Goal: Transaction & Acquisition: Book appointment/travel/reservation

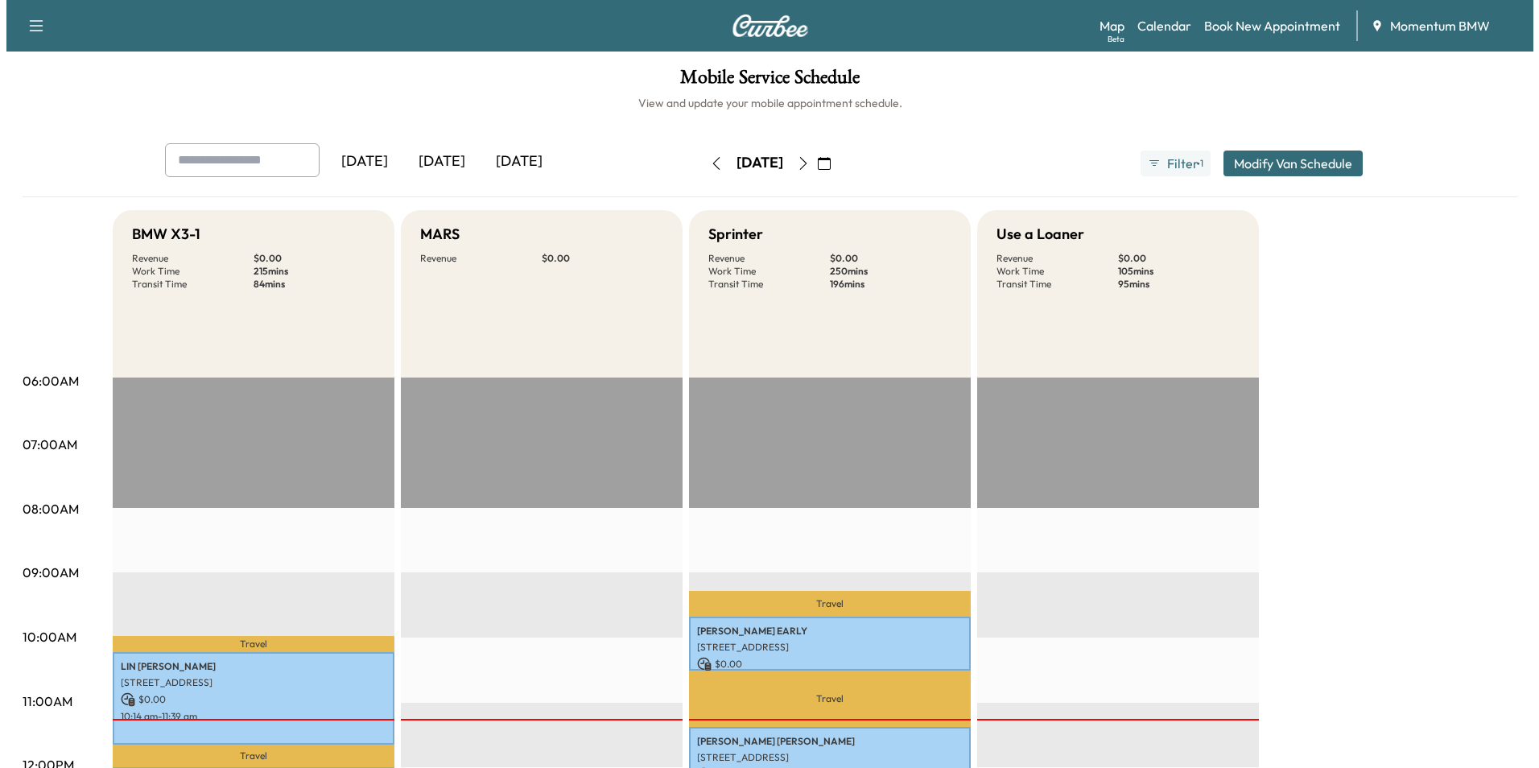
scroll to position [241, 0]
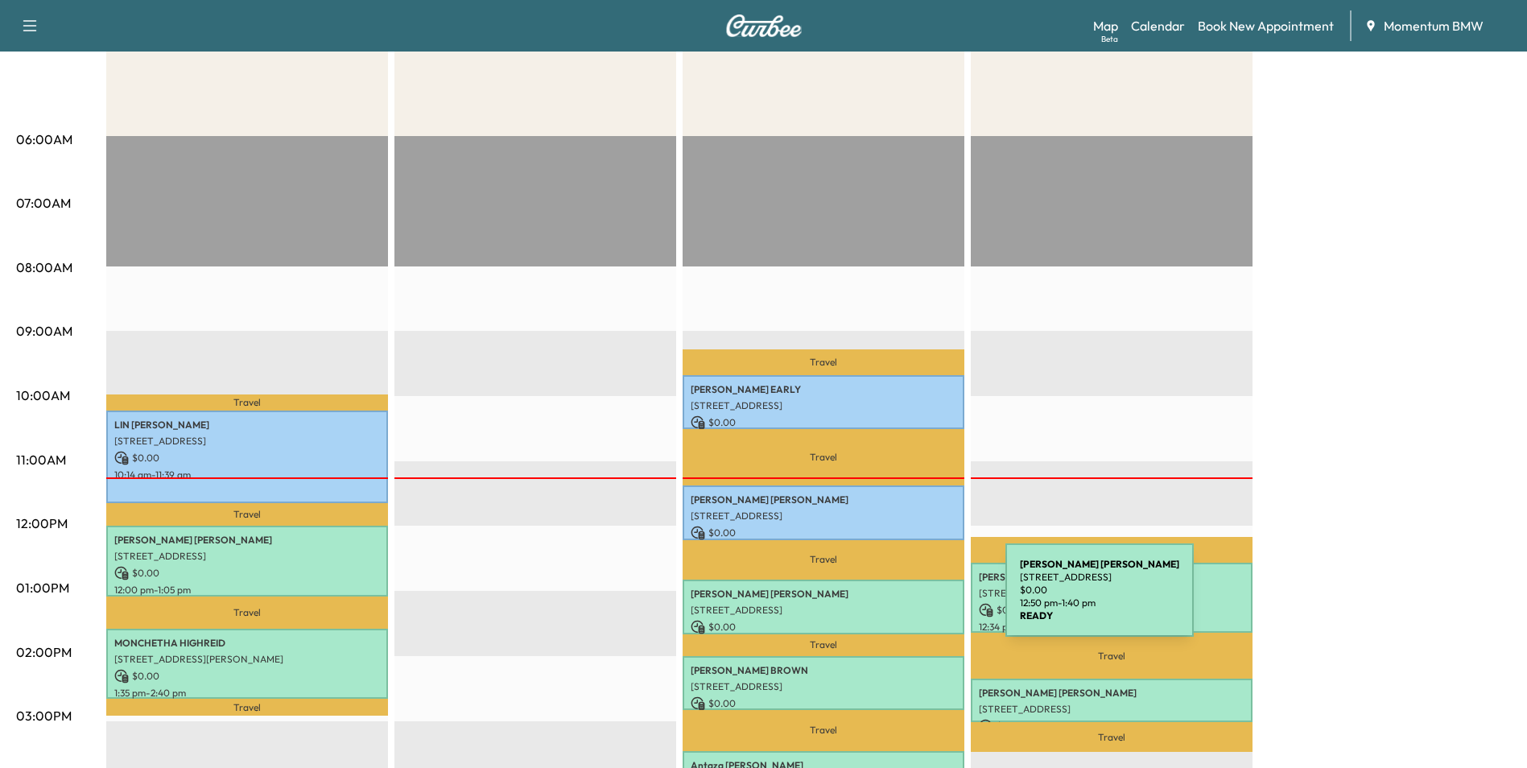
click at [884, 604] on p "[STREET_ADDRESS]" at bounding box center [824, 610] width 266 height 13
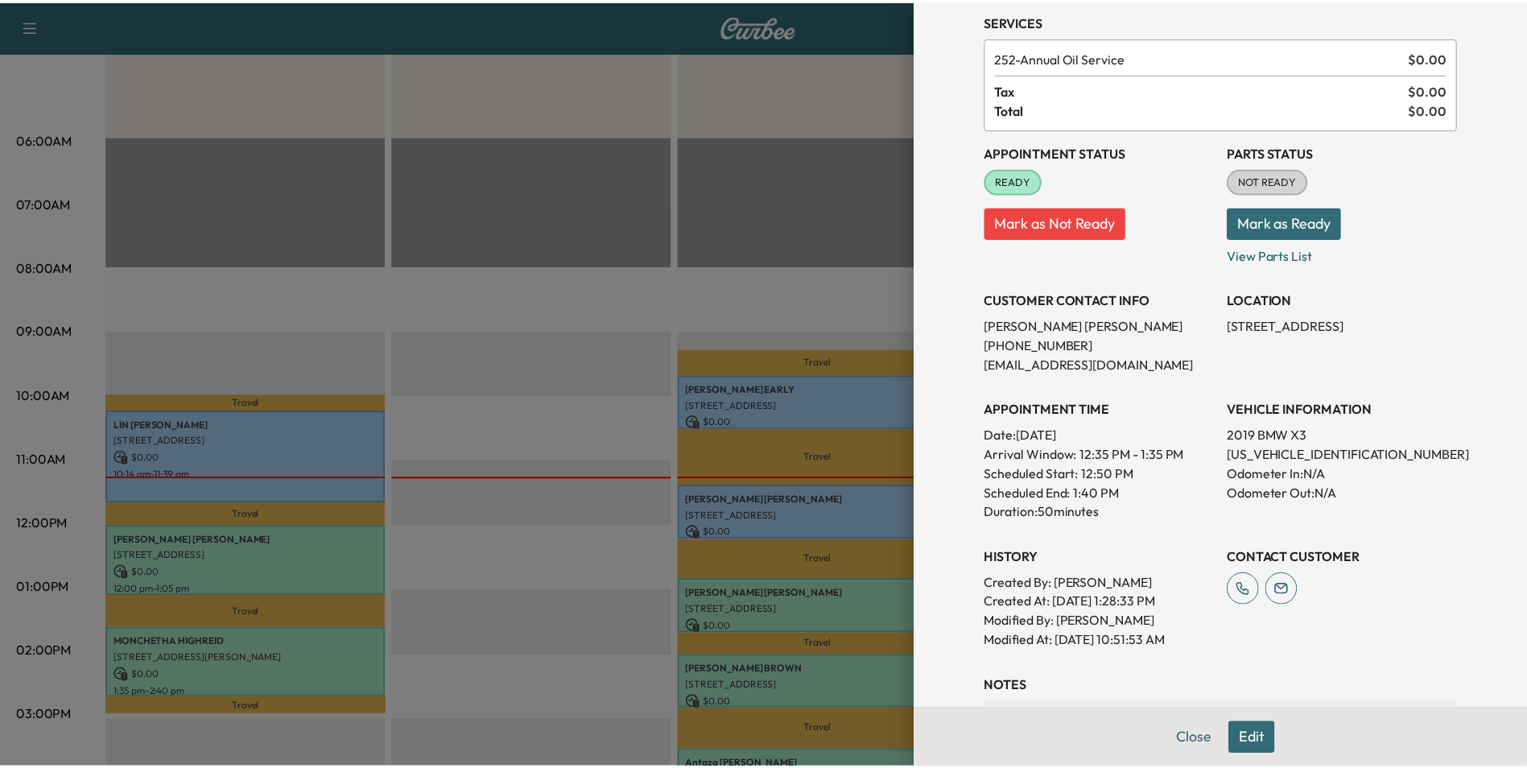
scroll to position [304, 0]
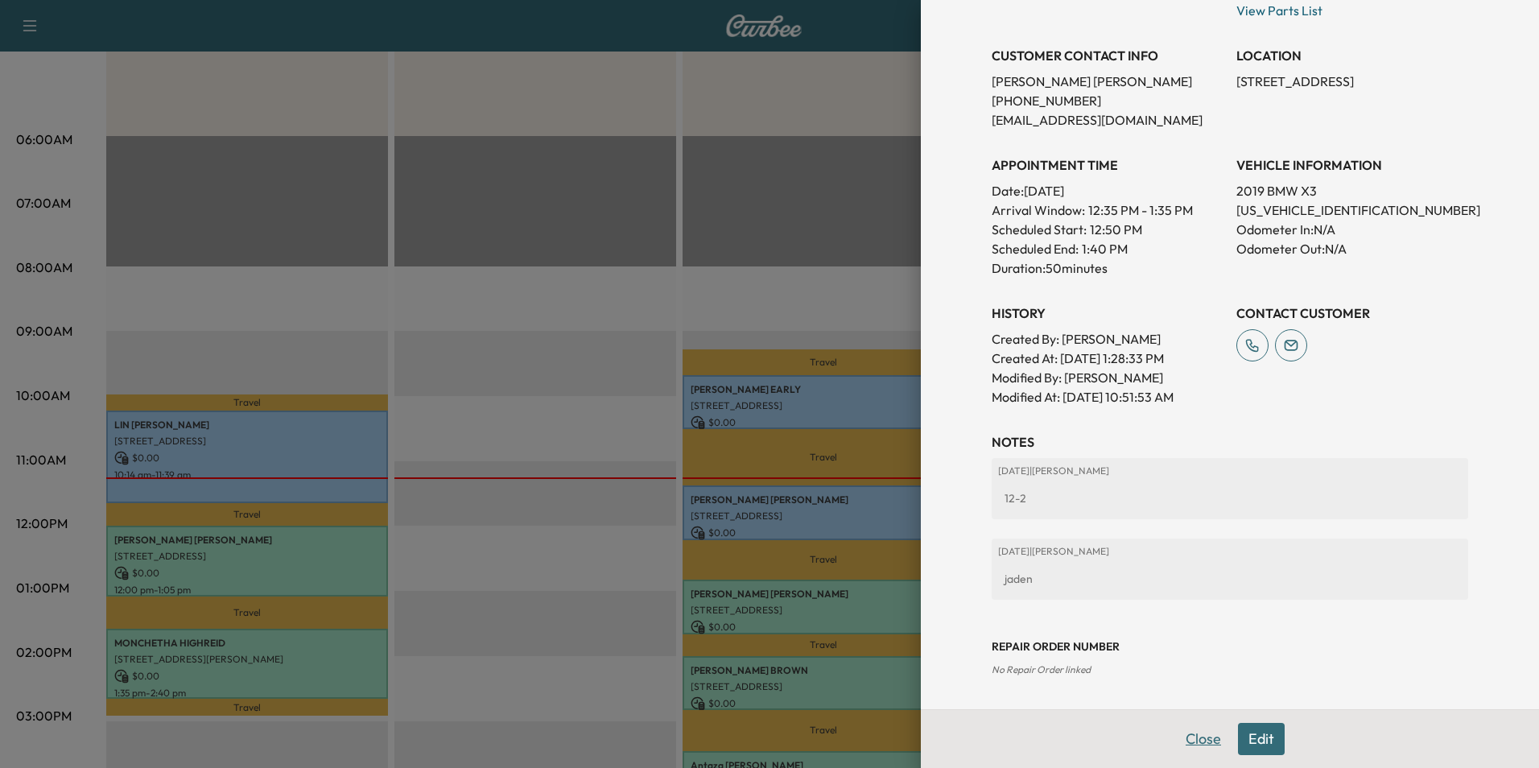
click at [1195, 734] on button "Close" at bounding box center [1203, 739] width 56 height 32
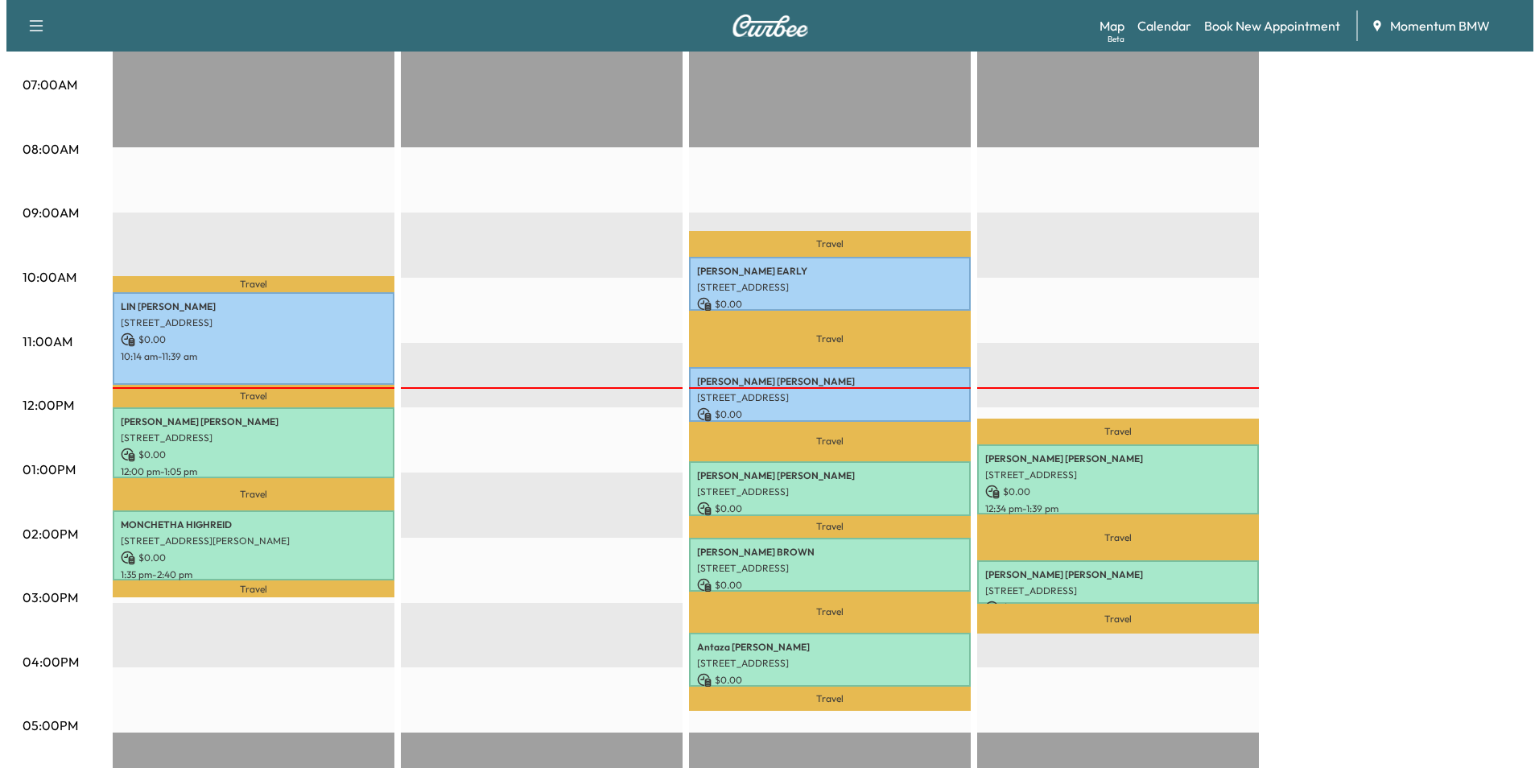
scroll to position [402, 0]
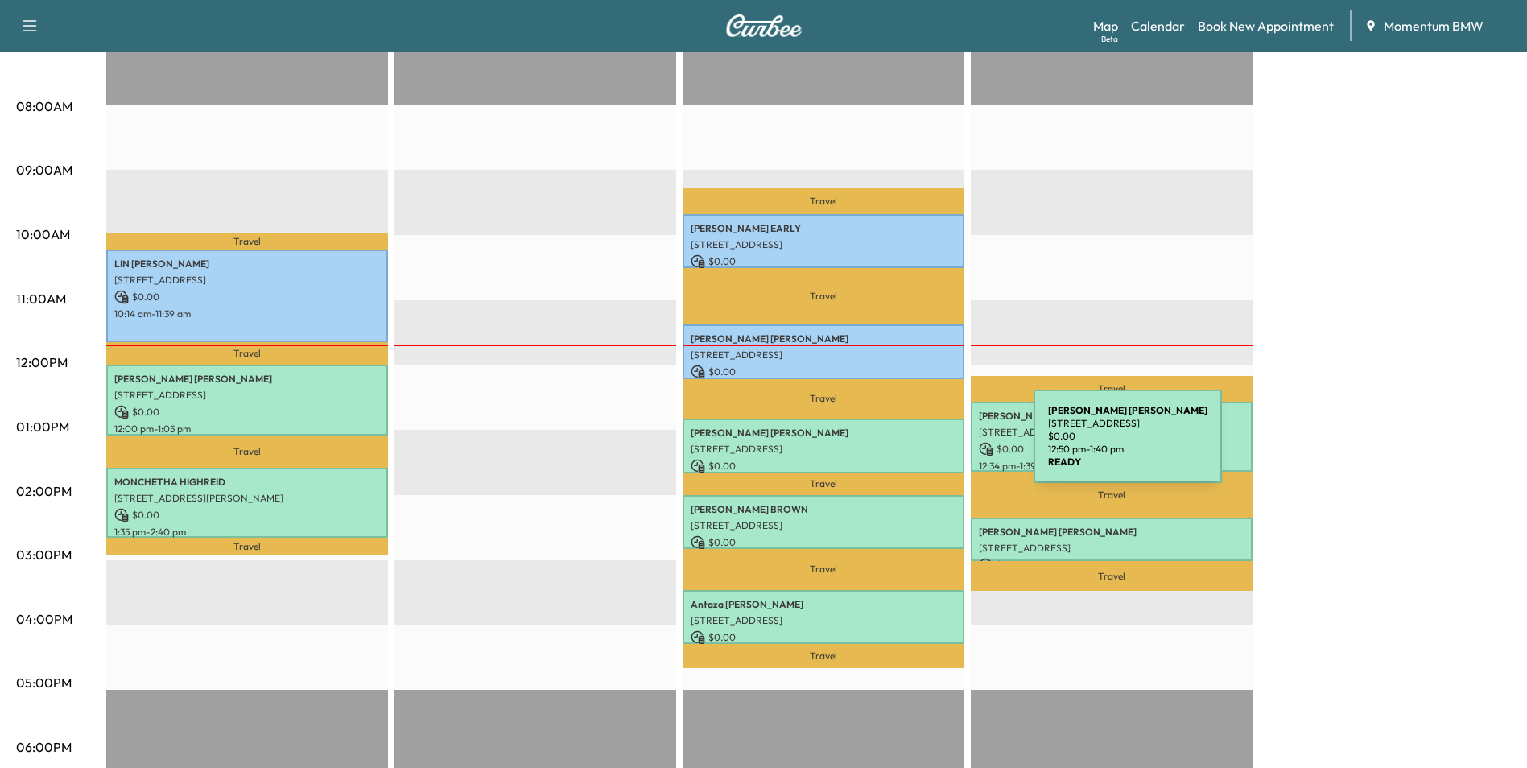
click at [913, 446] on p "[STREET_ADDRESS]" at bounding box center [824, 449] width 266 height 13
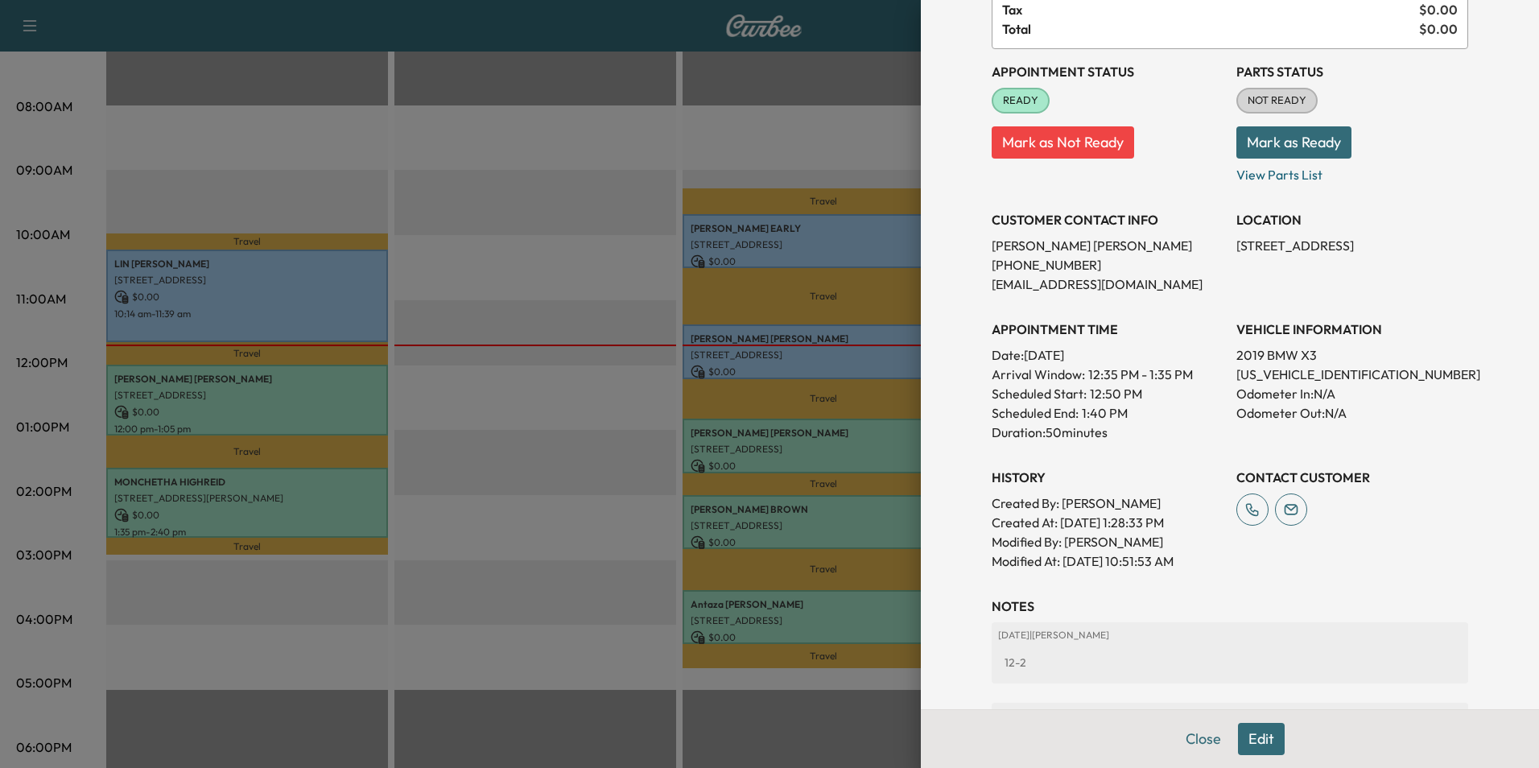
scroll to position [304, 0]
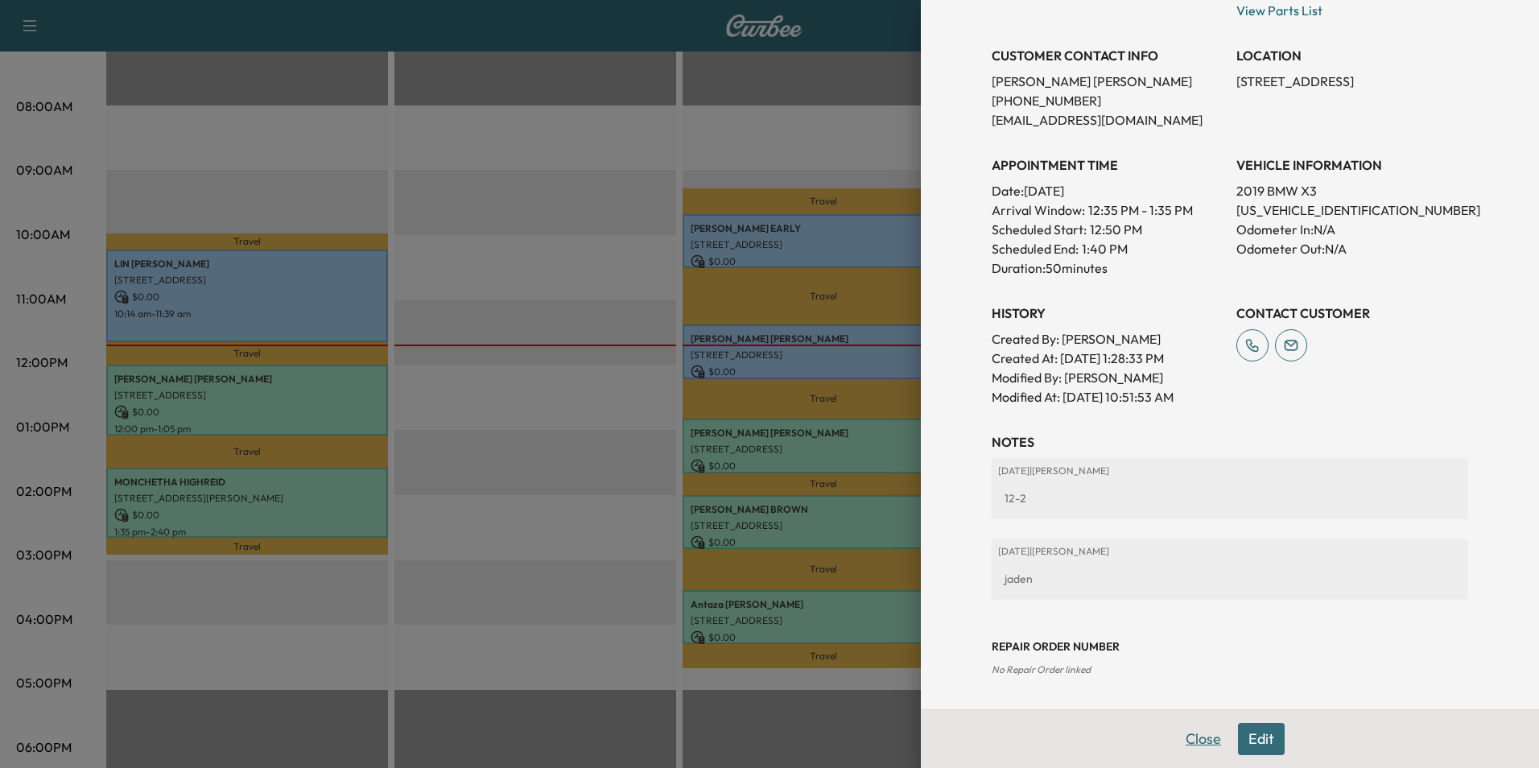
click at [1195, 737] on button "Close" at bounding box center [1203, 739] width 56 height 32
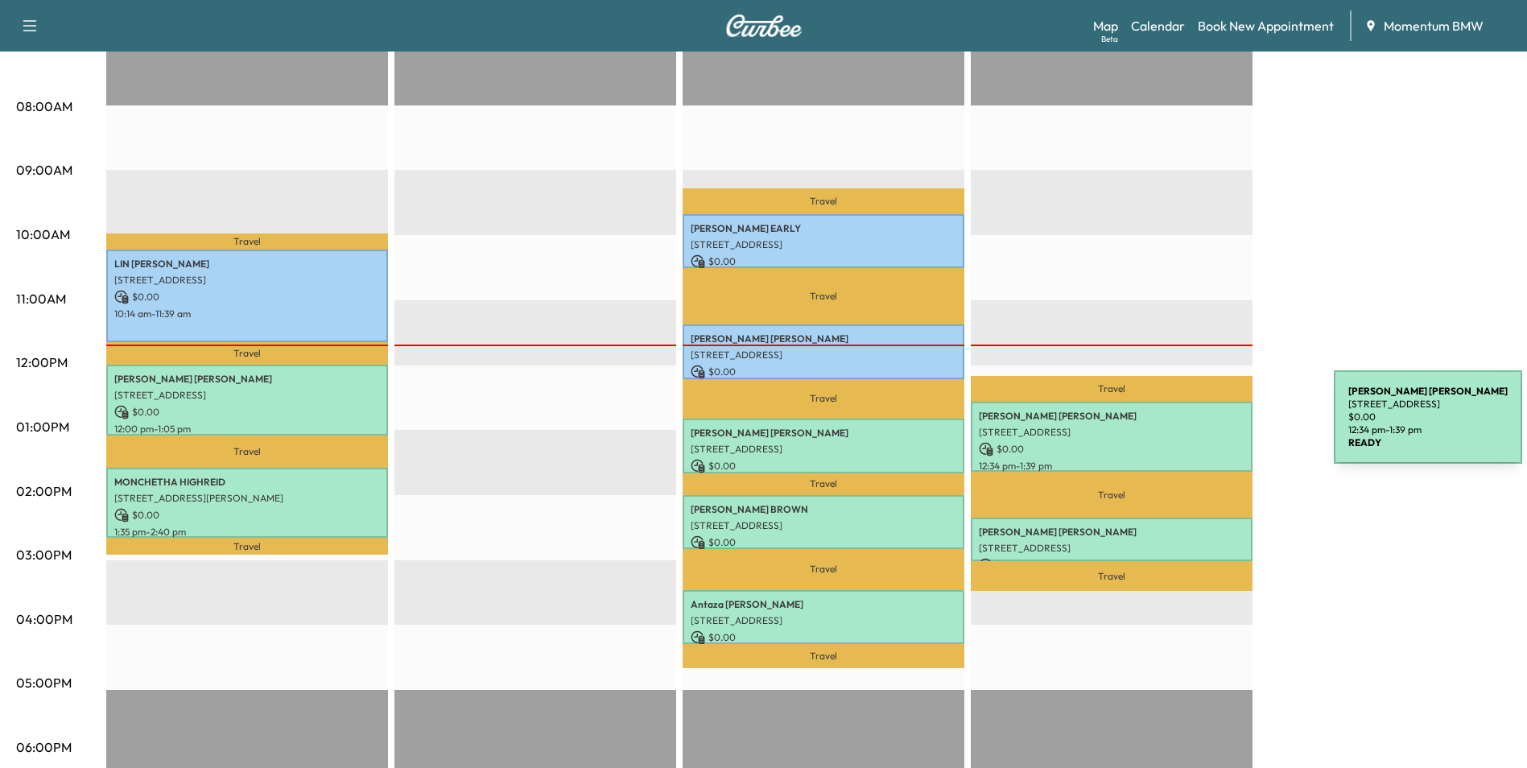
click at [1213, 427] on p "[STREET_ADDRESS]" at bounding box center [1112, 432] width 266 height 13
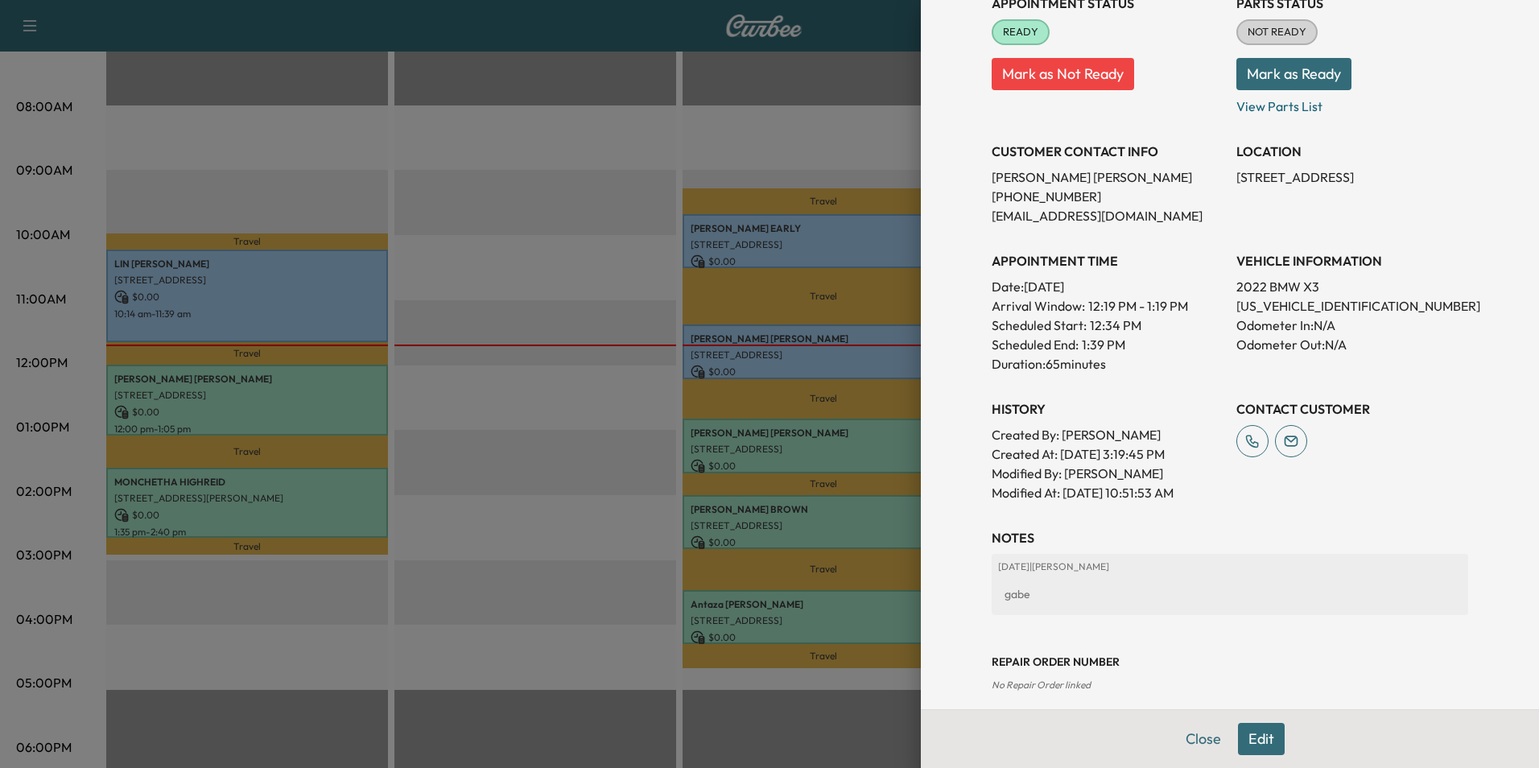
scroll to position [243, 0]
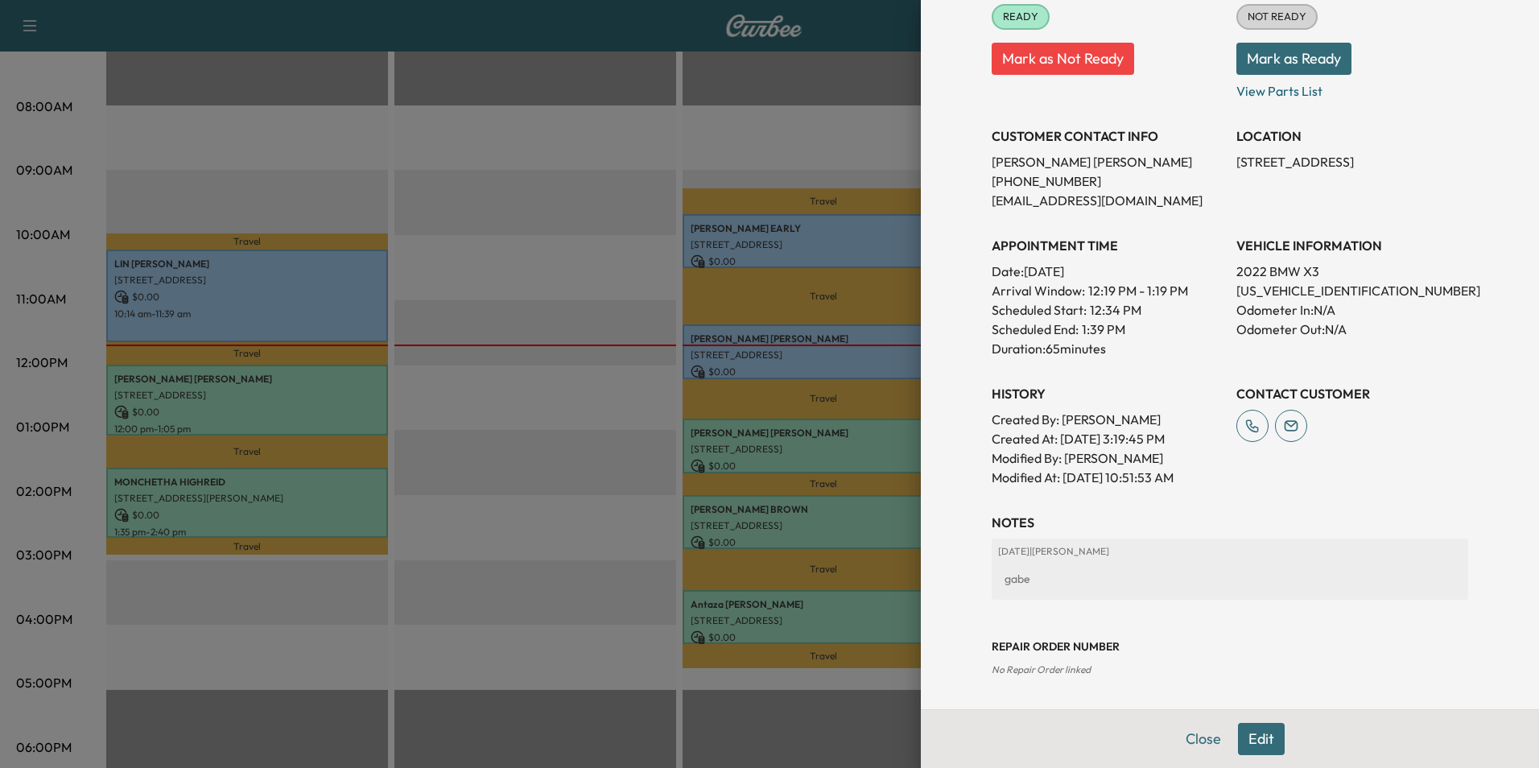
click at [1187, 739] on button "Close" at bounding box center [1203, 739] width 56 height 32
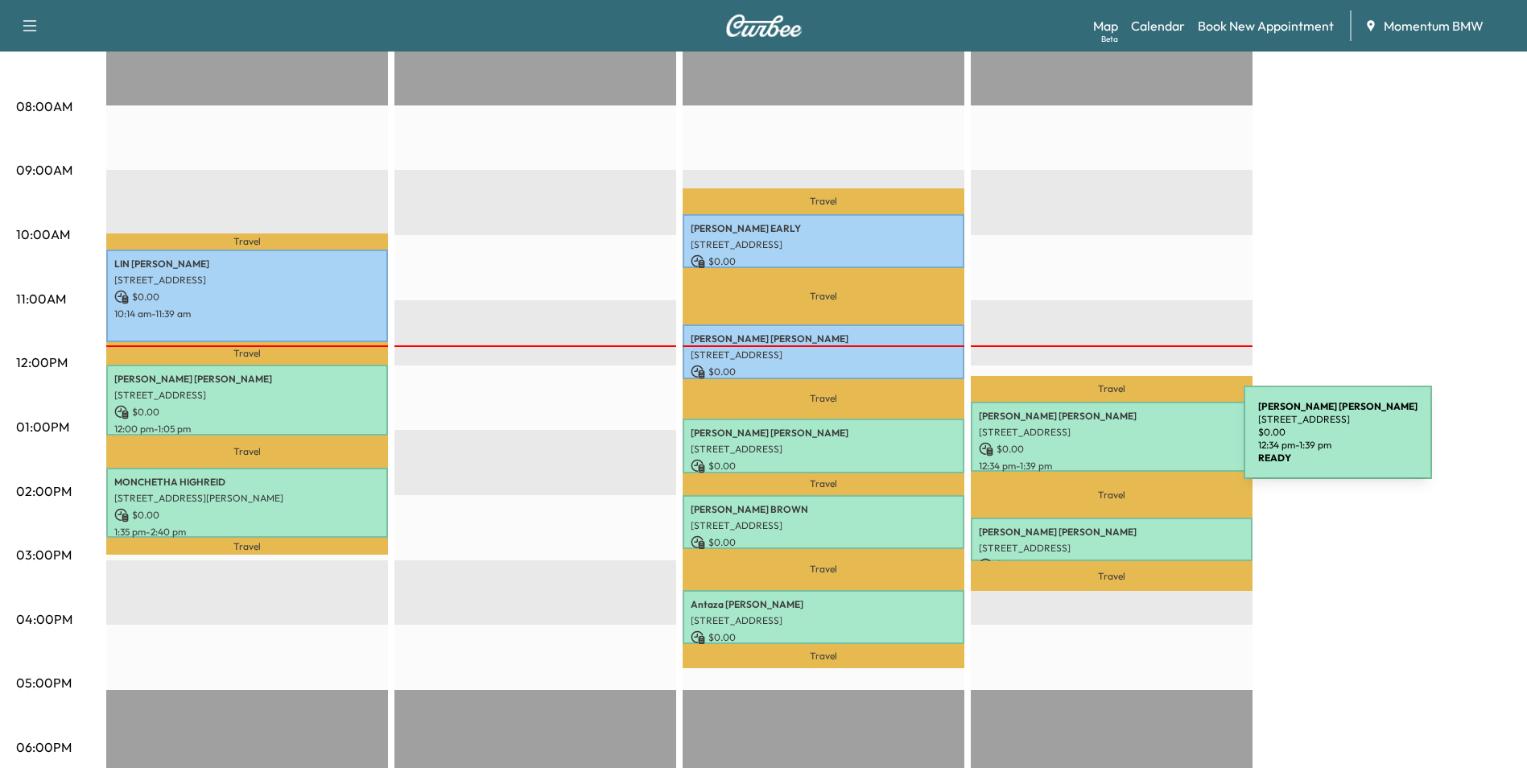
click at [1123, 442] on p "$ 0.00" at bounding box center [1112, 449] width 266 height 14
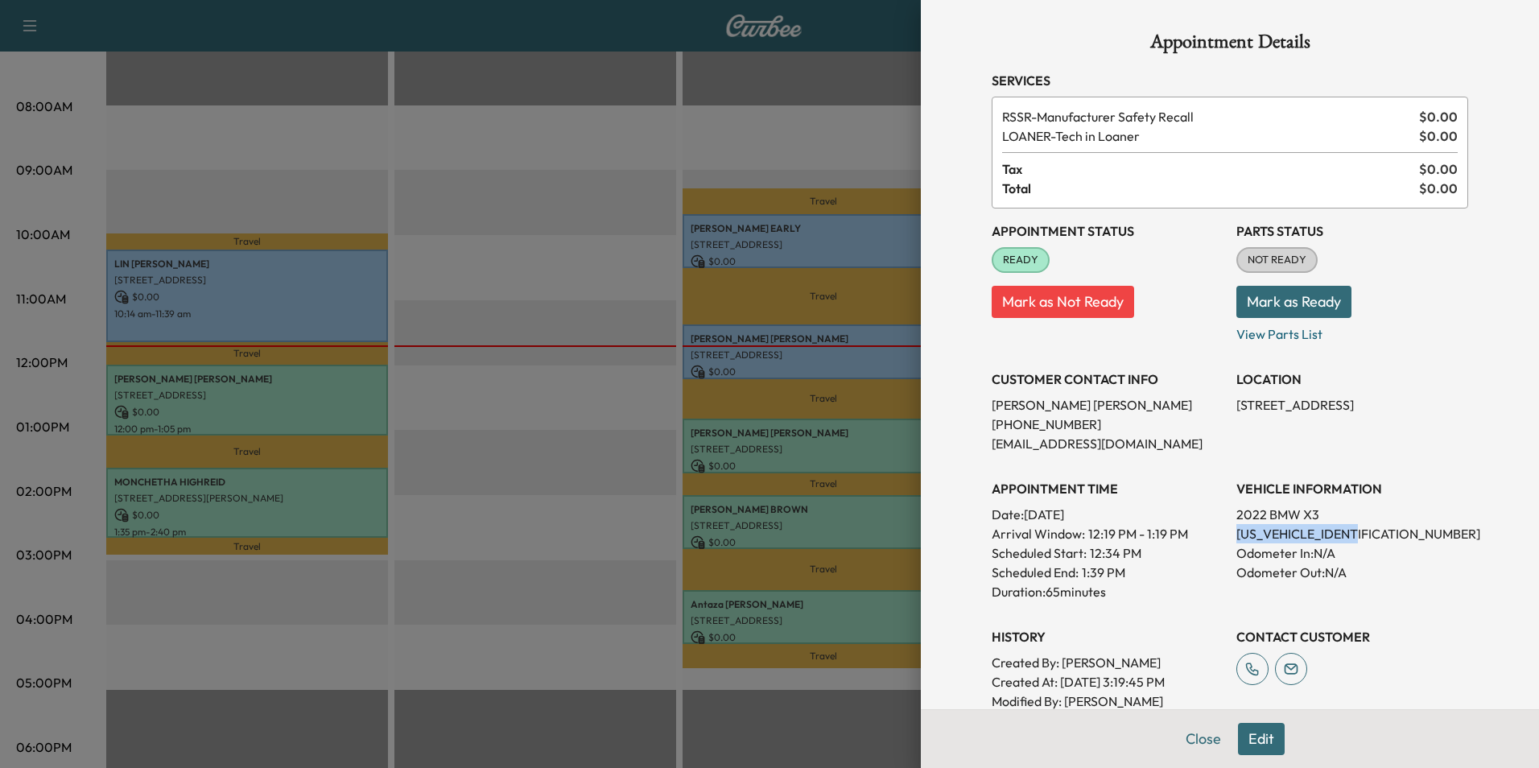
drag, startPoint x: 1357, startPoint y: 534, endPoint x: 1225, endPoint y: 539, distance: 132.1
click at [1236, 539] on p "[US_VEHICLE_IDENTIFICATION_NUMBER]" at bounding box center [1352, 533] width 232 height 19
drag, startPoint x: 1225, startPoint y: 539, endPoint x: 1331, endPoint y: 530, distance: 106.6
copy p "[US_VEHICLE_IDENTIFICATION_NUMBER]"
click at [1193, 736] on button "Close" at bounding box center [1203, 739] width 56 height 32
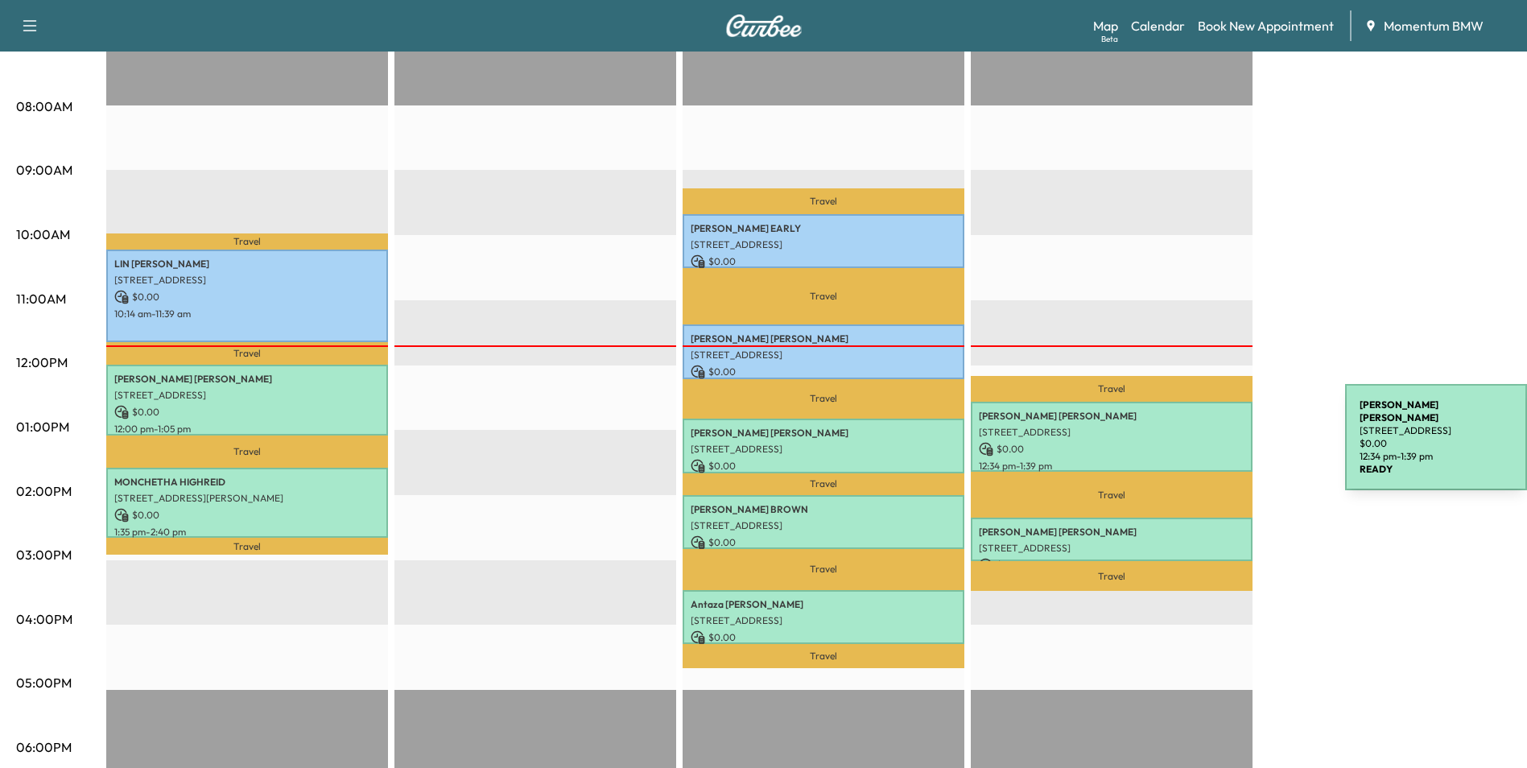
click at [1224, 442] on p "$ 0.00" at bounding box center [1112, 449] width 266 height 14
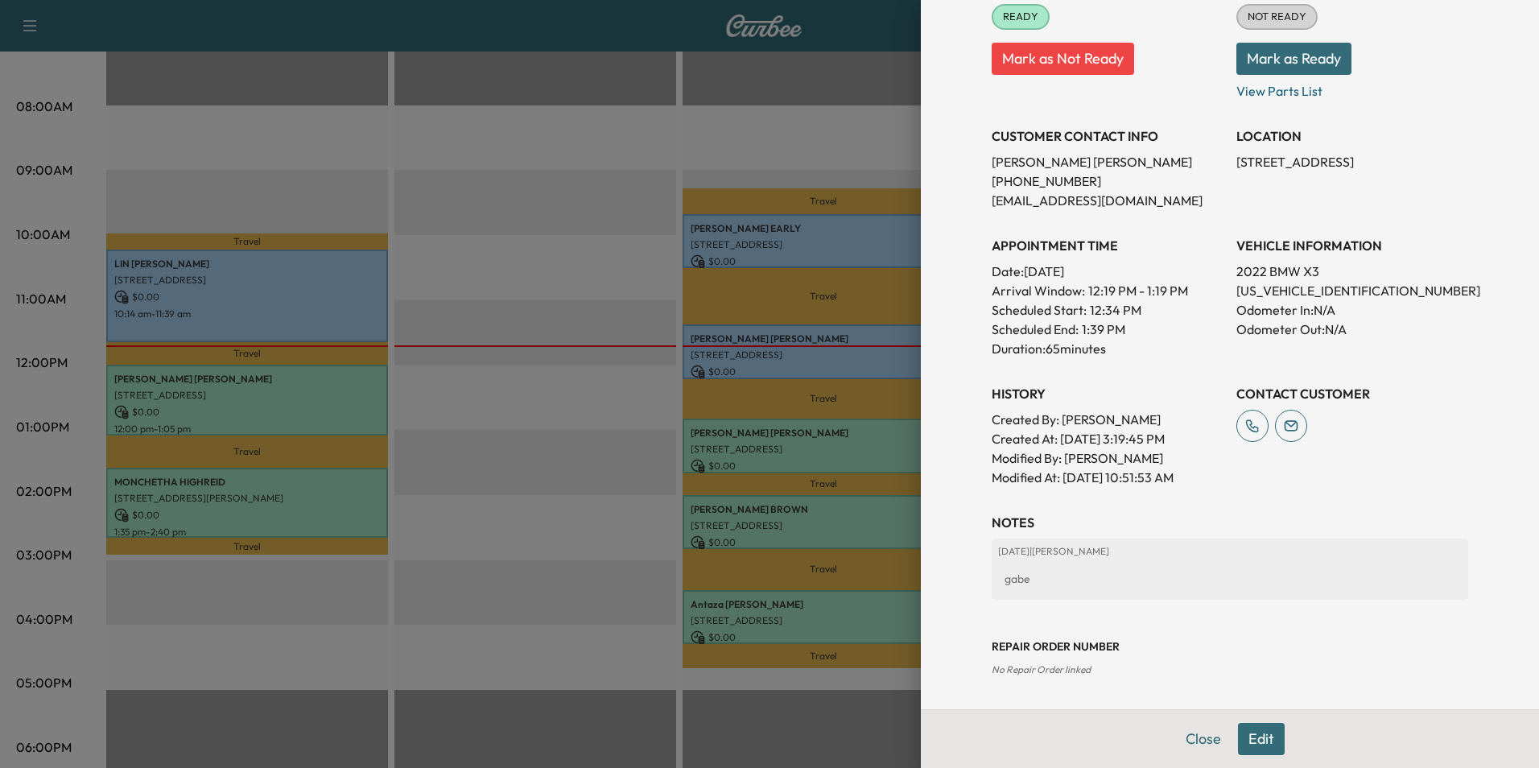
click at [1253, 739] on button "Edit" at bounding box center [1261, 739] width 47 height 32
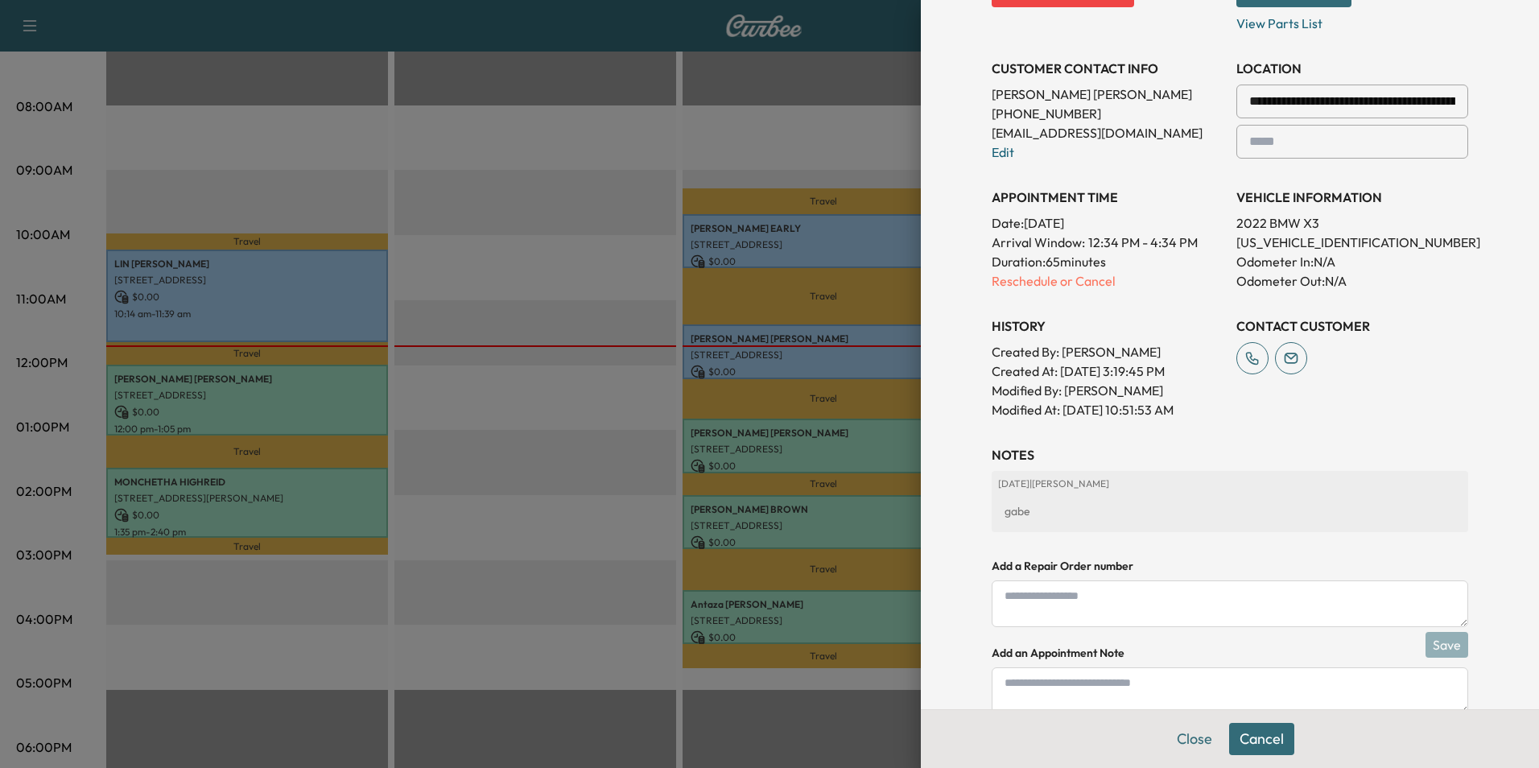
scroll to position [412, 0]
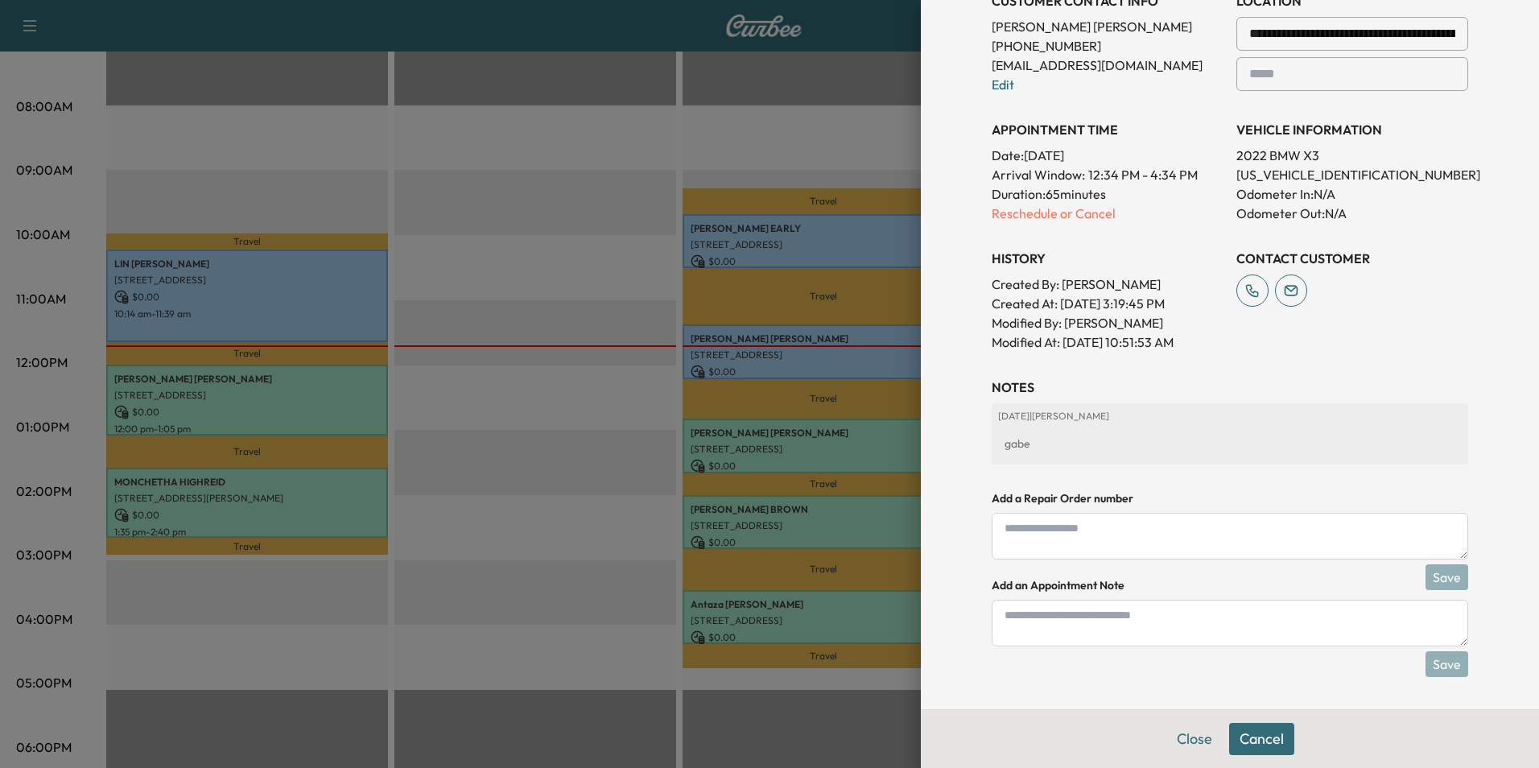
click at [1153, 634] on textarea at bounding box center [1230, 623] width 476 height 47
type textarea "**********"
click at [1427, 663] on button "Save" at bounding box center [1446, 664] width 43 height 26
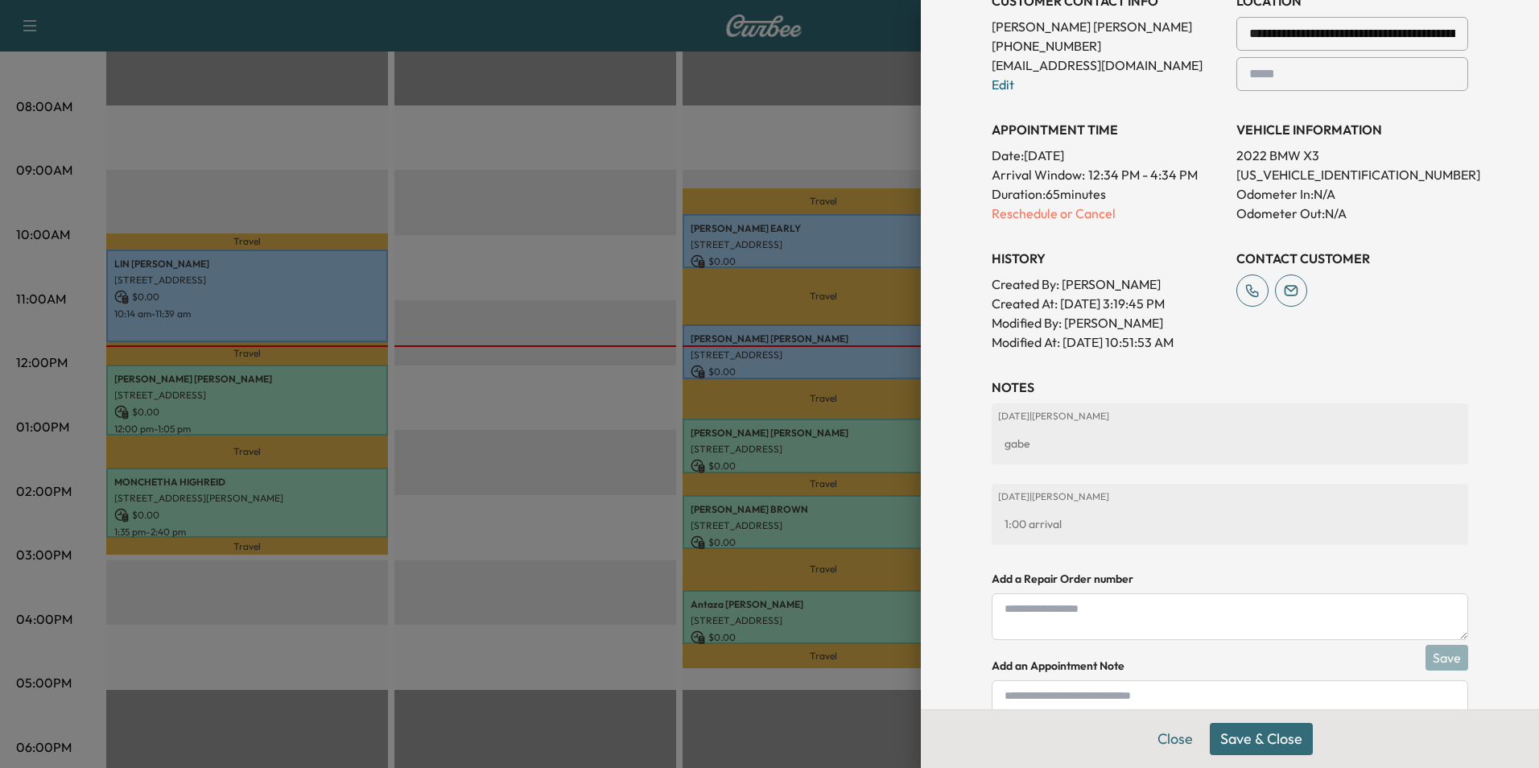
click at [1235, 738] on button "Save & Close" at bounding box center [1261, 739] width 103 height 32
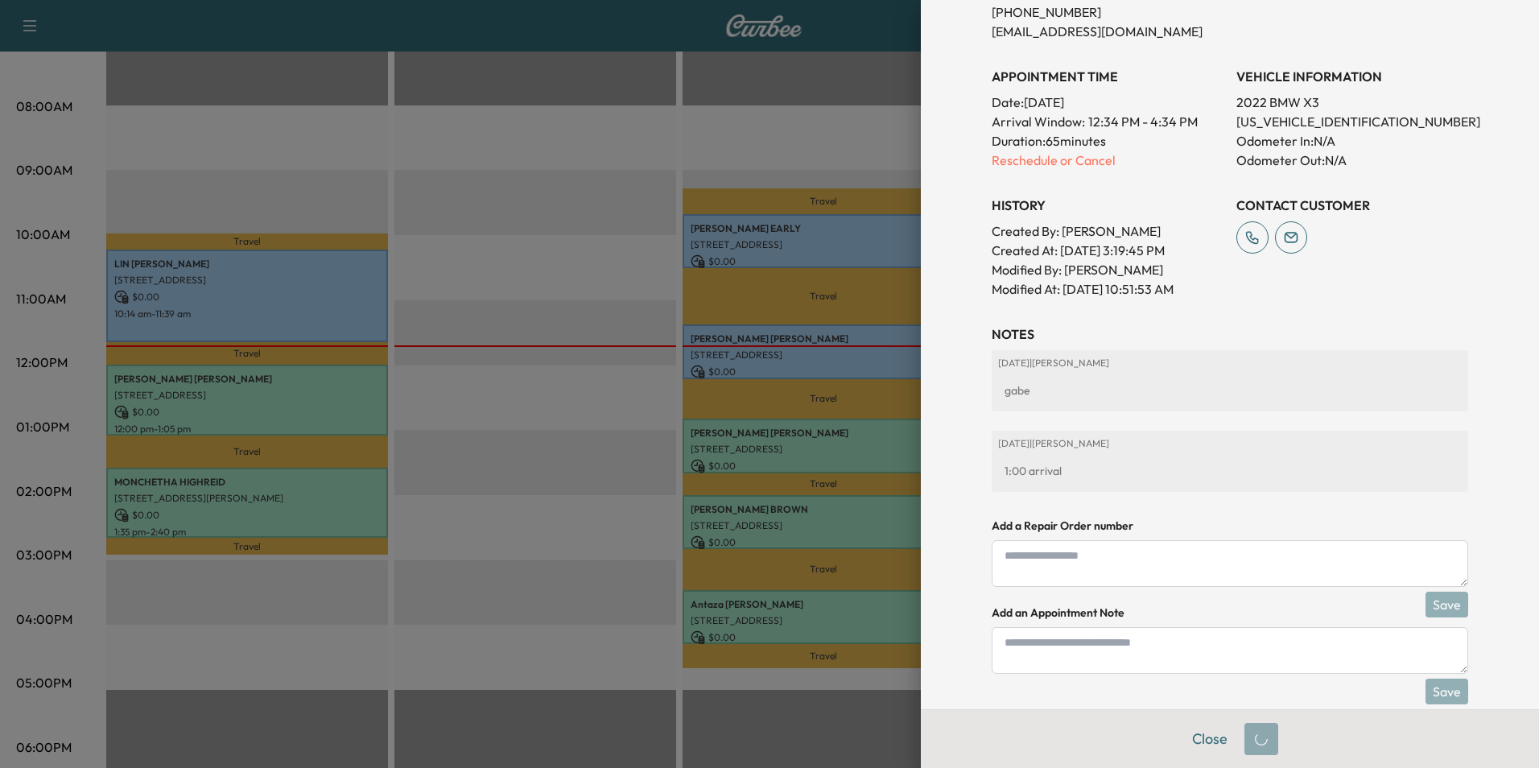
scroll to position [378, 0]
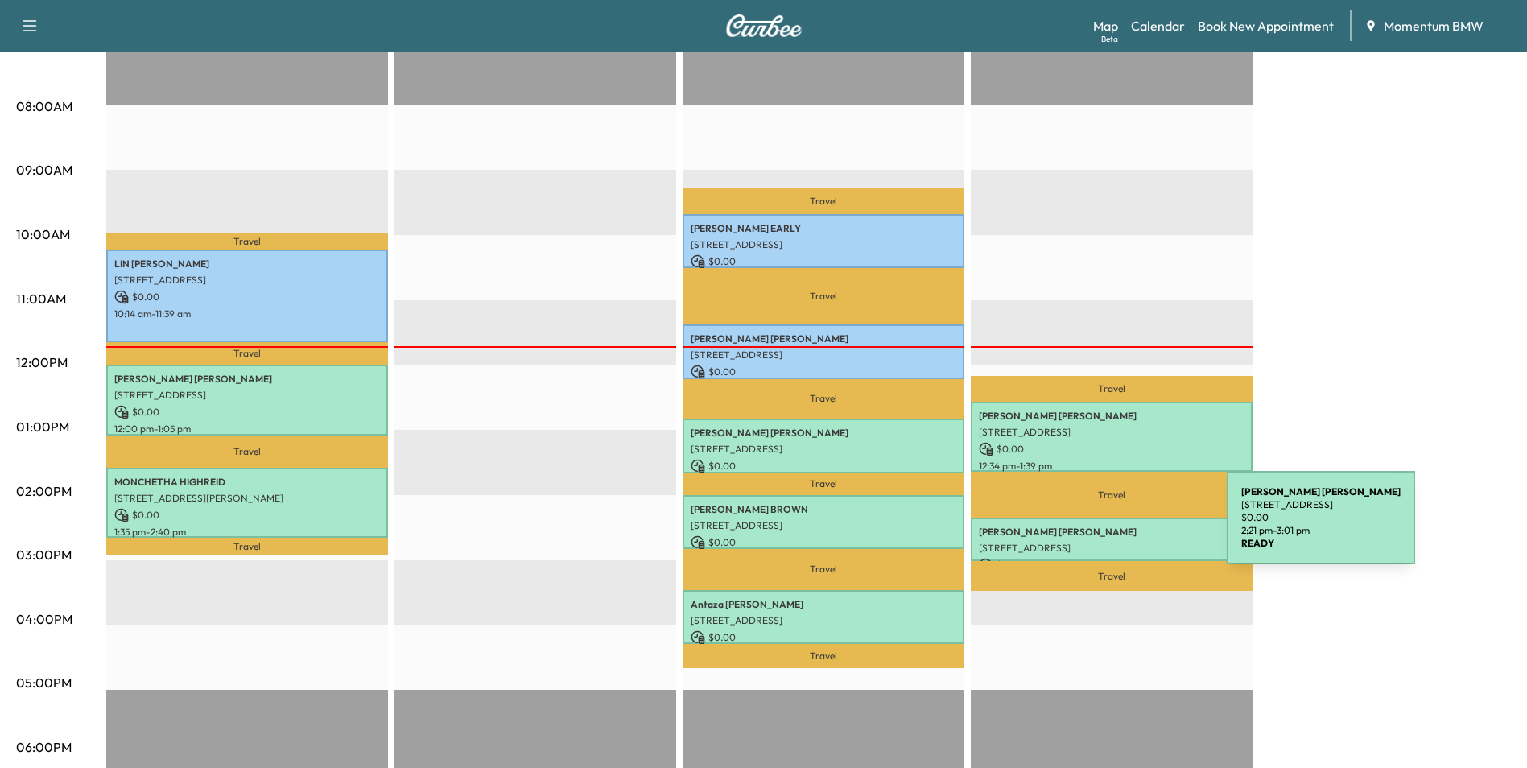
click at [1106, 528] on p "[PERSON_NAME]" at bounding box center [1112, 532] width 266 height 13
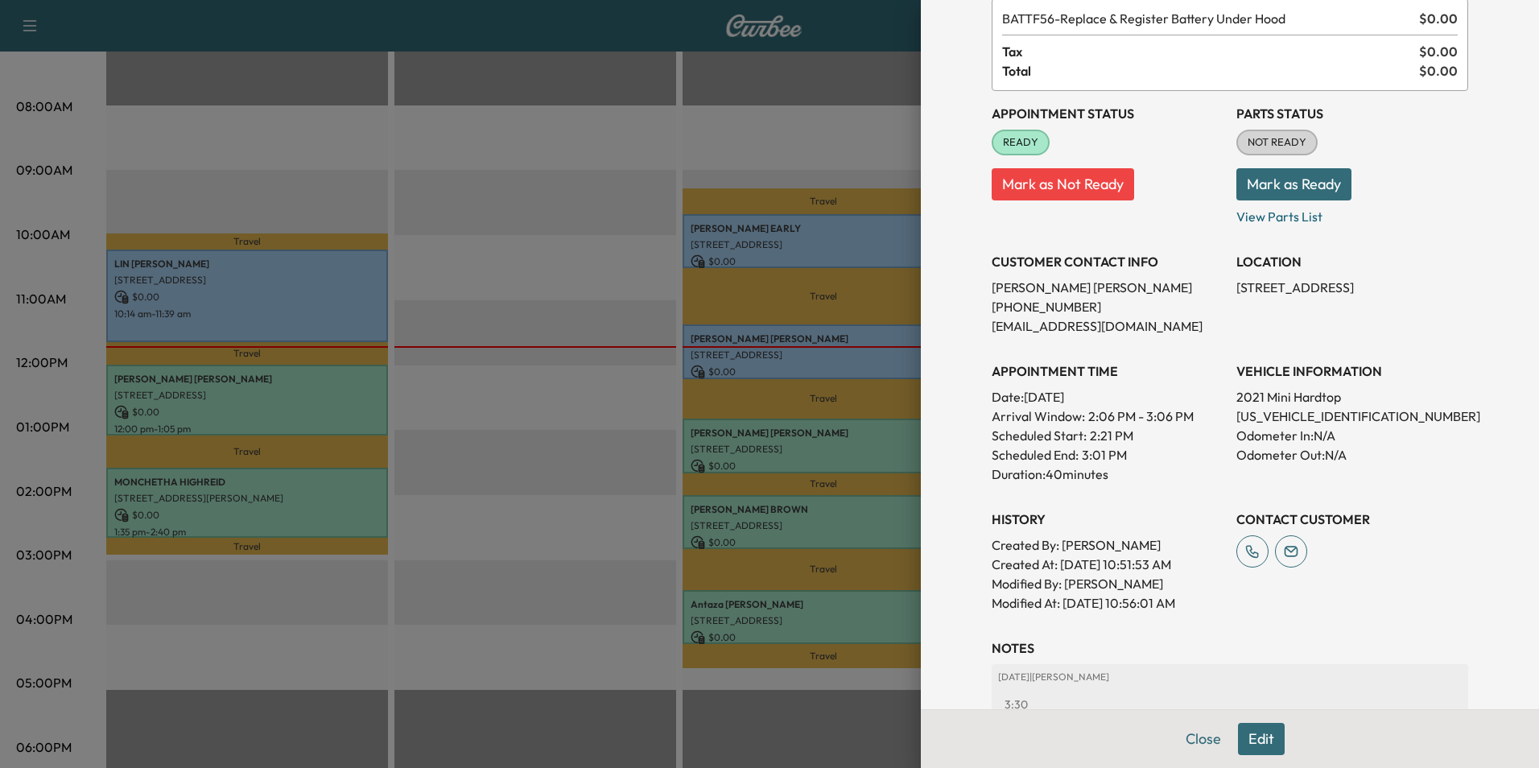
scroll to position [304, 0]
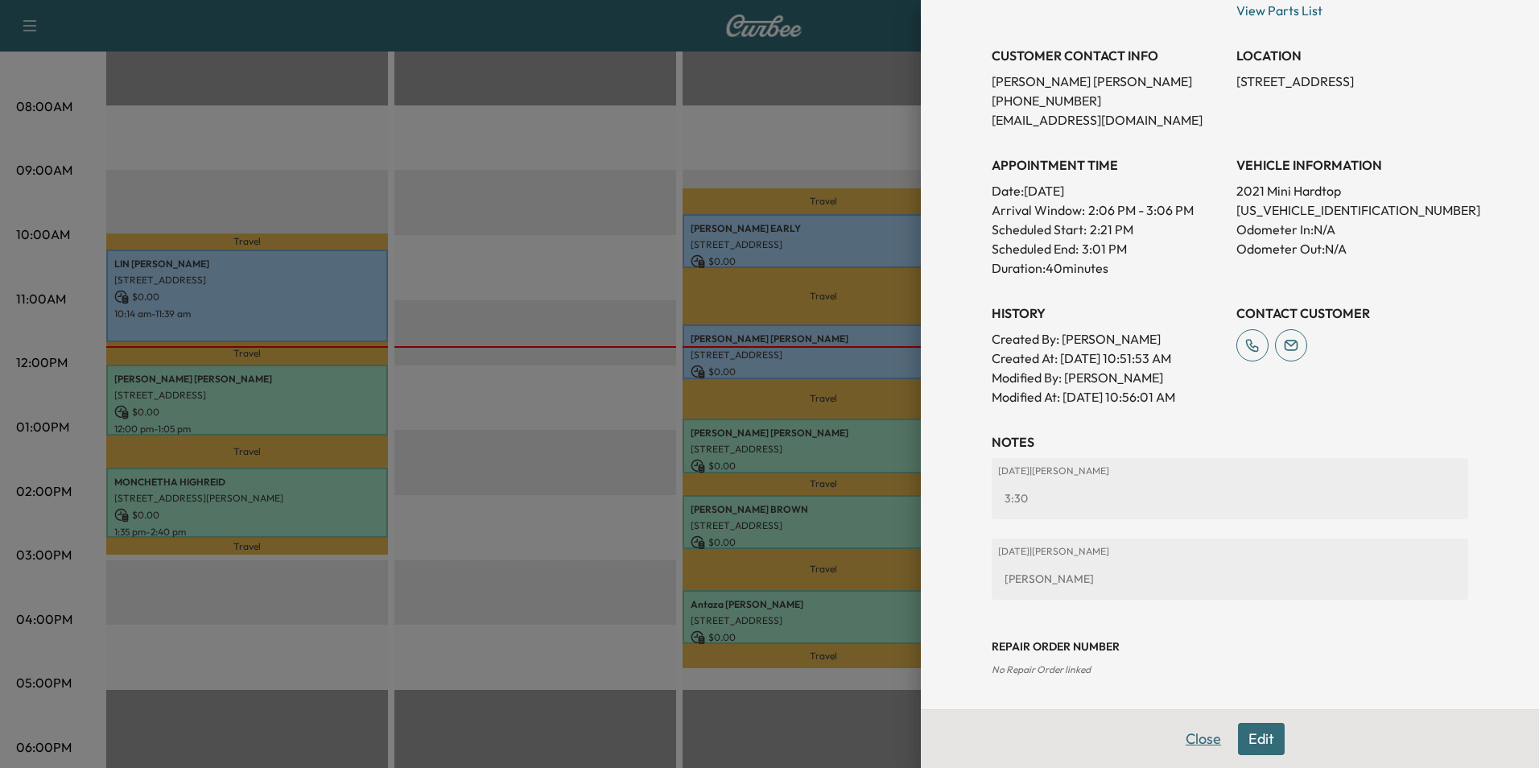
click at [1194, 737] on button "Close" at bounding box center [1203, 739] width 56 height 32
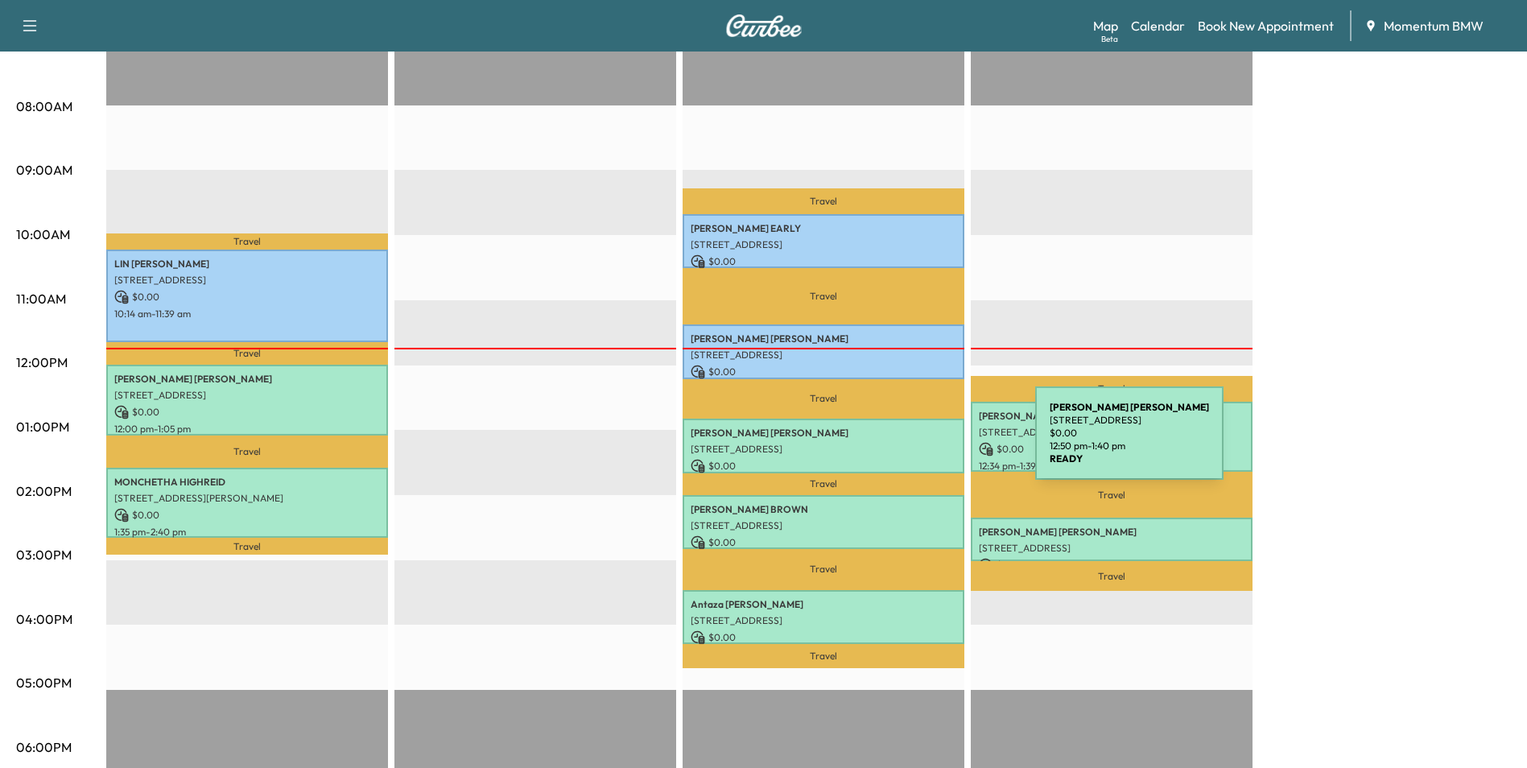
click at [914, 443] on p "[STREET_ADDRESS]" at bounding box center [824, 449] width 266 height 13
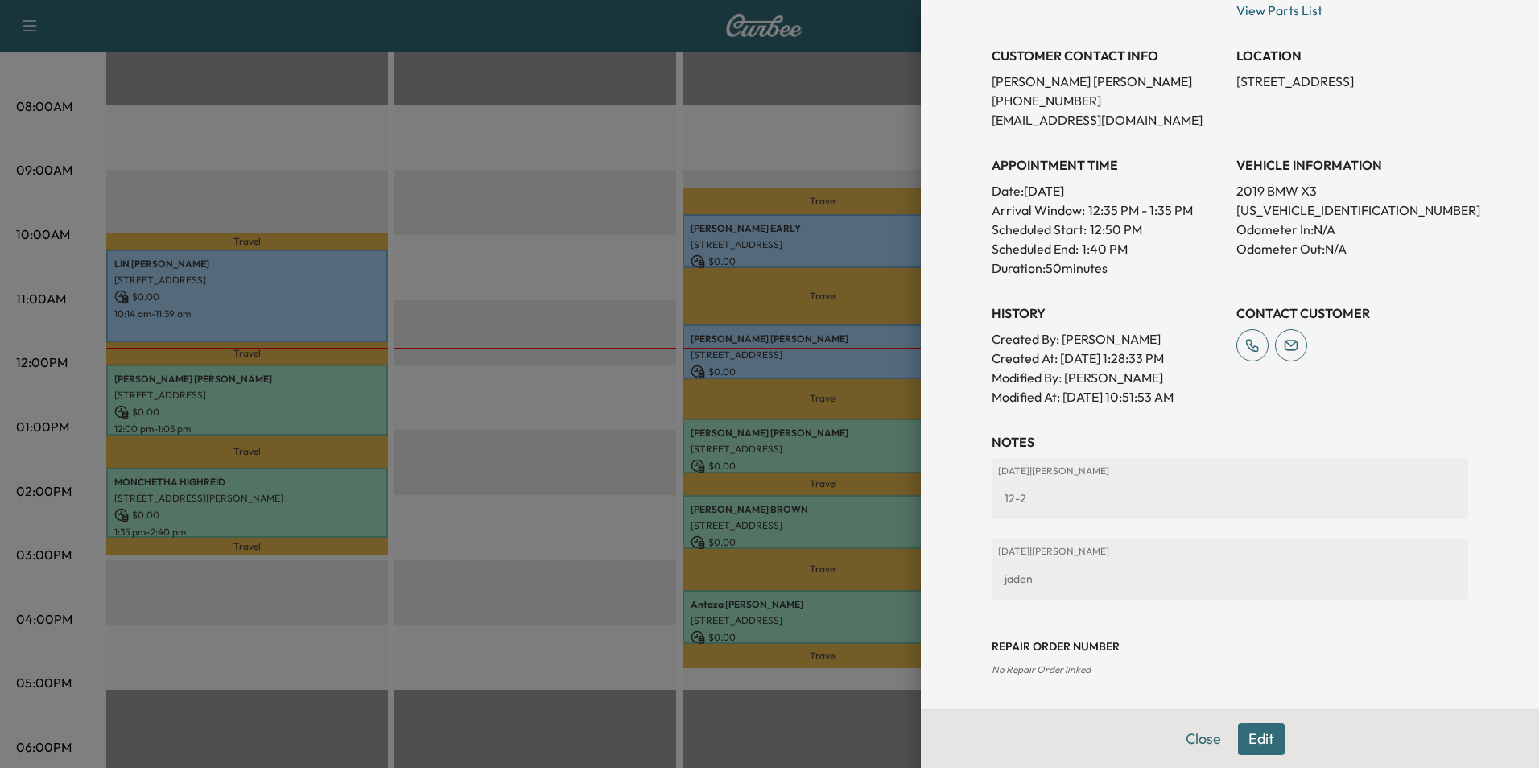
click at [1260, 740] on button "Edit" at bounding box center [1261, 739] width 47 height 32
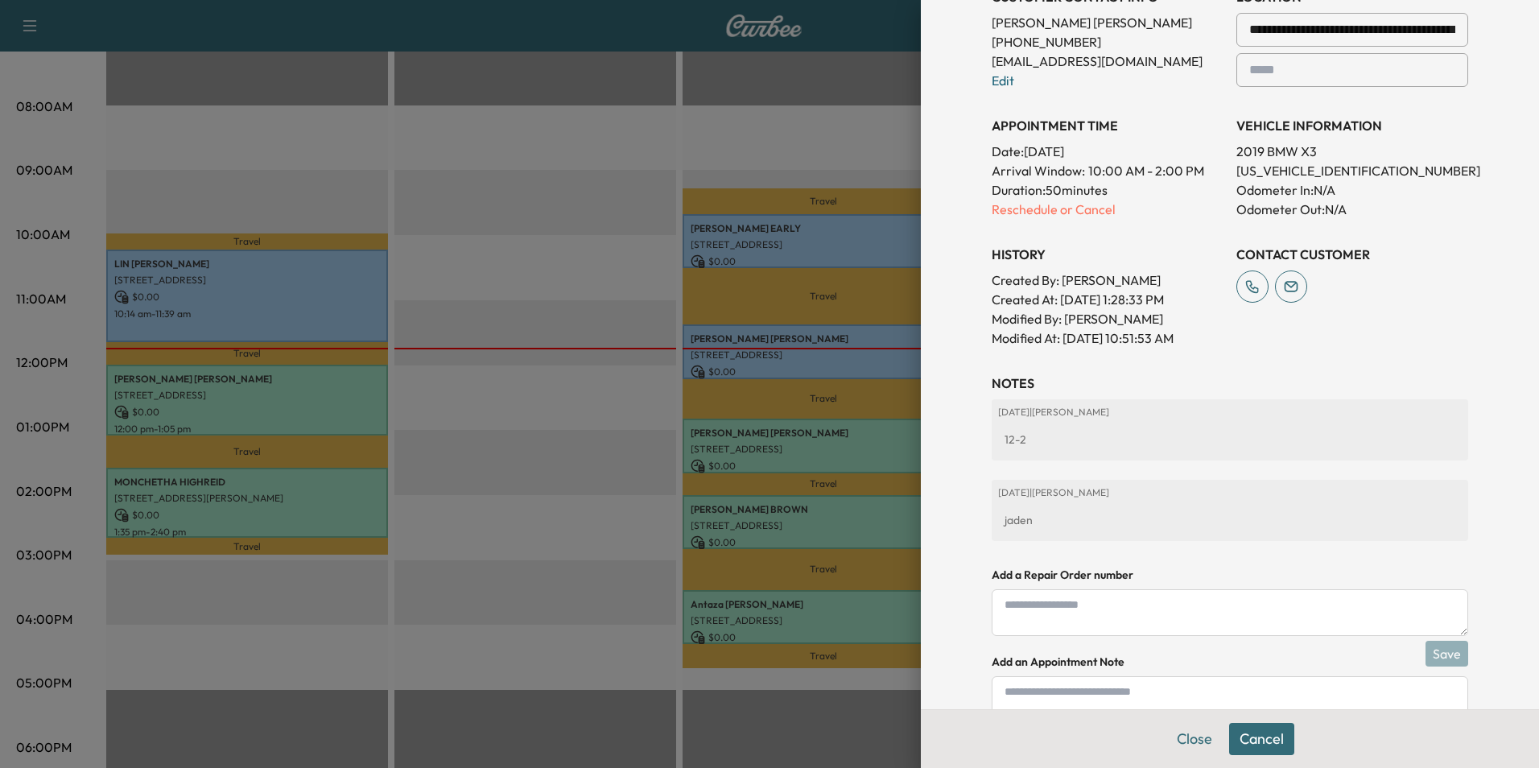
scroll to position [473, 0]
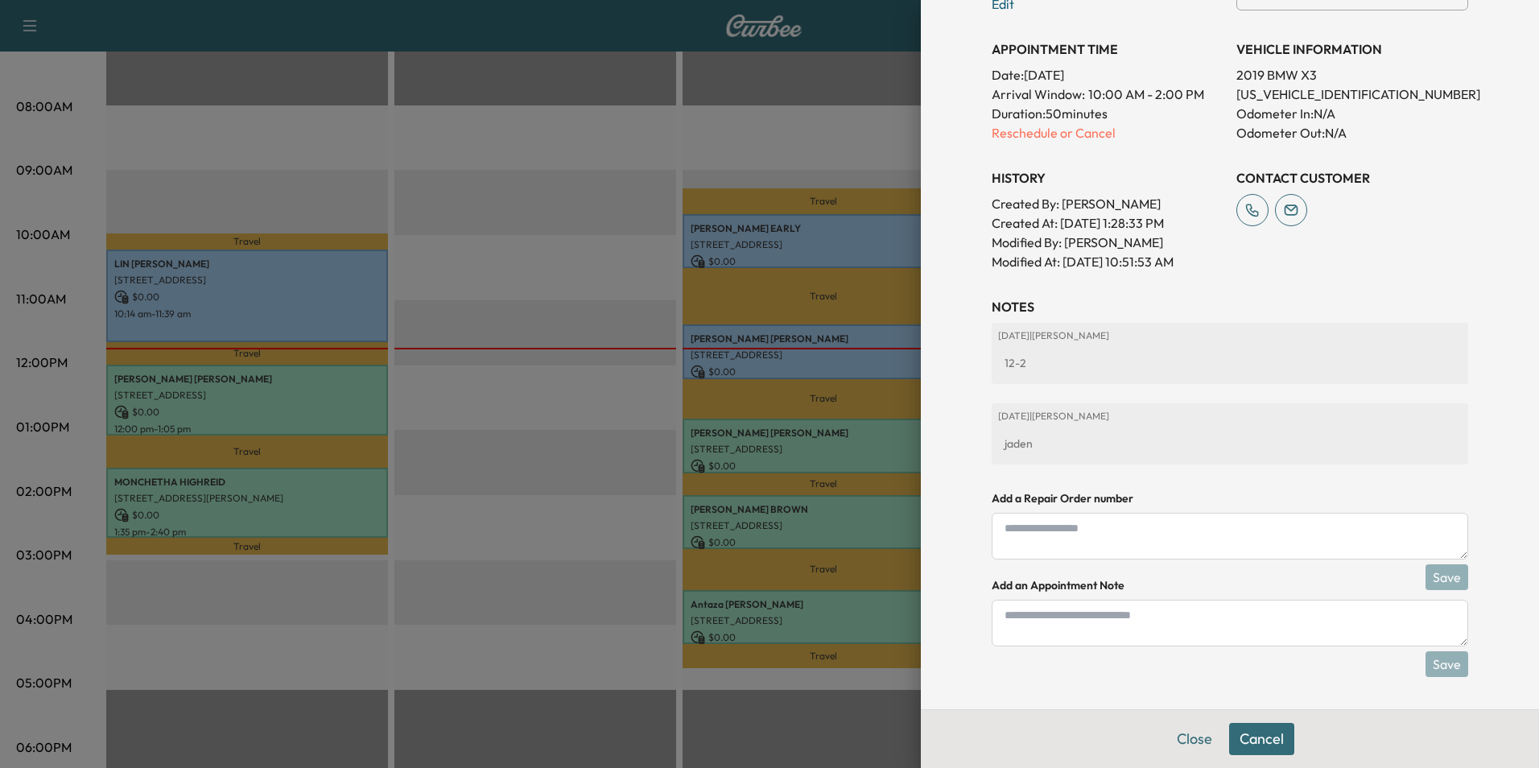
click at [1111, 624] on textarea at bounding box center [1230, 623] width 476 height 47
type textarea "**********"
click at [1445, 668] on button "Save" at bounding box center [1446, 664] width 43 height 26
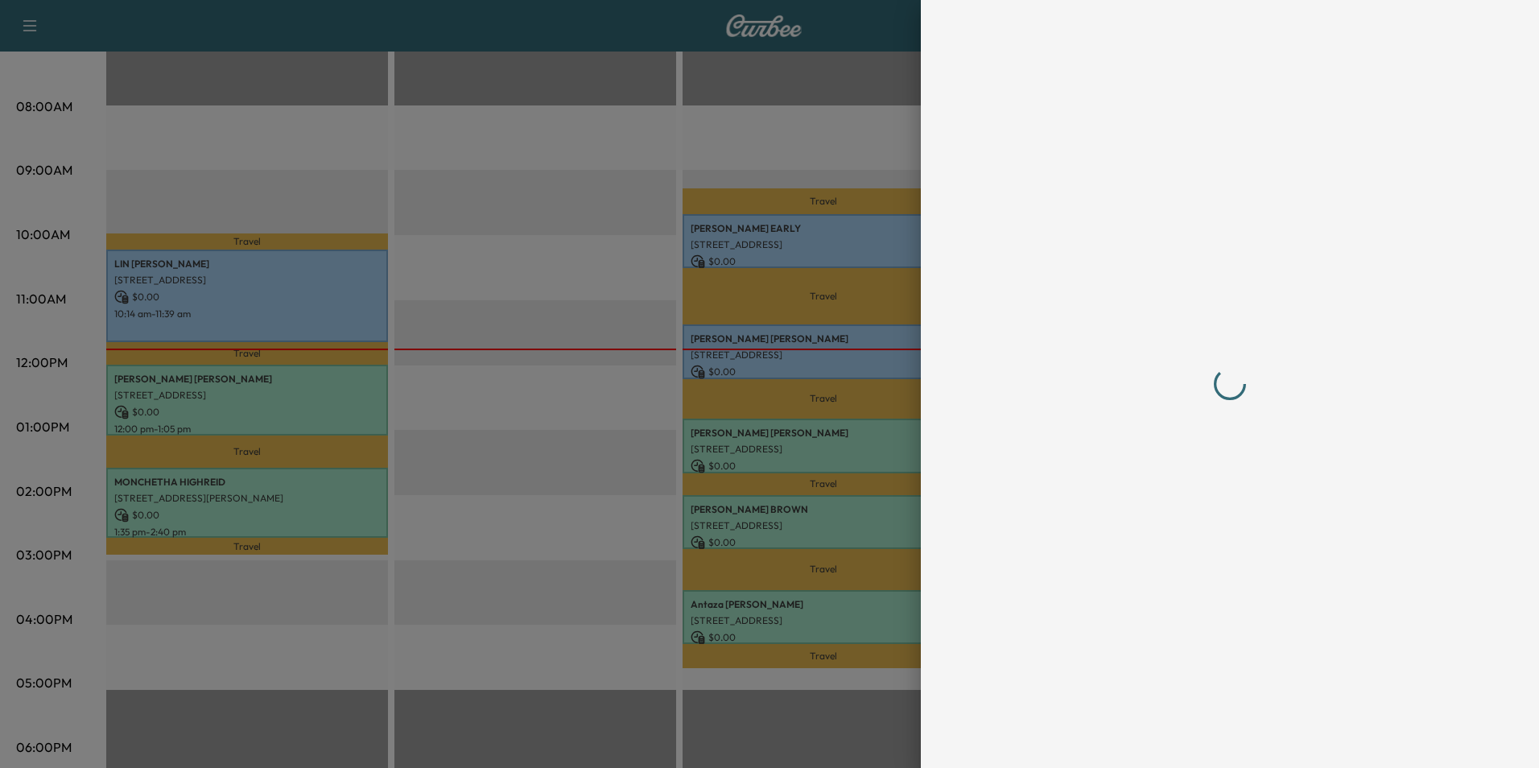
scroll to position [0, 0]
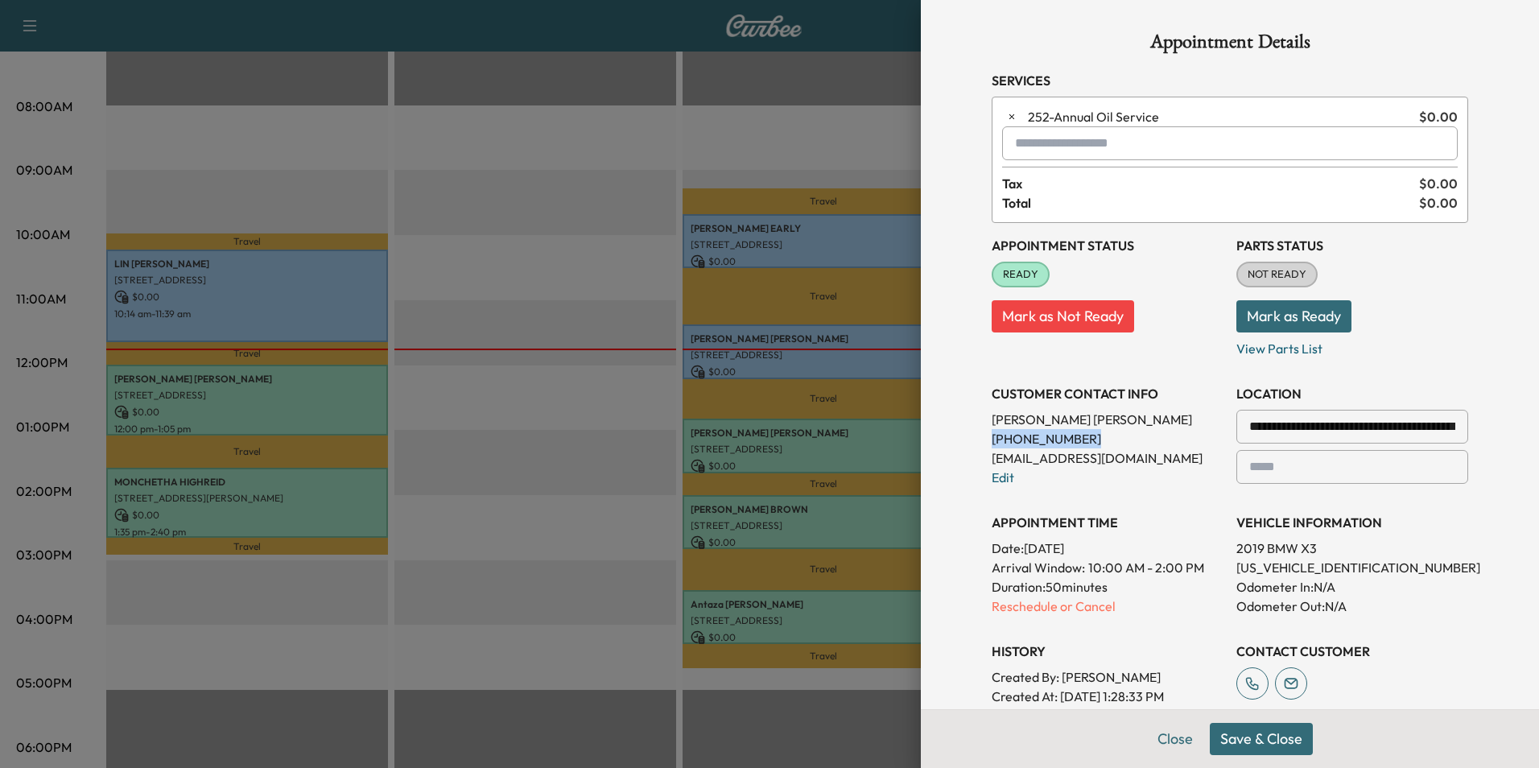
drag, startPoint x: 1071, startPoint y: 439, endPoint x: 981, endPoint y: 442, distance: 90.2
click at [992, 442] on p "[PHONE_NUMBER]" at bounding box center [1108, 438] width 232 height 19
drag, startPoint x: 981, startPoint y: 442, endPoint x: 1039, endPoint y: 439, distance: 58.0
drag, startPoint x: 1039, startPoint y: 439, endPoint x: 1005, endPoint y: 443, distance: 34.0
copy p "[PHONE_NUMBER]"
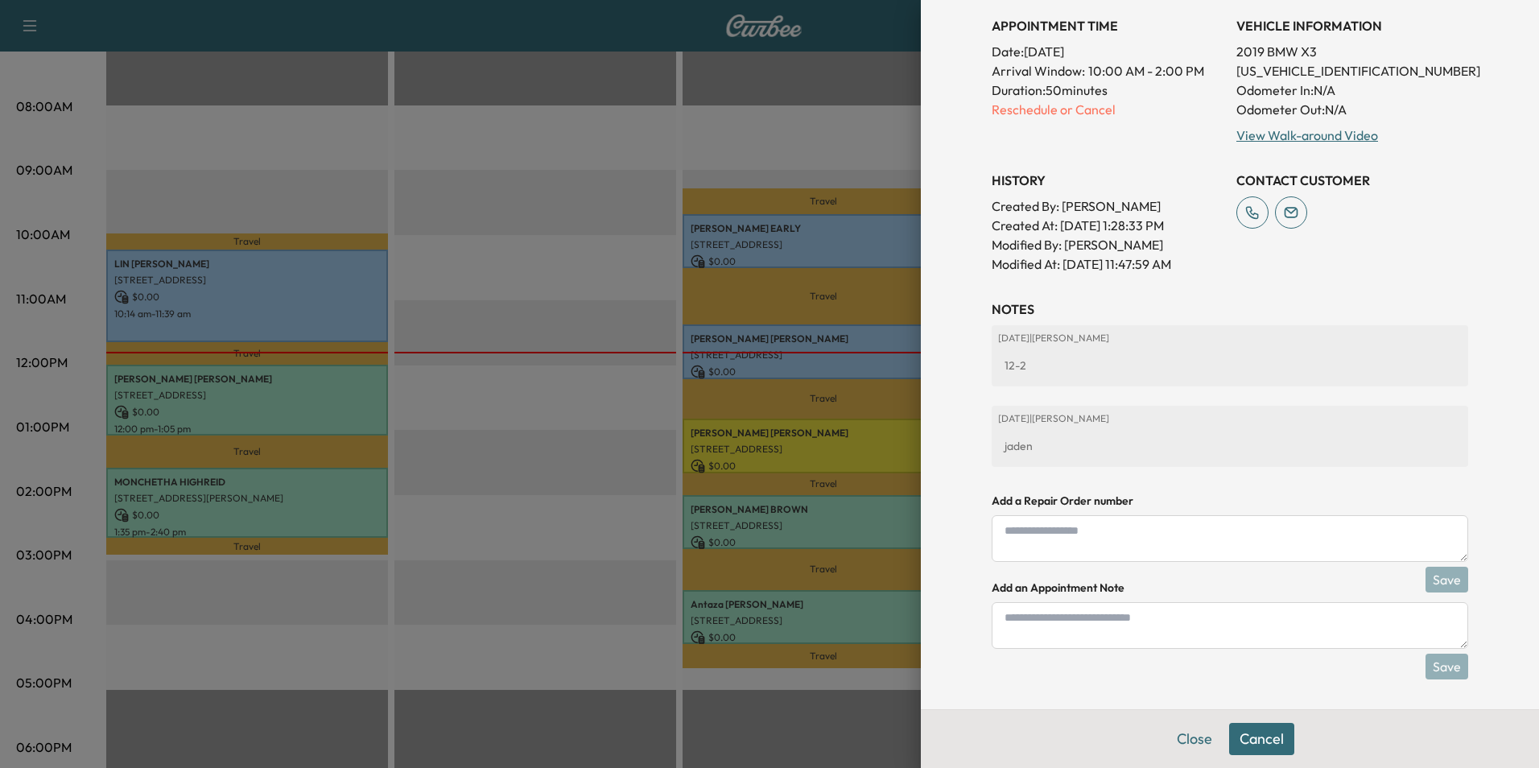
scroll to position [420, 0]
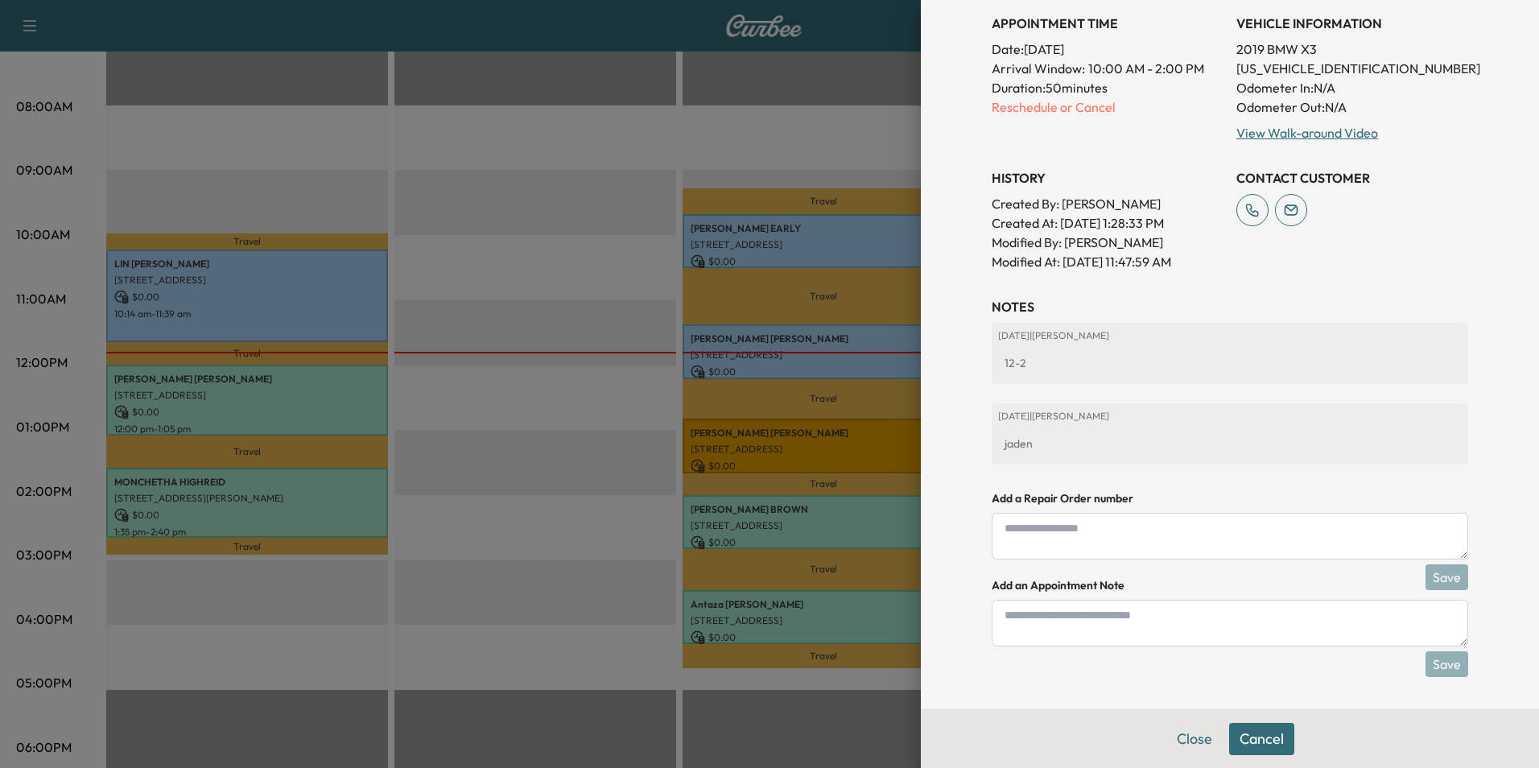
click at [1156, 631] on textarea at bounding box center [1230, 623] width 476 height 47
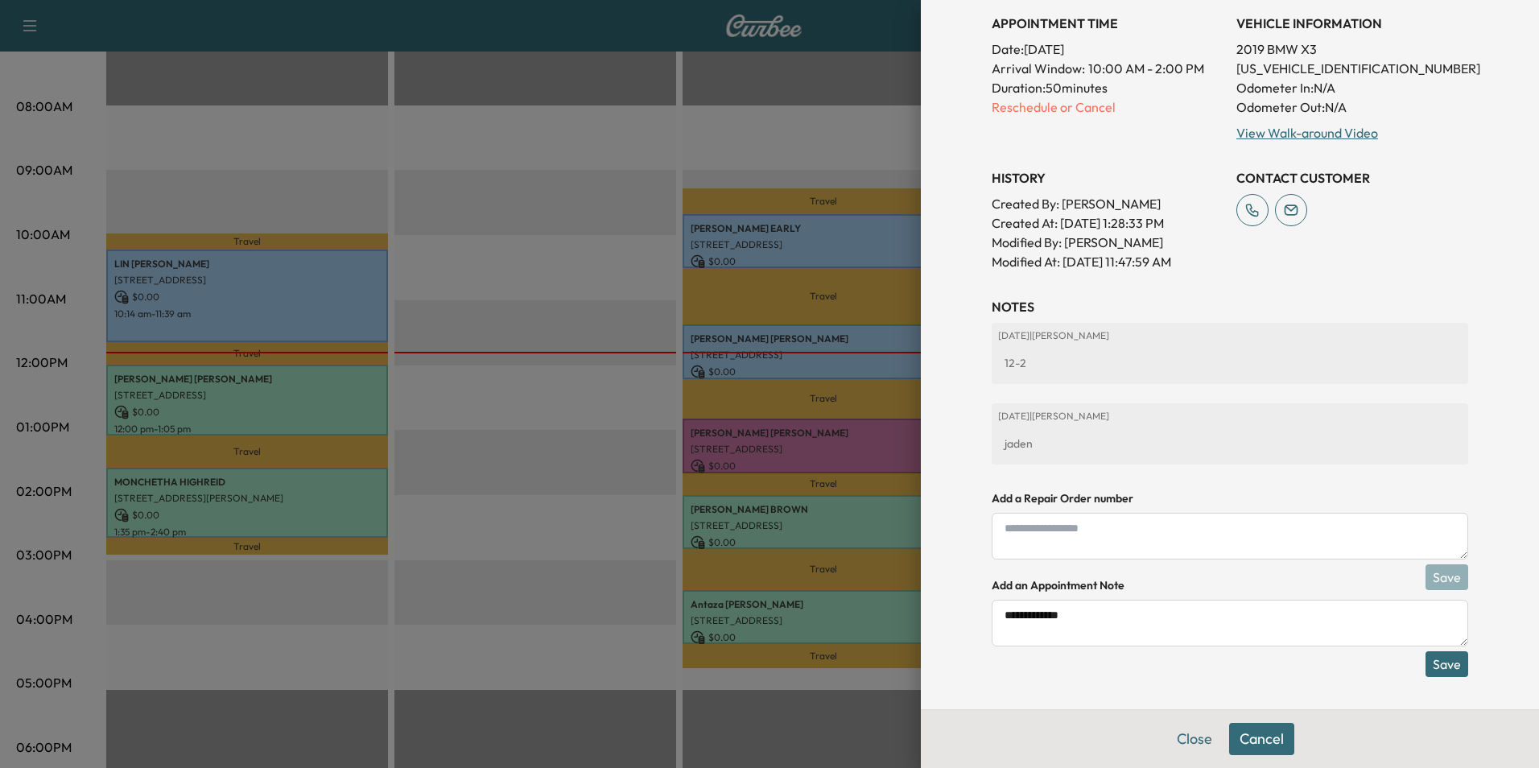
type textarea "**********"
click at [1437, 662] on button "Save" at bounding box center [1446, 664] width 43 height 26
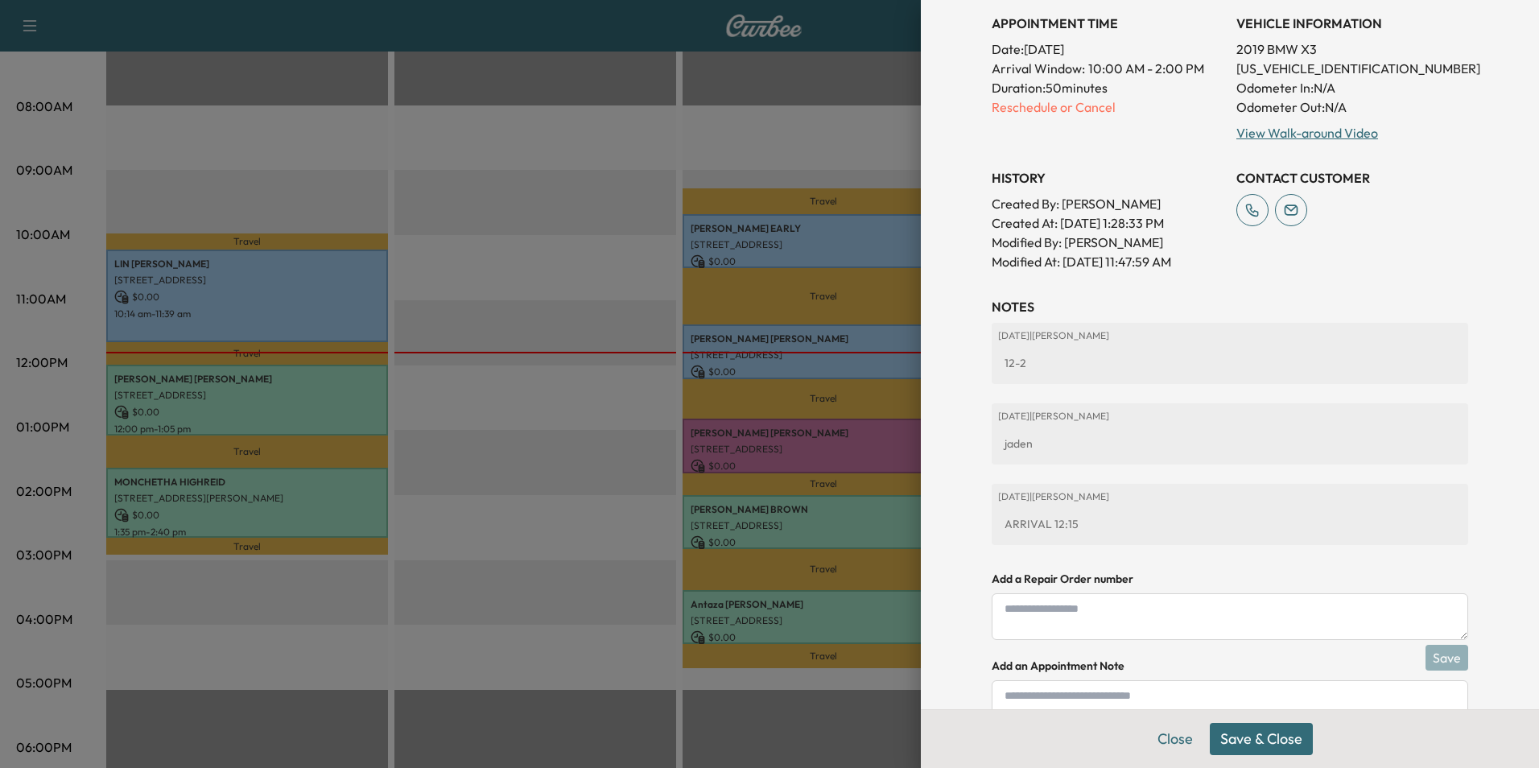
click at [1252, 736] on button "Save & Close" at bounding box center [1261, 739] width 103 height 32
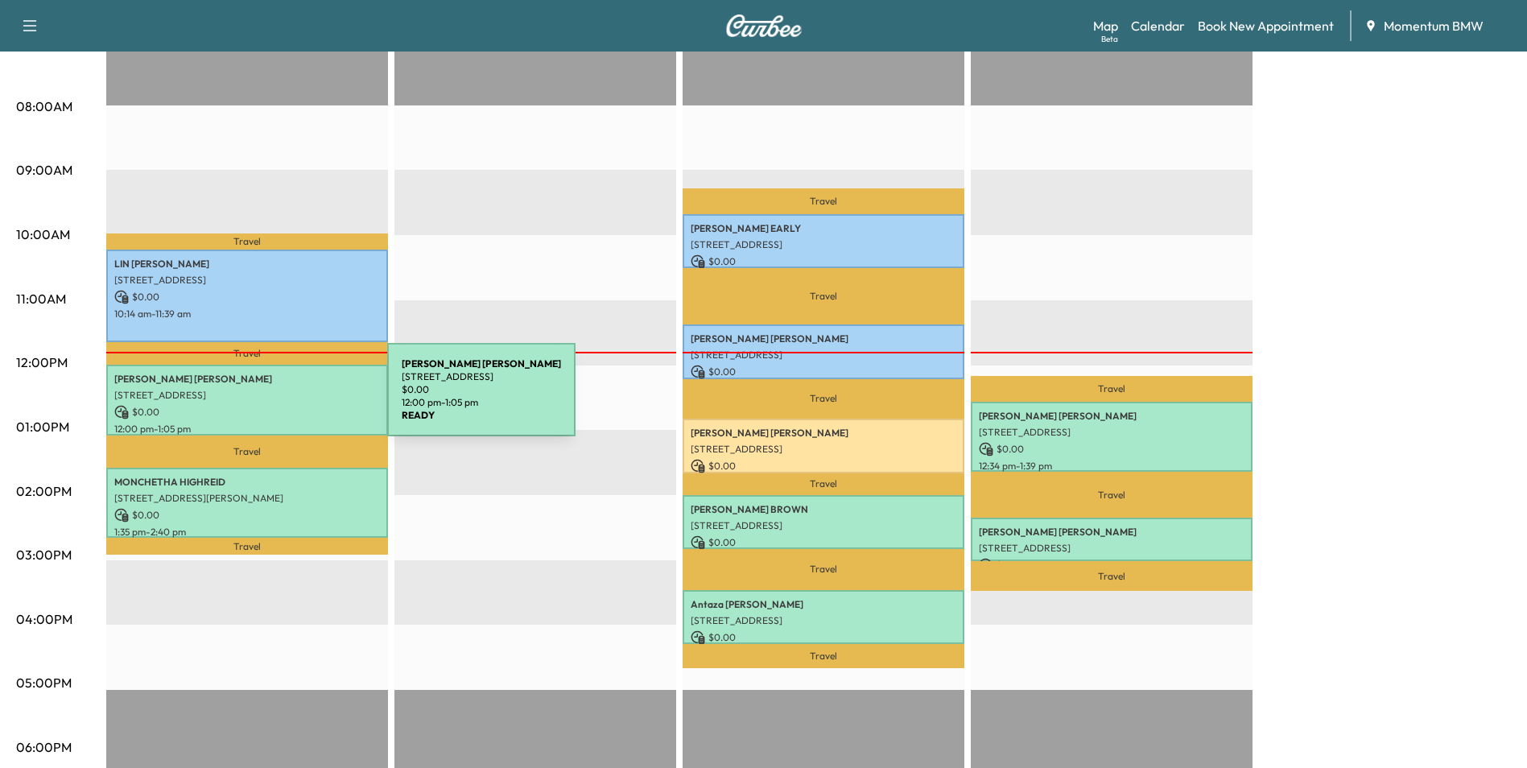
click at [266, 399] on div "[PERSON_NAME] [STREET_ADDRESS] $ 0.00 12:00 pm - 1:05 pm" at bounding box center [247, 400] width 282 height 70
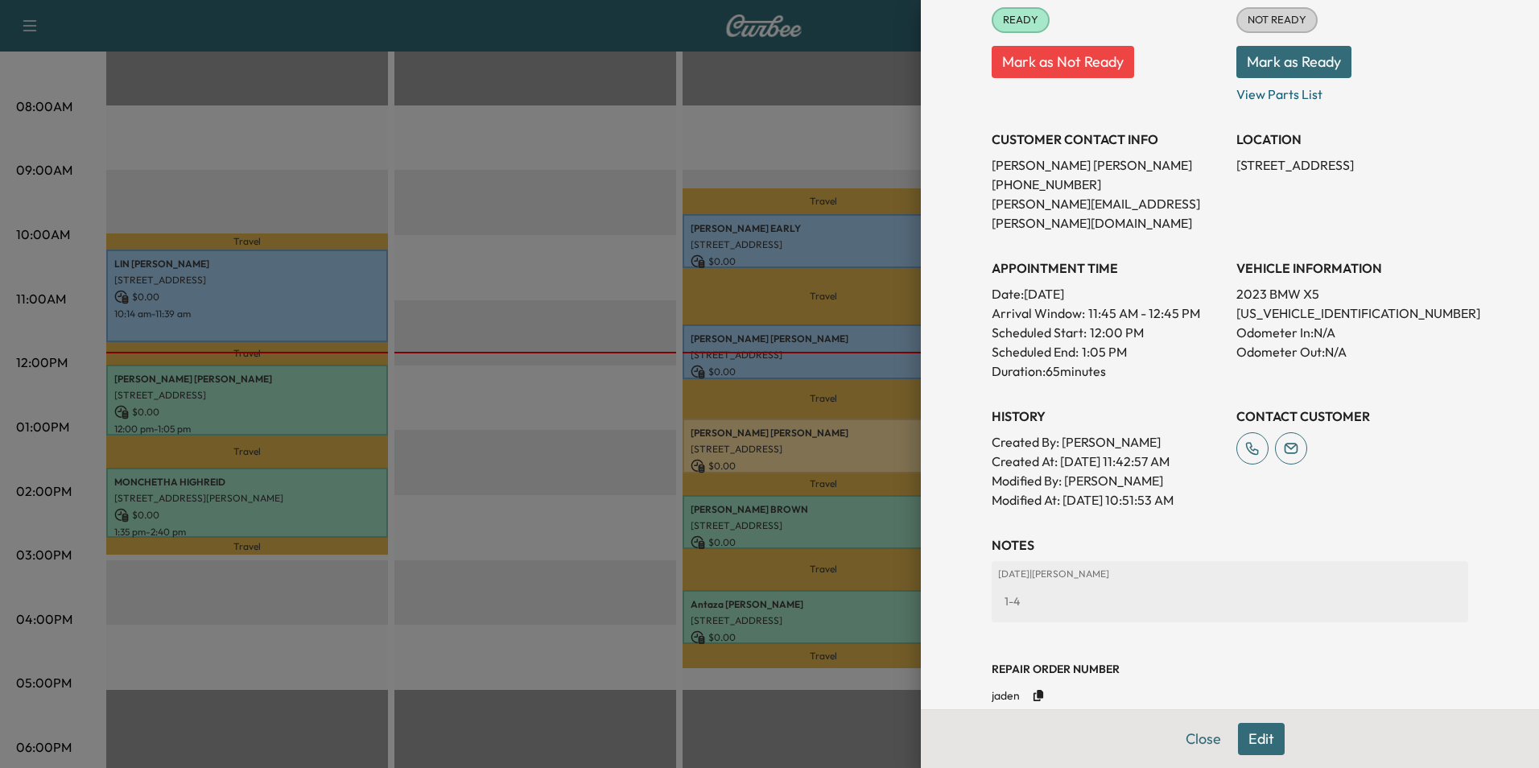
scroll to position [251, 0]
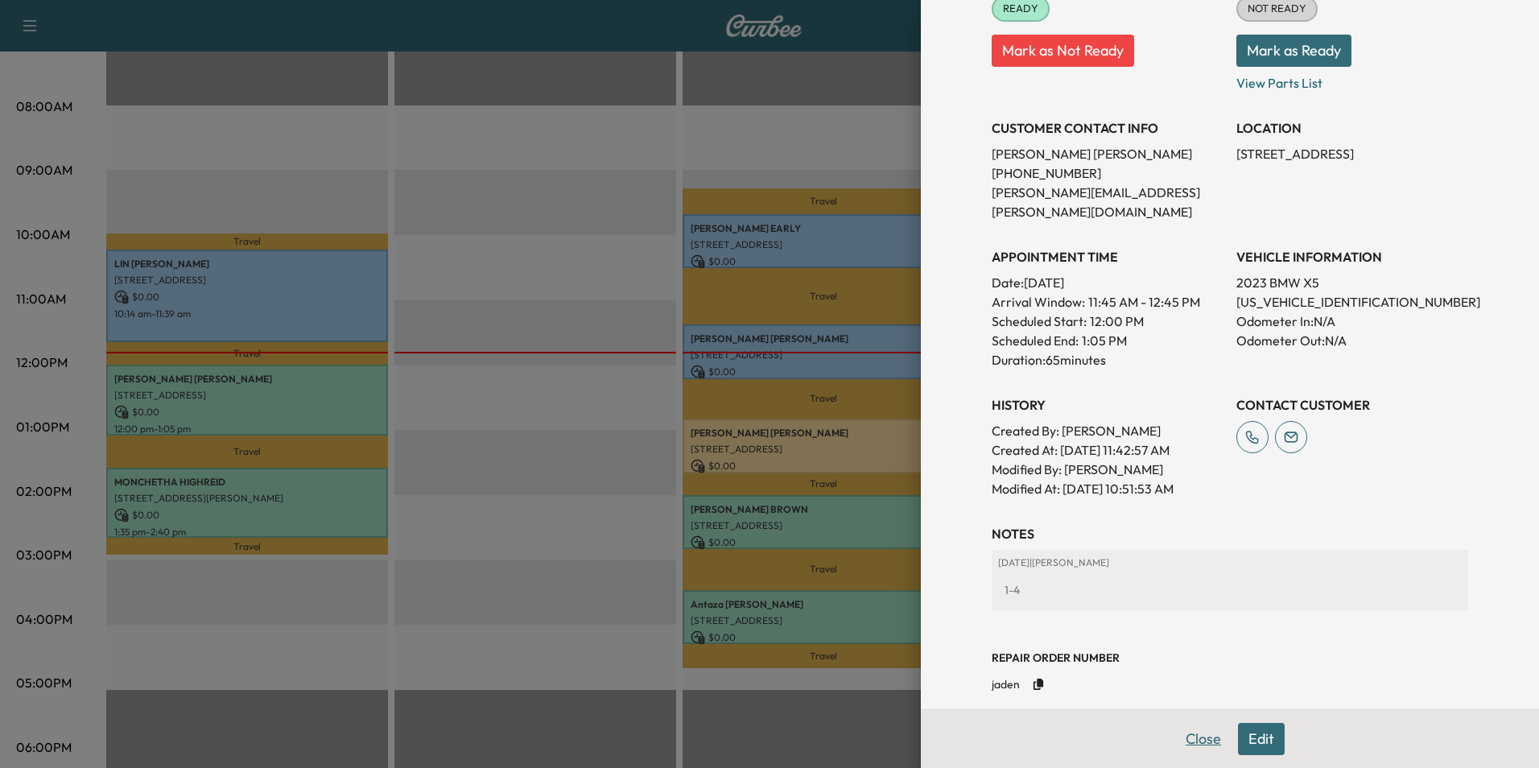
click at [1194, 734] on button "Close" at bounding box center [1203, 739] width 56 height 32
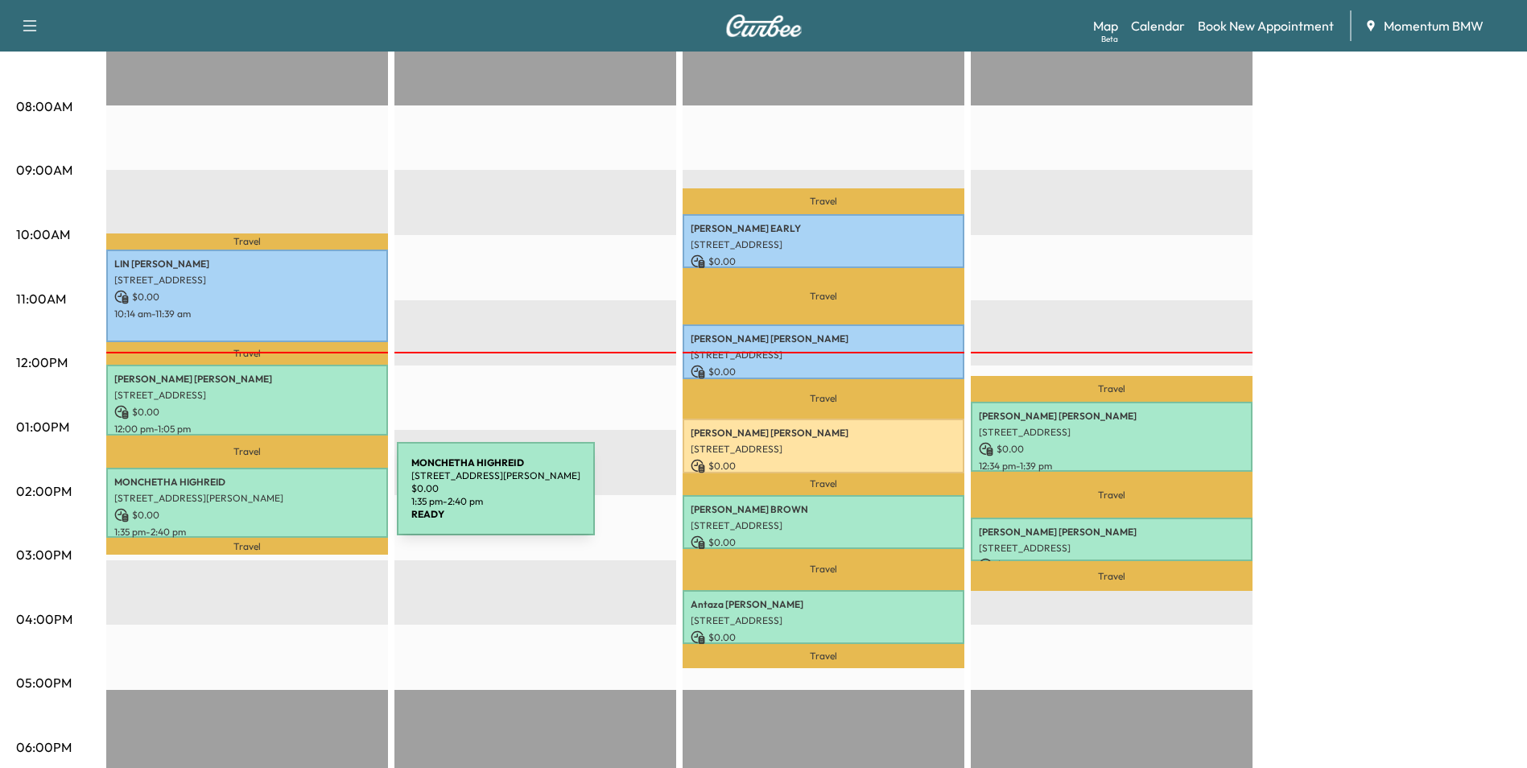
click at [276, 499] on div "MONCHETHA HIGHREID [STREET_ADDRESS][PERSON_NAME] $ 0.00 1:35 pm - 2:40 pm" at bounding box center [247, 503] width 282 height 70
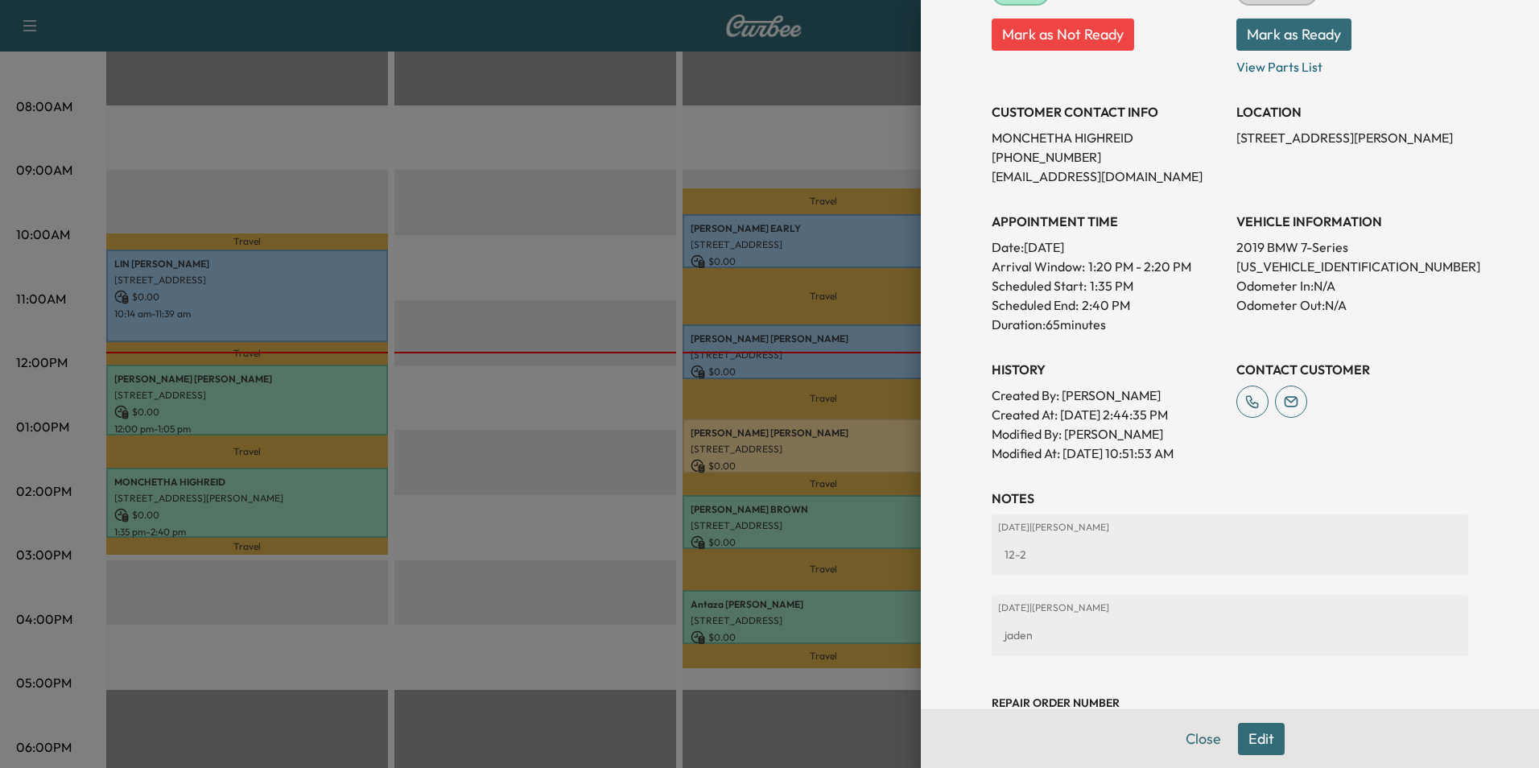
scroll to position [324, 0]
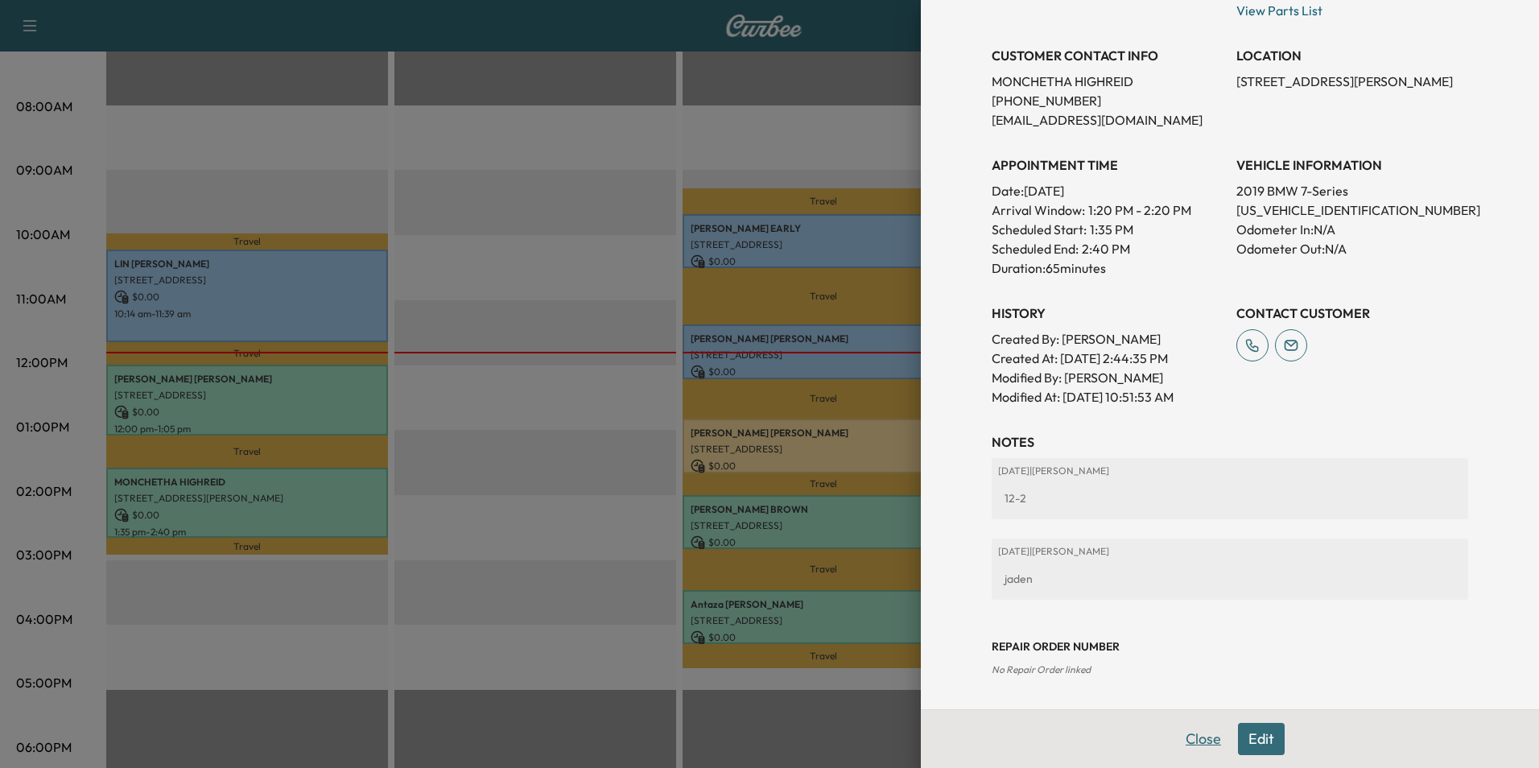
click at [1185, 740] on button "Close" at bounding box center [1203, 739] width 56 height 32
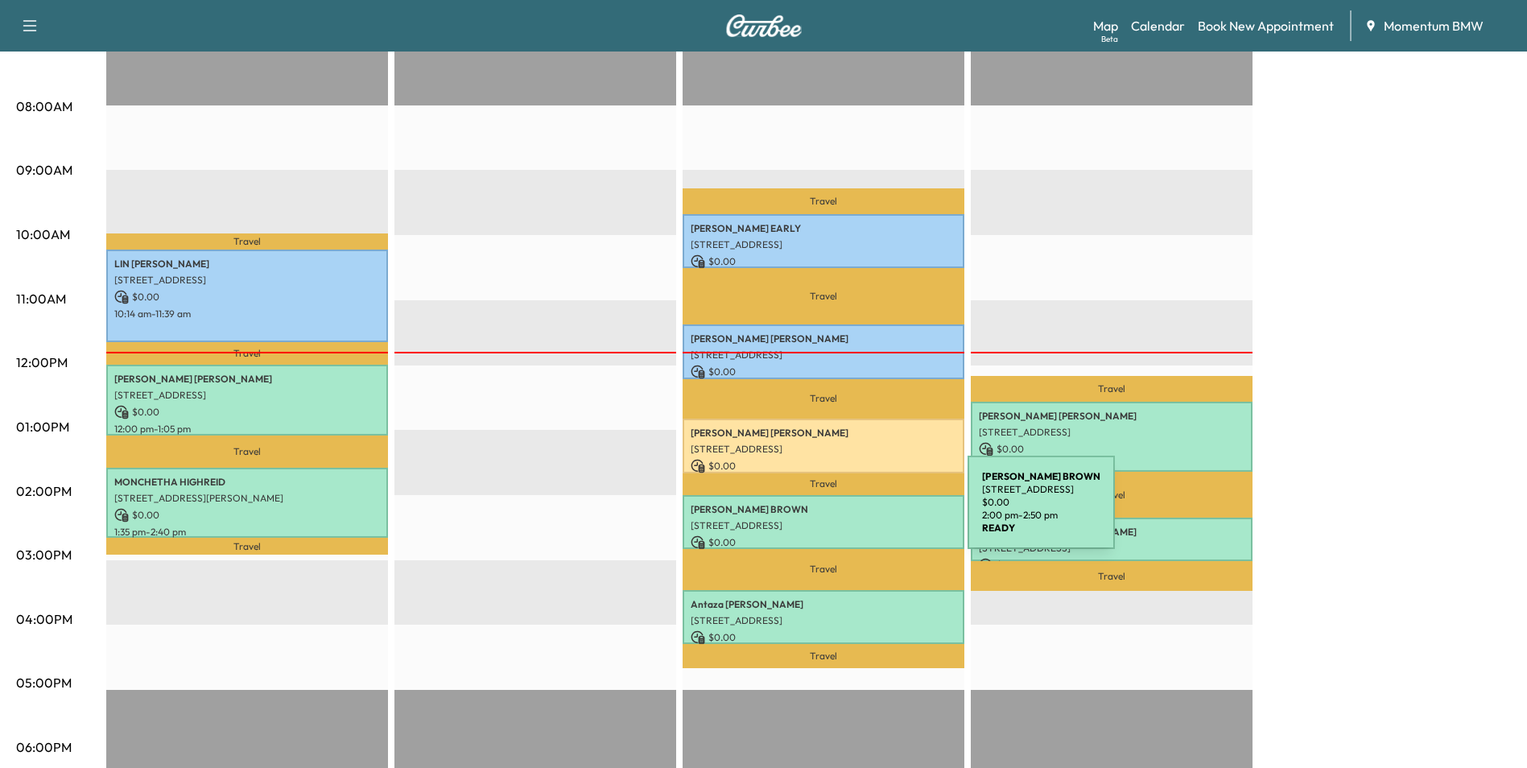
click at [847, 512] on div "[PERSON_NAME] [STREET_ADDRESS] $ 0.00 2:00 pm - 2:50 pm" at bounding box center [823, 522] width 282 height 54
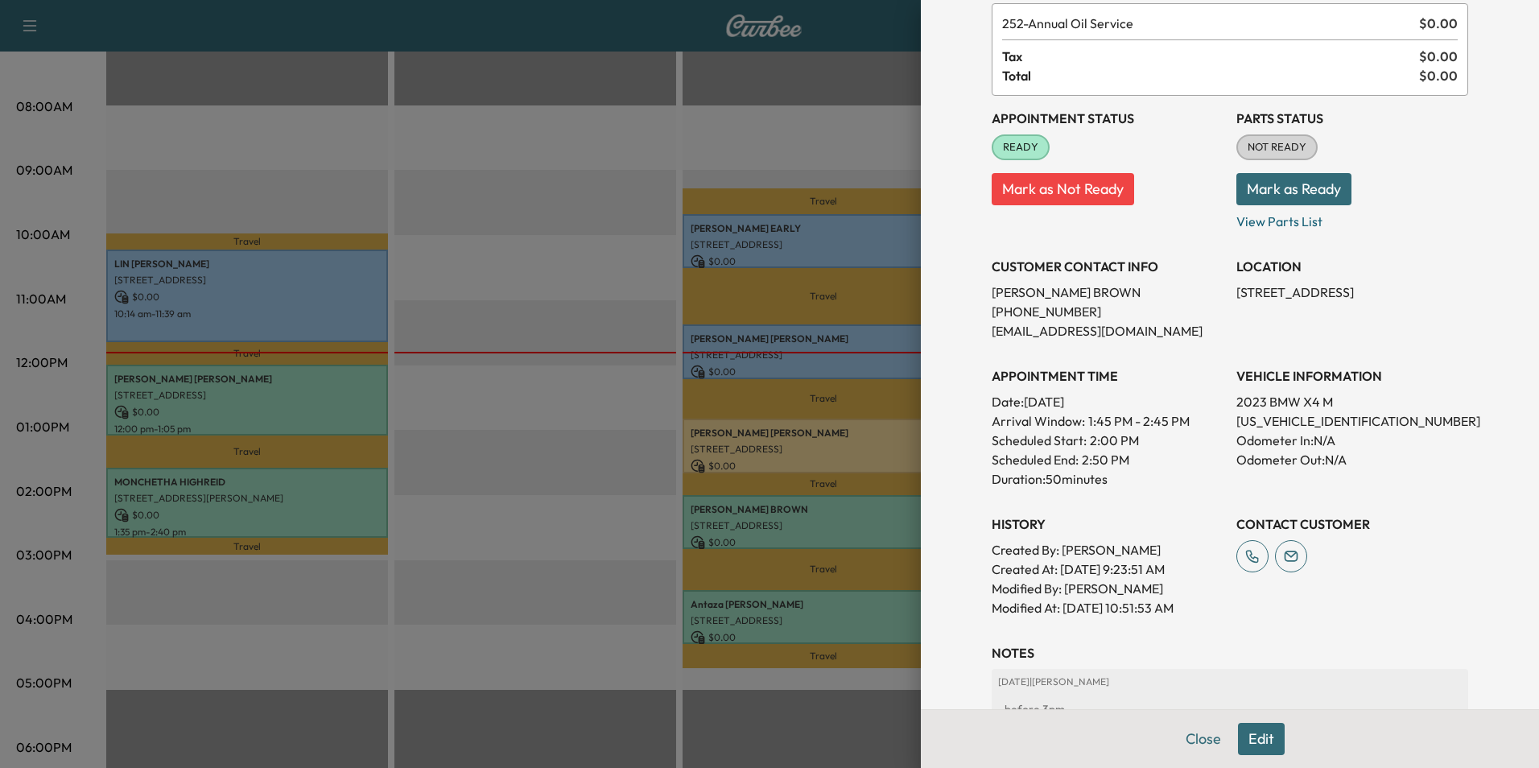
scroll to position [385, 0]
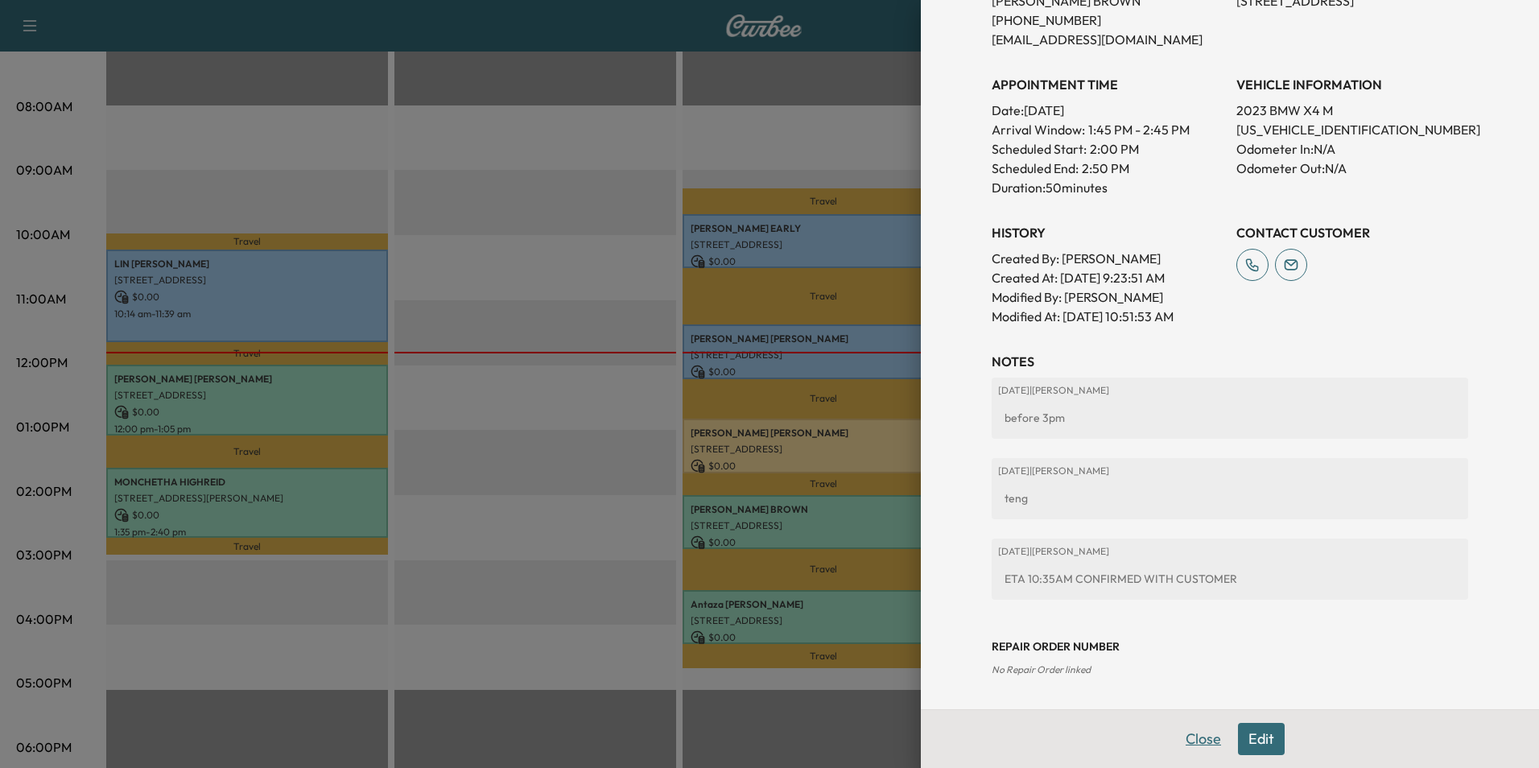
click at [1192, 737] on button "Close" at bounding box center [1203, 739] width 56 height 32
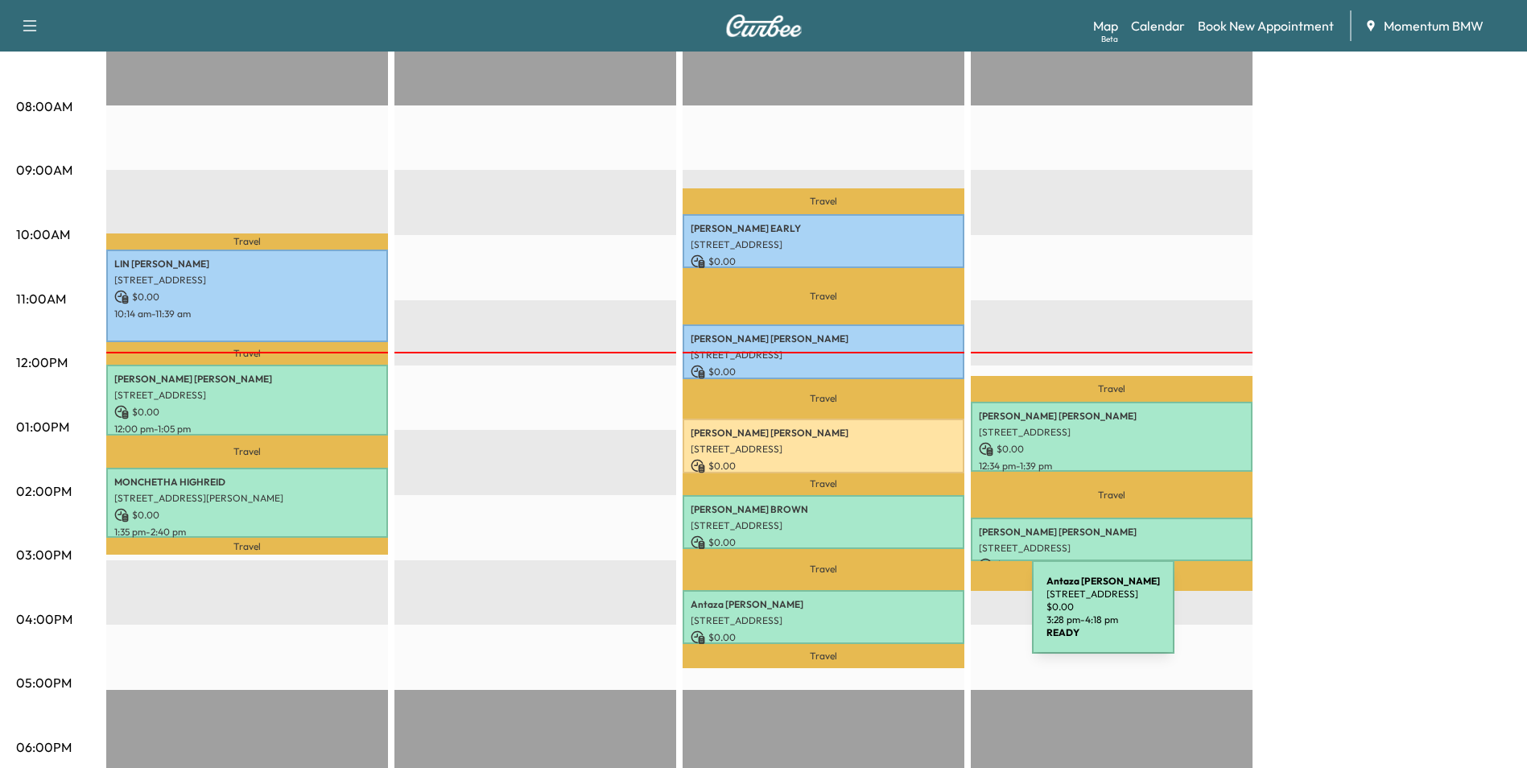
click at [911, 616] on p "[STREET_ADDRESS]" at bounding box center [824, 620] width 266 height 13
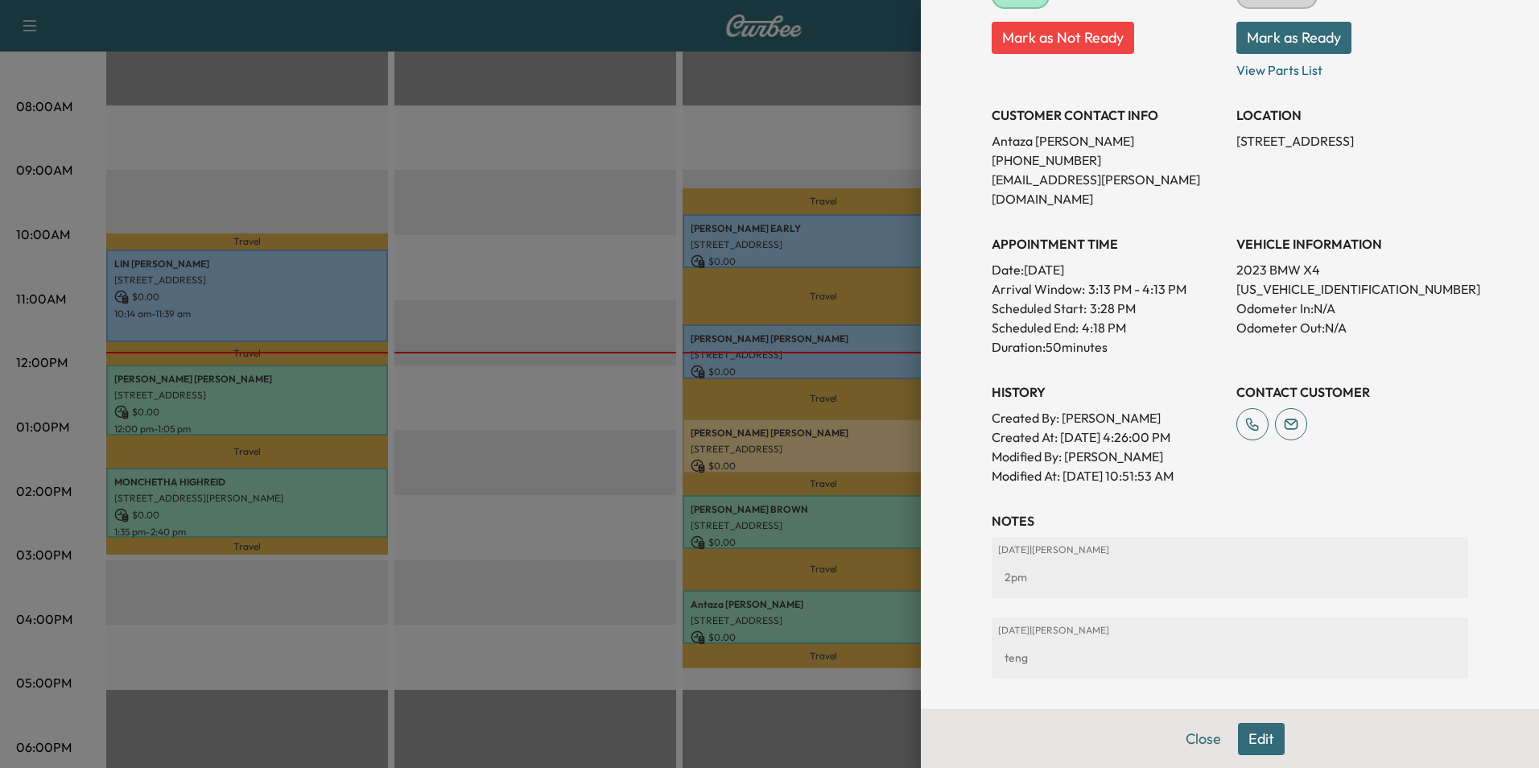
scroll to position [304, 0]
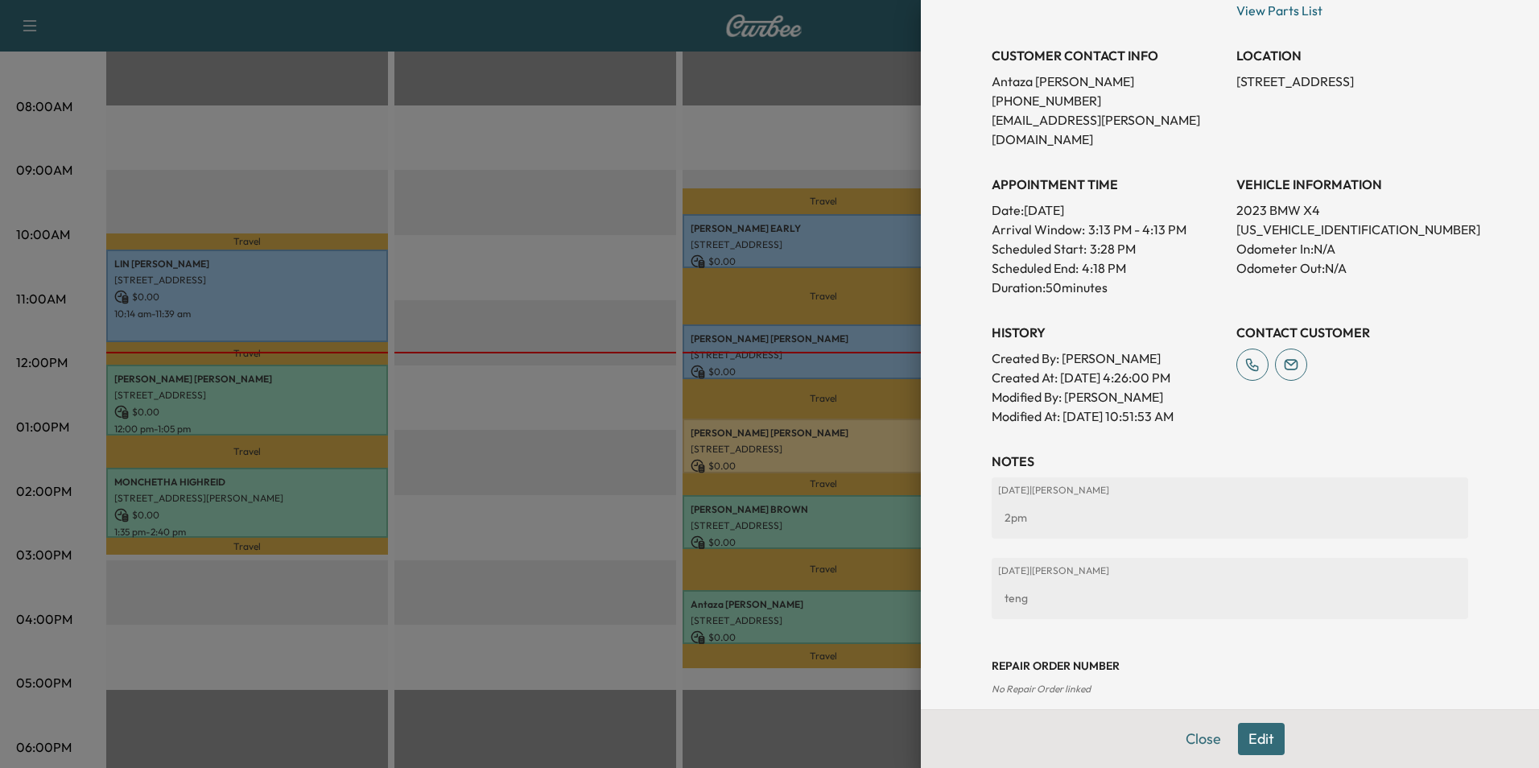
click at [1179, 736] on button "Close" at bounding box center [1203, 739] width 56 height 32
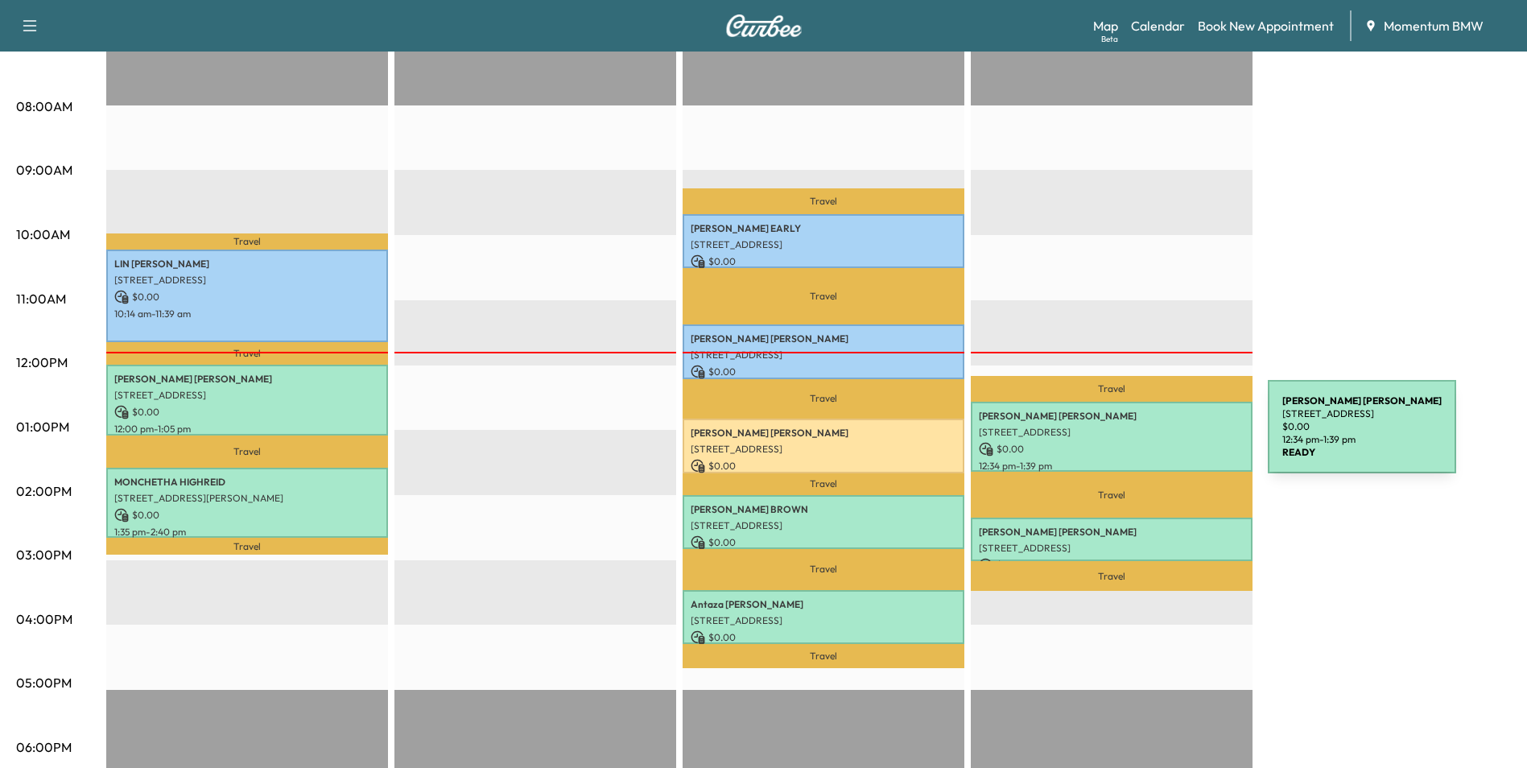
click at [1147, 442] on p "$ 0.00" at bounding box center [1112, 449] width 266 height 14
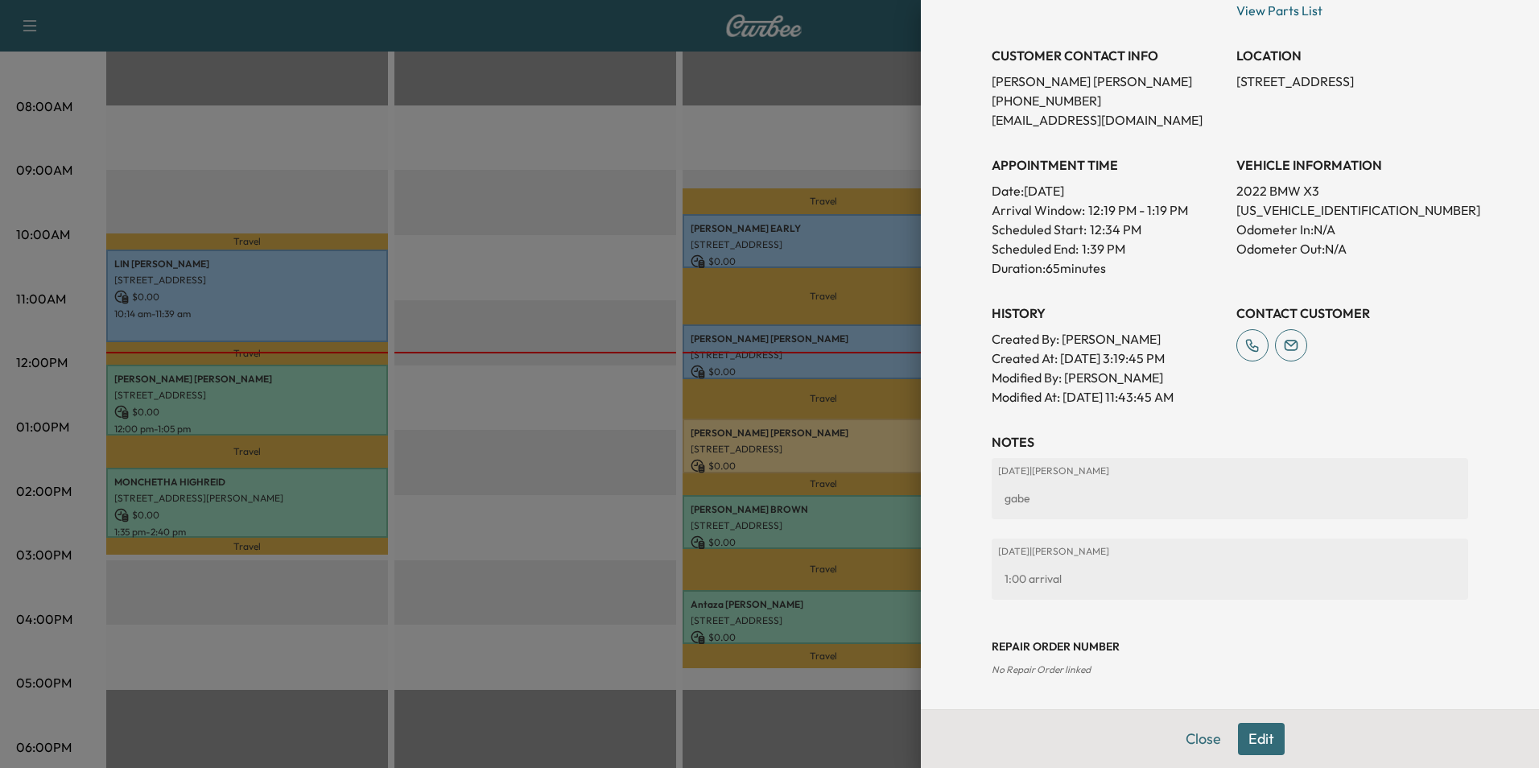
scroll to position [0, 0]
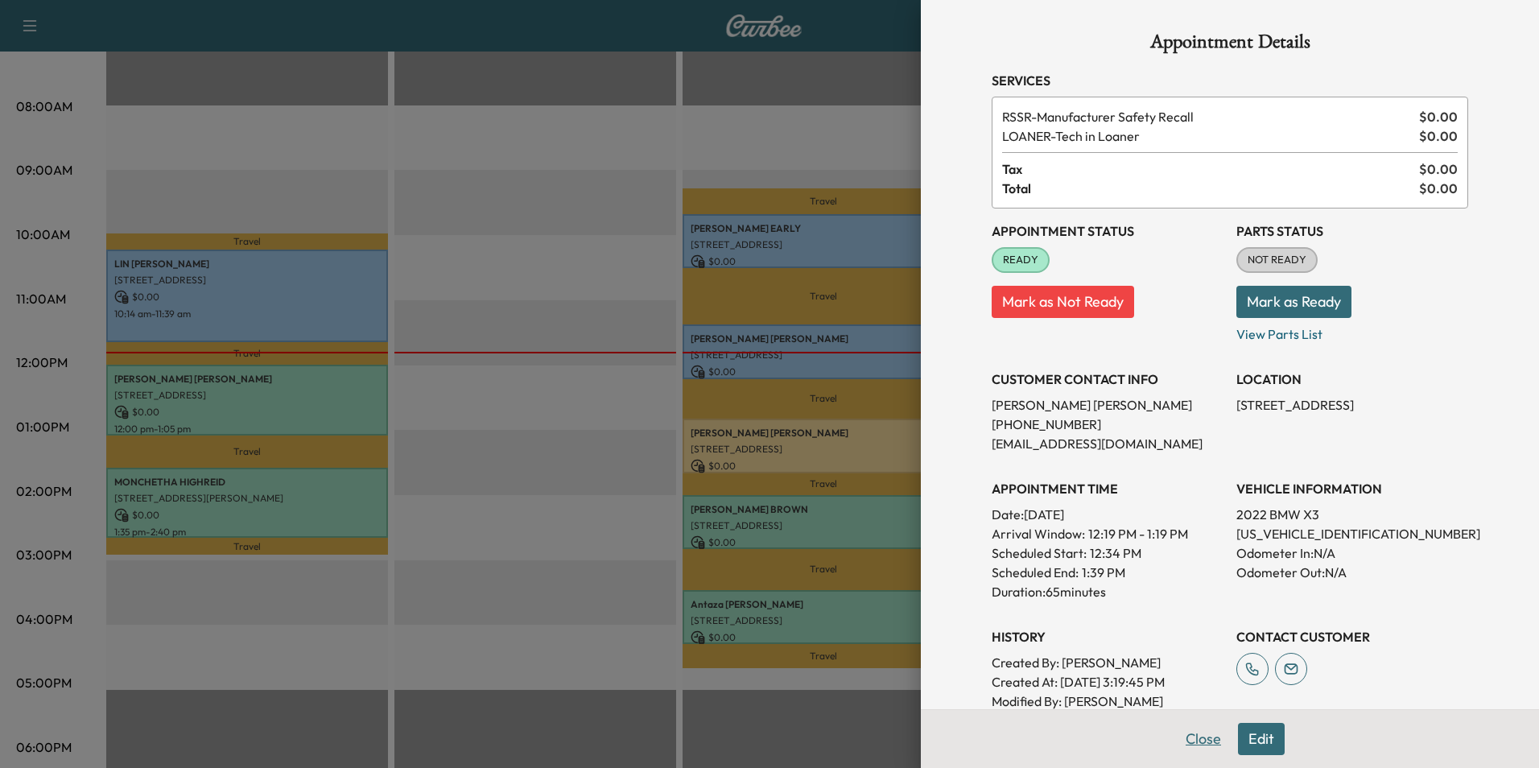
click at [1200, 738] on button "Close" at bounding box center [1203, 739] width 56 height 32
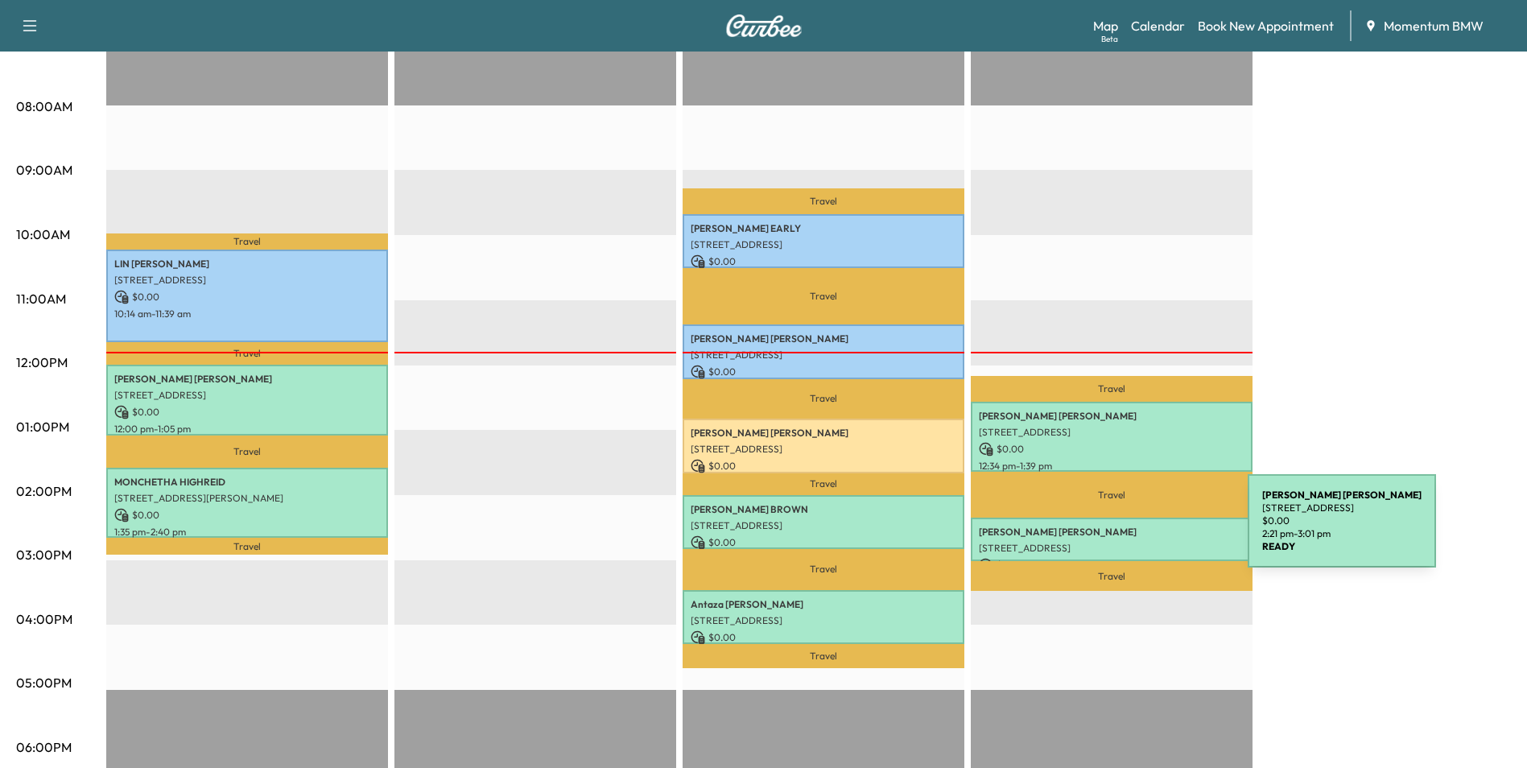
click at [1127, 531] on p "[PERSON_NAME]" at bounding box center [1112, 532] width 266 height 13
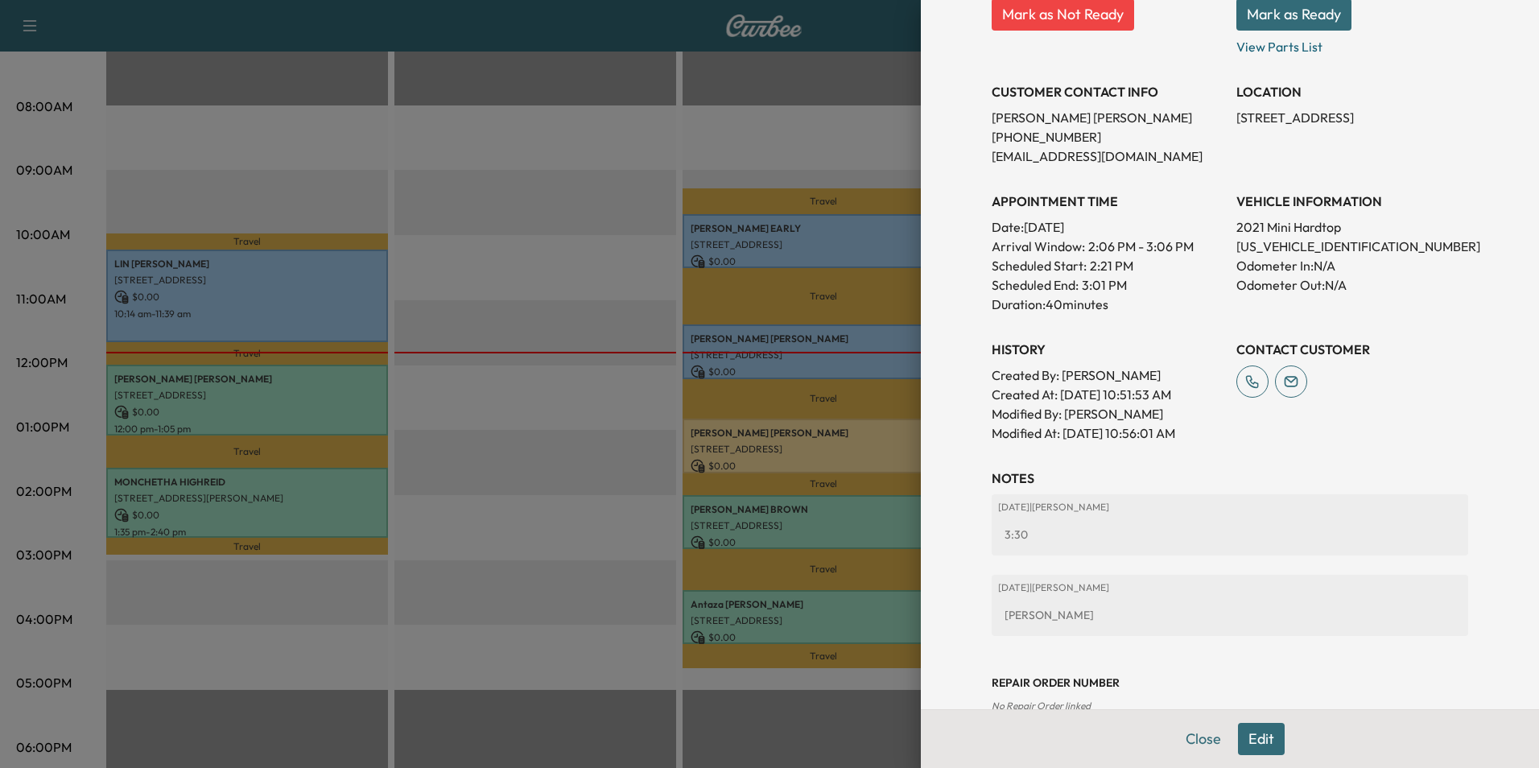
scroll to position [304, 0]
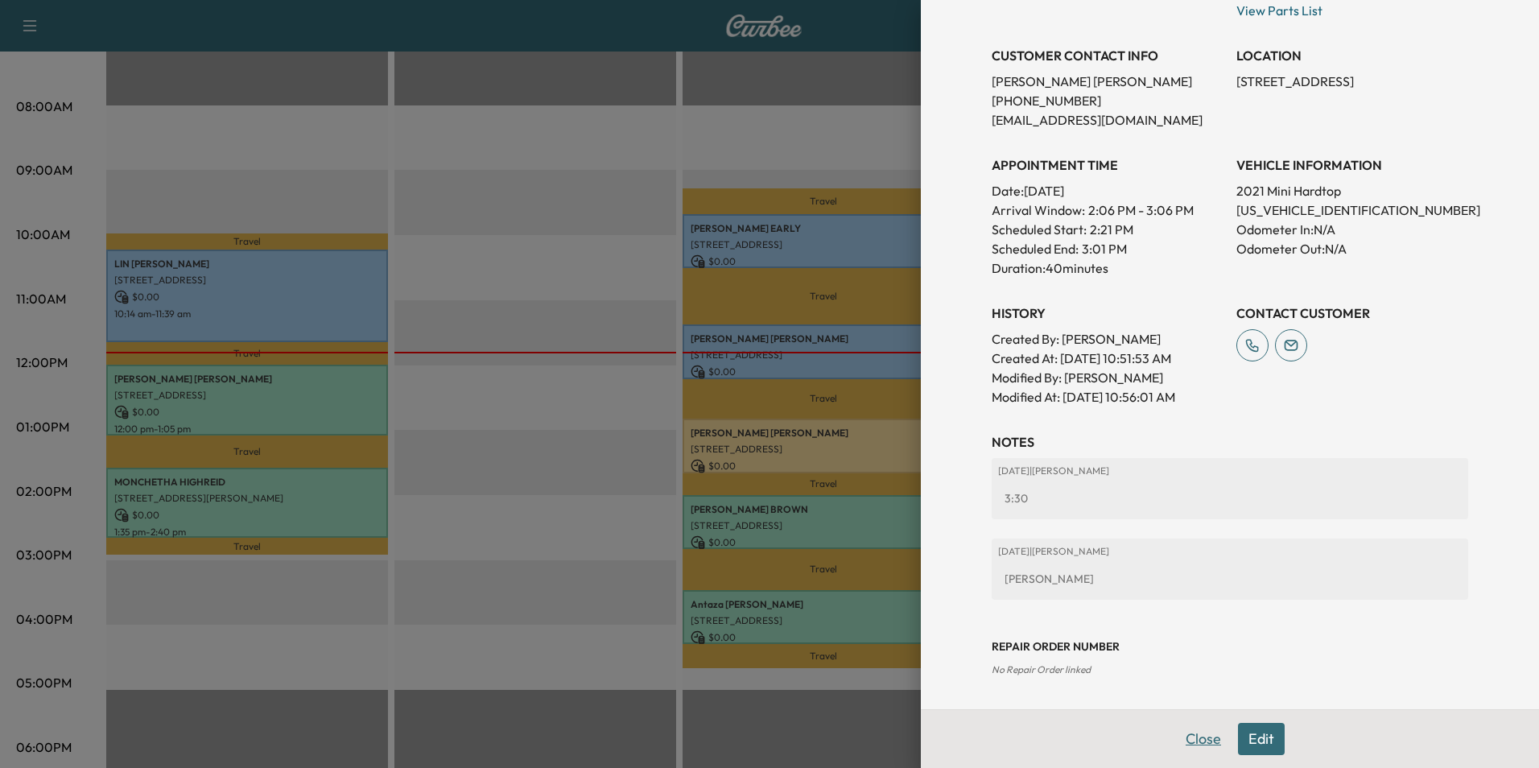
click at [1194, 743] on button "Close" at bounding box center [1203, 739] width 56 height 32
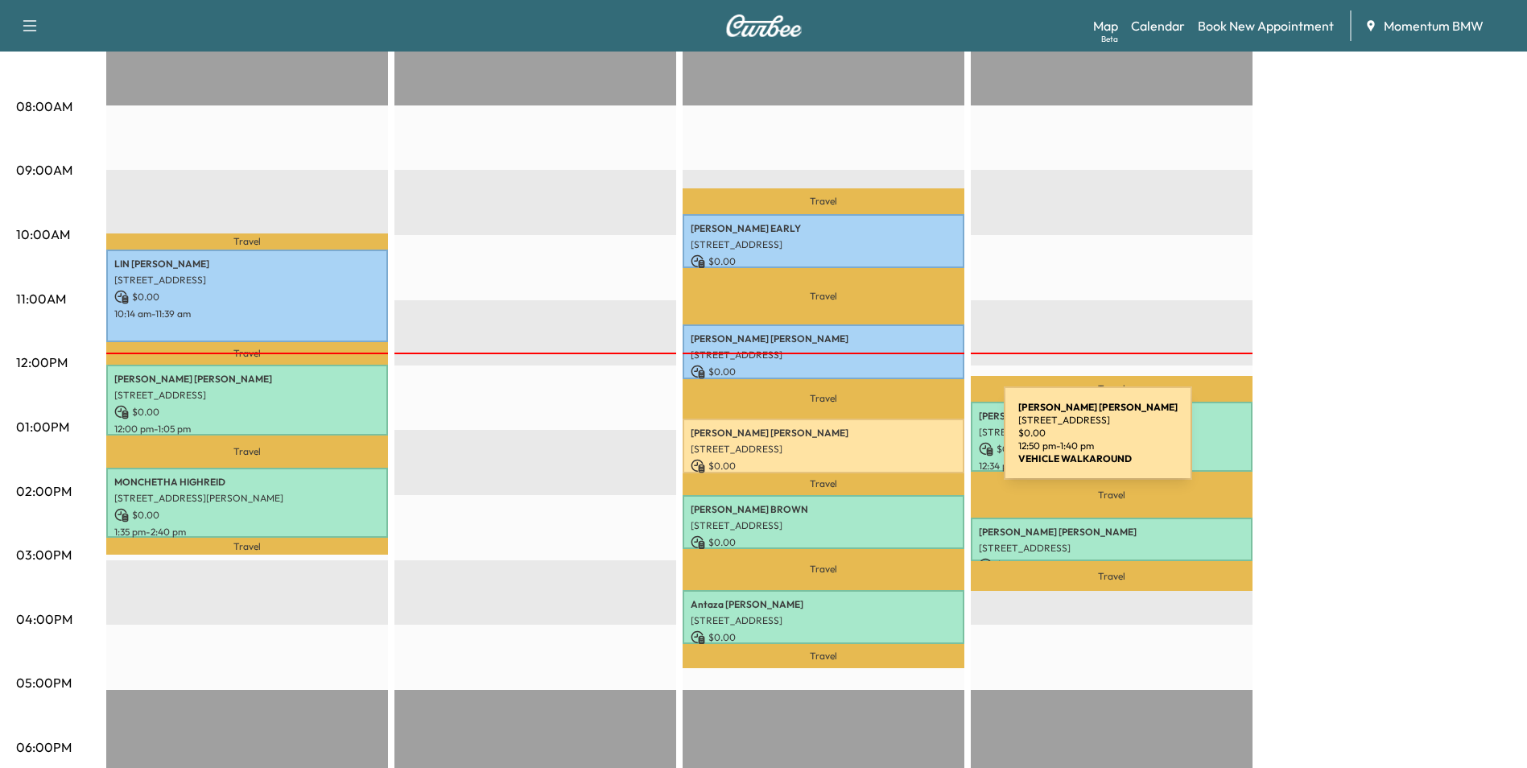
click at [883, 443] on p "[STREET_ADDRESS]" at bounding box center [824, 449] width 266 height 13
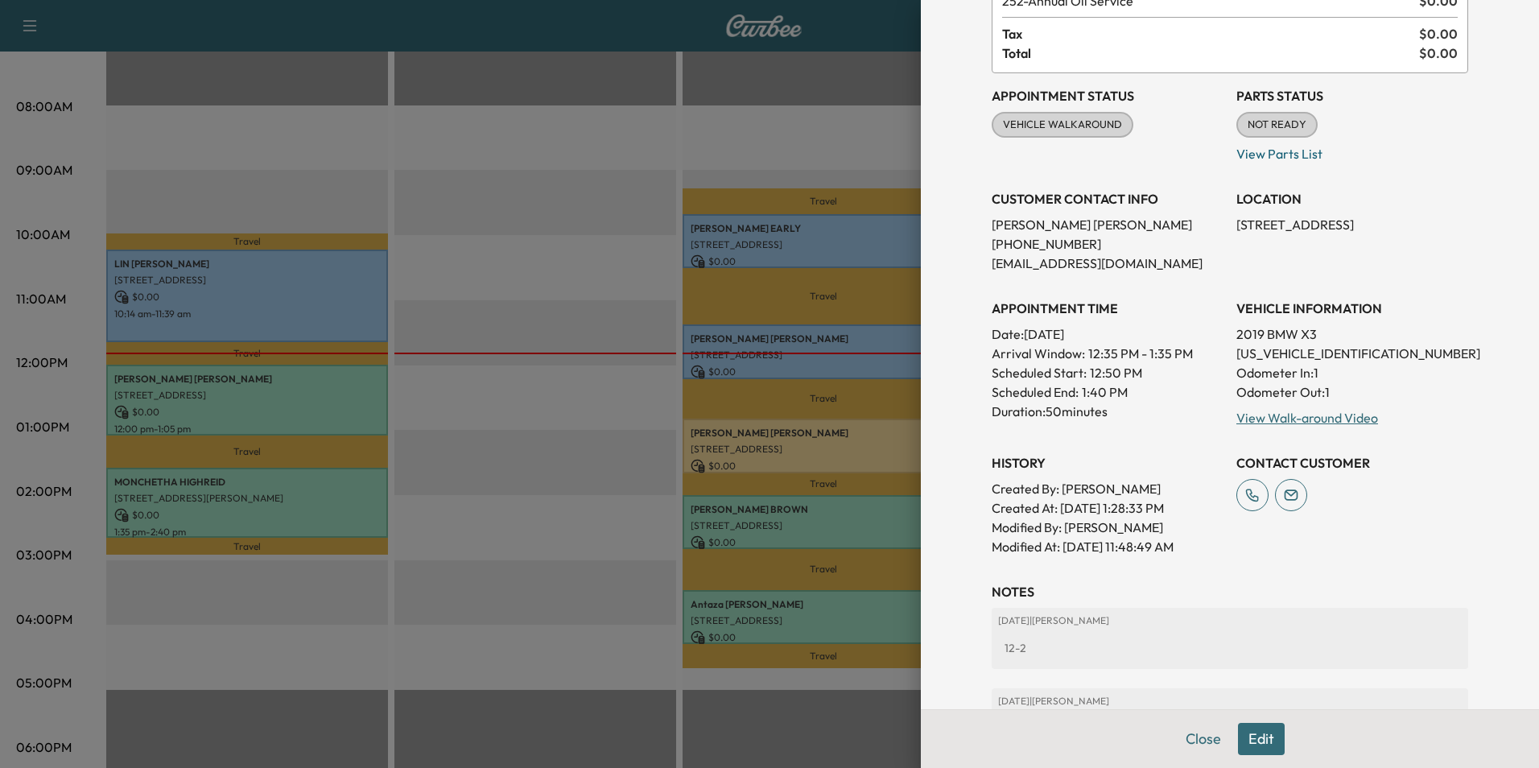
scroll to position [346, 0]
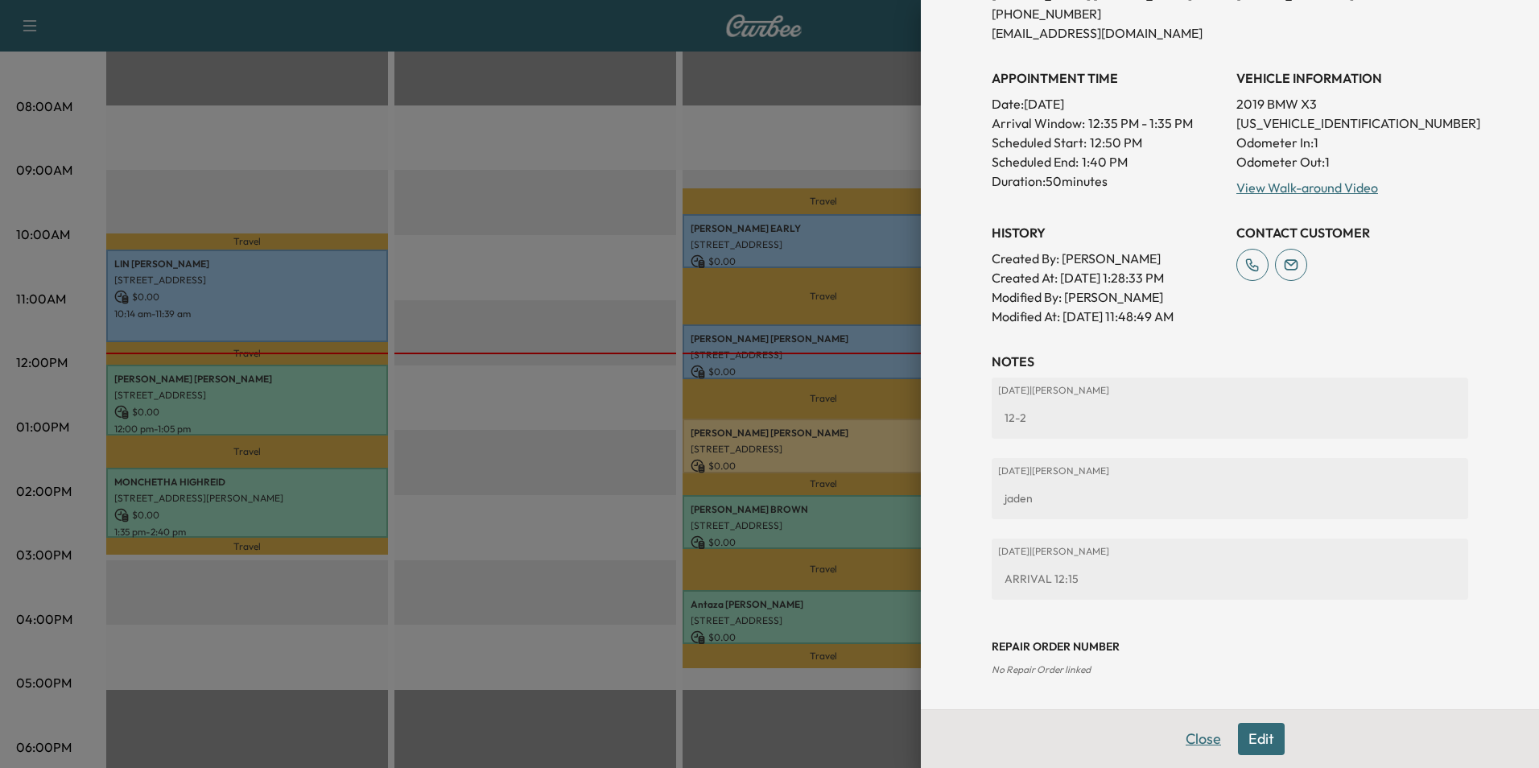
click at [1194, 744] on button "Close" at bounding box center [1203, 739] width 56 height 32
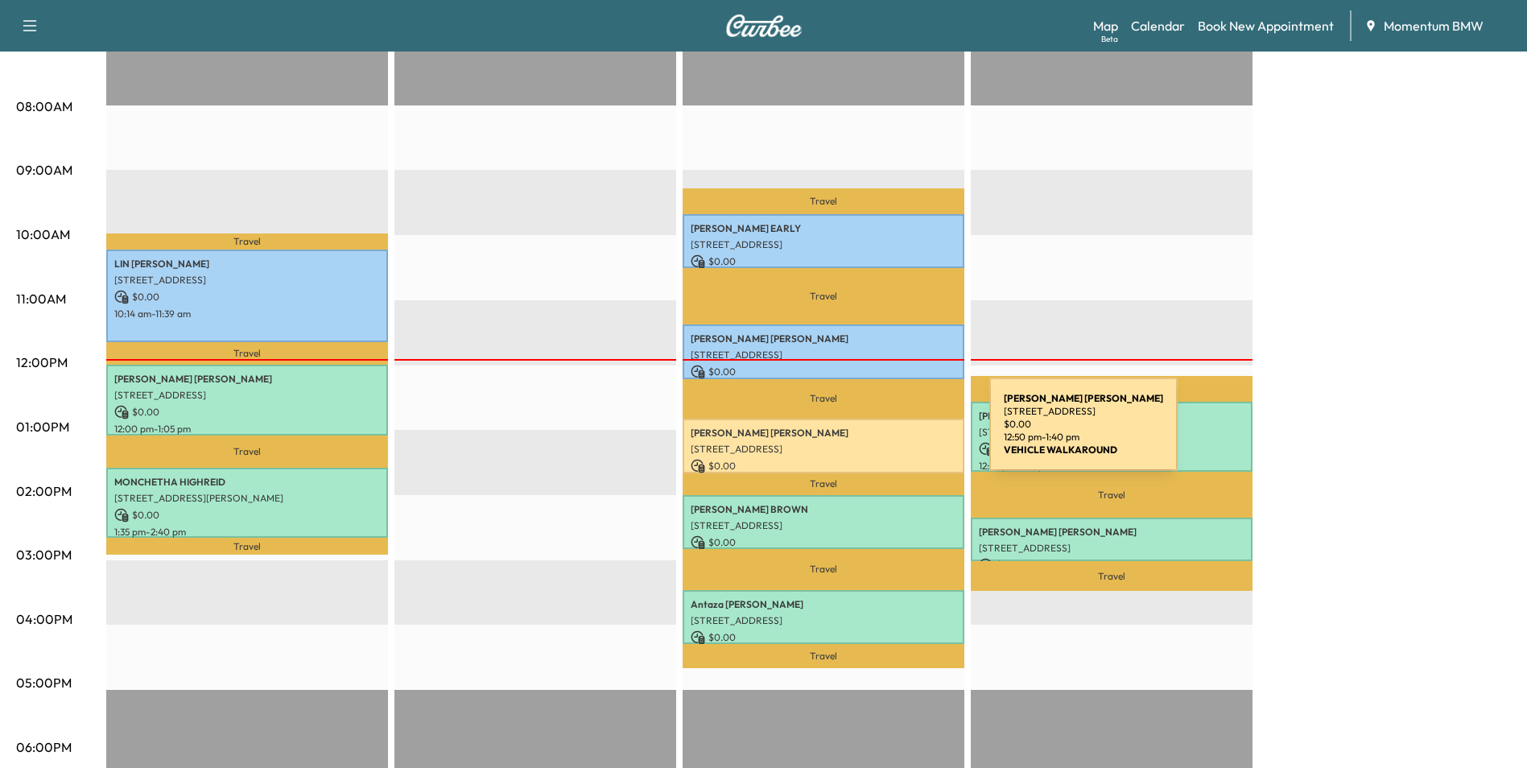
click at [868, 434] on p "[PERSON_NAME]" at bounding box center [824, 433] width 266 height 13
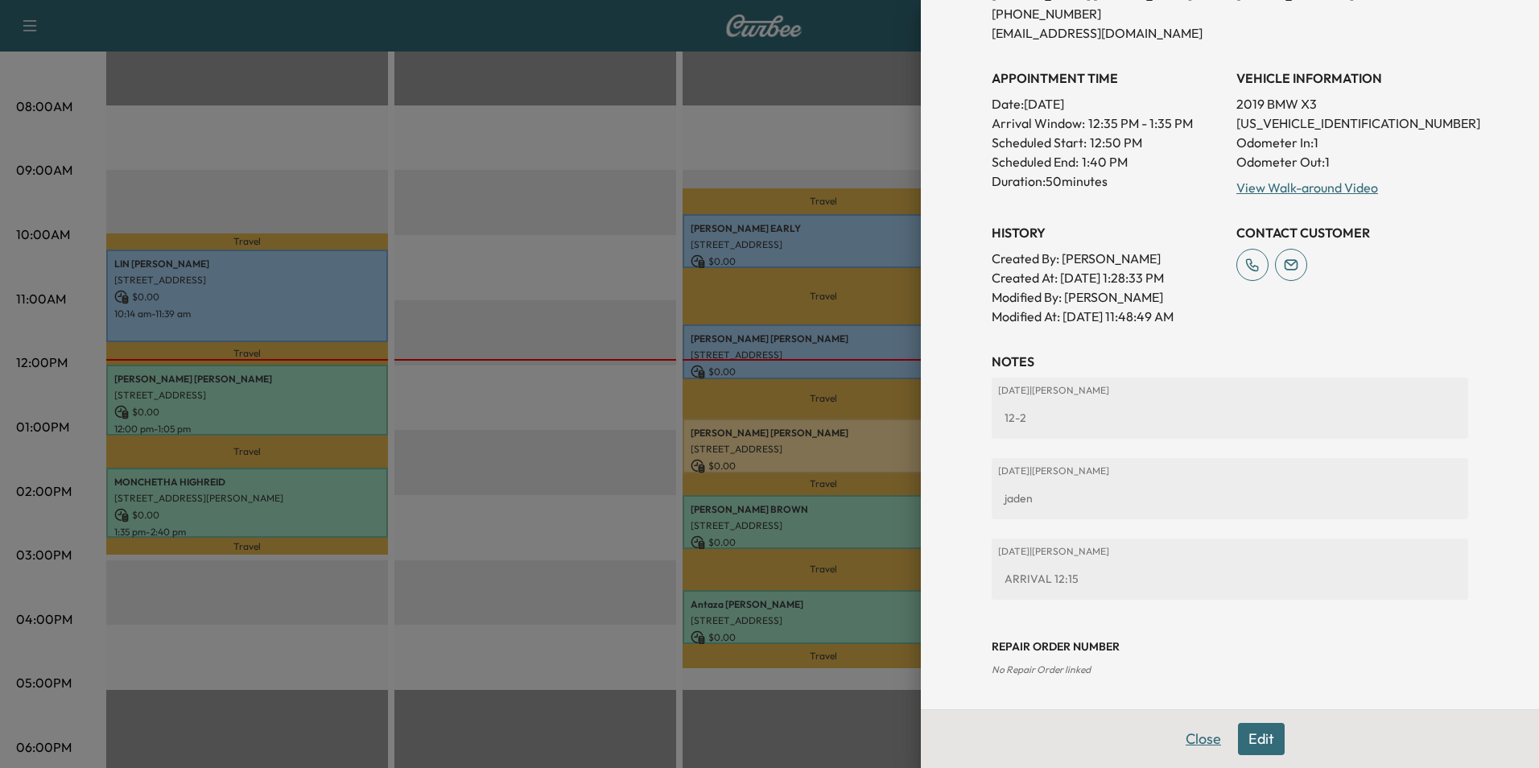
click at [1198, 739] on button "Close" at bounding box center [1203, 739] width 56 height 32
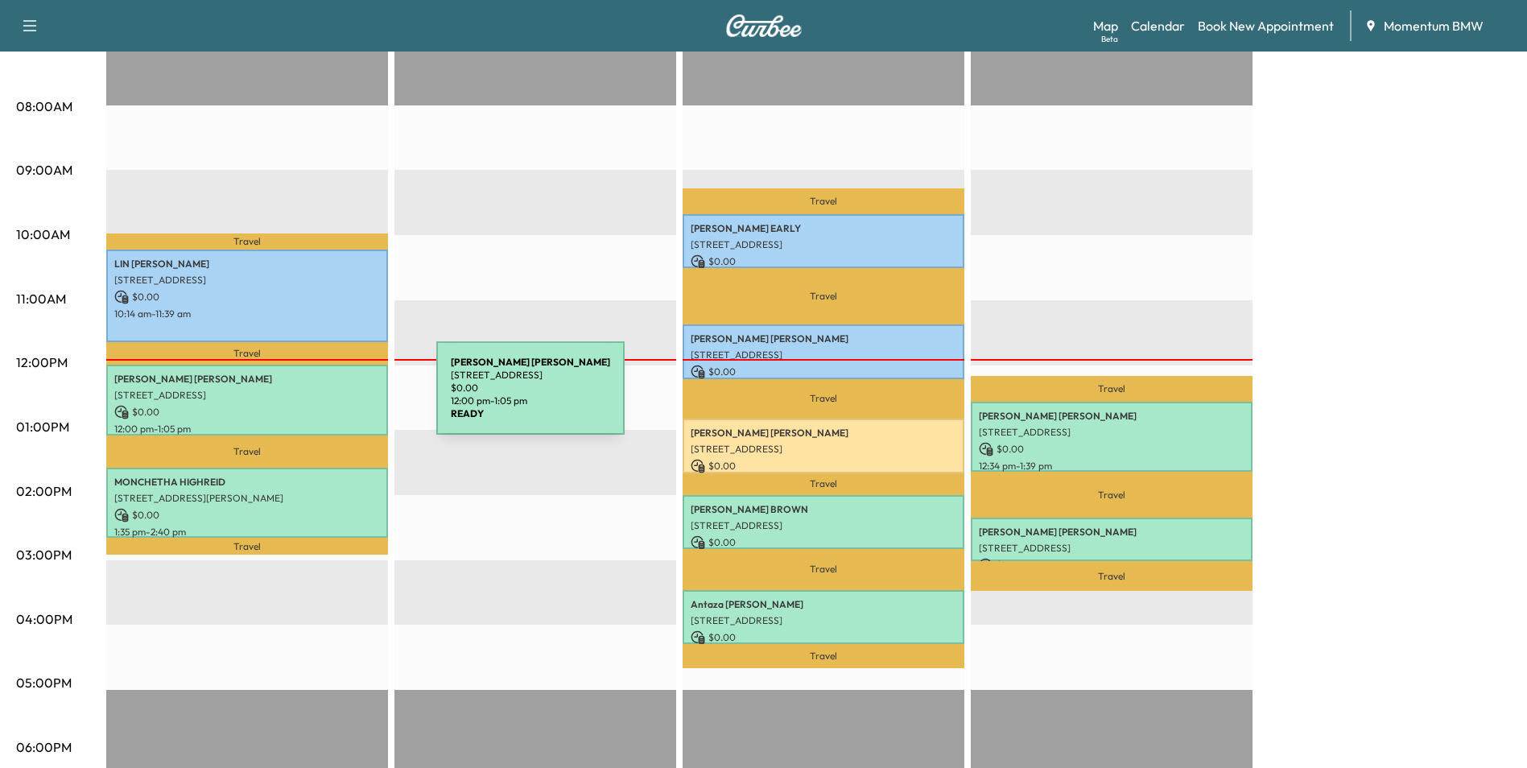
click at [315, 398] on div "[PERSON_NAME] [STREET_ADDRESS] $ 0.00 12:00 pm - 1:05 pm" at bounding box center [247, 400] width 282 height 70
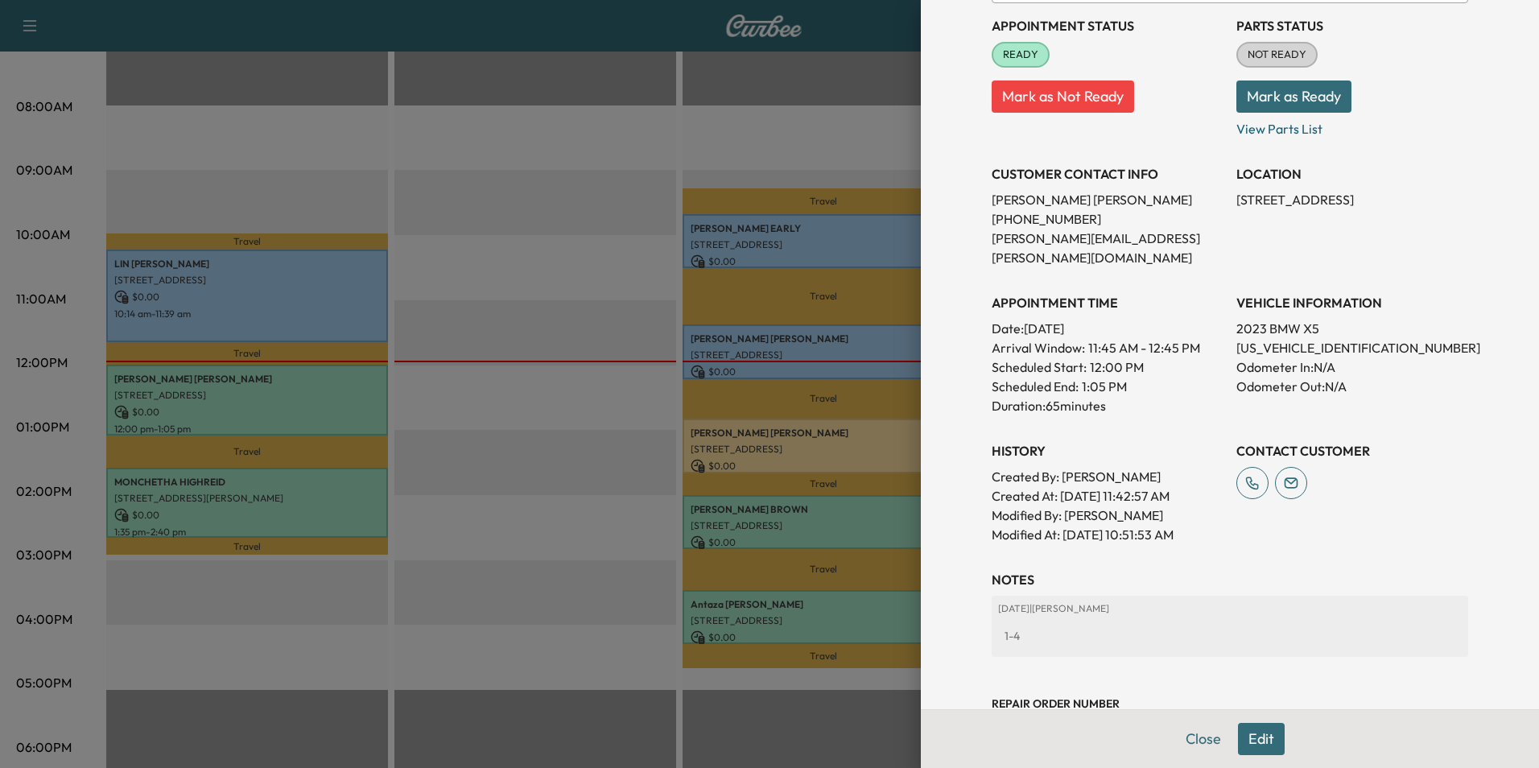
scroll to position [251, 0]
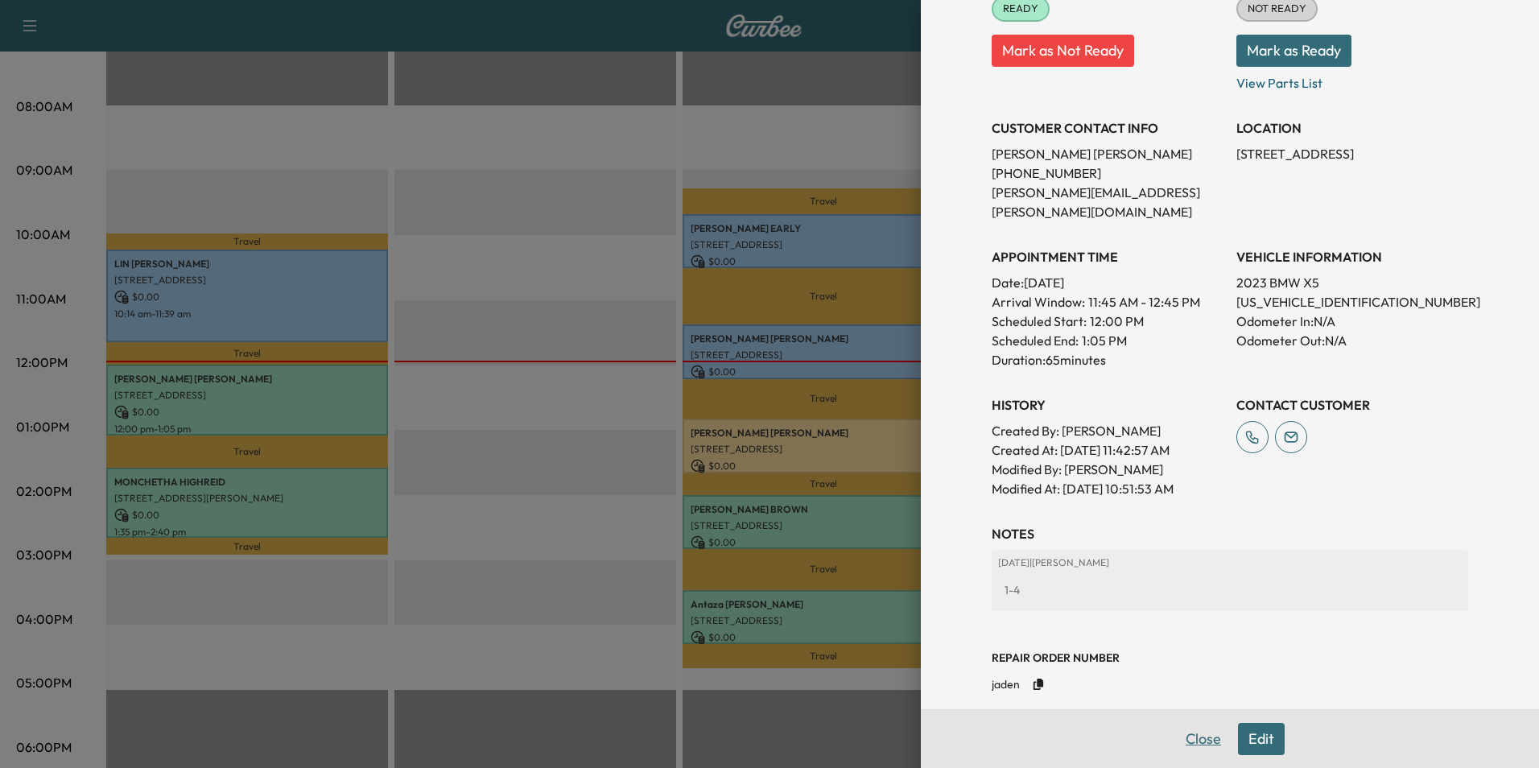
click at [1185, 732] on button "Close" at bounding box center [1203, 739] width 56 height 32
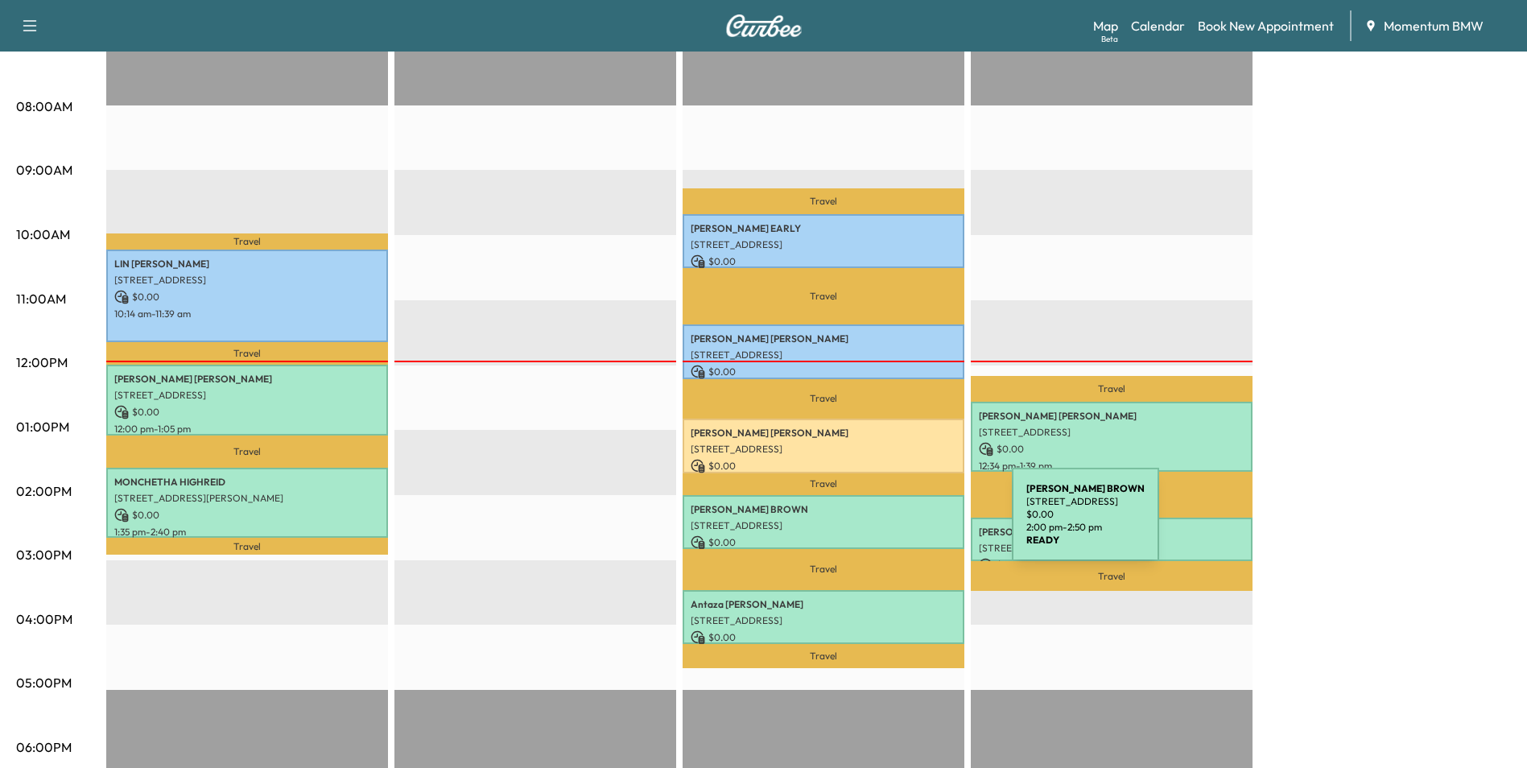
click at [891, 524] on p "[STREET_ADDRESS]" at bounding box center [824, 525] width 266 height 13
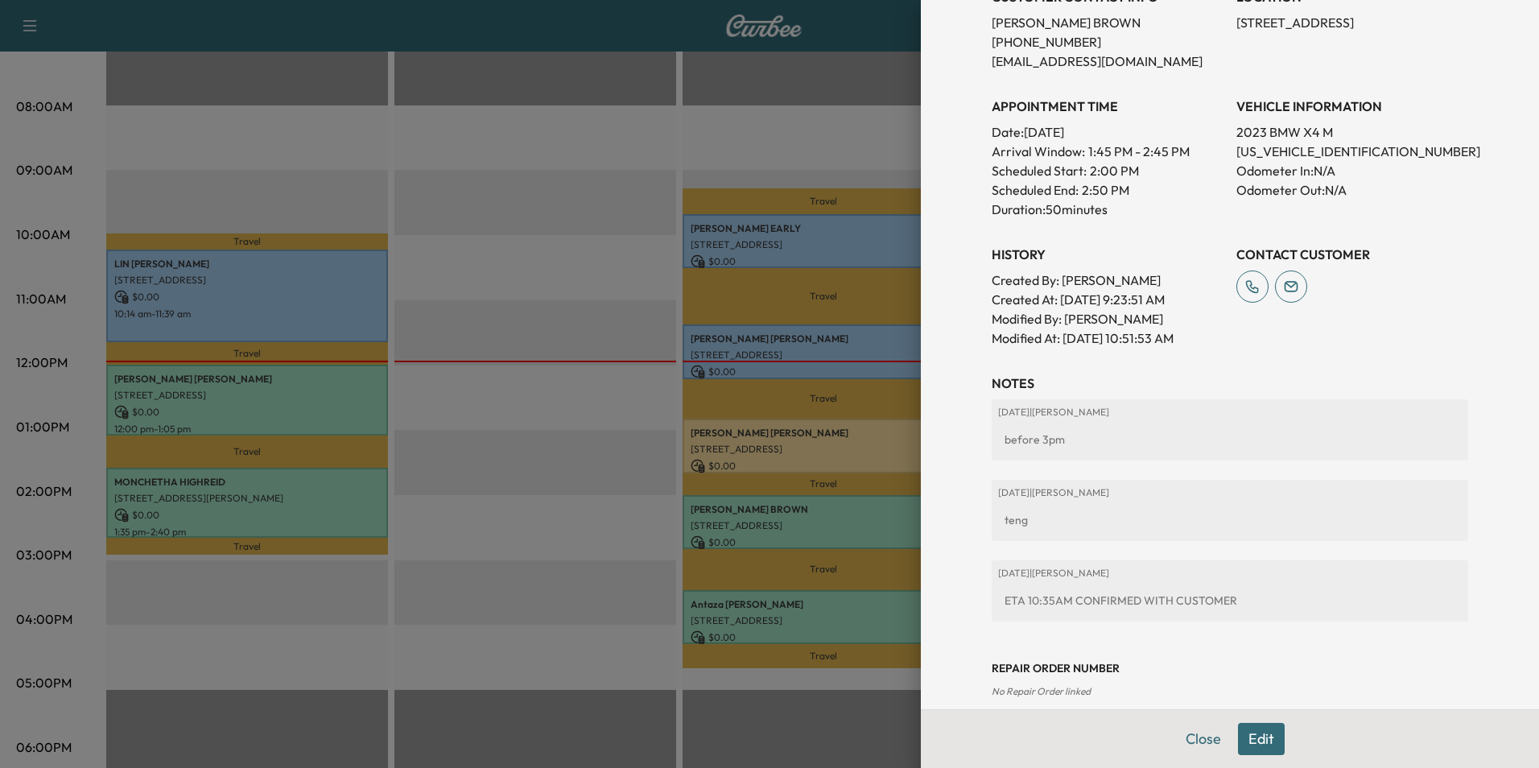
scroll to position [385, 0]
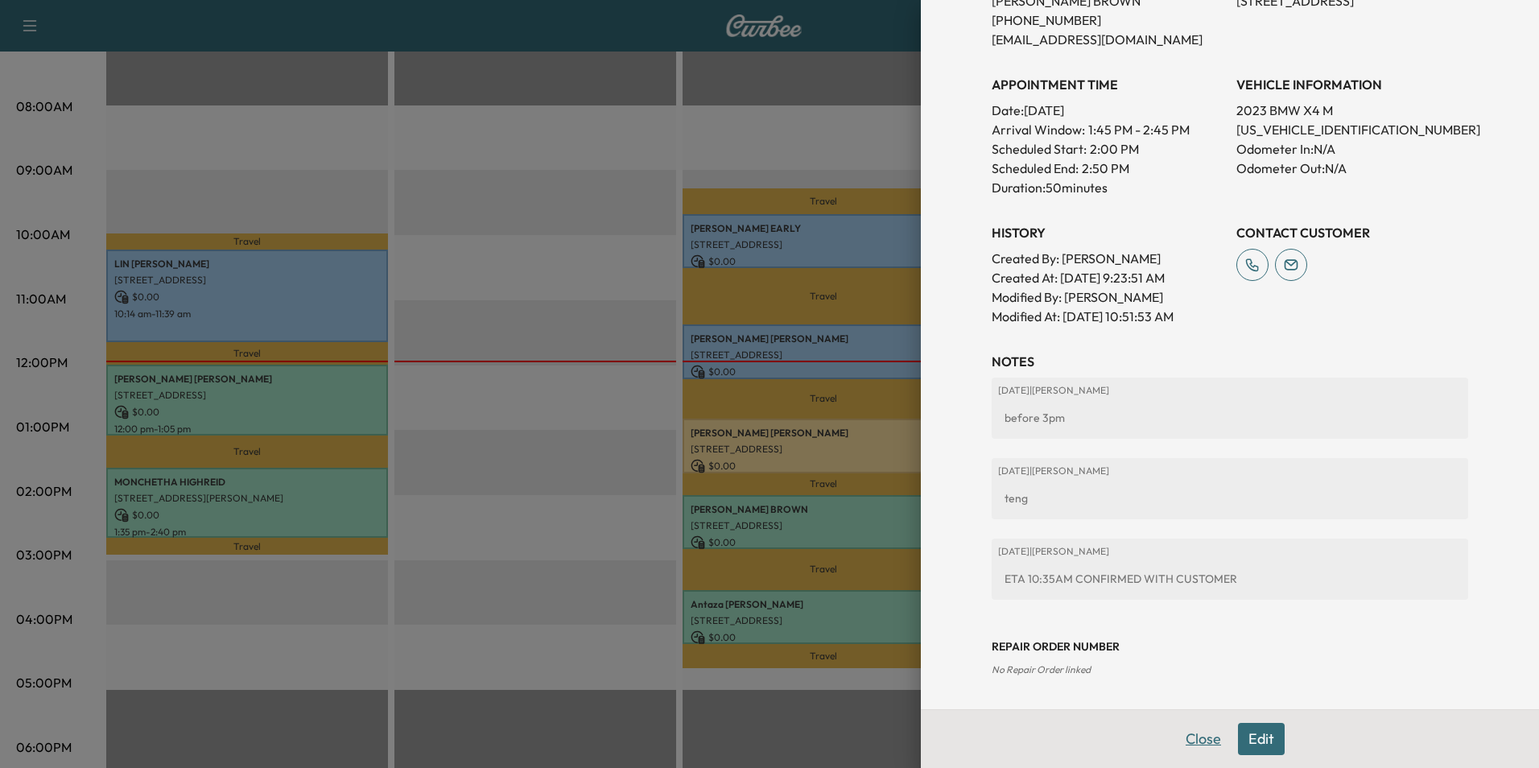
click at [1179, 736] on button "Close" at bounding box center [1203, 739] width 56 height 32
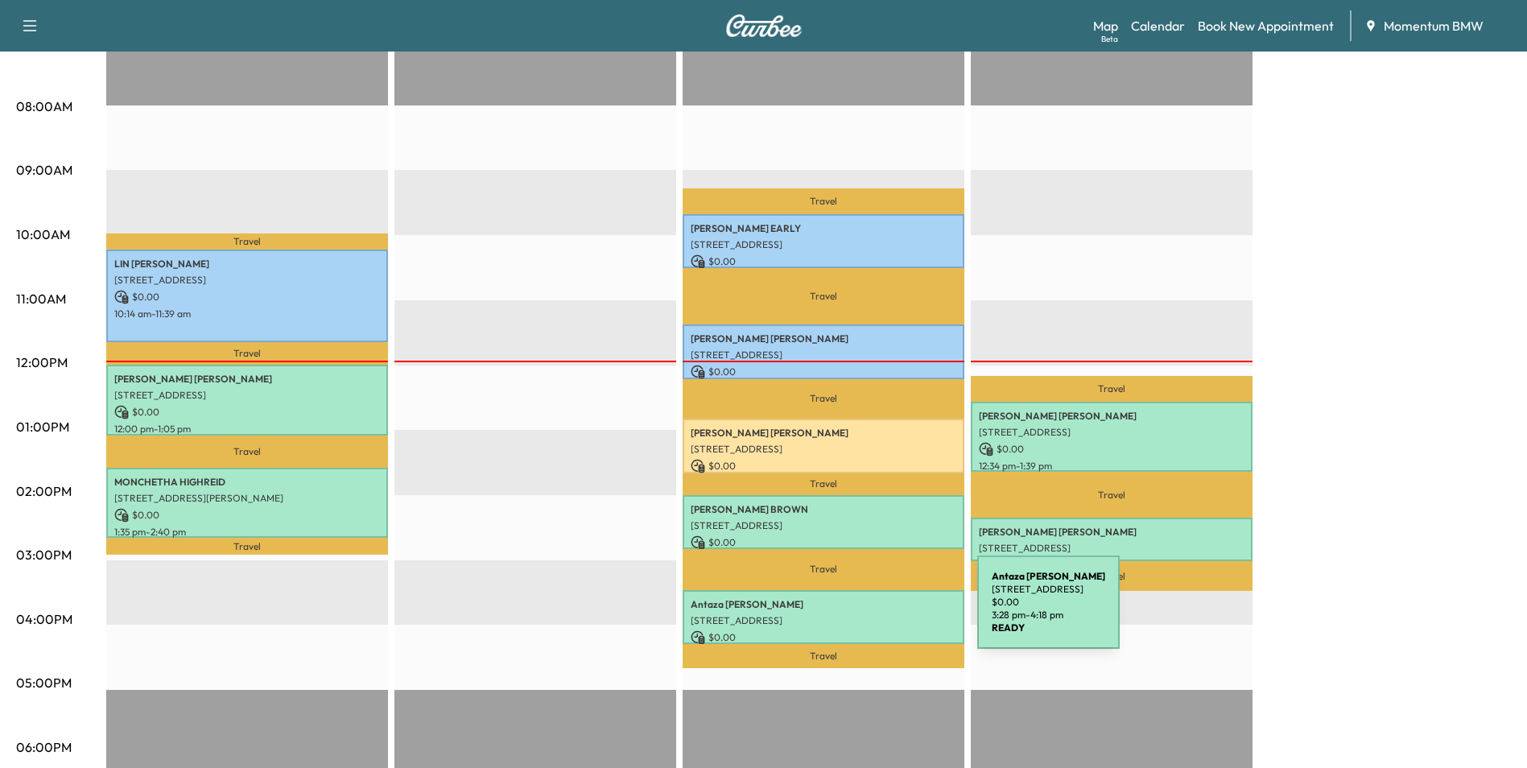
click at [856, 614] on p "[STREET_ADDRESS]" at bounding box center [824, 620] width 266 height 13
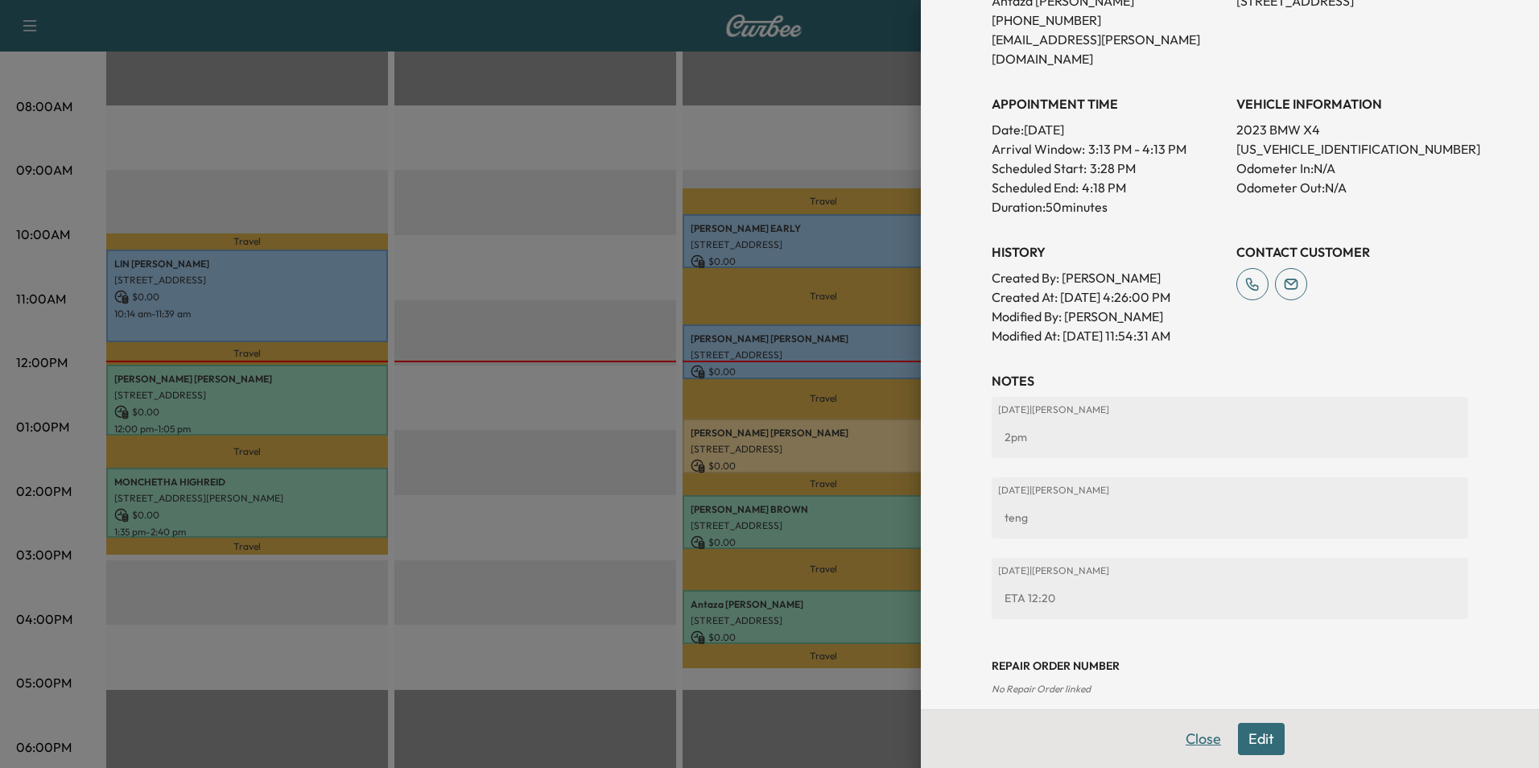
click at [1181, 732] on button "Close" at bounding box center [1203, 739] width 56 height 32
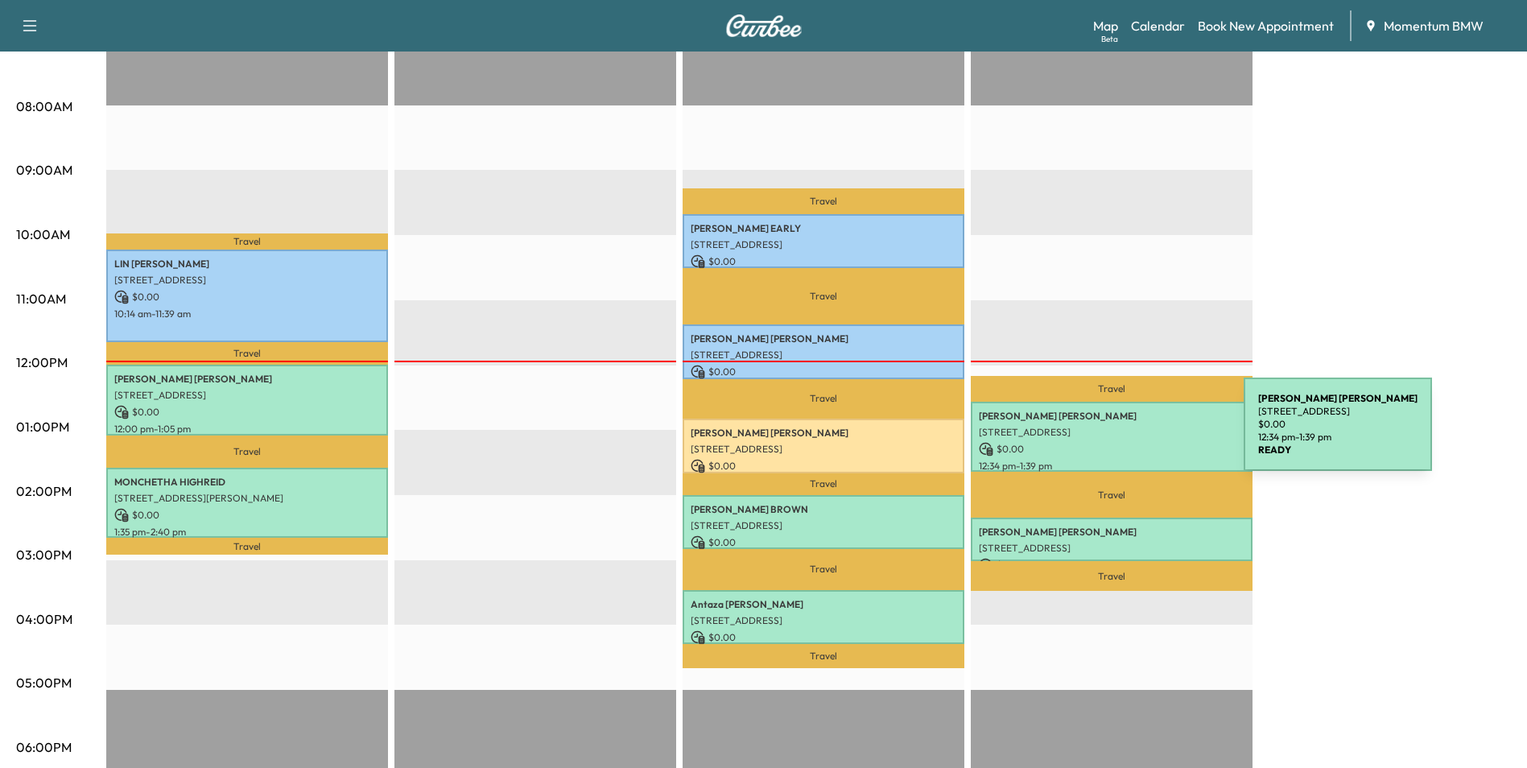
click at [1123, 434] on div "[PERSON_NAME] [STREET_ADDRESS] $ 0.00 12:34 pm - 1:39 pm" at bounding box center [1112, 437] width 282 height 70
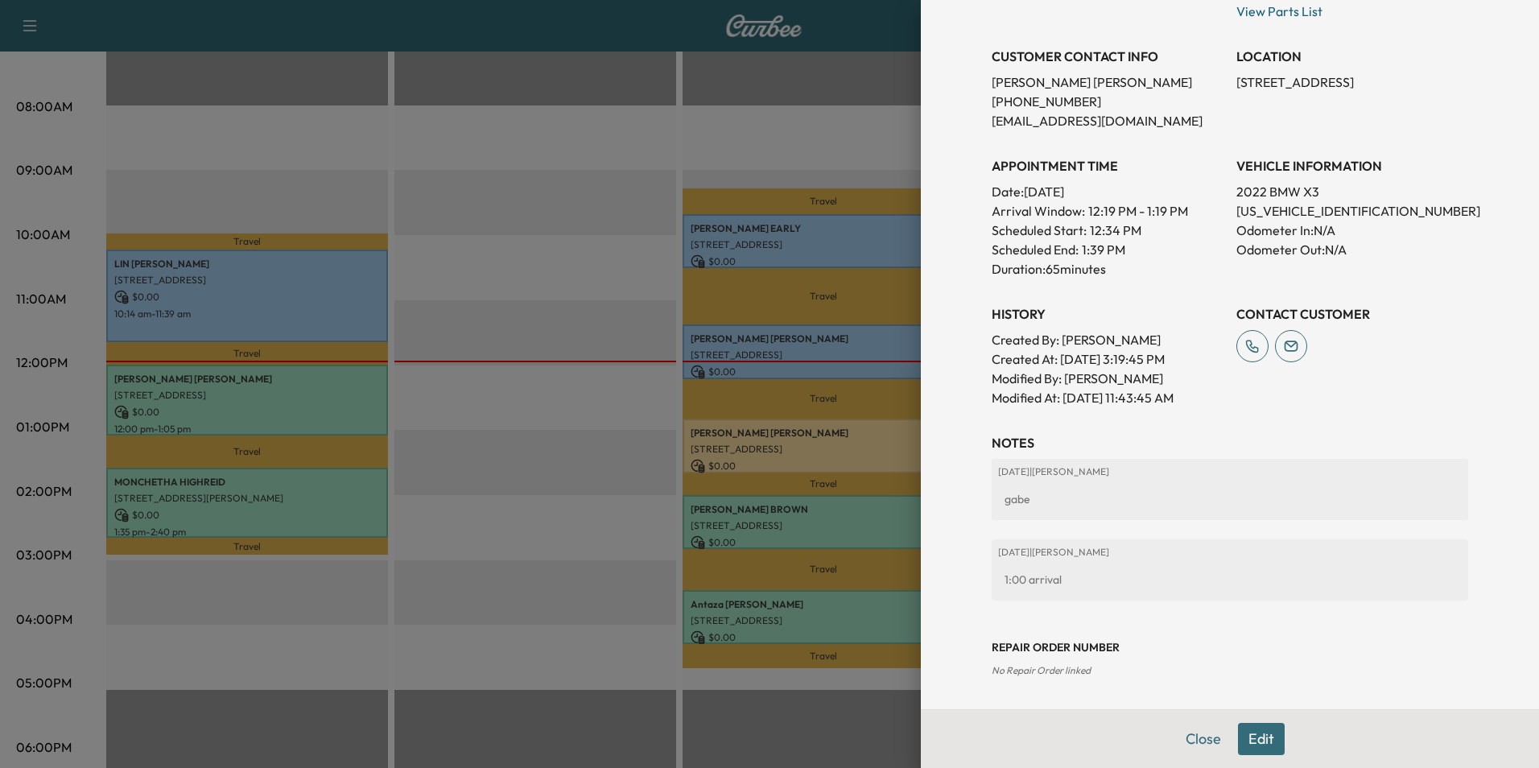
scroll to position [324, 0]
click at [1194, 738] on button "Close" at bounding box center [1203, 739] width 56 height 32
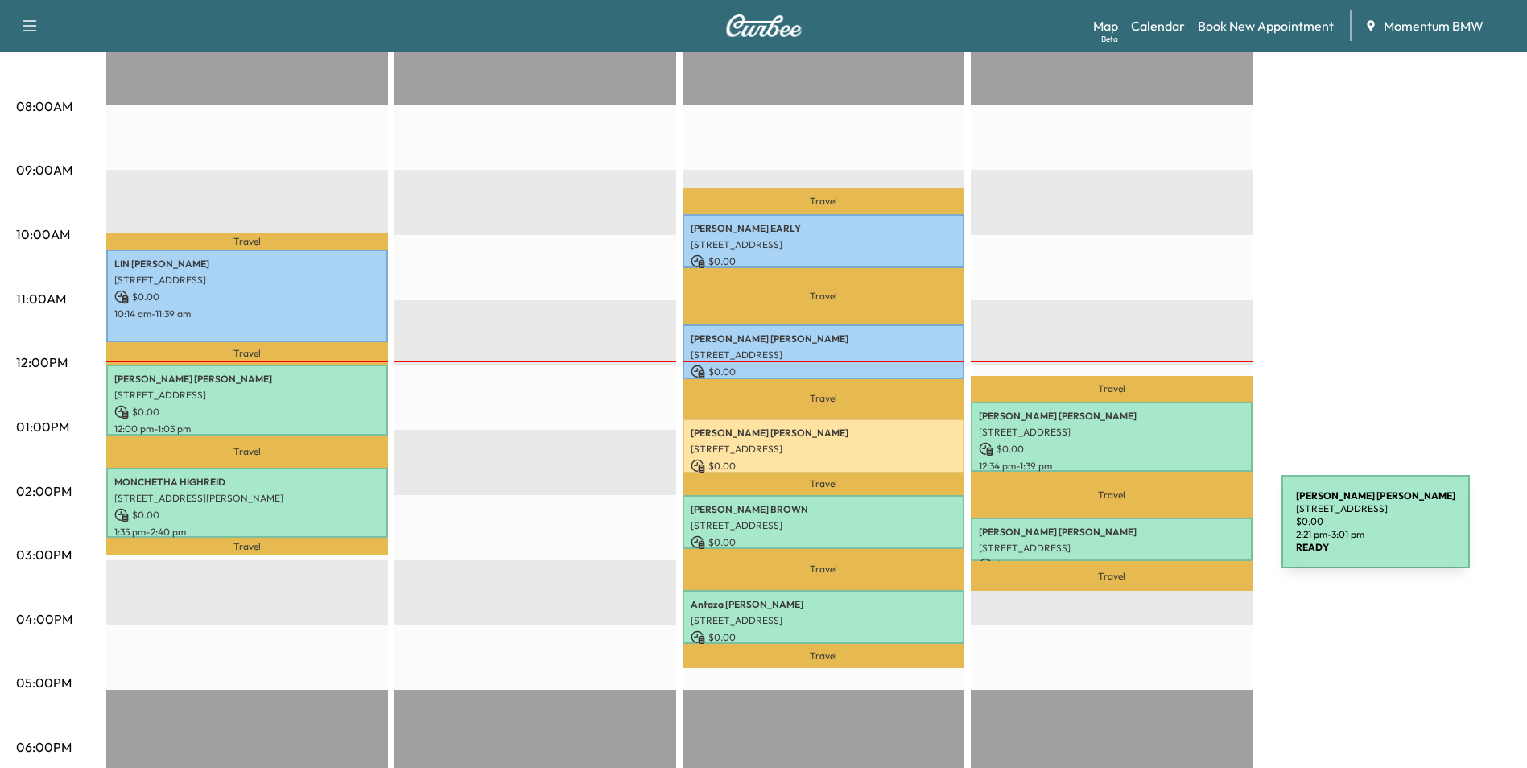
click at [1161, 531] on p "[PERSON_NAME]" at bounding box center [1112, 532] width 266 height 13
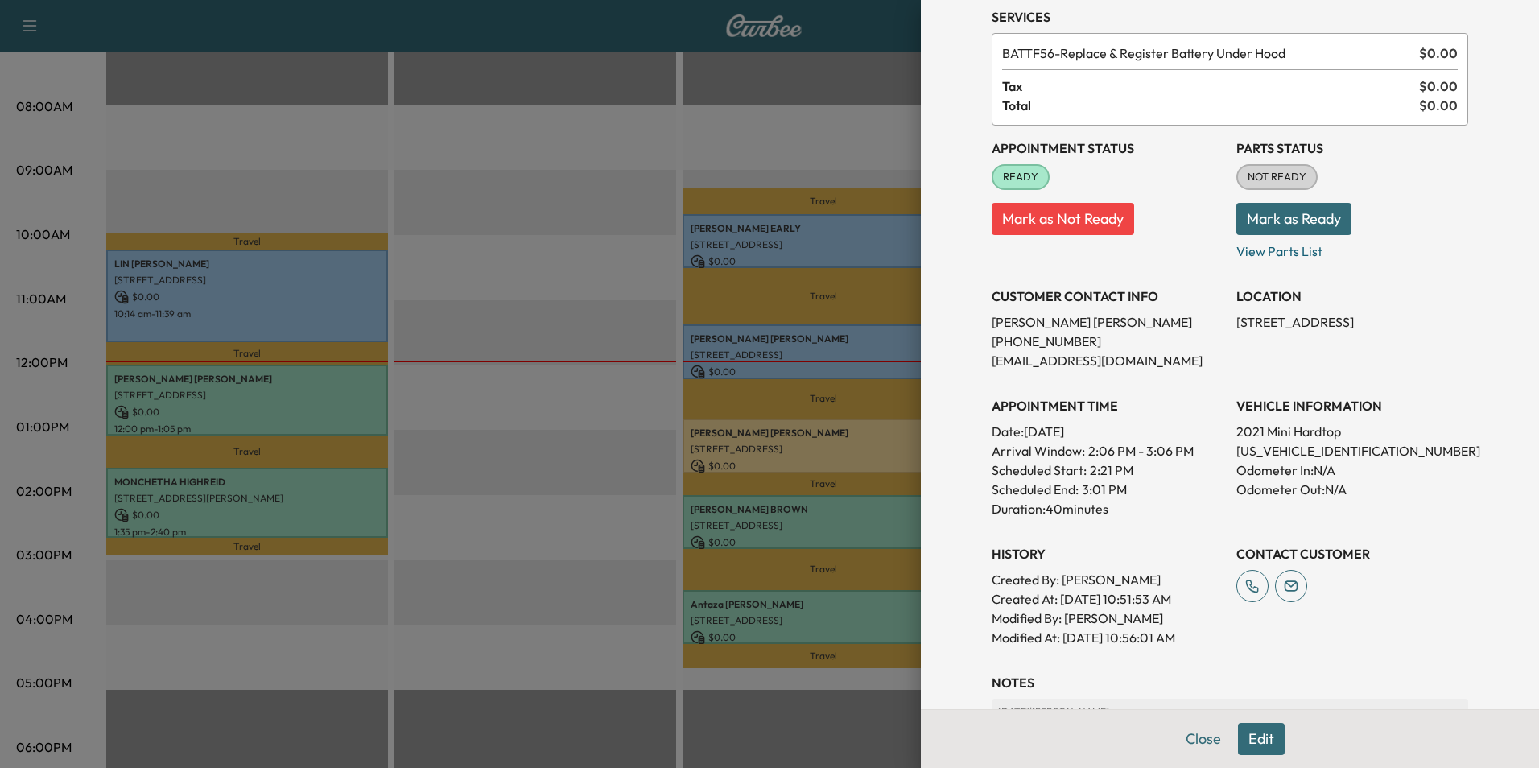
scroll to position [304, 0]
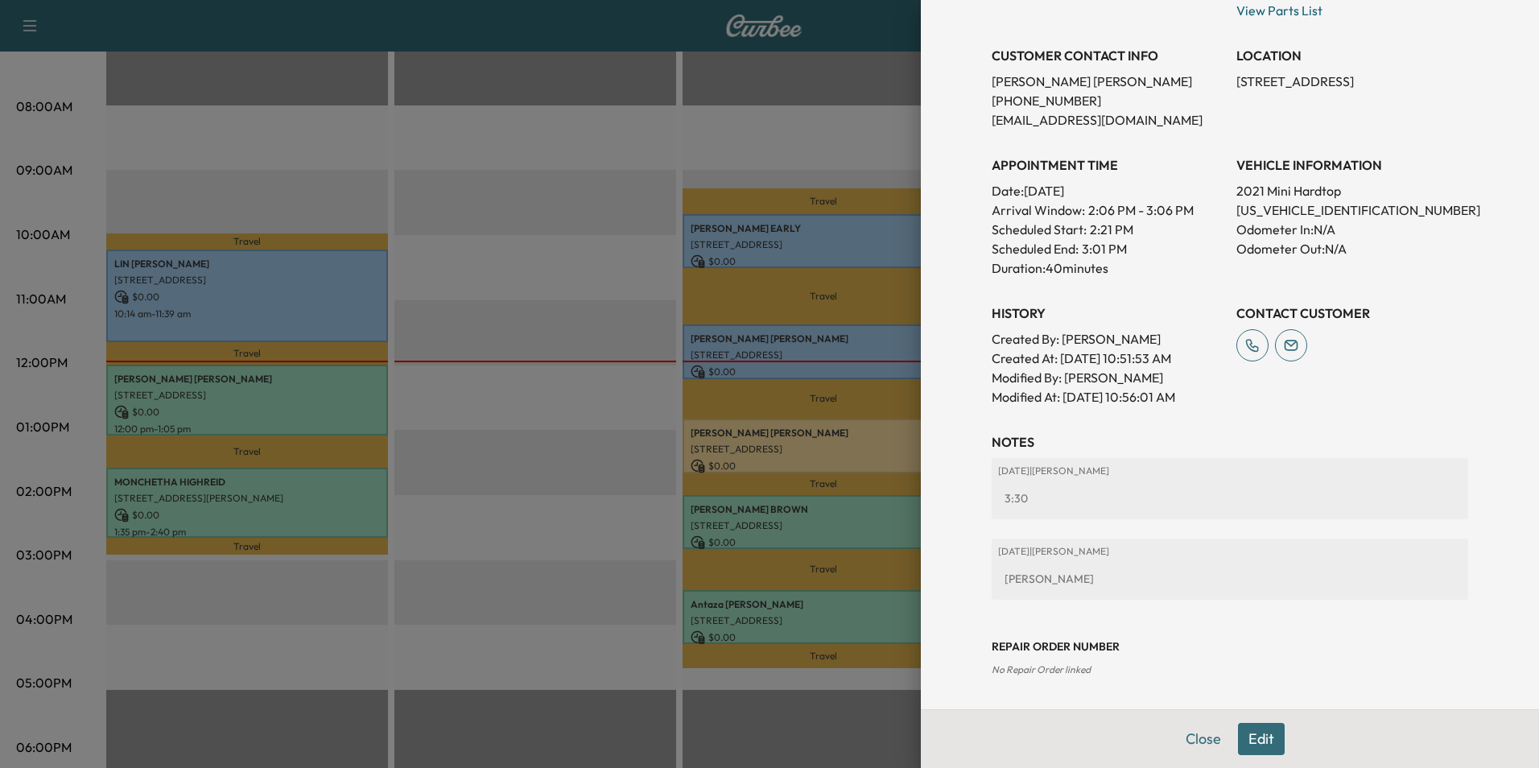
click at [1238, 737] on button "Edit" at bounding box center [1261, 739] width 47 height 32
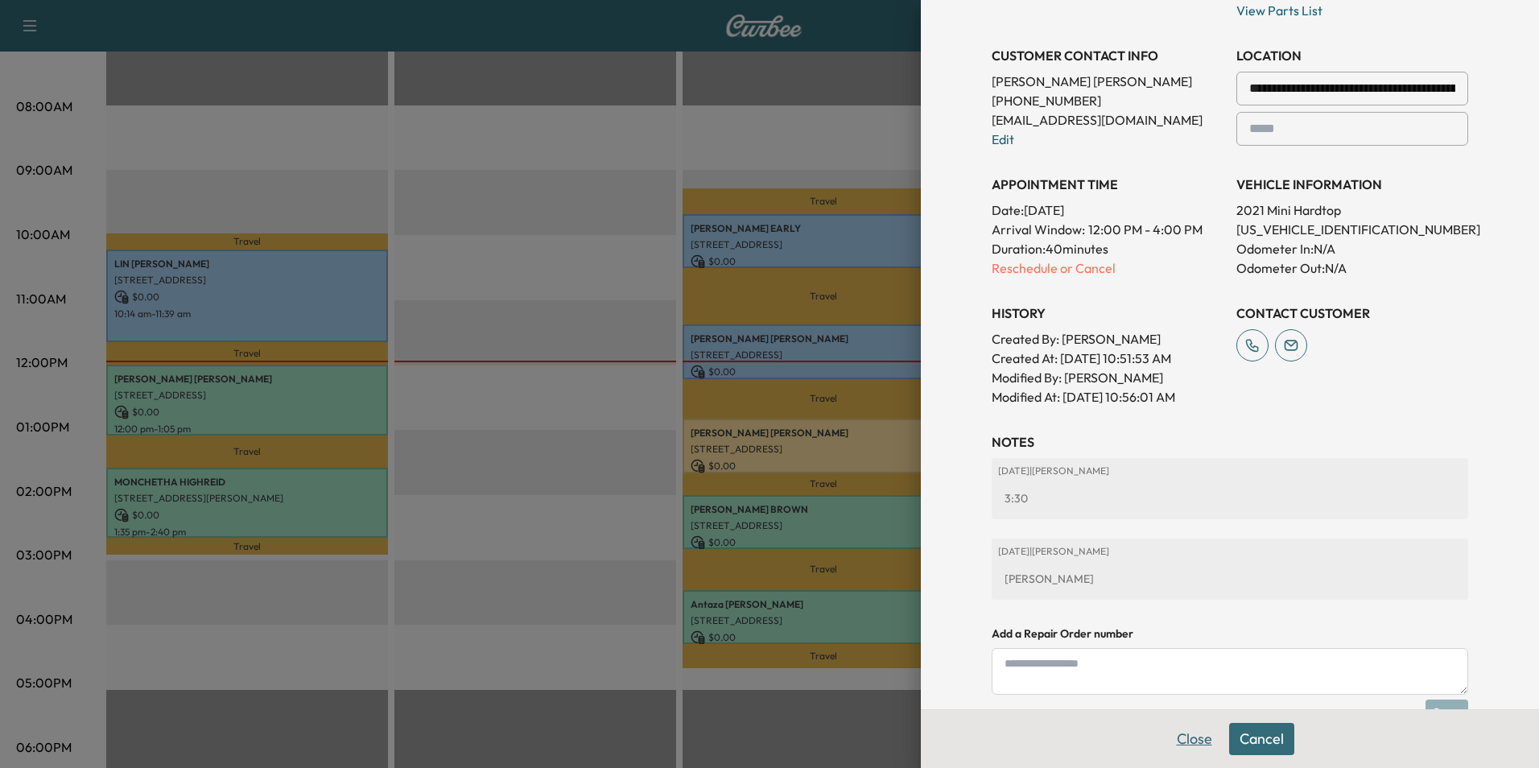
click at [1181, 739] on button "Close" at bounding box center [1194, 739] width 56 height 32
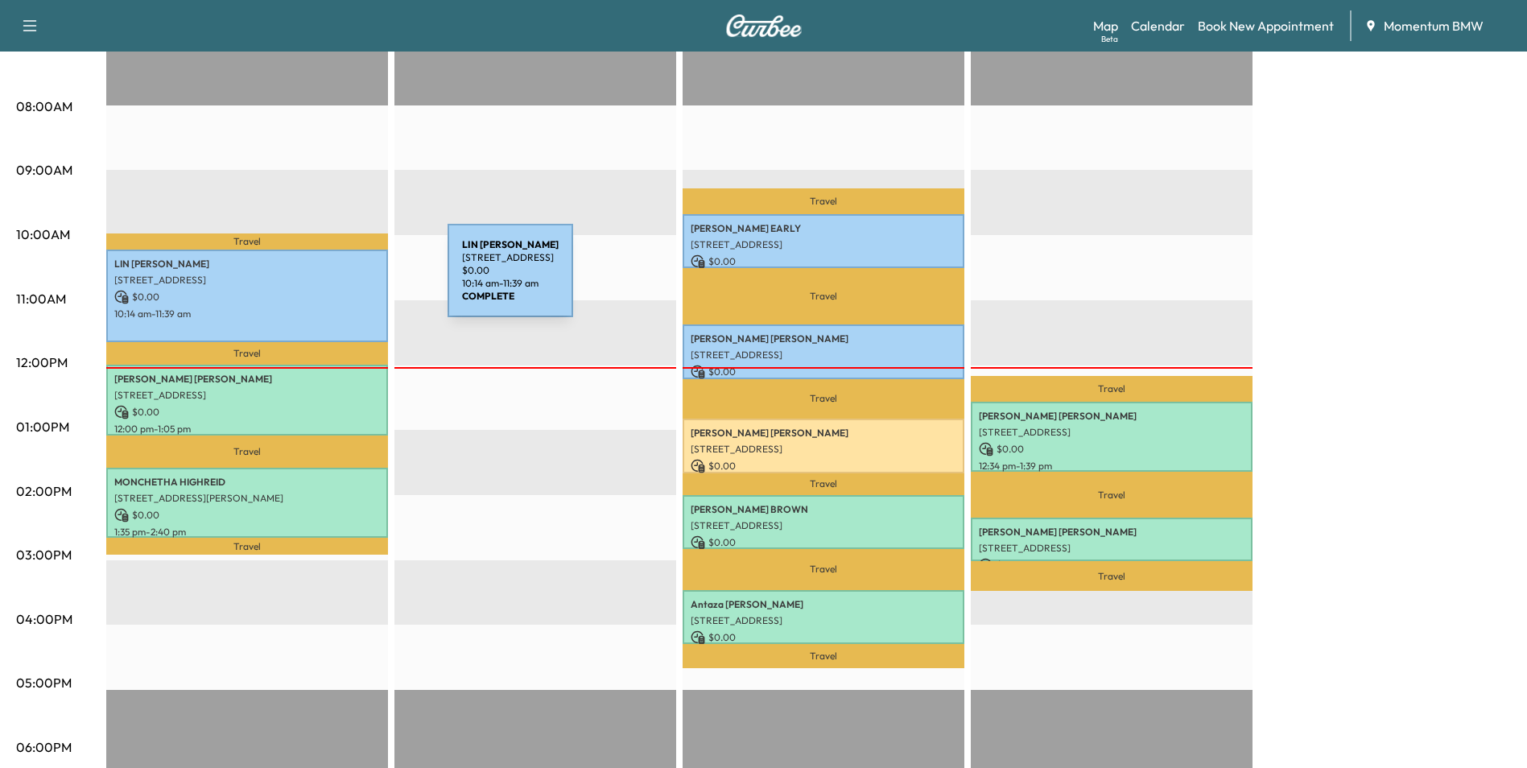
click at [327, 280] on p "[STREET_ADDRESS]" at bounding box center [247, 280] width 266 height 13
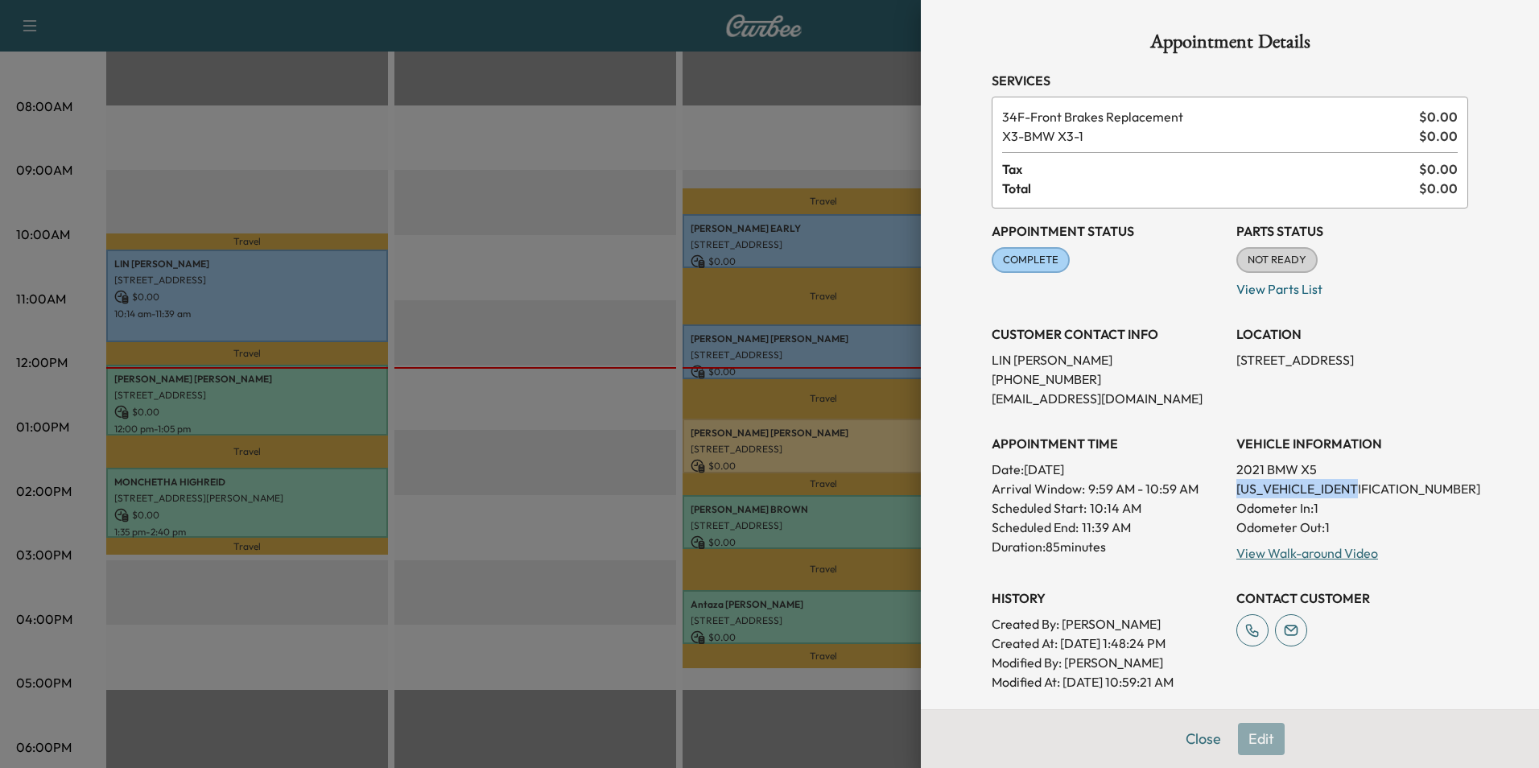
drag, startPoint x: 1363, startPoint y: 491, endPoint x: 1218, endPoint y: 493, distance: 144.1
click at [1218, 493] on div "Appointment Status COMPLETE Mark as Not Ready Parts Status NOT READY Mark as Re…" at bounding box center [1230, 449] width 476 height 483
drag, startPoint x: 1218, startPoint y: 493, endPoint x: 1338, endPoint y: 486, distance: 119.3
copy p "[US_VEHICLE_IDENTIFICATION_NUMBER]"
click at [1195, 731] on button "Close" at bounding box center [1203, 739] width 56 height 32
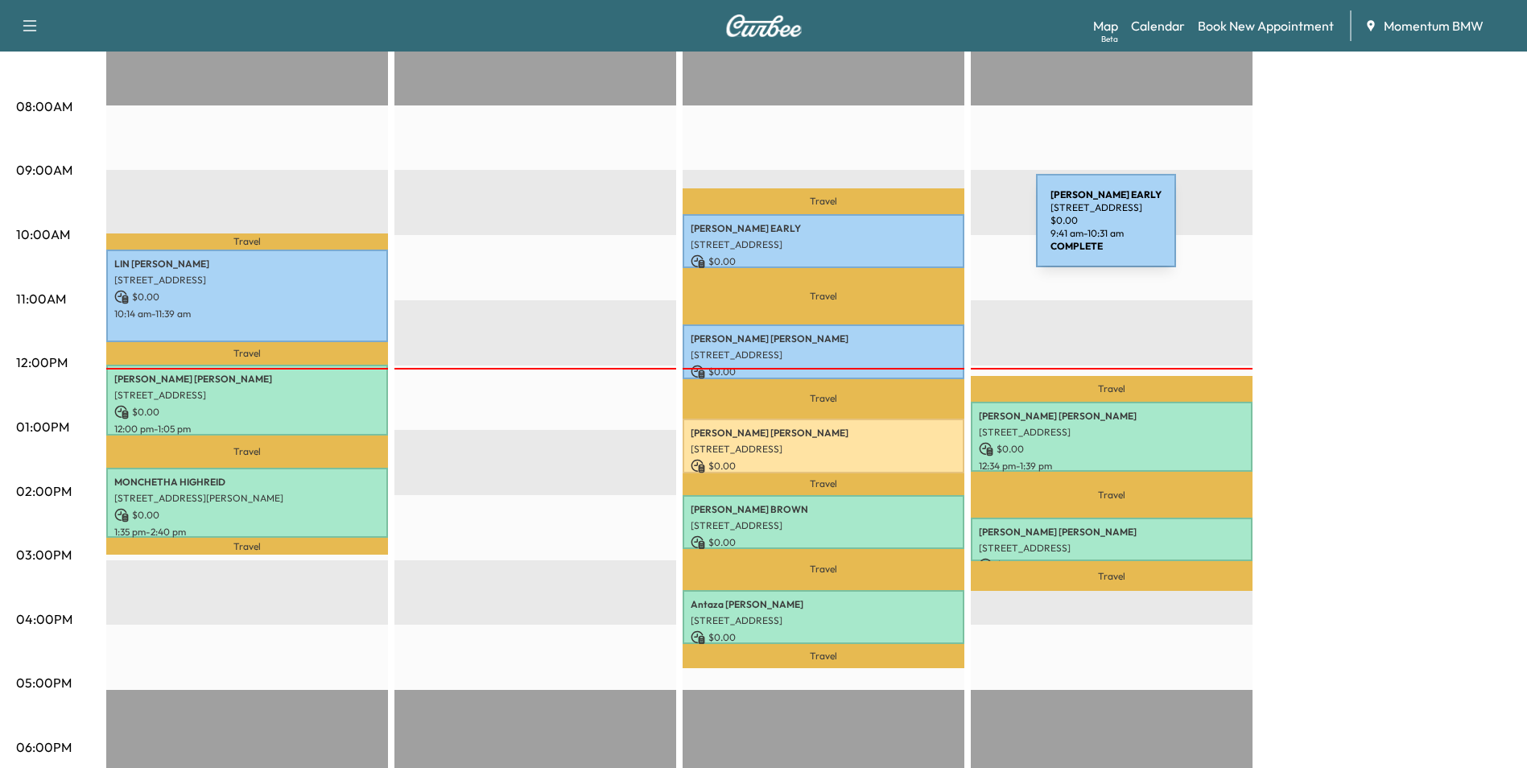
click at [915, 230] on p "[PERSON_NAME] EARLY" at bounding box center [824, 228] width 266 height 13
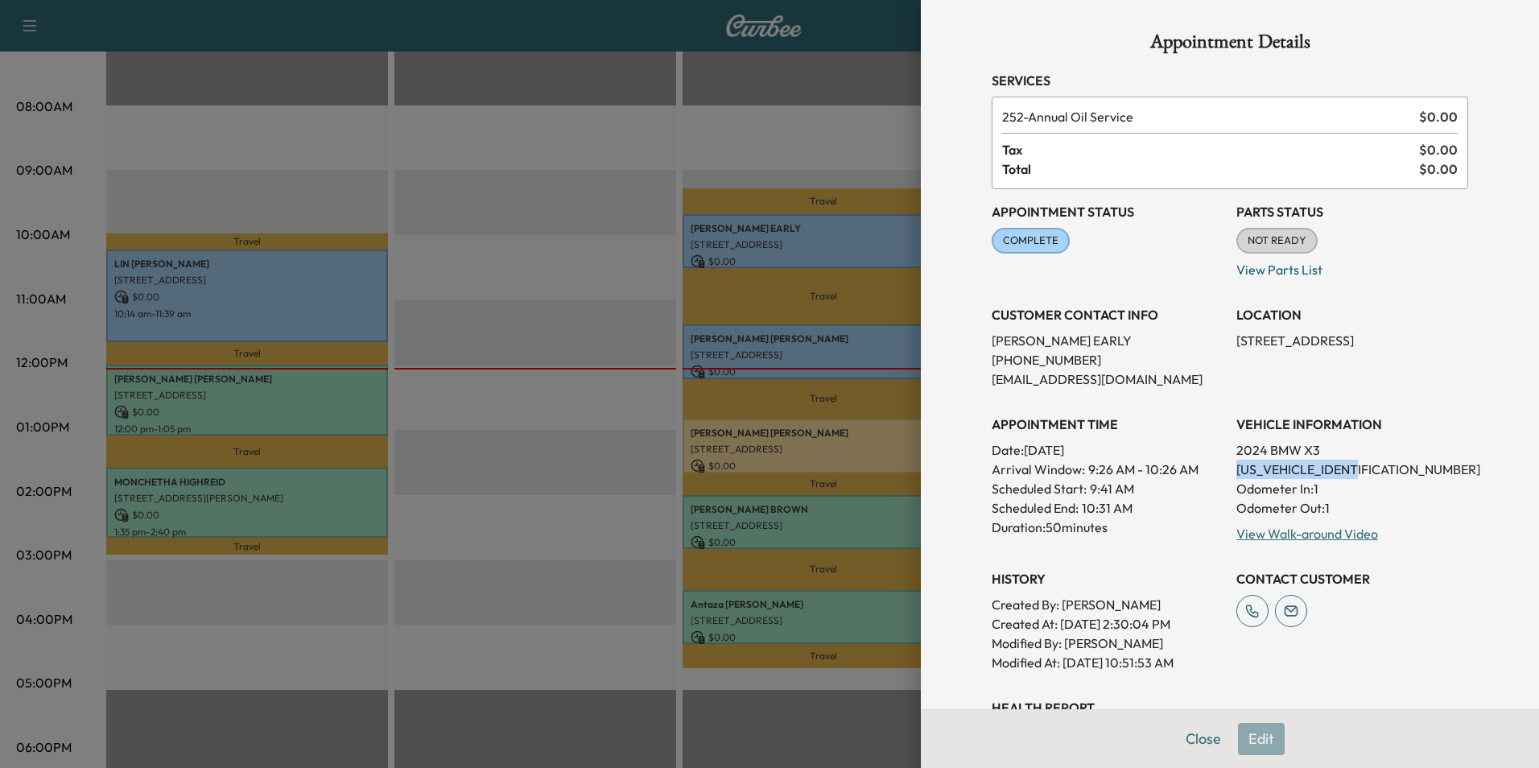
drag, startPoint x: 1358, startPoint y: 469, endPoint x: 1227, endPoint y: 465, distance: 132.0
click at [1236, 465] on p "[US_VEHICLE_IDENTIFICATION_NUMBER]" at bounding box center [1352, 469] width 232 height 19
drag, startPoint x: 1227, startPoint y: 465, endPoint x: 1312, endPoint y: 468, distance: 85.4
copy p "[US_VEHICLE_IDENTIFICATION_NUMBER]"
click at [1191, 731] on button "Close" at bounding box center [1203, 739] width 56 height 32
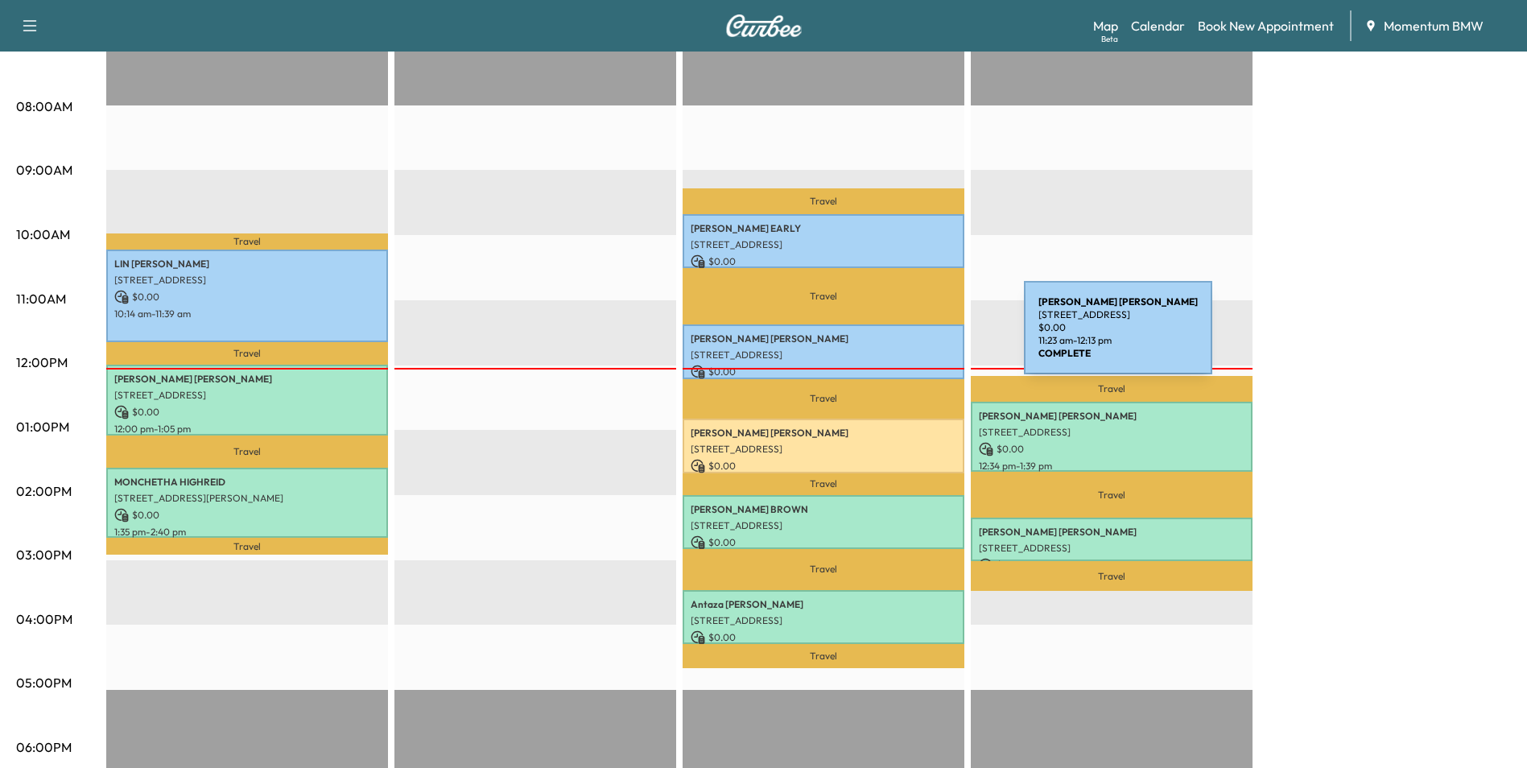
click at [903, 338] on p "[PERSON_NAME]" at bounding box center [824, 338] width 266 height 13
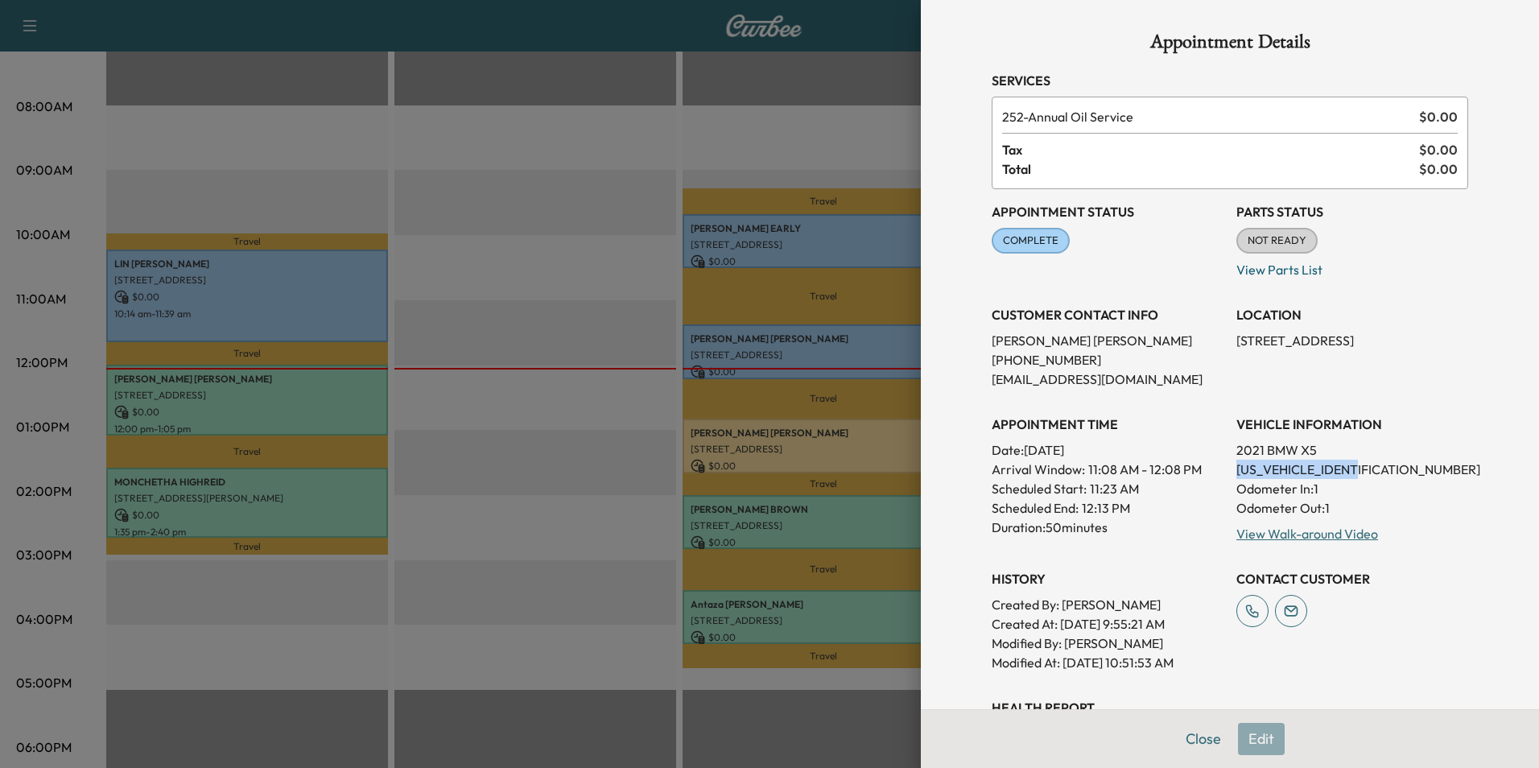
drag, startPoint x: 1371, startPoint y: 468, endPoint x: 1227, endPoint y: 465, distance: 144.1
click at [1236, 465] on p "[US_VEHICLE_IDENTIFICATION_NUMBER]" at bounding box center [1352, 469] width 232 height 19
drag, startPoint x: 1227, startPoint y: 465, endPoint x: 1336, endPoint y: 465, distance: 108.6
copy p "[US_VEHICLE_IDENTIFICATION_NUMBER]"
drag, startPoint x: 1351, startPoint y: 339, endPoint x: 1221, endPoint y: 346, distance: 130.6
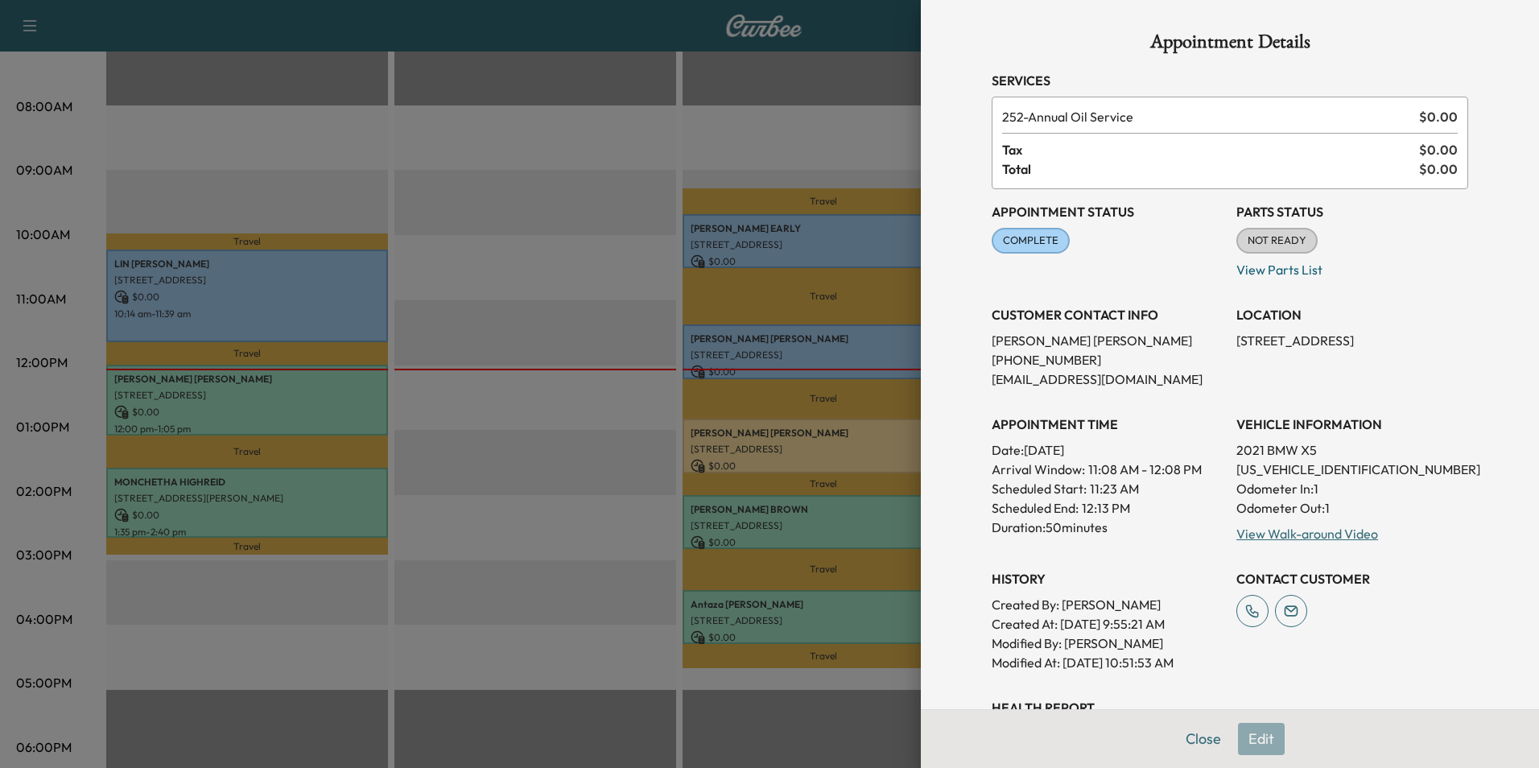
click at [1221, 346] on div "Appointment Status COMPLETE Mark as Not Ready Parts Status NOT READY Mark as Re…" at bounding box center [1230, 430] width 476 height 483
drag, startPoint x: 1221, startPoint y: 346, endPoint x: 1313, endPoint y: 341, distance: 91.9
copy p "20322 Willow Trace Dr"
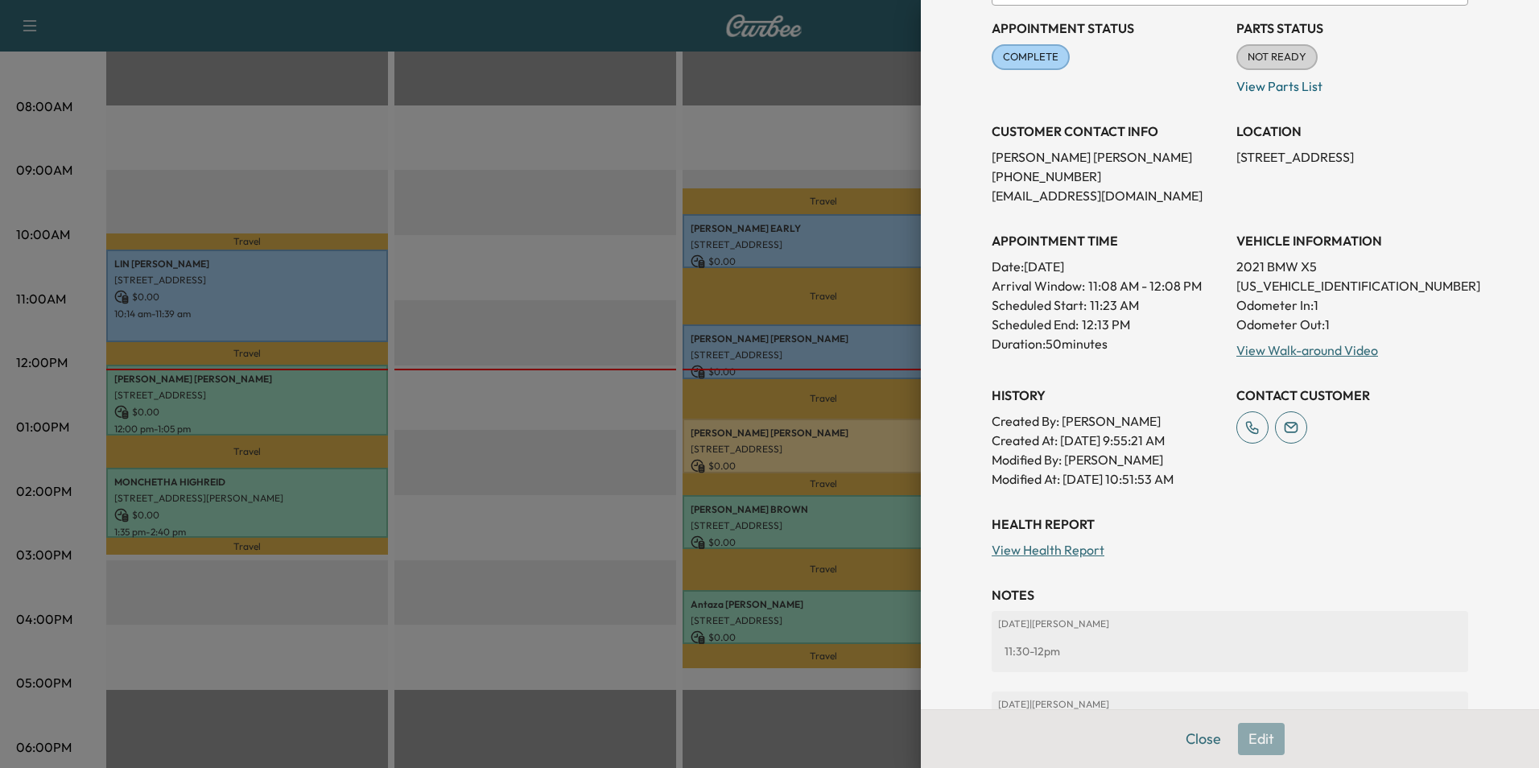
scroll to position [0, 0]
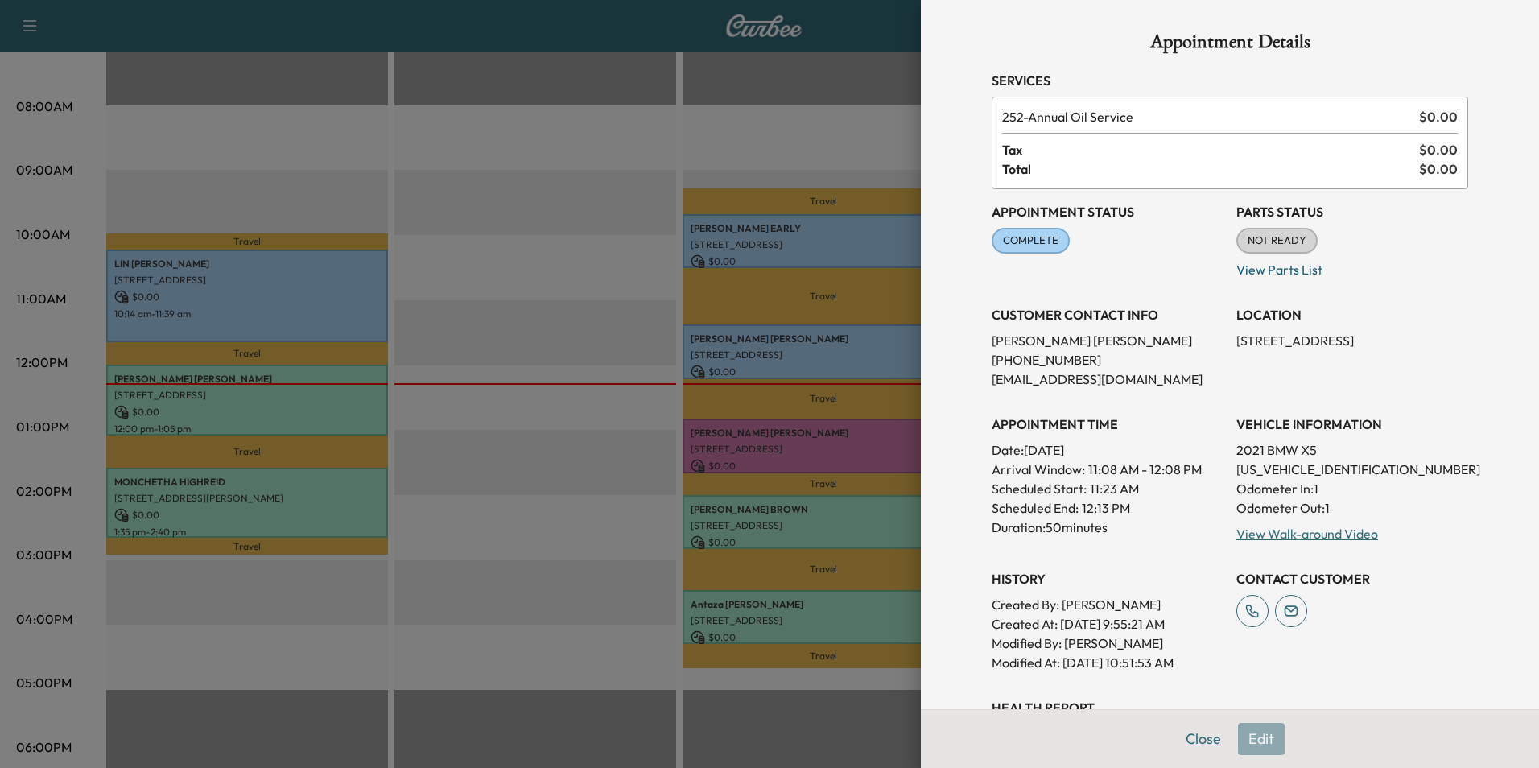
click at [1186, 744] on button "Close" at bounding box center [1203, 739] width 56 height 32
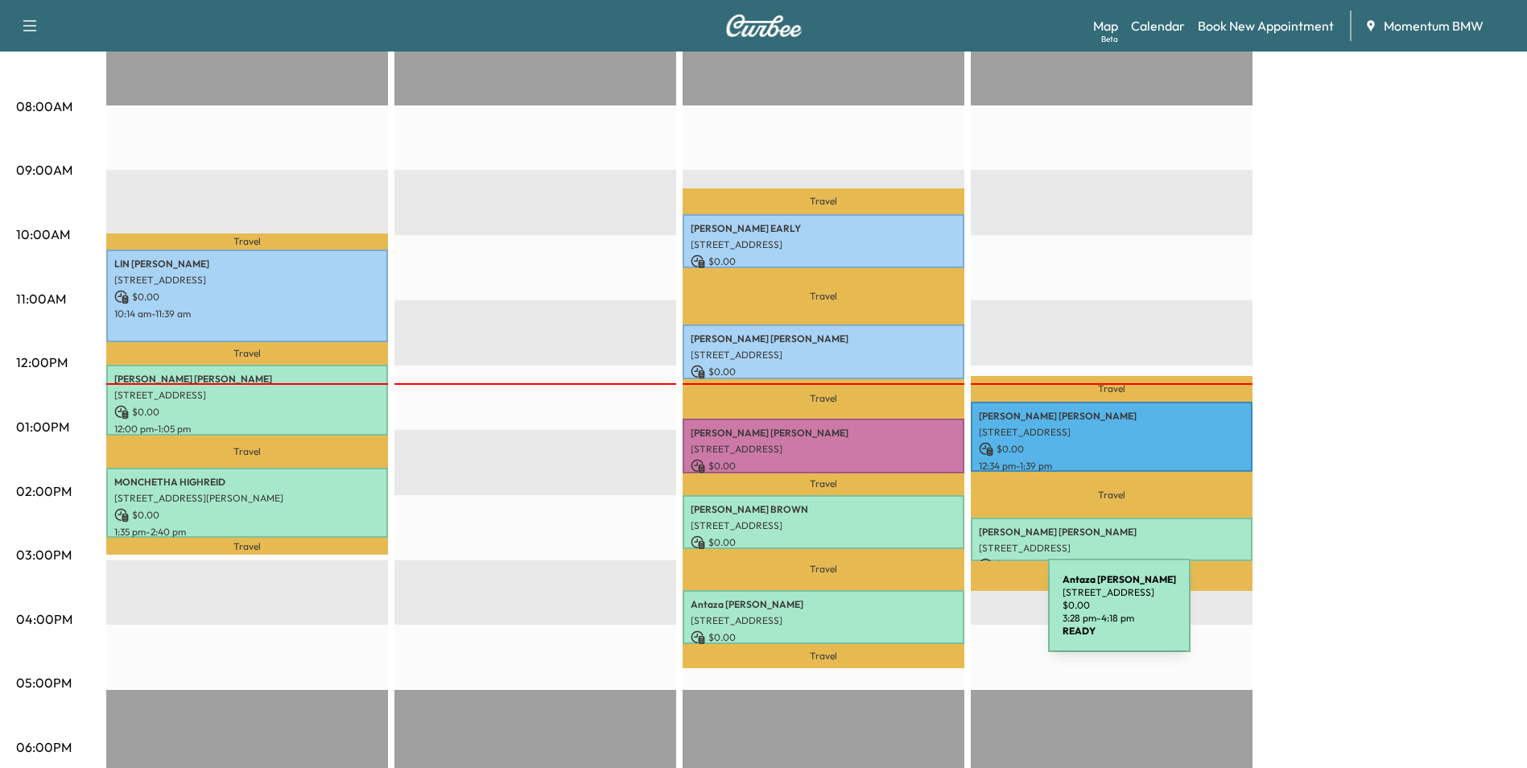
click at [927, 616] on p "[STREET_ADDRESS]" at bounding box center [824, 620] width 266 height 13
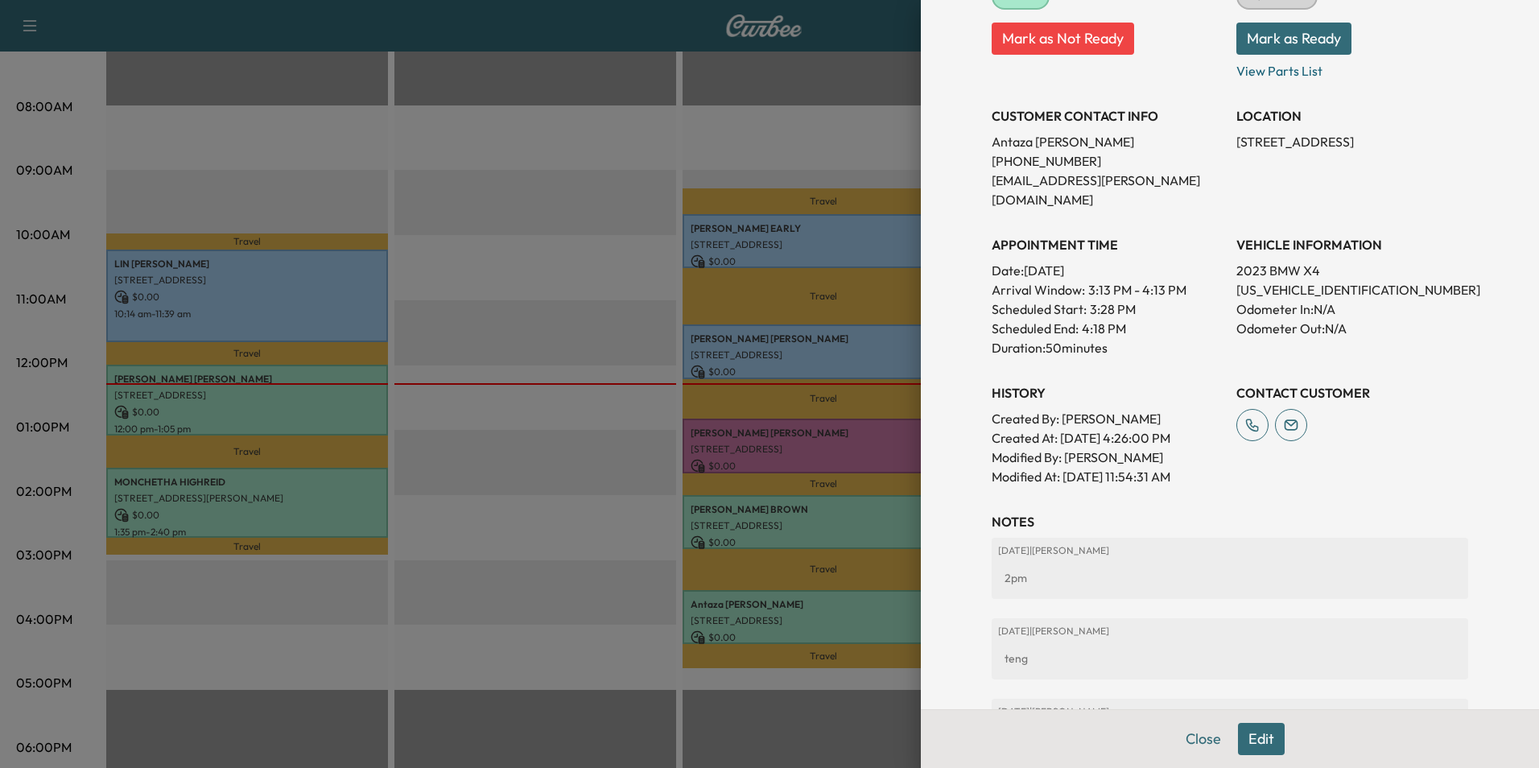
scroll to position [224, 0]
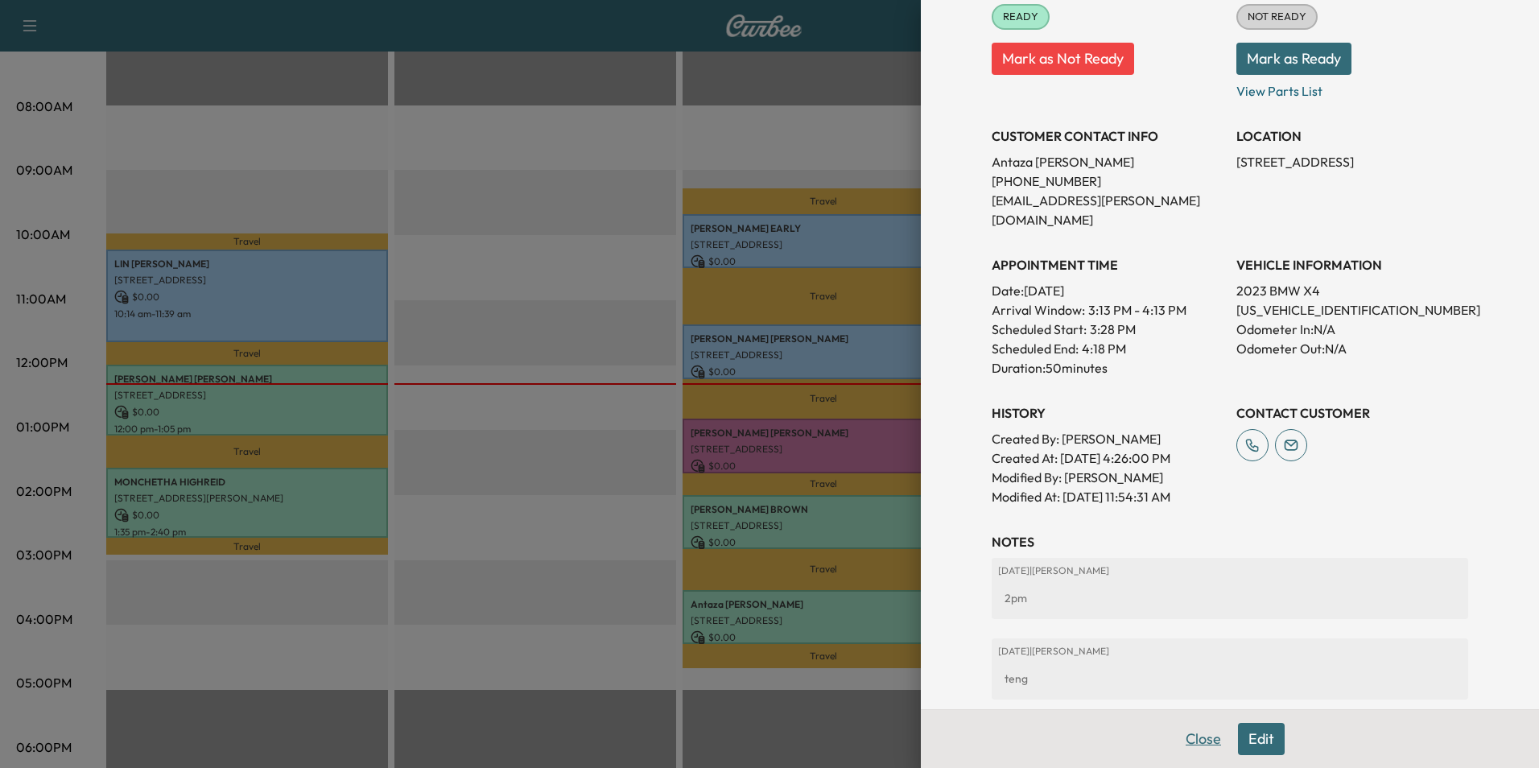
click at [1184, 738] on button "Close" at bounding box center [1203, 739] width 56 height 32
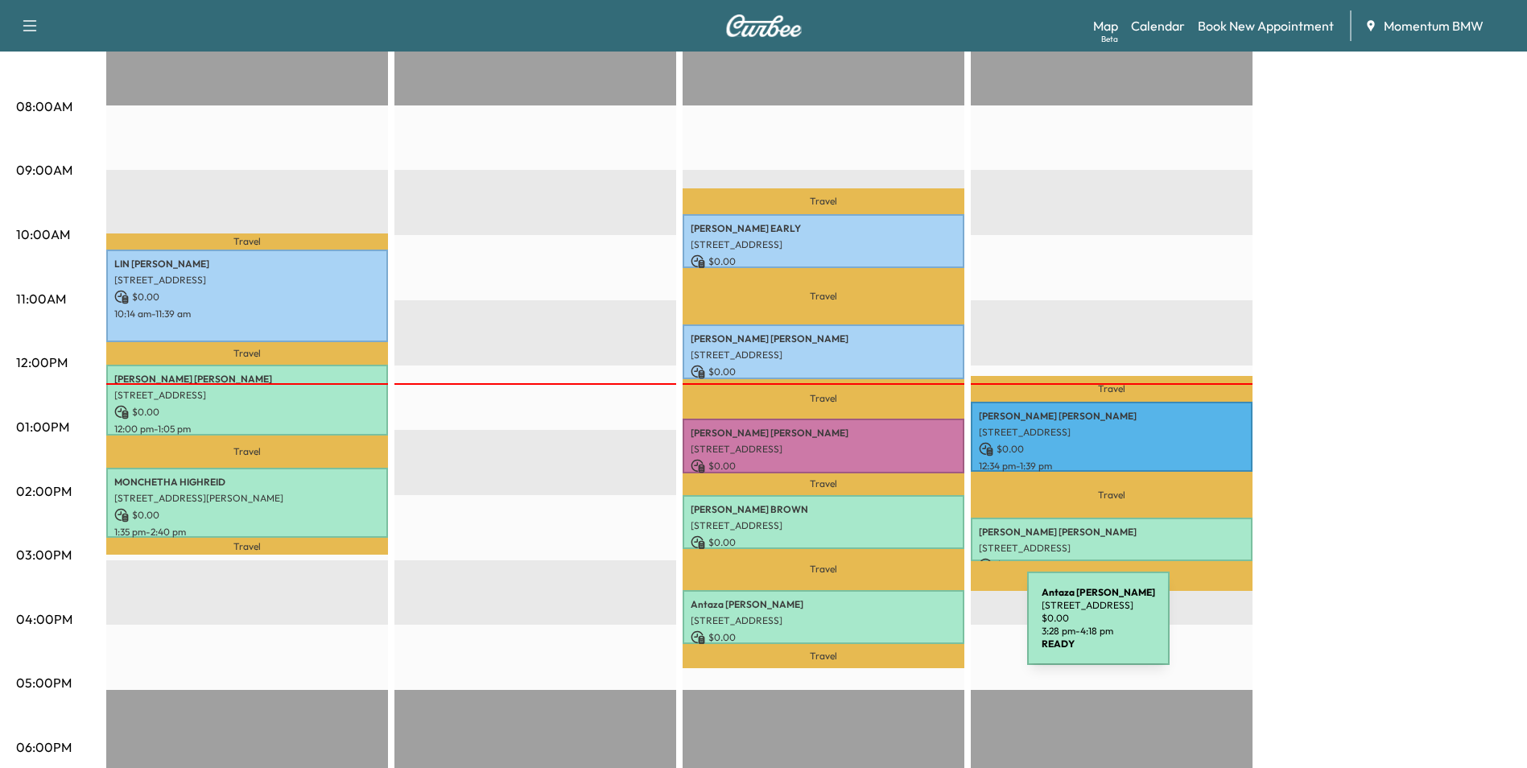
click at [906, 630] on p "$ 0.00" at bounding box center [824, 637] width 266 height 14
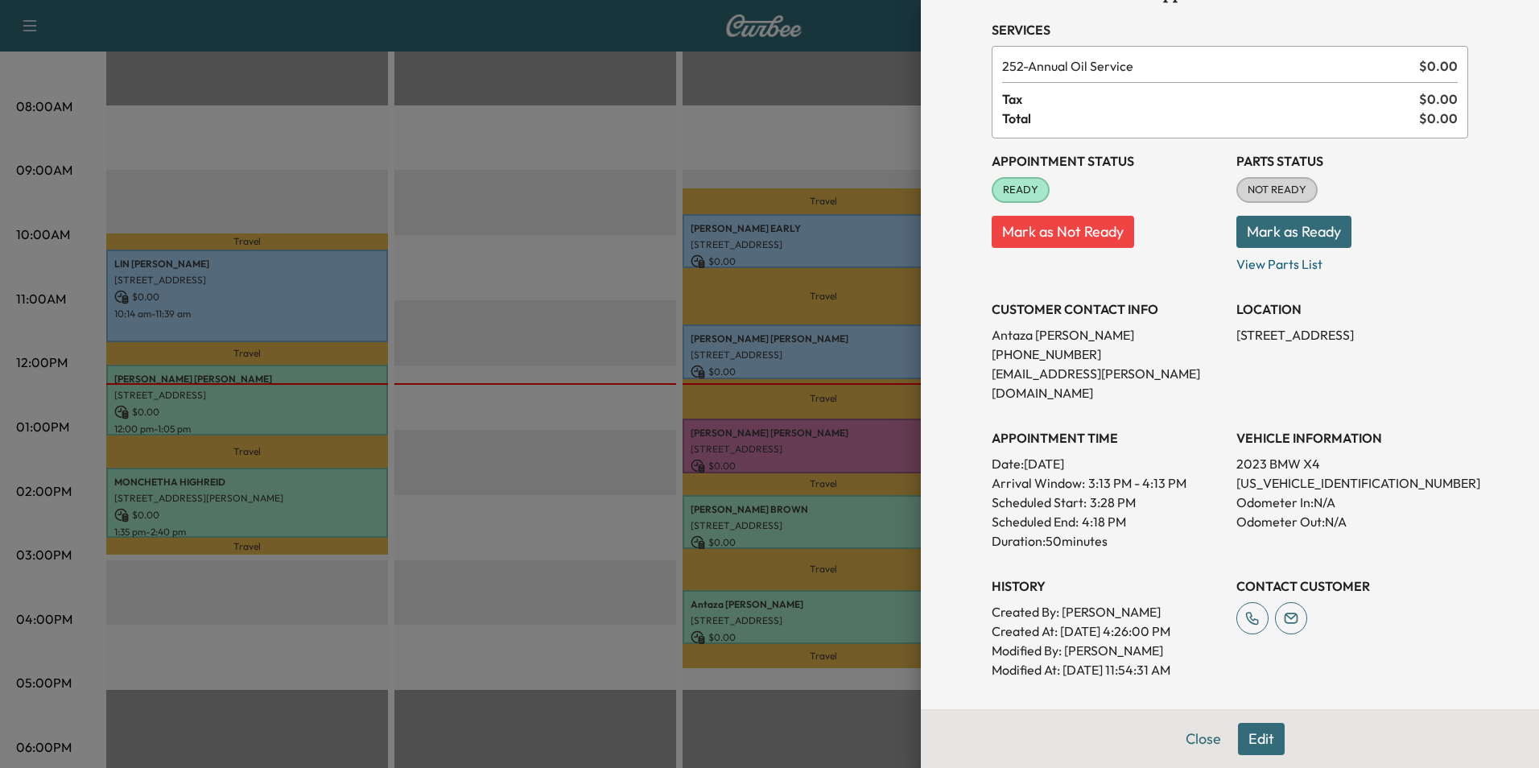
scroll to position [385, 0]
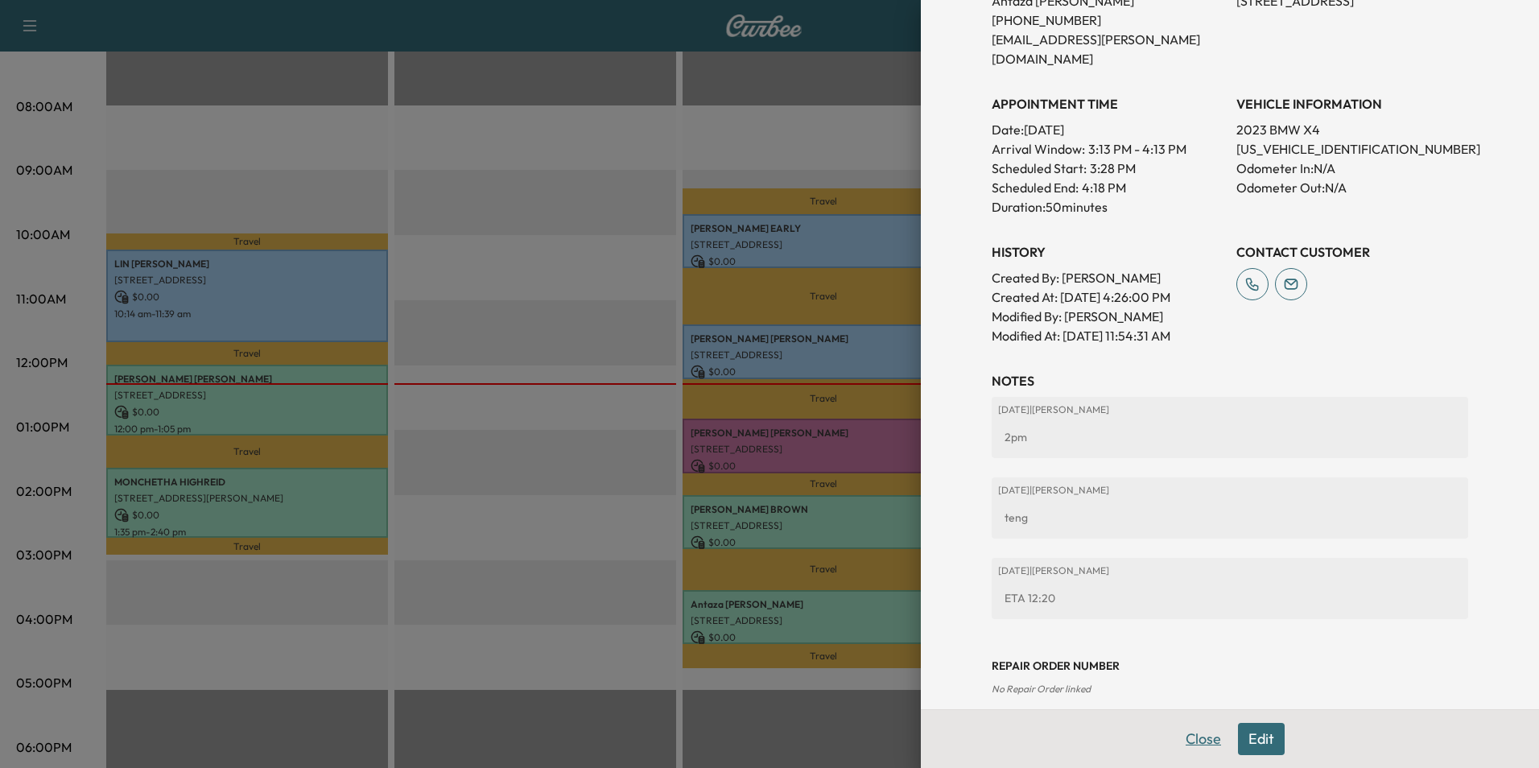
click at [1205, 743] on button "Close" at bounding box center [1203, 739] width 56 height 32
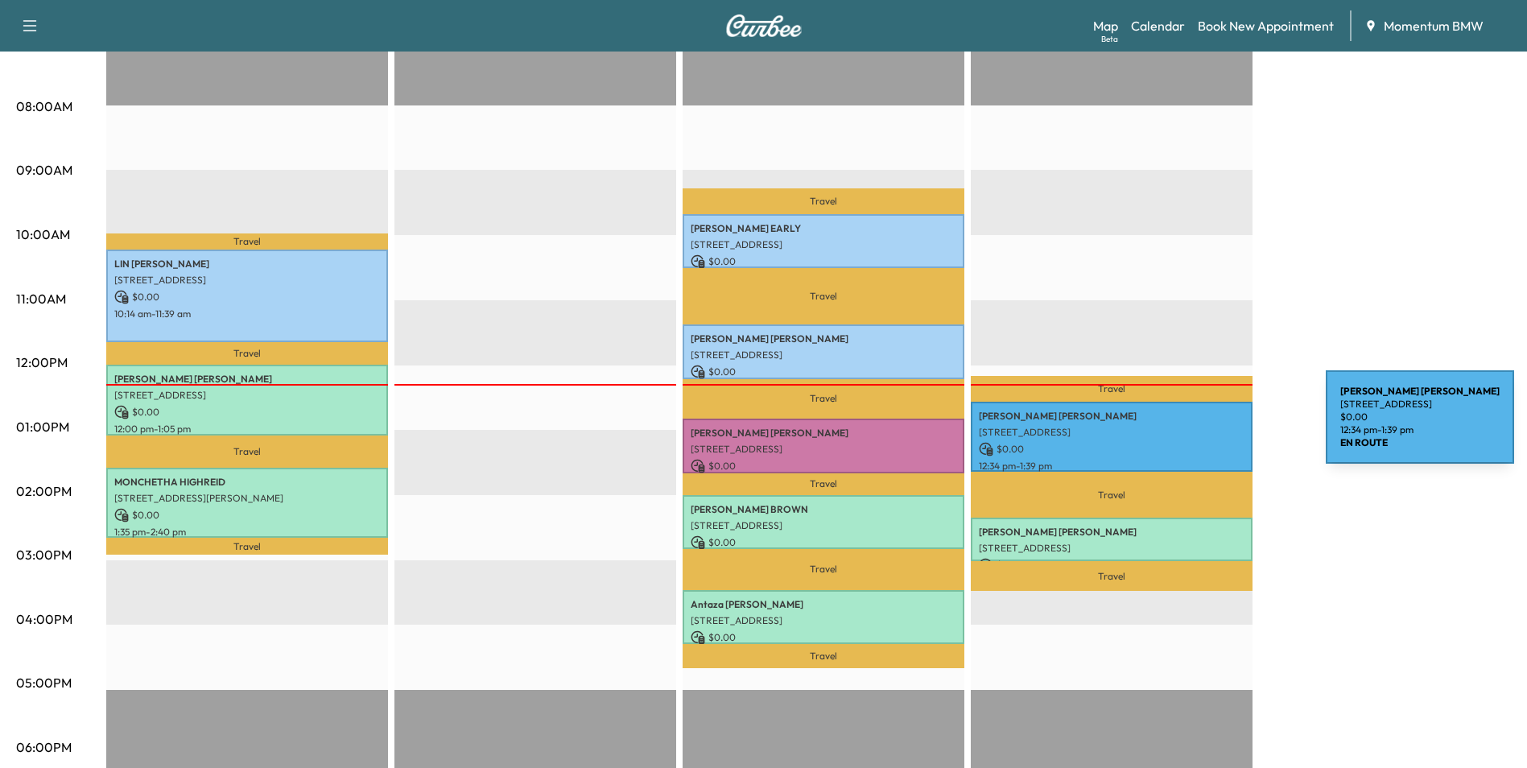
click at [1205, 427] on p "[STREET_ADDRESS]" at bounding box center [1112, 432] width 266 height 13
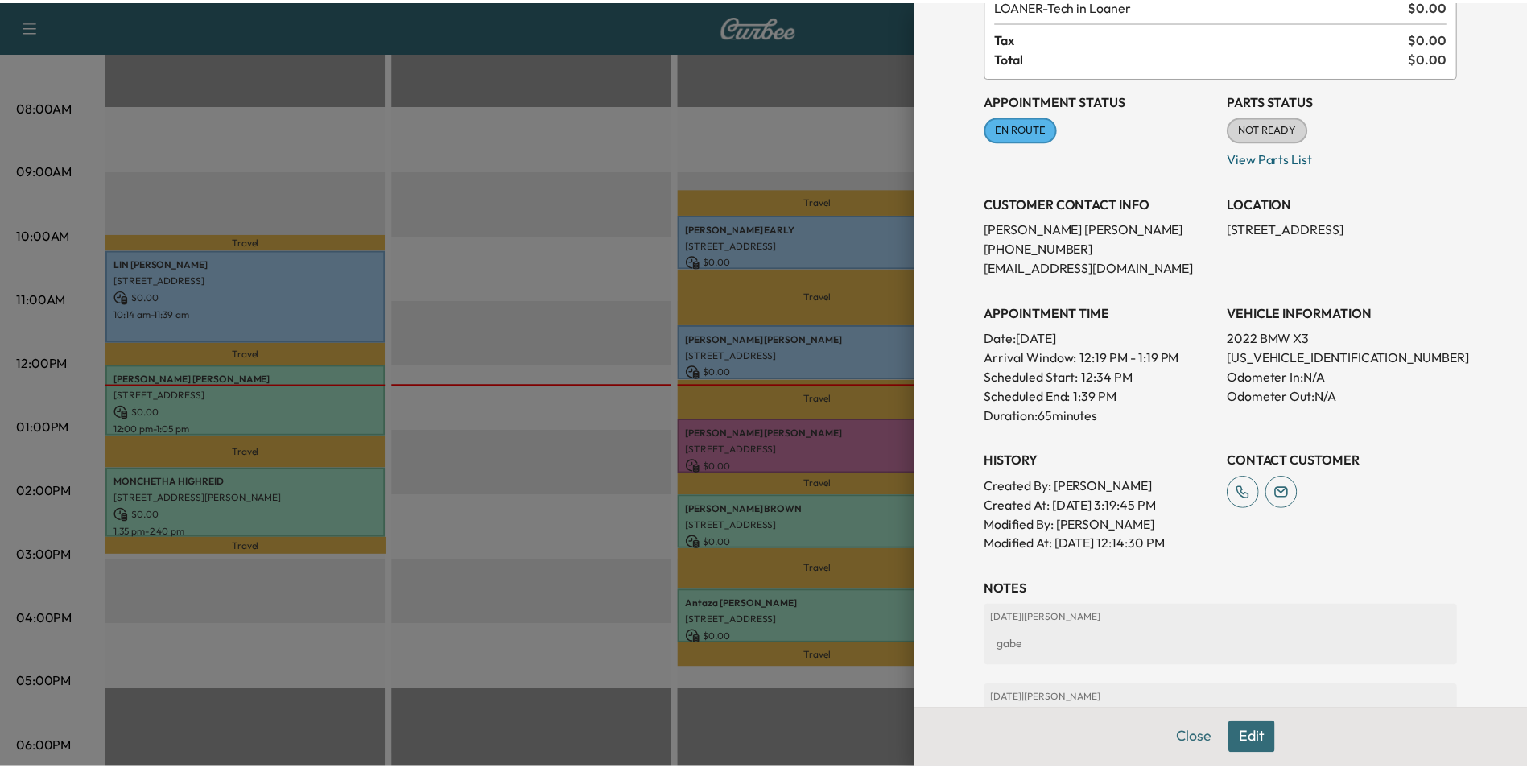
scroll to position [278, 0]
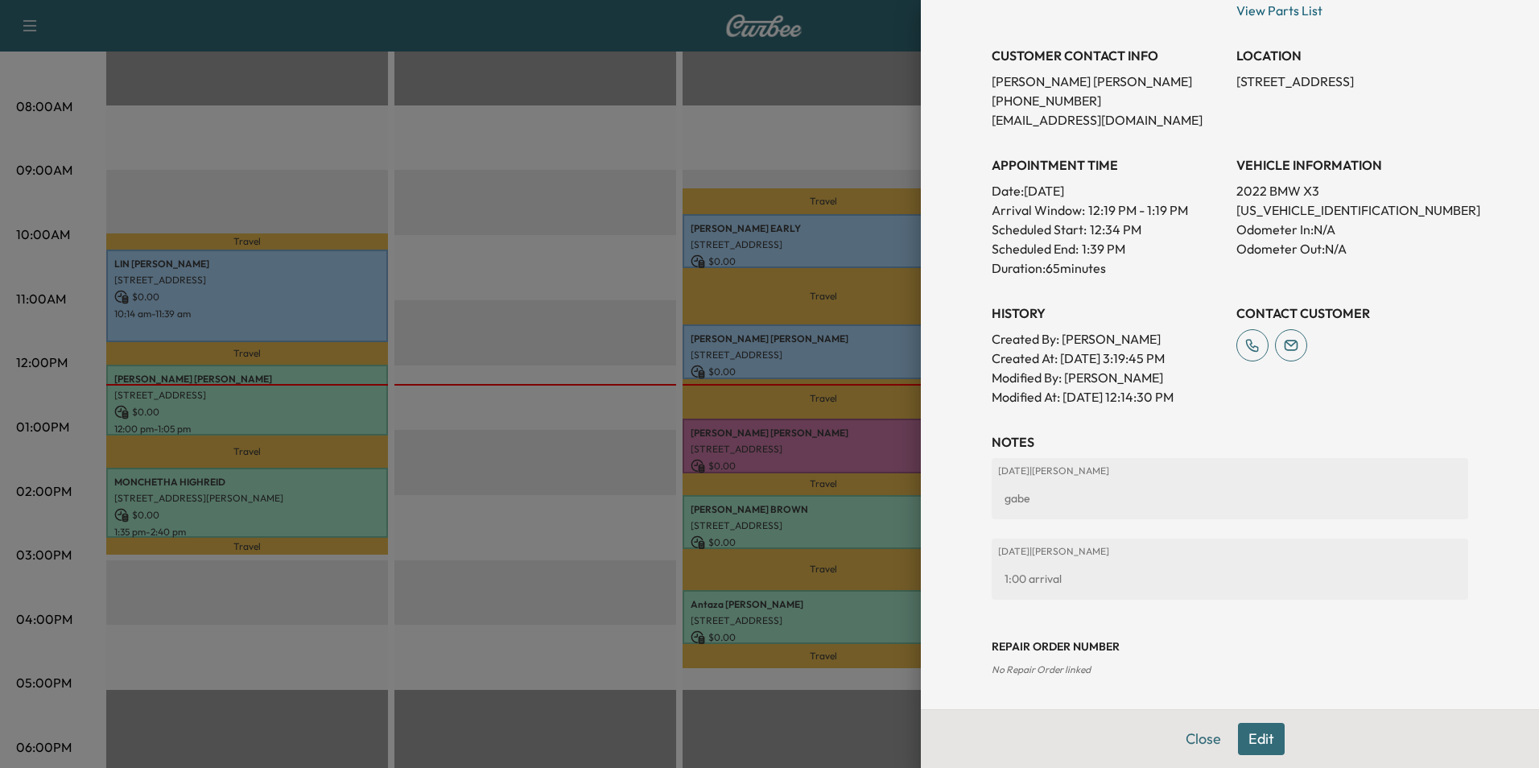
click at [1198, 745] on button "Close" at bounding box center [1203, 739] width 56 height 32
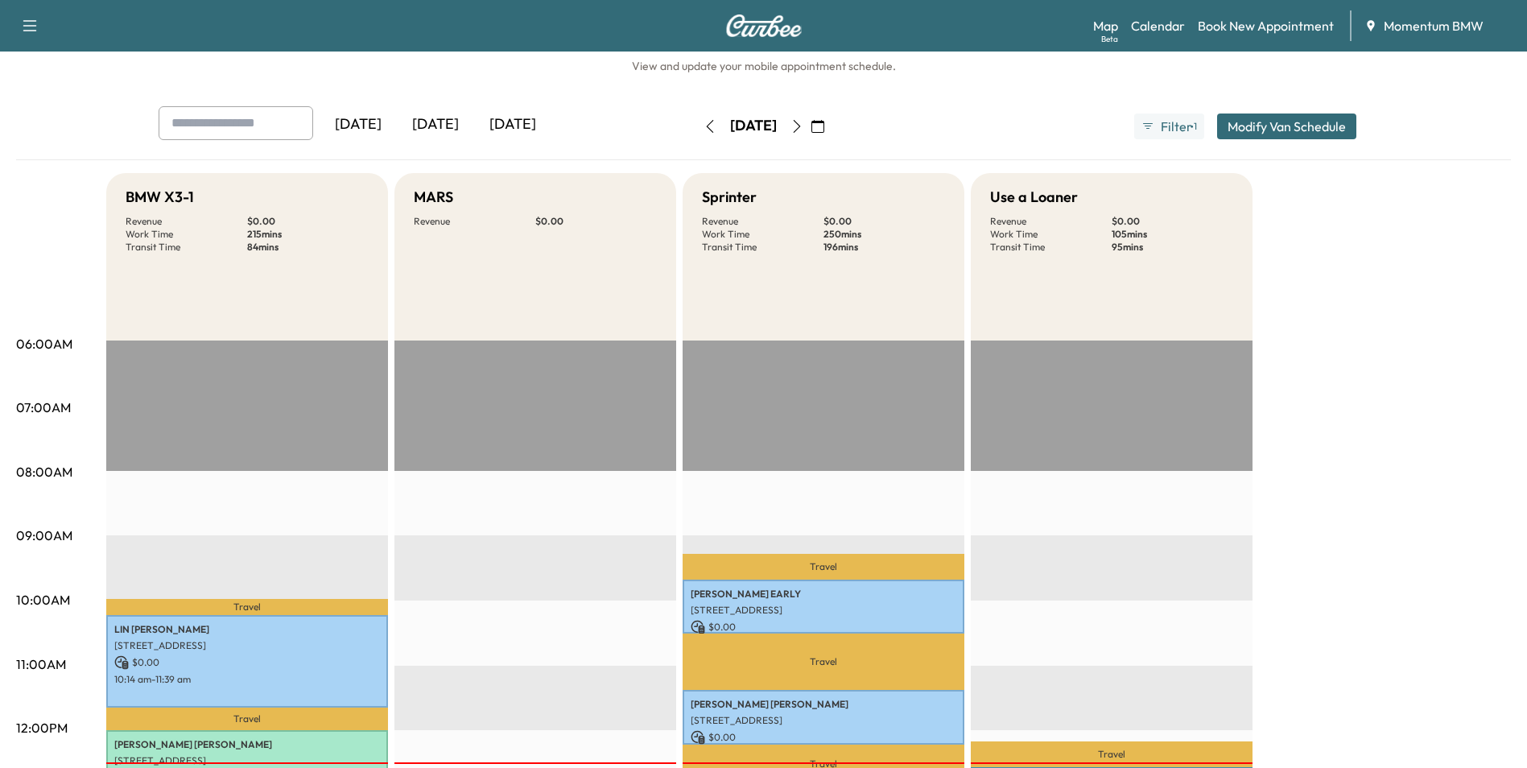
scroll to position [0, 0]
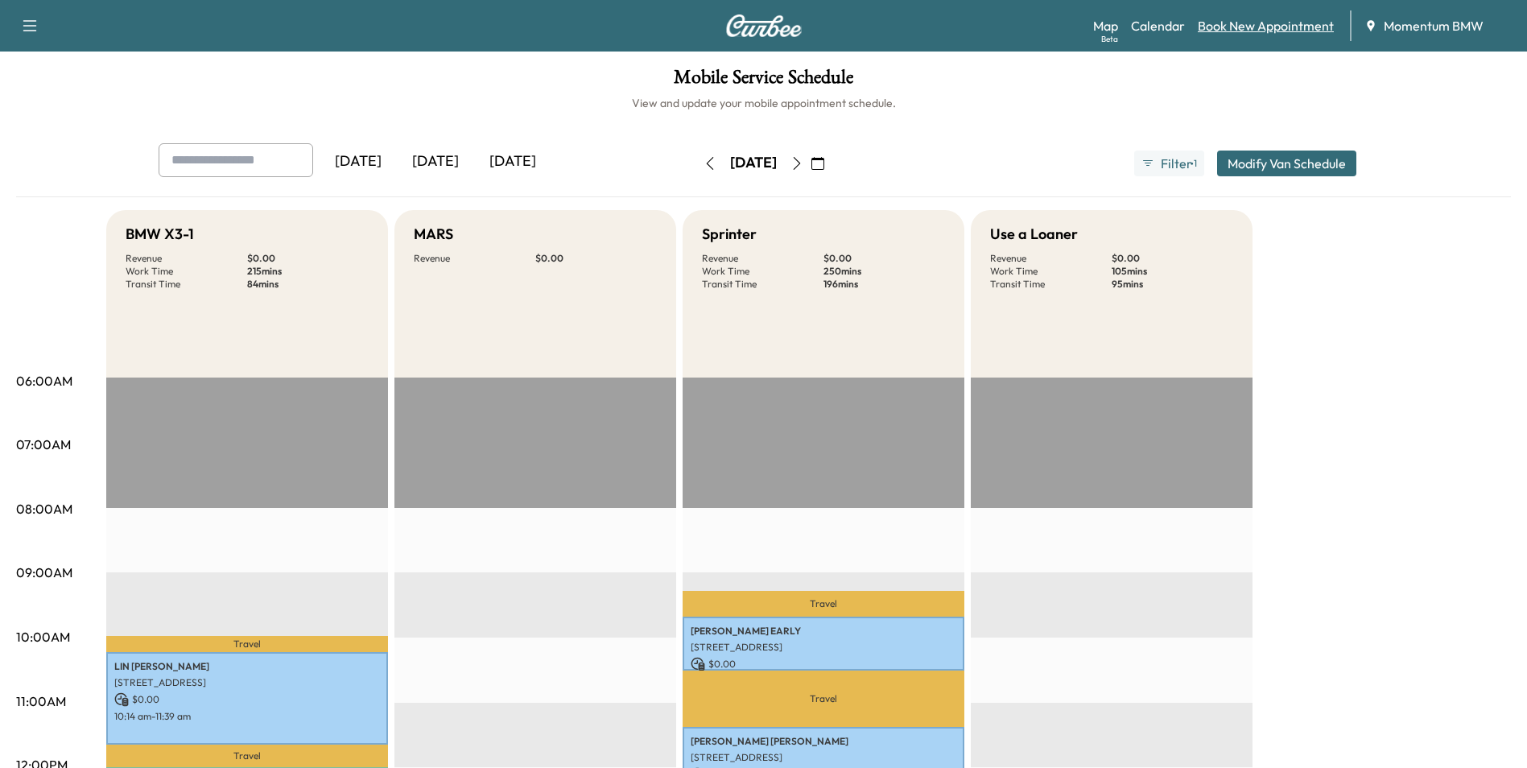
click at [1310, 23] on link "Book New Appointment" at bounding box center [1266, 25] width 136 height 19
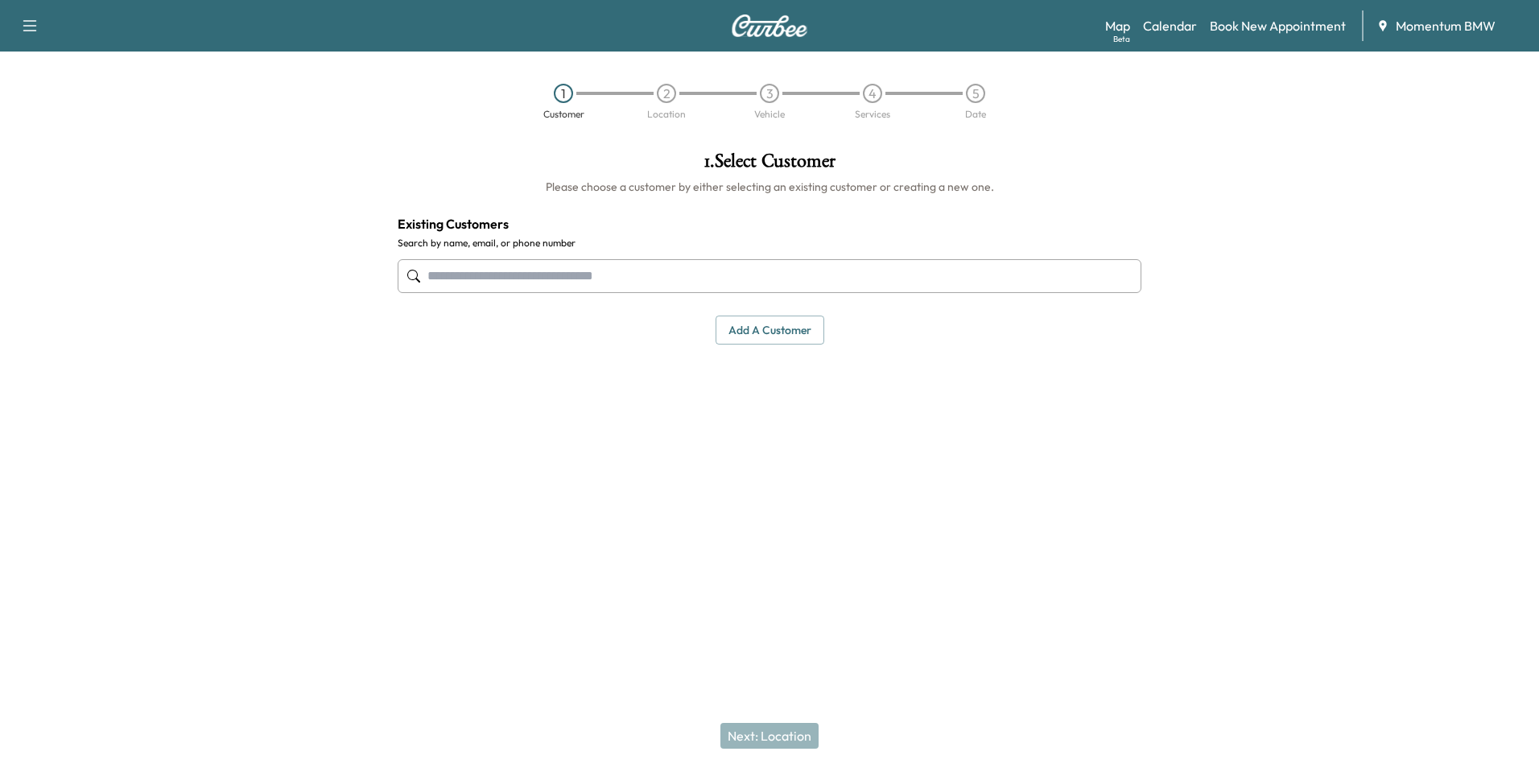
click at [565, 282] on input "text" at bounding box center [770, 276] width 744 height 34
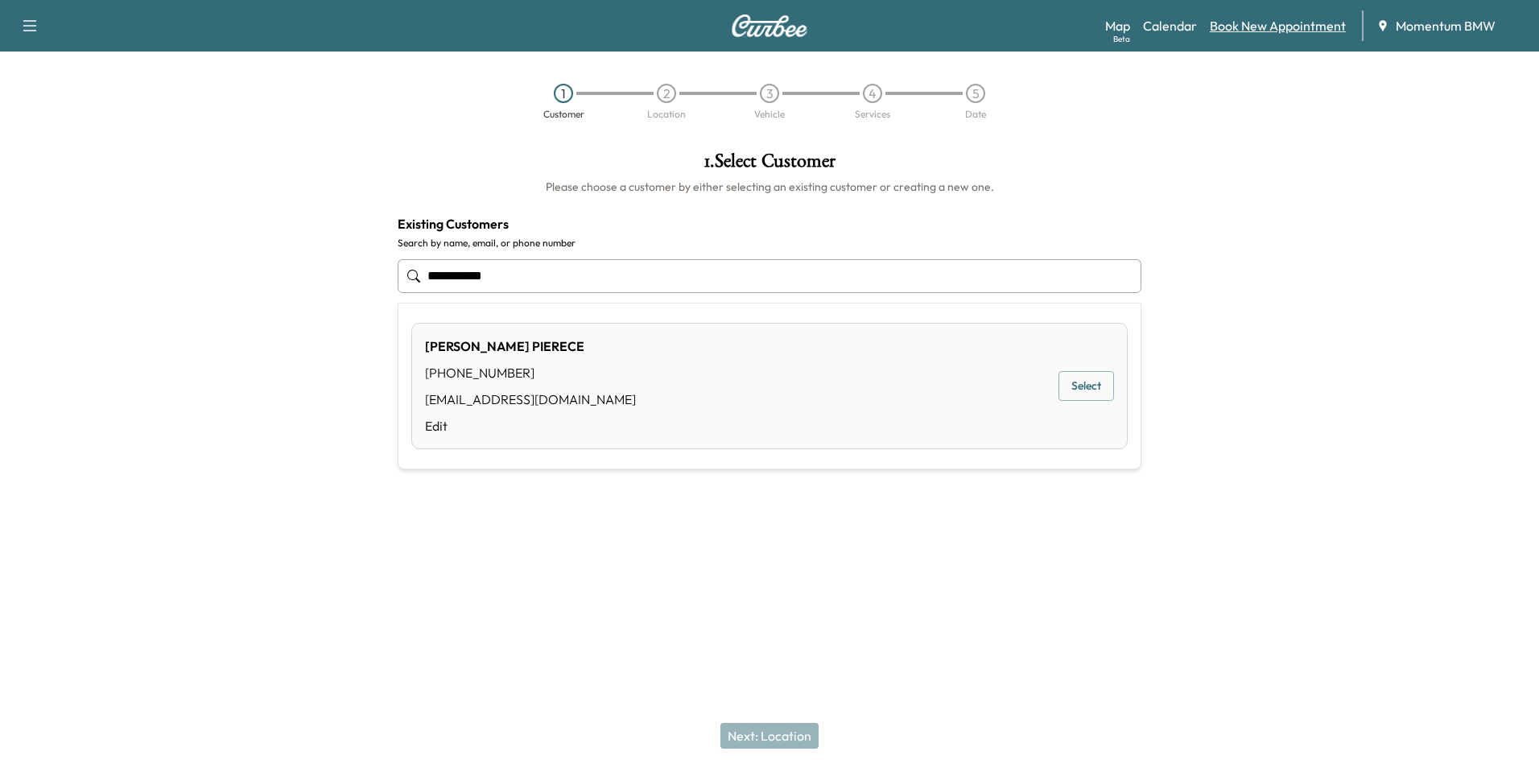
type input "**********"
click at [1279, 27] on link "Book New Appointment" at bounding box center [1278, 25] width 136 height 19
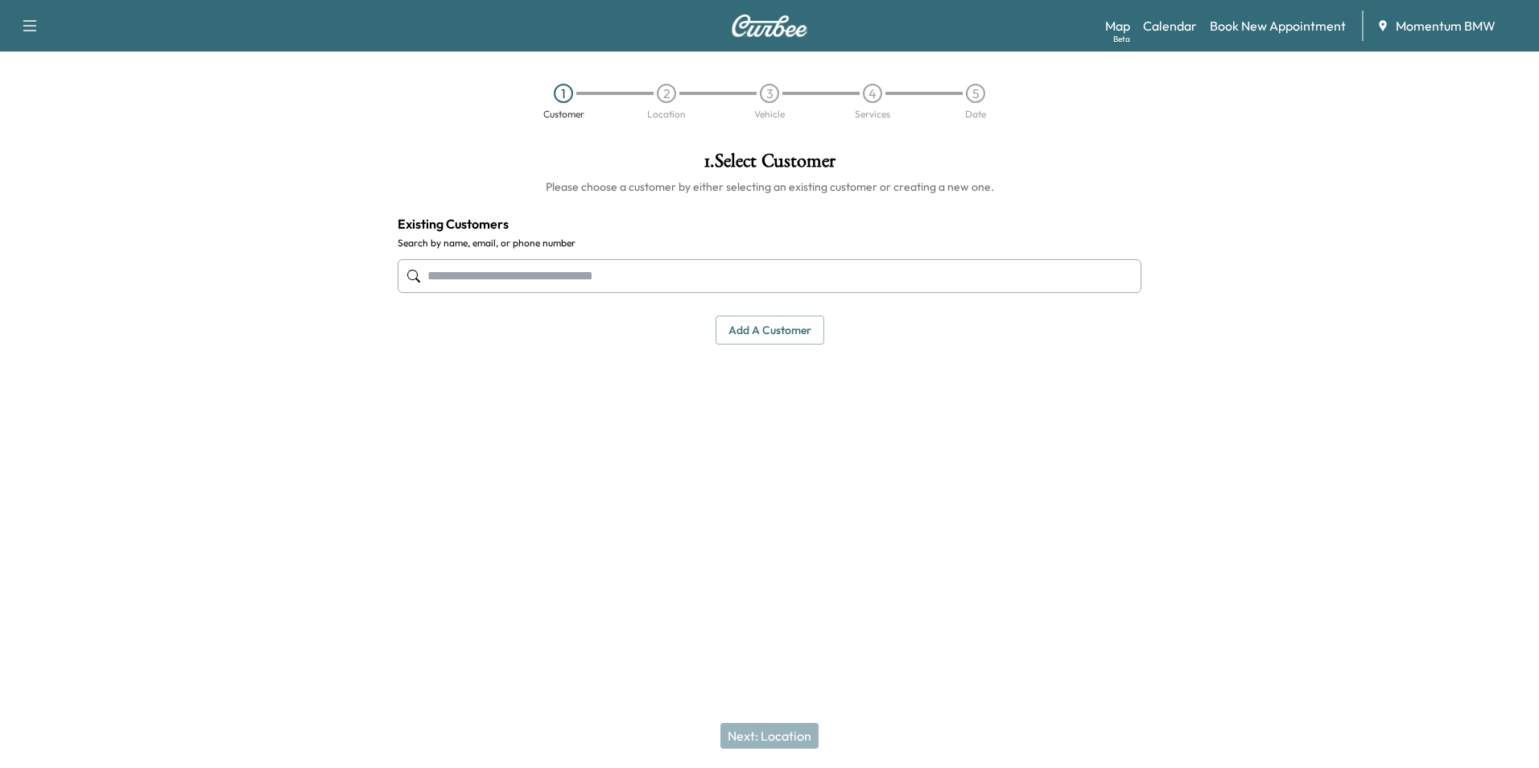
click at [809, 332] on button "Add a customer" at bounding box center [769, 330] width 109 height 30
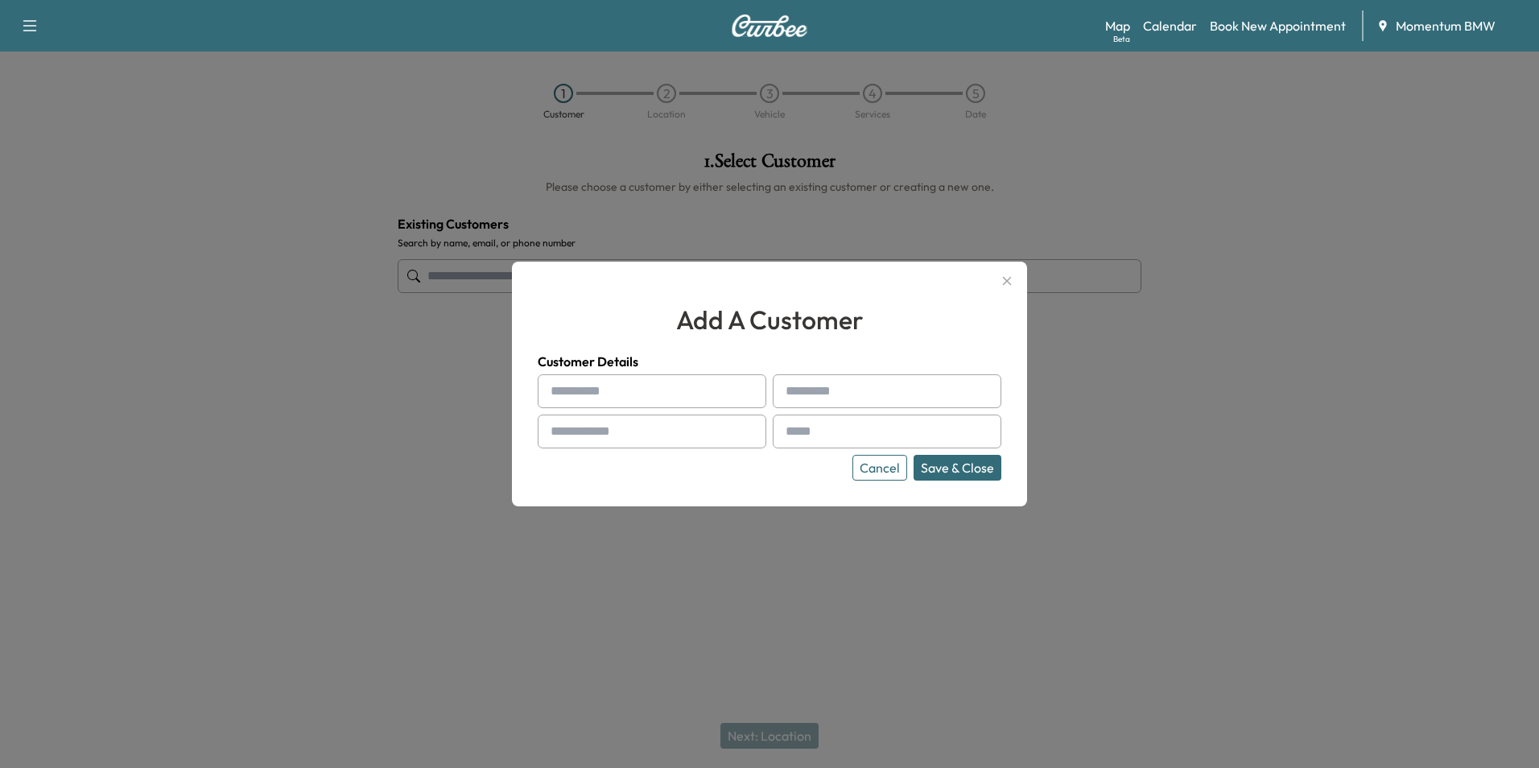
click at [752, 392] on div at bounding box center [749, 390] width 19 height 19
click at [741, 391] on div at bounding box center [749, 390] width 19 height 19
click at [741, 392] on div at bounding box center [749, 390] width 19 height 19
drag, startPoint x: 741, startPoint y: 392, endPoint x: 707, endPoint y: 389, distance: 34.8
click at [703, 390] on input "text" at bounding box center [652, 391] width 229 height 34
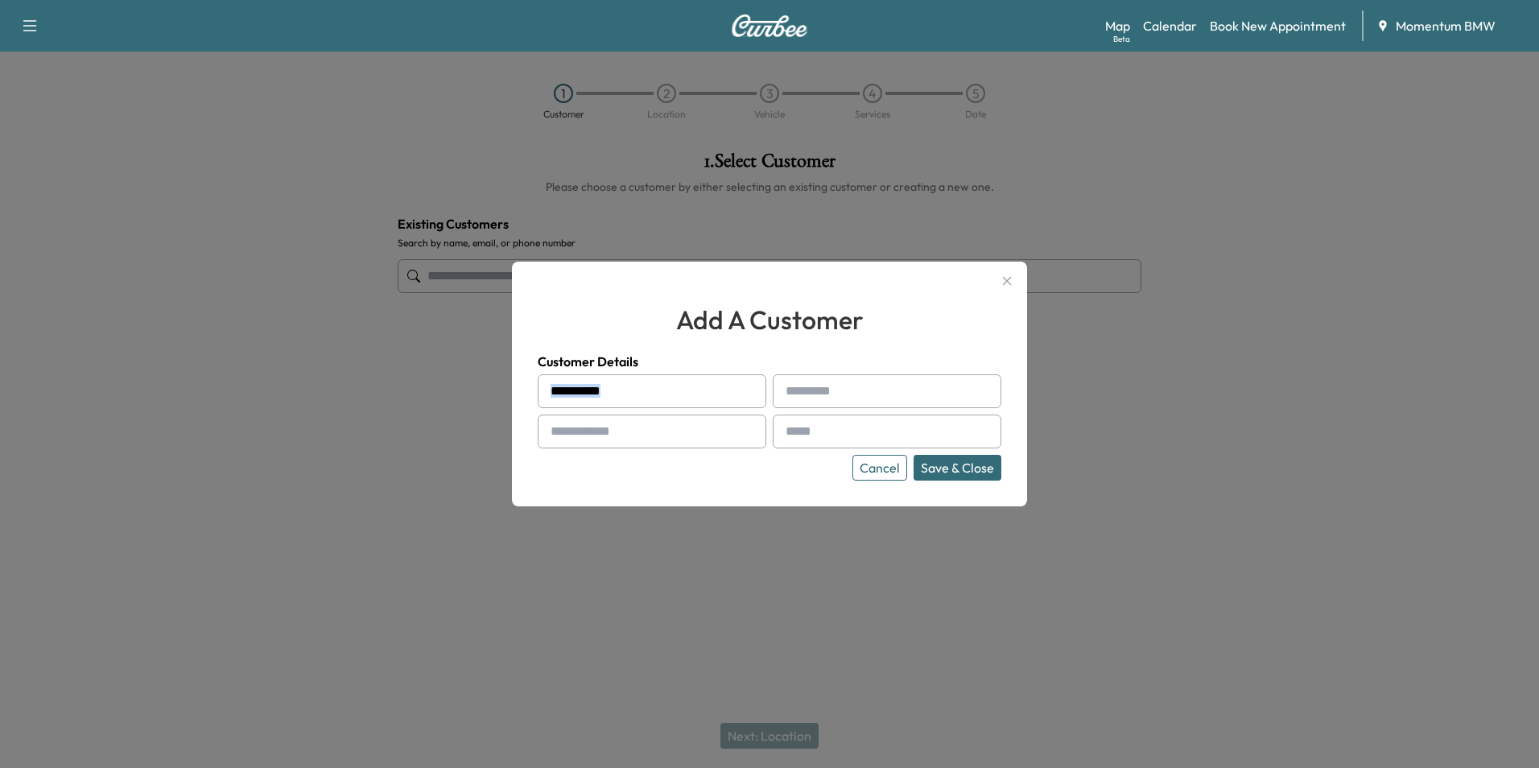
click at [674, 387] on input "text" at bounding box center [652, 391] width 229 height 34
type input "****"
type input "******"
click at [725, 434] on input "text" at bounding box center [652, 431] width 229 height 34
type input "**********"
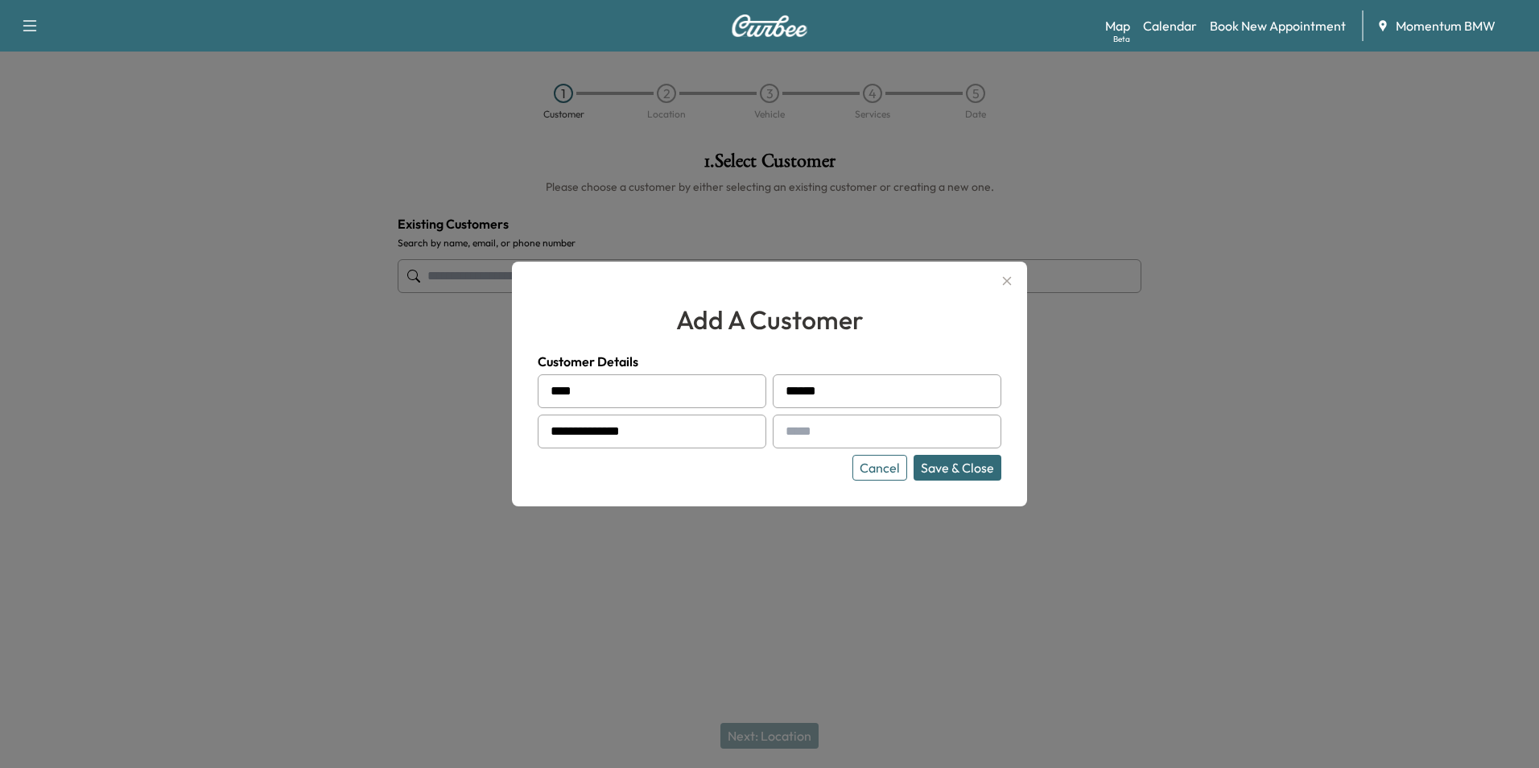
click at [942, 439] on input "text" at bounding box center [887, 431] width 229 height 34
type input "**********"
click at [981, 475] on button "Save & Close" at bounding box center [957, 468] width 88 height 26
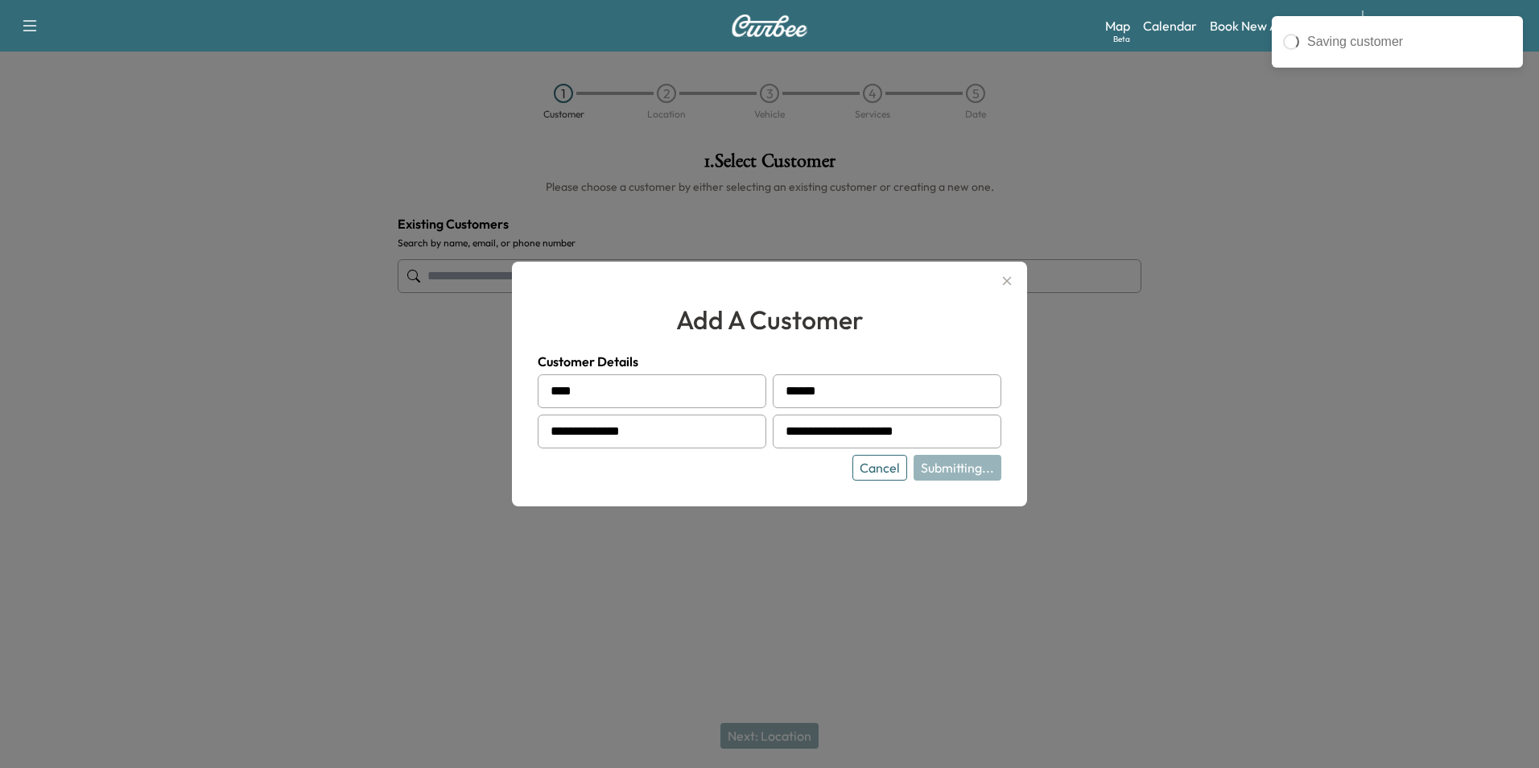
type input "**********"
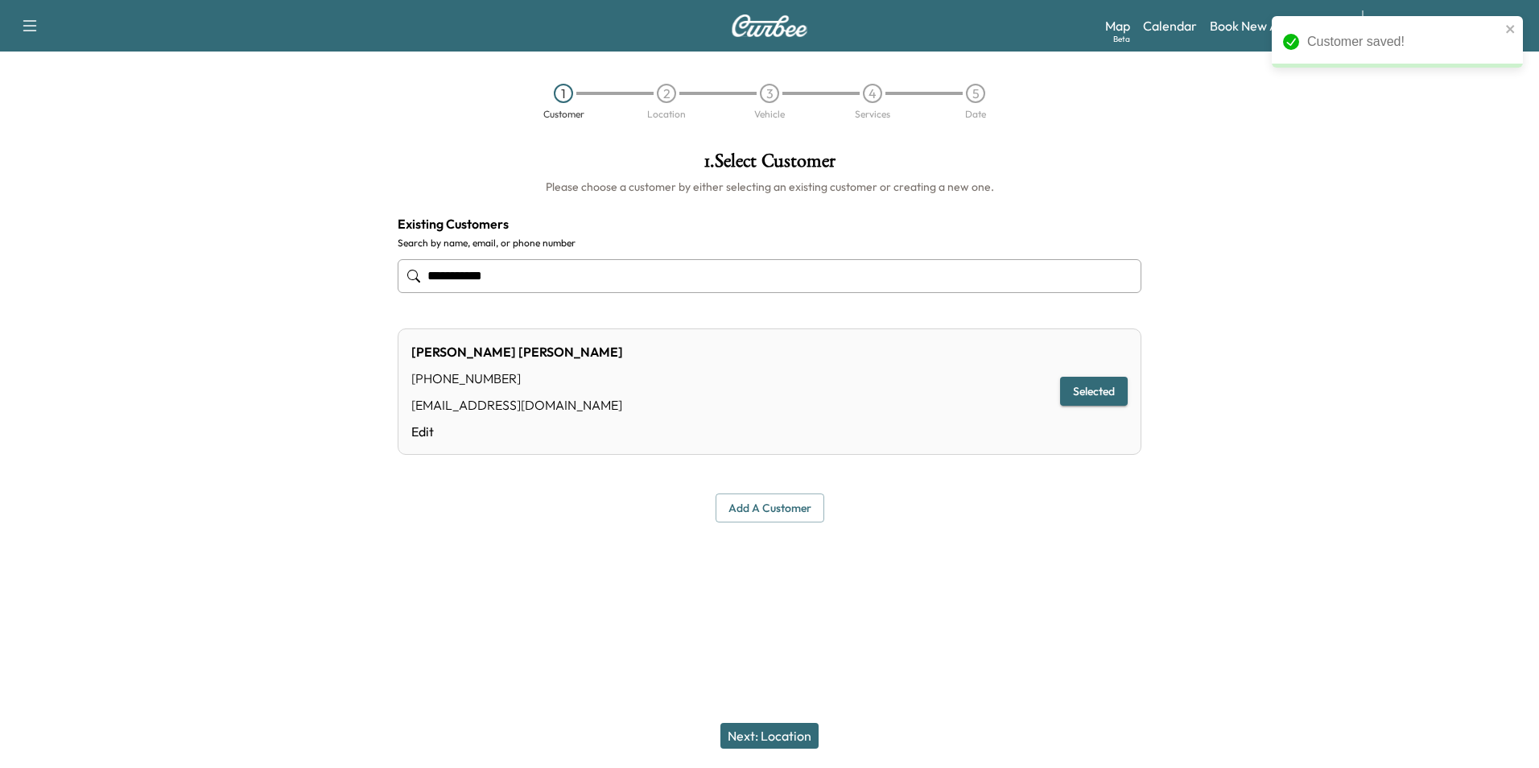
click at [781, 734] on button "Next: Location" at bounding box center [769, 736] width 98 height 26
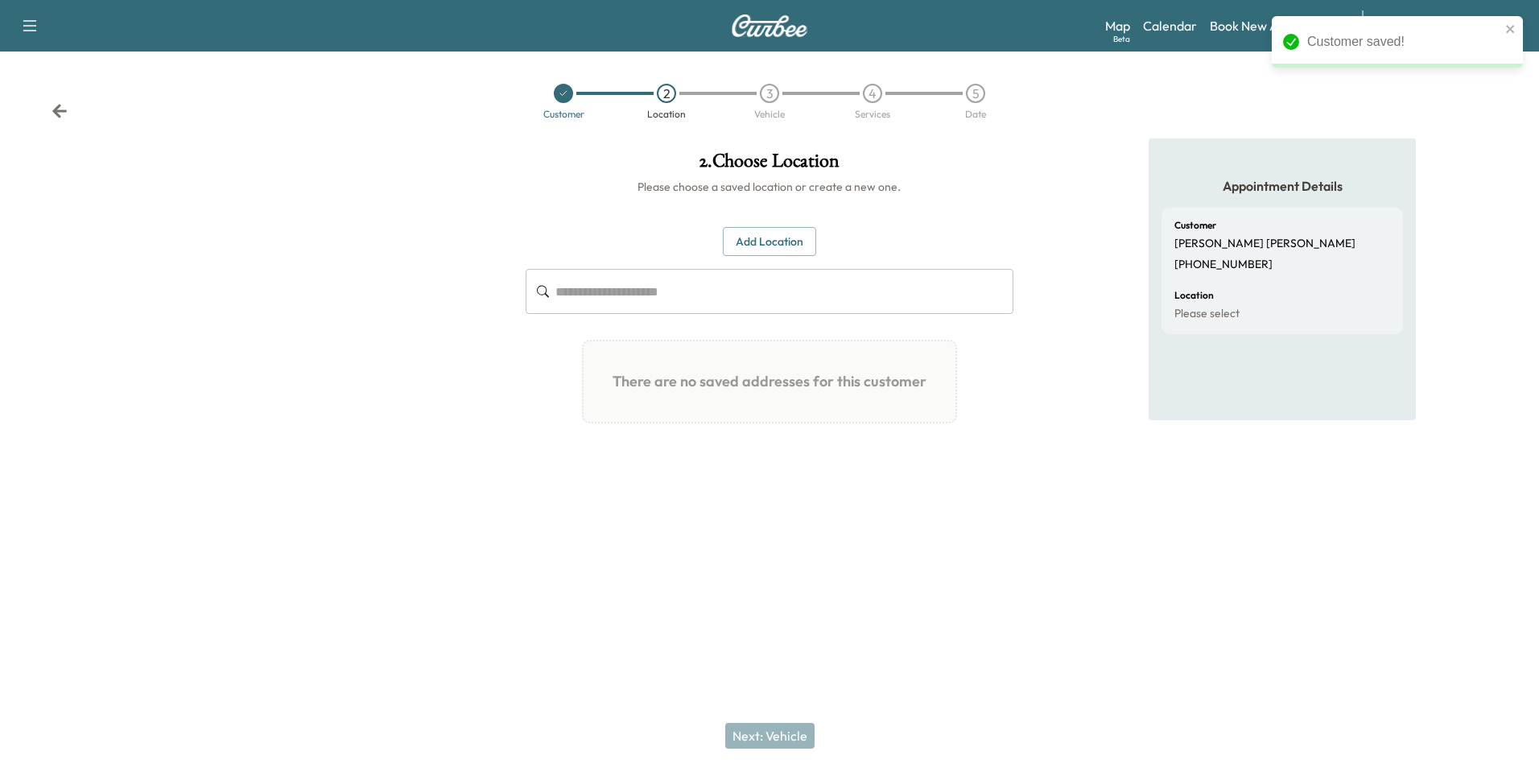
click at [793, 232] on button "Add Location" at bounding box center [769, 242] width 93 height 30
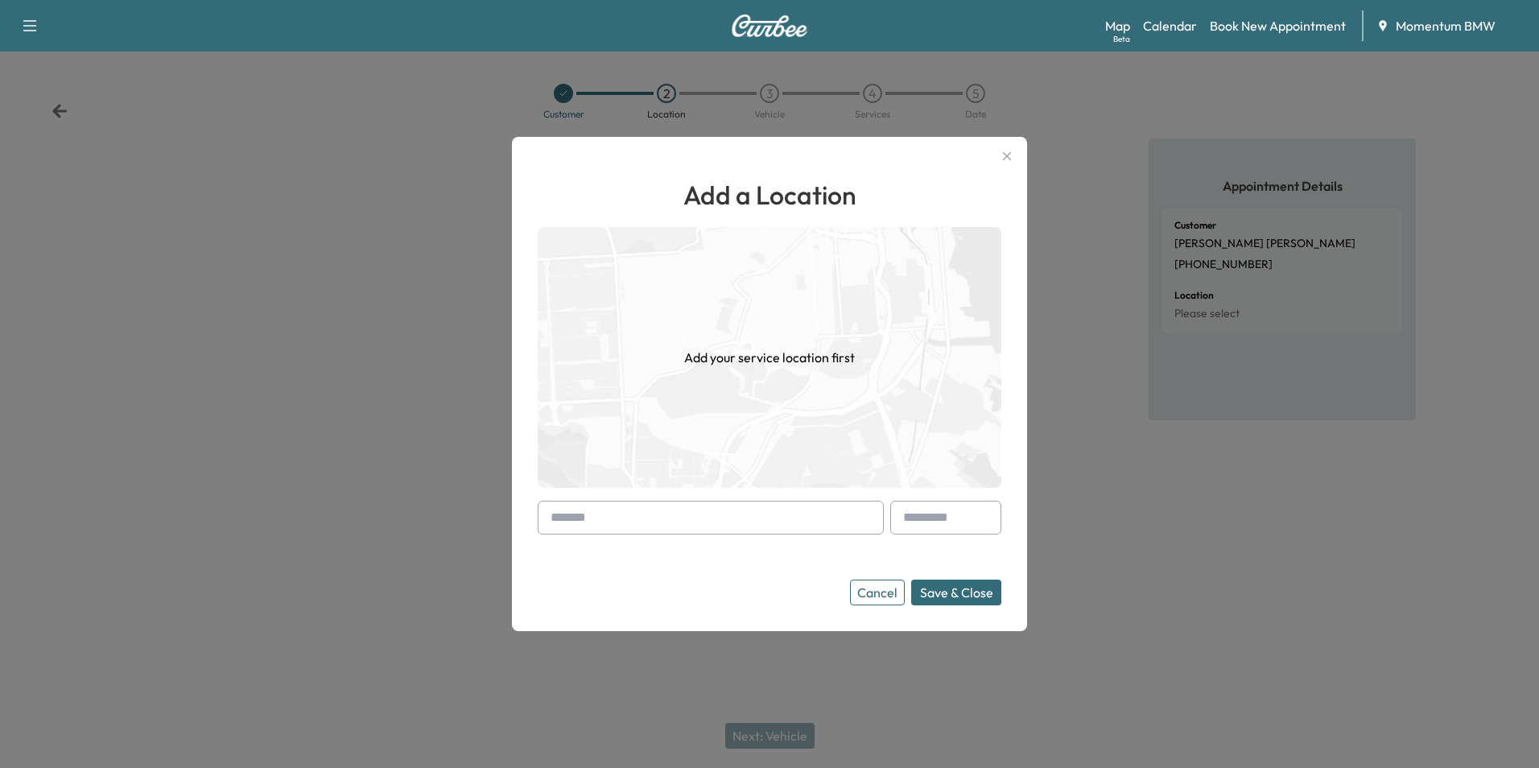
click at [713, 521] on input "text" at bounding box center [711, 518] width 346 height 34
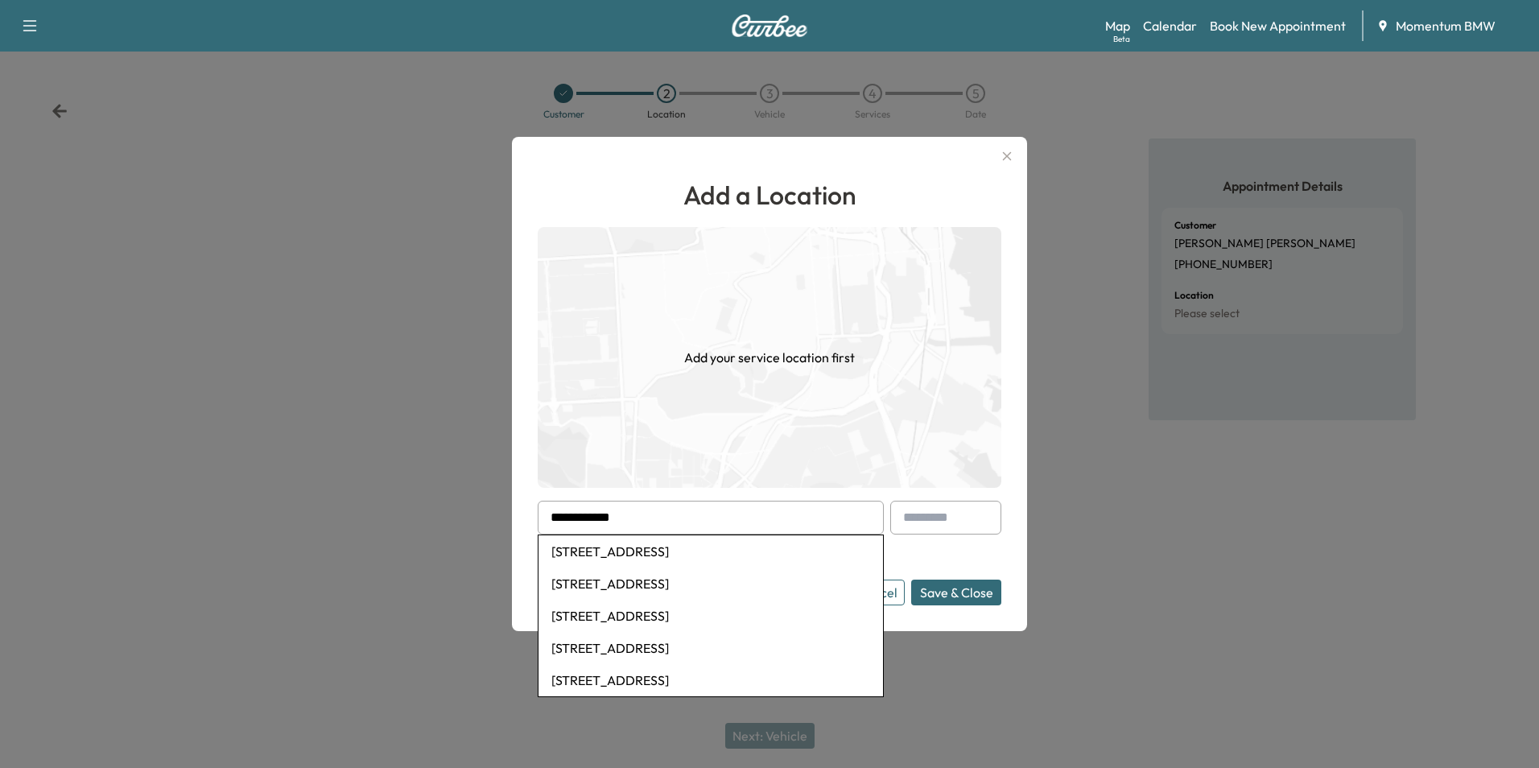
click at [736, 546] on li "[STREET_ADDRESS]" at bounding box center [710, 551] width 344 height 32
type input "**********"
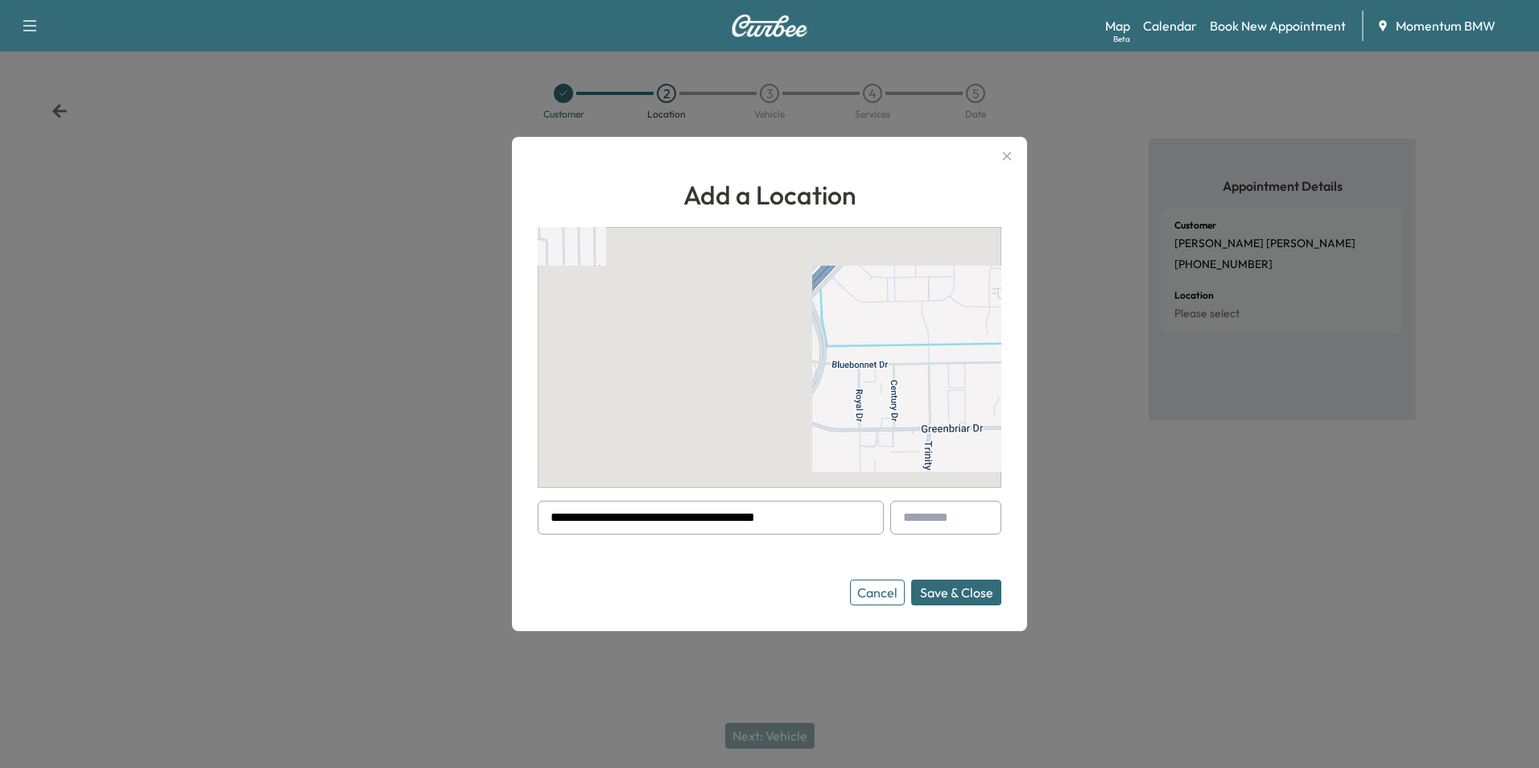
click at [983, 593] on button "Save & Close" at bounding box center [956, 592] width 90 height 26
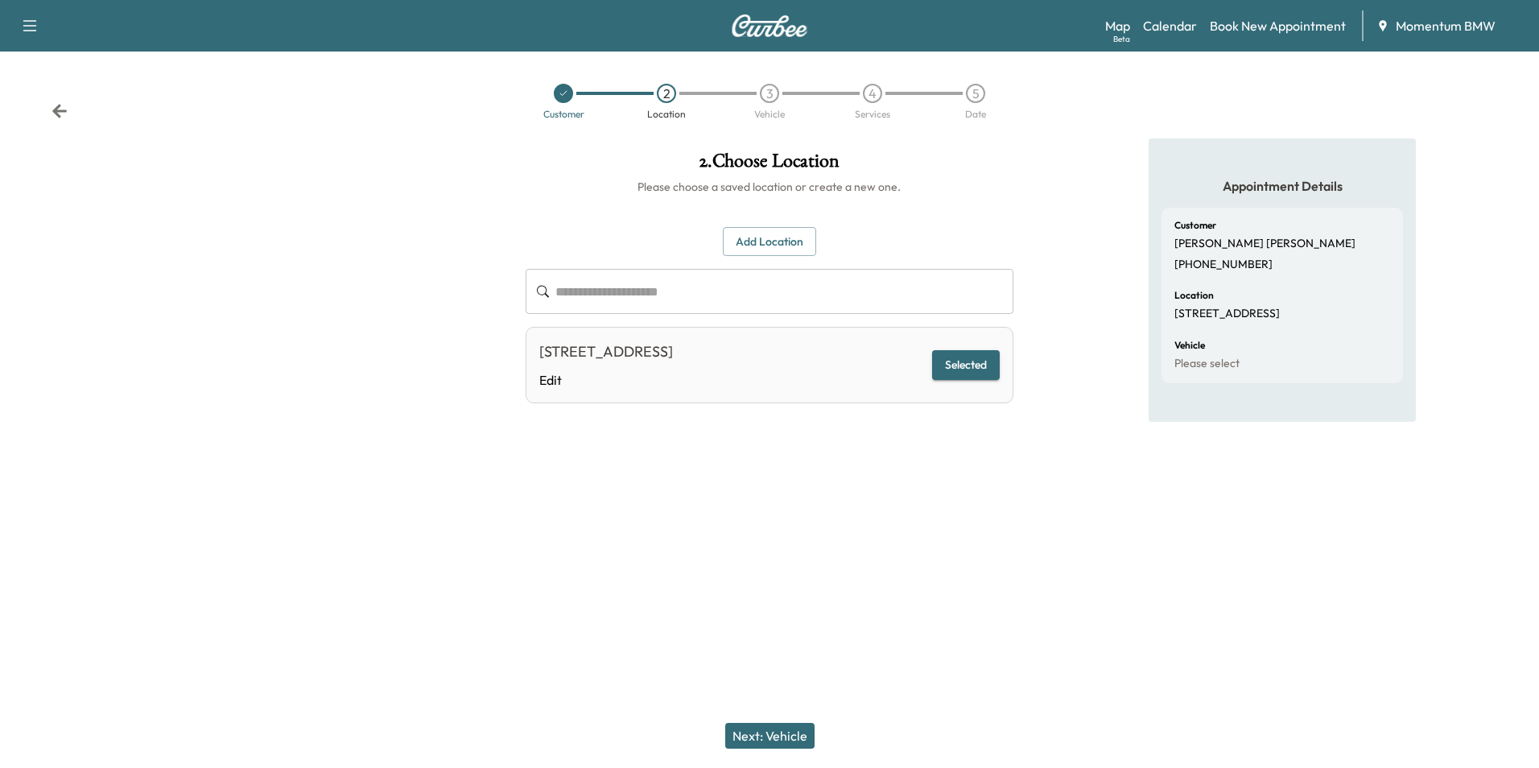
click at [795, 741] on button "Next: Vehicle" at bounding box center [769, 736] width 89 height 26
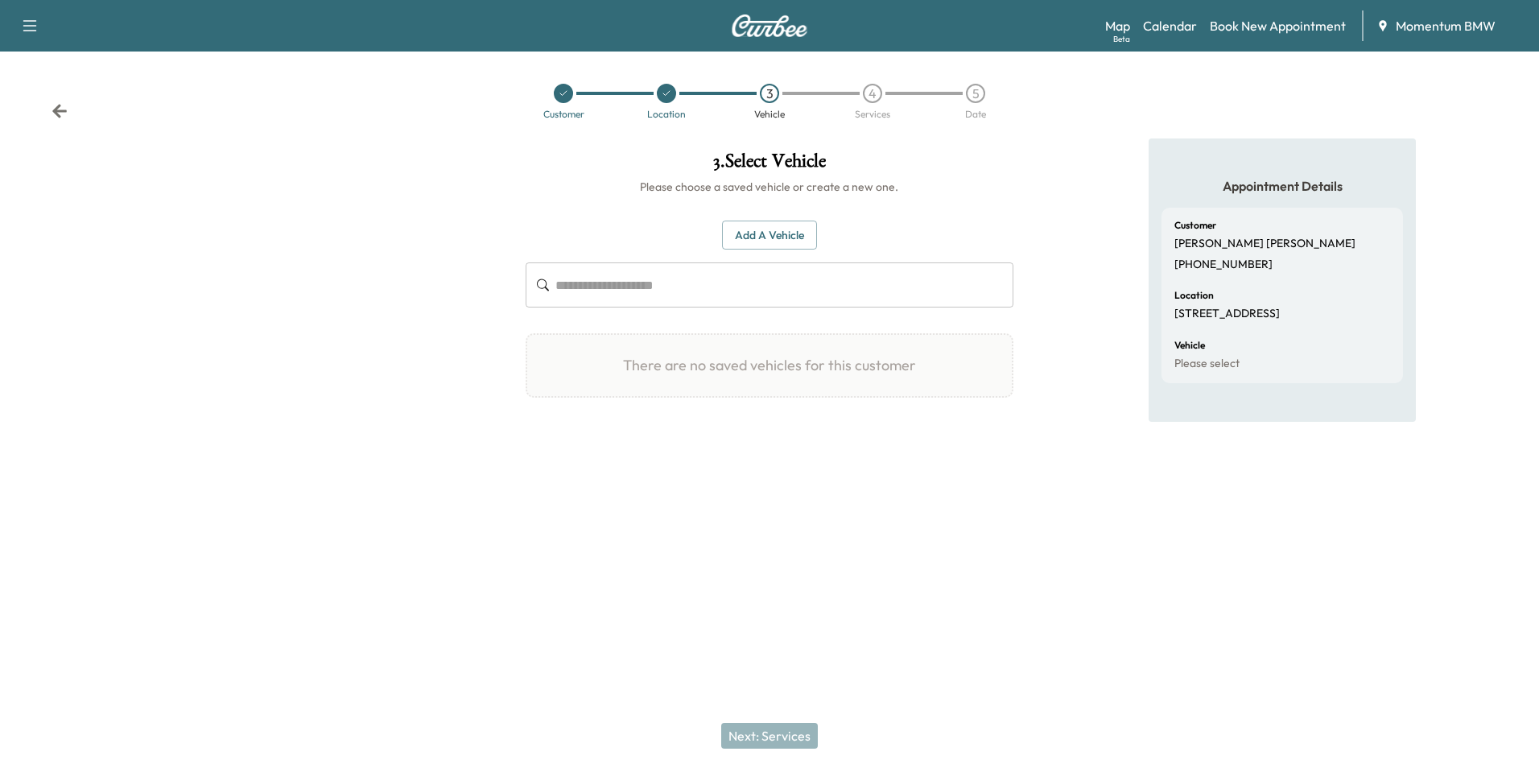
click at [780, 225] on button "Add a Vehicle" at bounding box center [769, 236] width 95 height 30
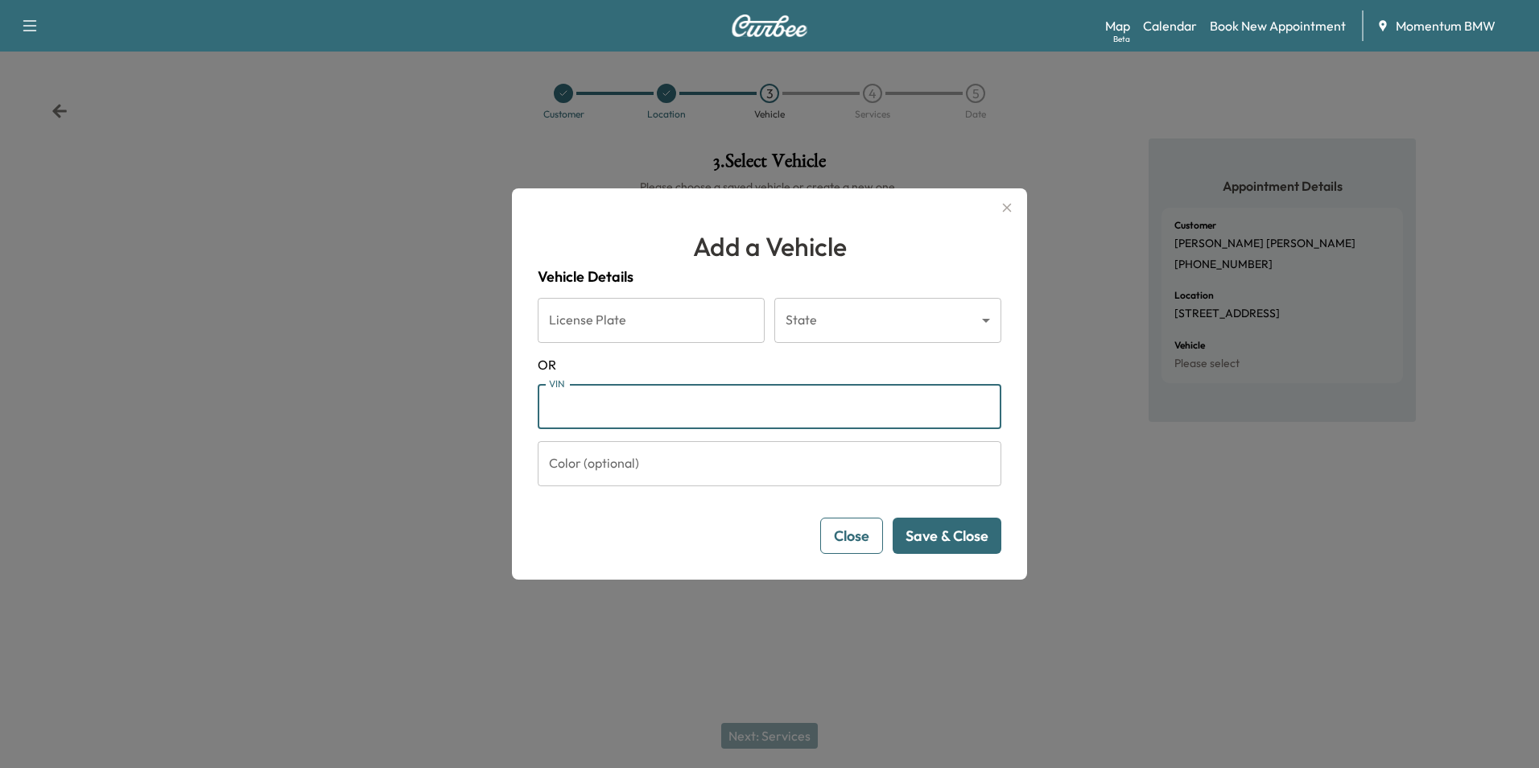
paste input "**********"
type input "**********"
click at [974, 541] on button "Save & Close" at bounding box center [947, 535] width 109 height 36
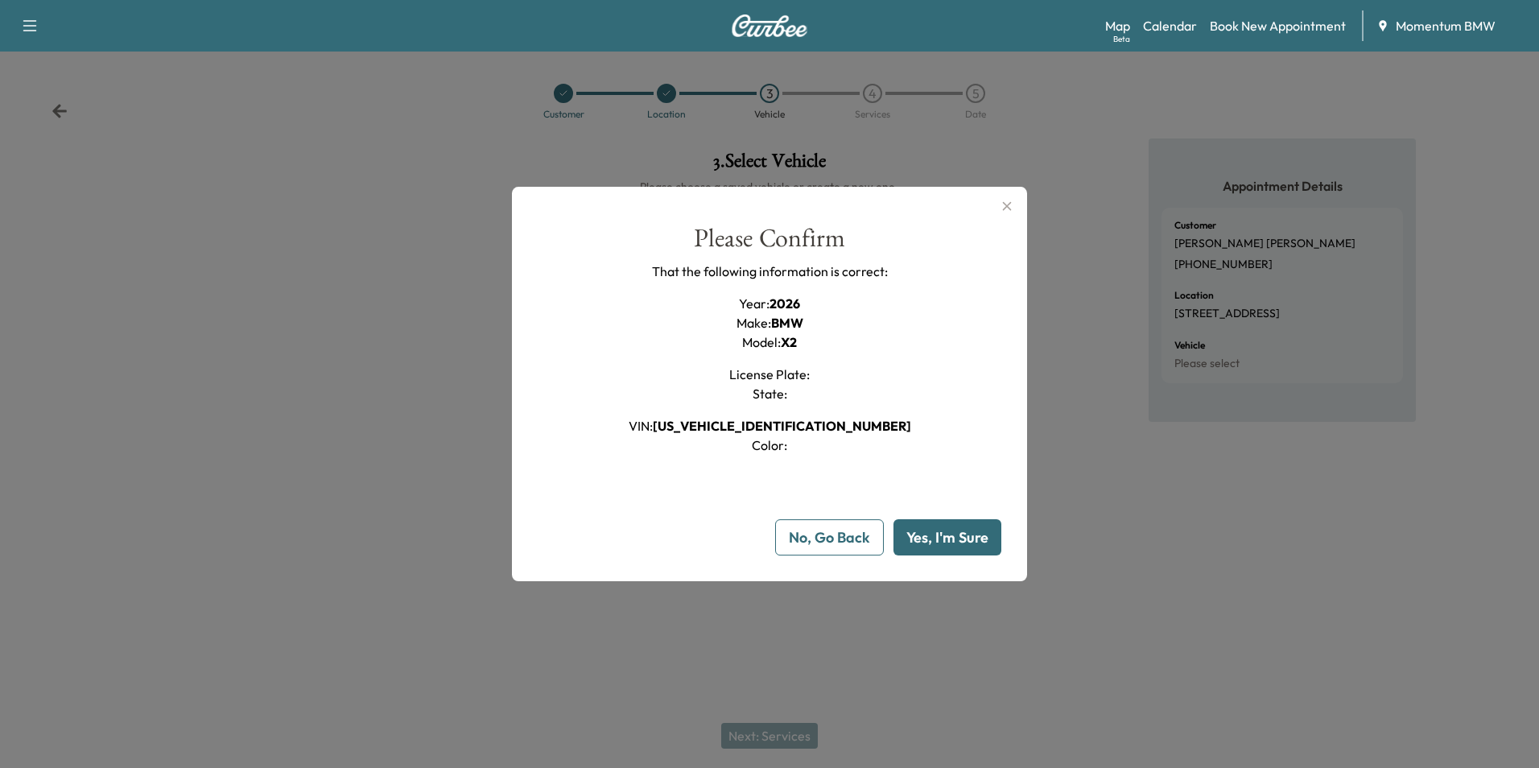
click at [975, 540] on button "Yes, I'm Sure" at bounding box center [947, 537] width 108 height 36
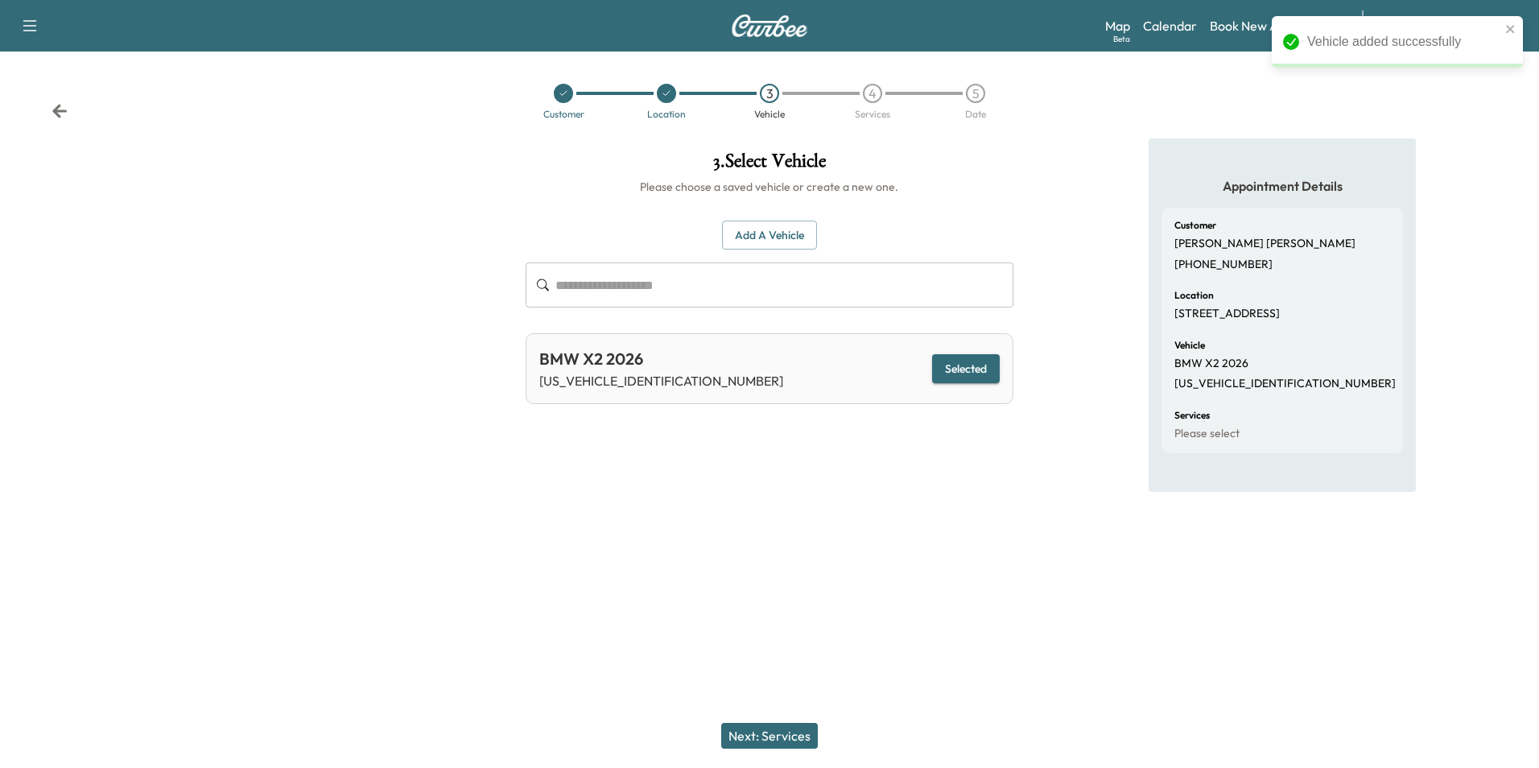
click at [766, 737] on button "Next: Services" at bounding box center [769, 736] width 97 height 26
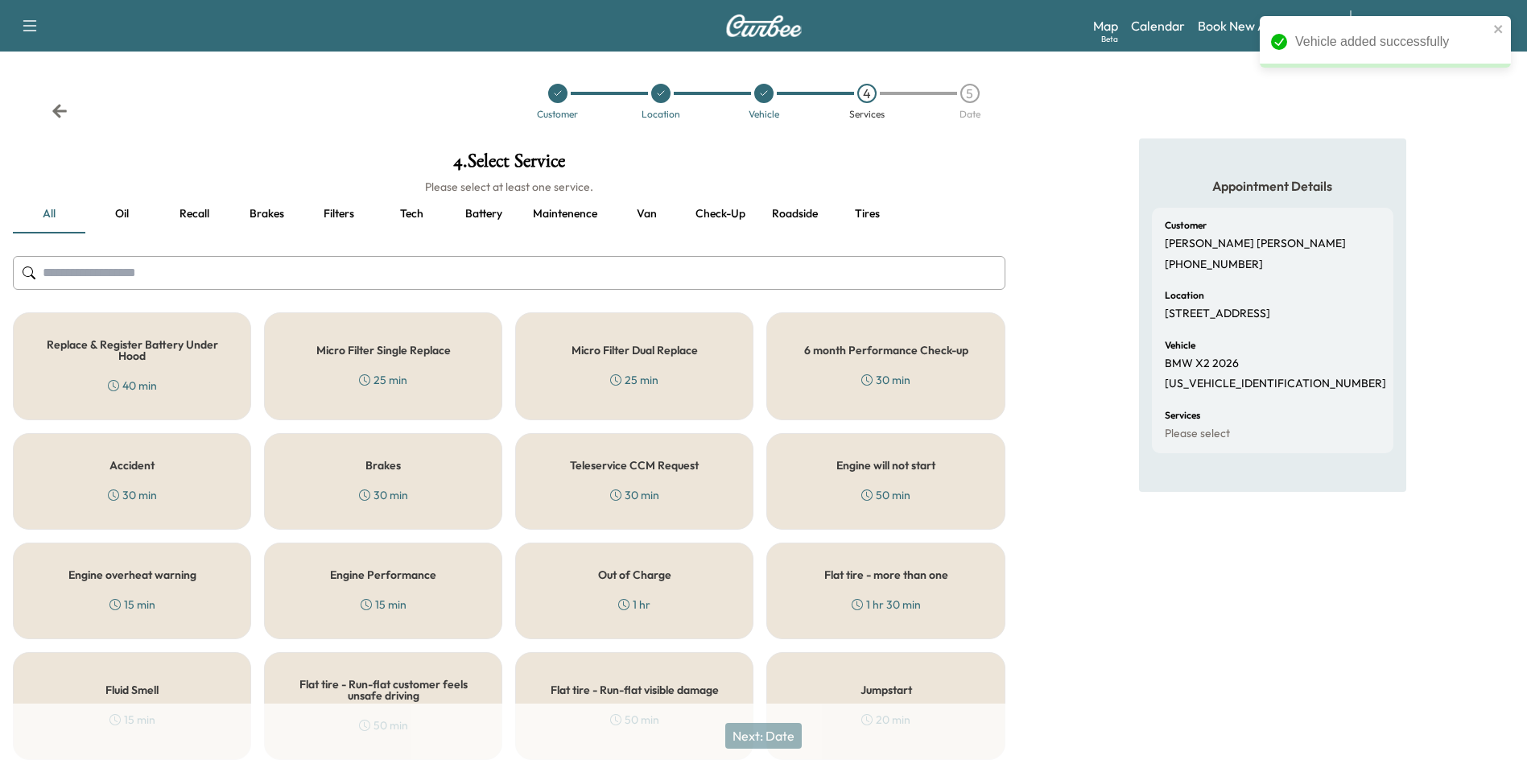
click at [790, 206] on button "Roadside" at bounding box center [794, 214] width 72 height 39
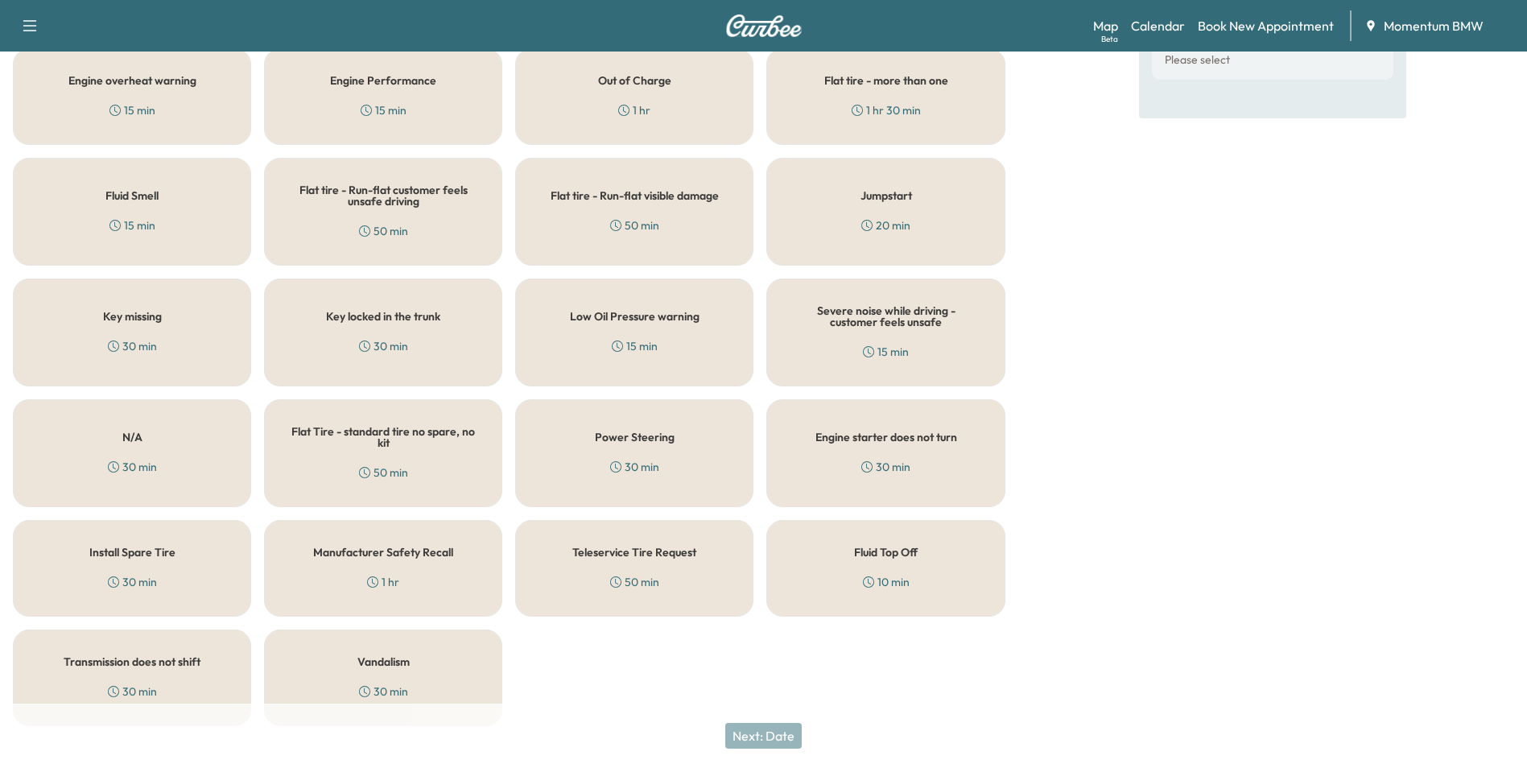
scroll to position [396, 0]
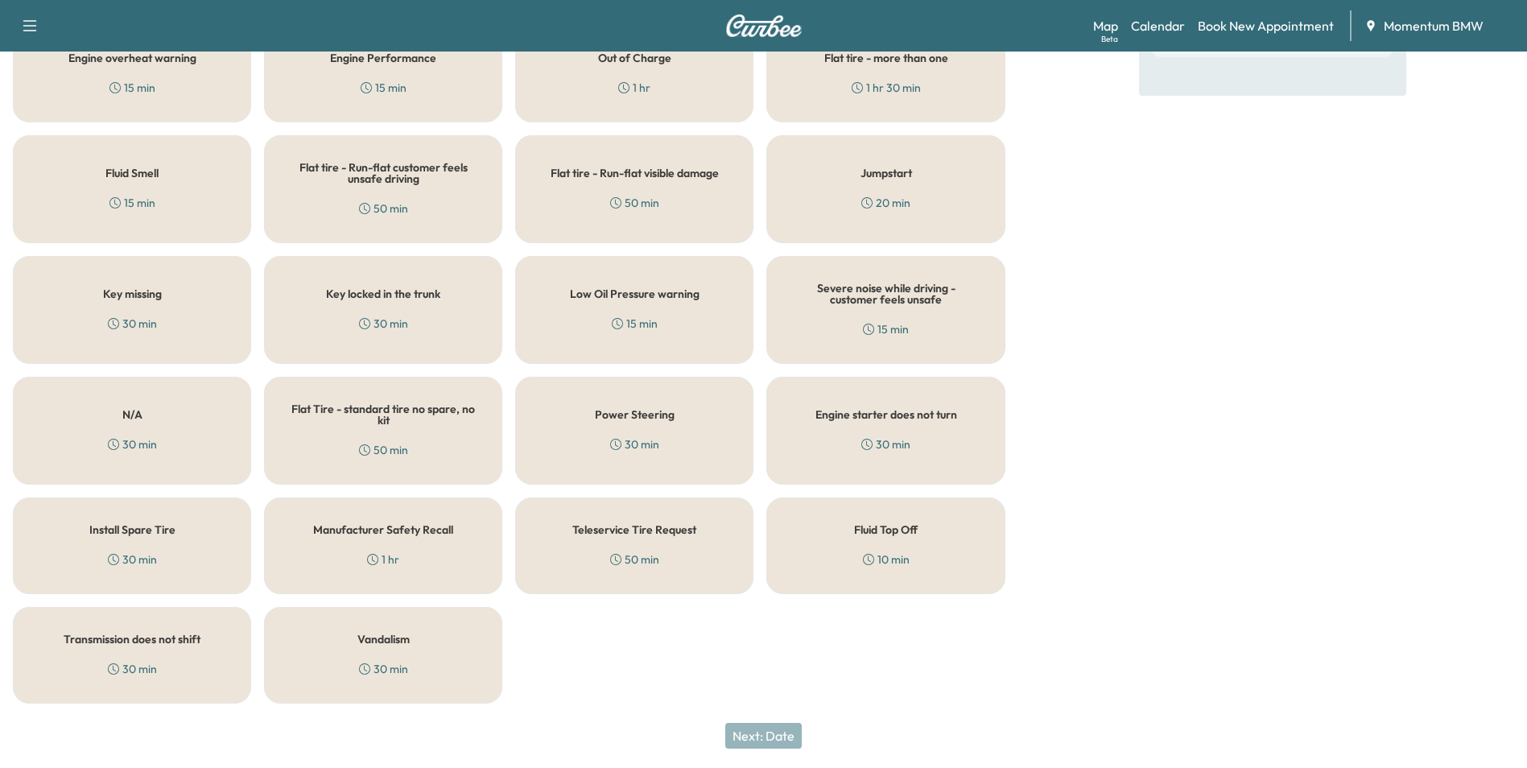
click at [888, 553] on div "10 min" at bounding box center [886, 559] width 47 height 16
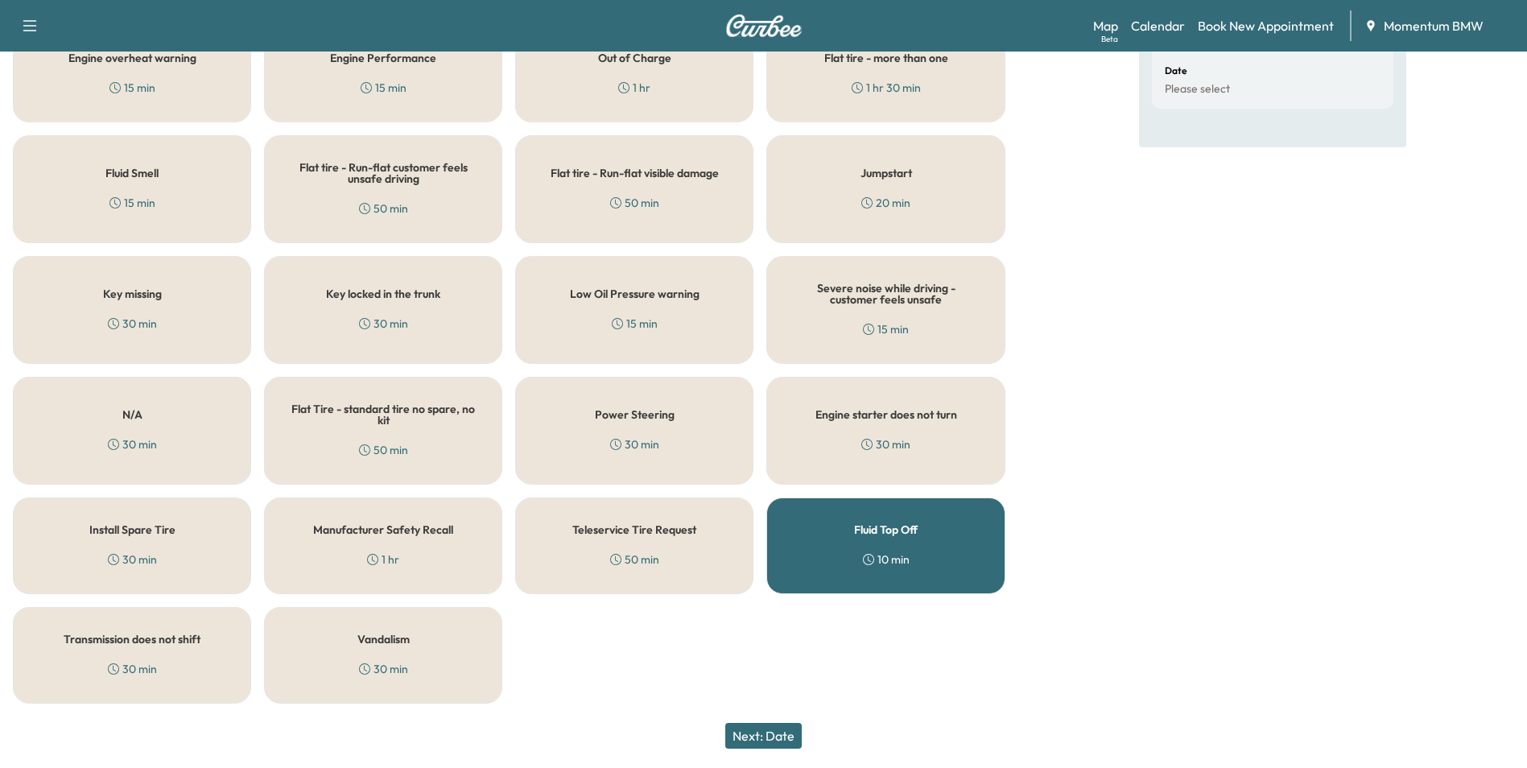
click at [777, 738] on button "Next: Date" at bounding box center [763, 736] width 76 height 26
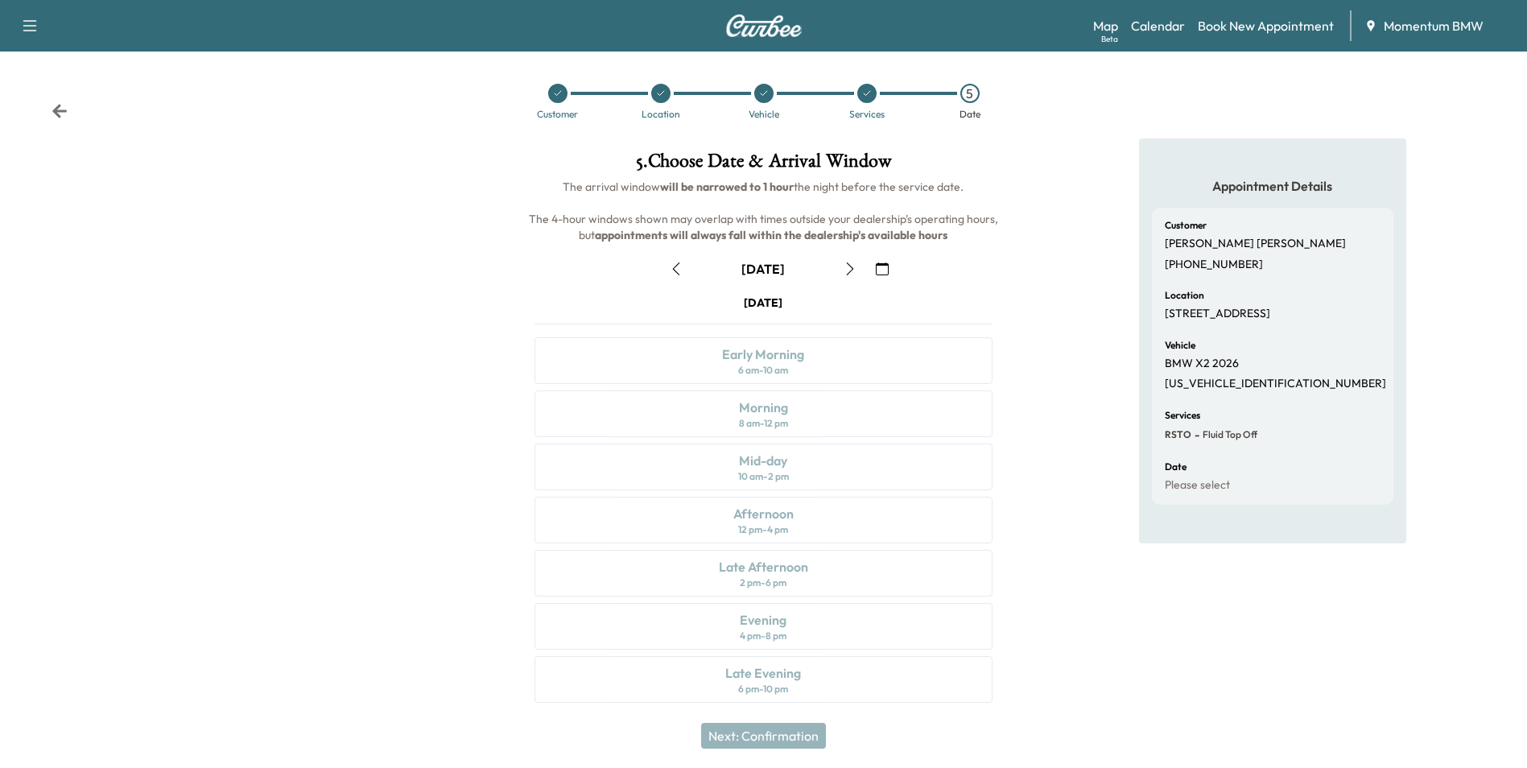
click at [676, 266] on icon "button" at bounding box center [676, 268] width 7 height 13
drag, startPoint x: 768, startPoint y: 517, endPoint x: 1041, endPoint y: 686, distance: 320.9
click at [769, 517] on div "Afternoon" at bounding box center [763, 513] width 60 height 19
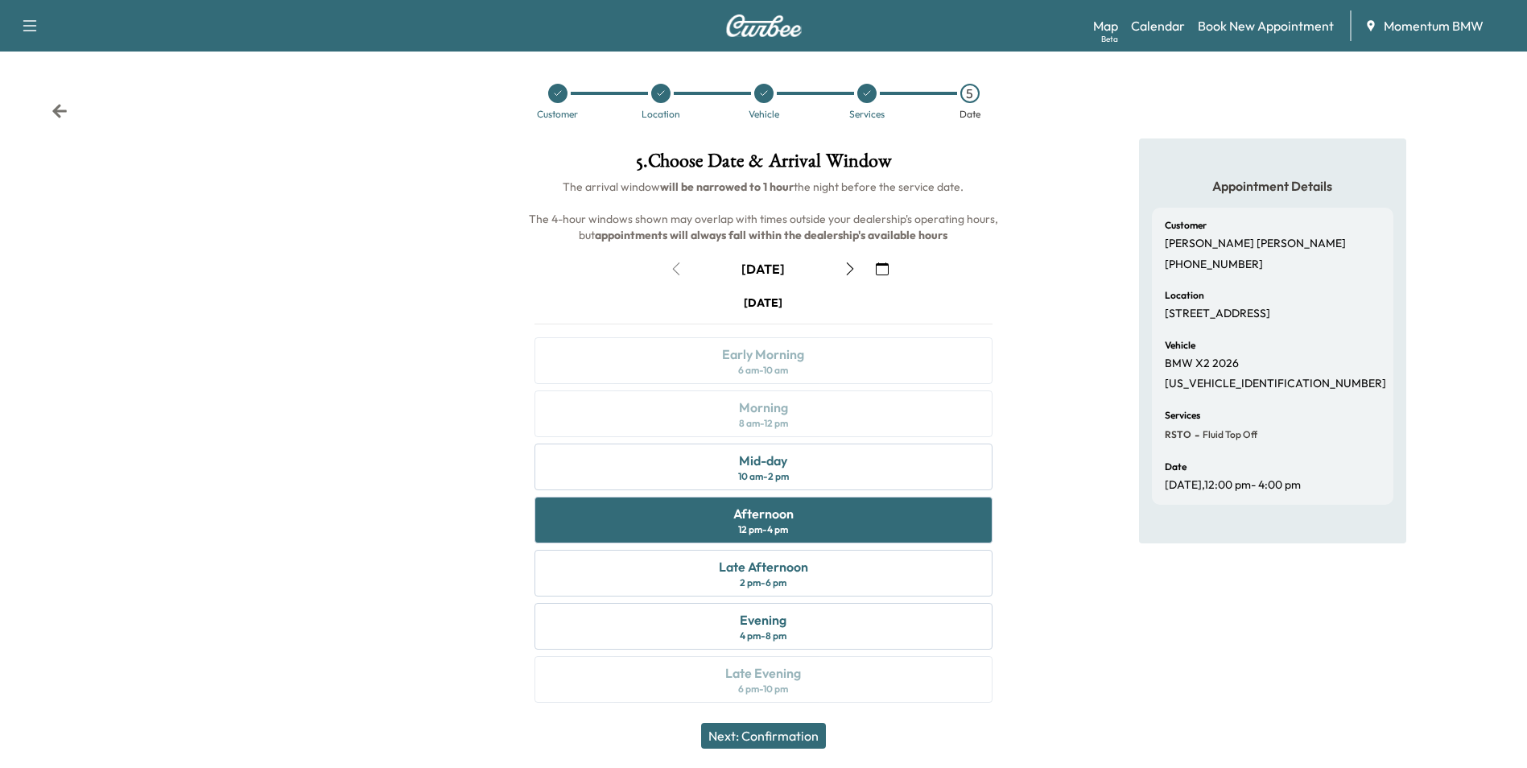
click at [815, 735] on button "Next: Confirmation" at bounding box center [763, 736] width 125 height 26
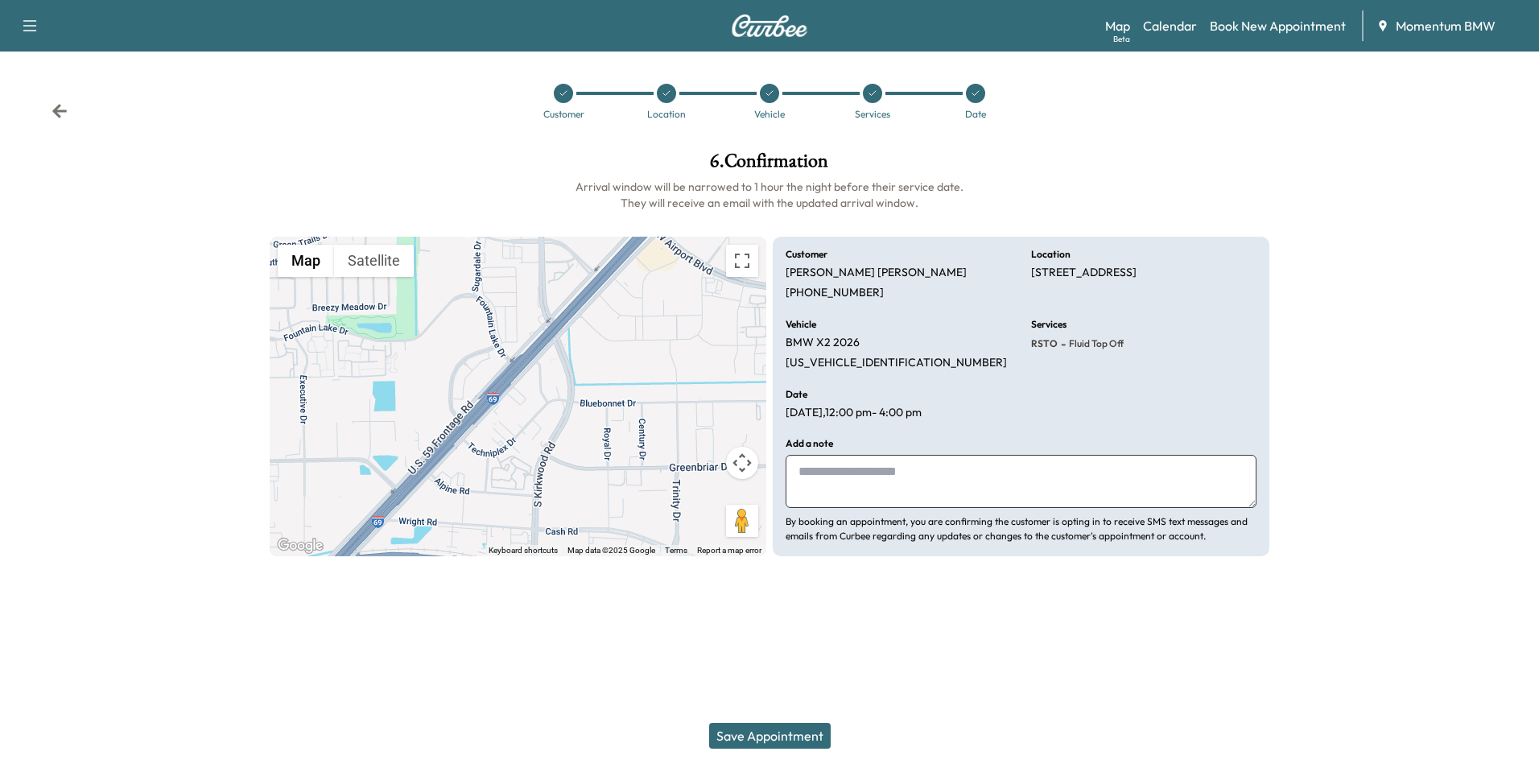
click at [786, 736] on button "Save Appointment" at bounding box center [770, 736] width 122 height 26
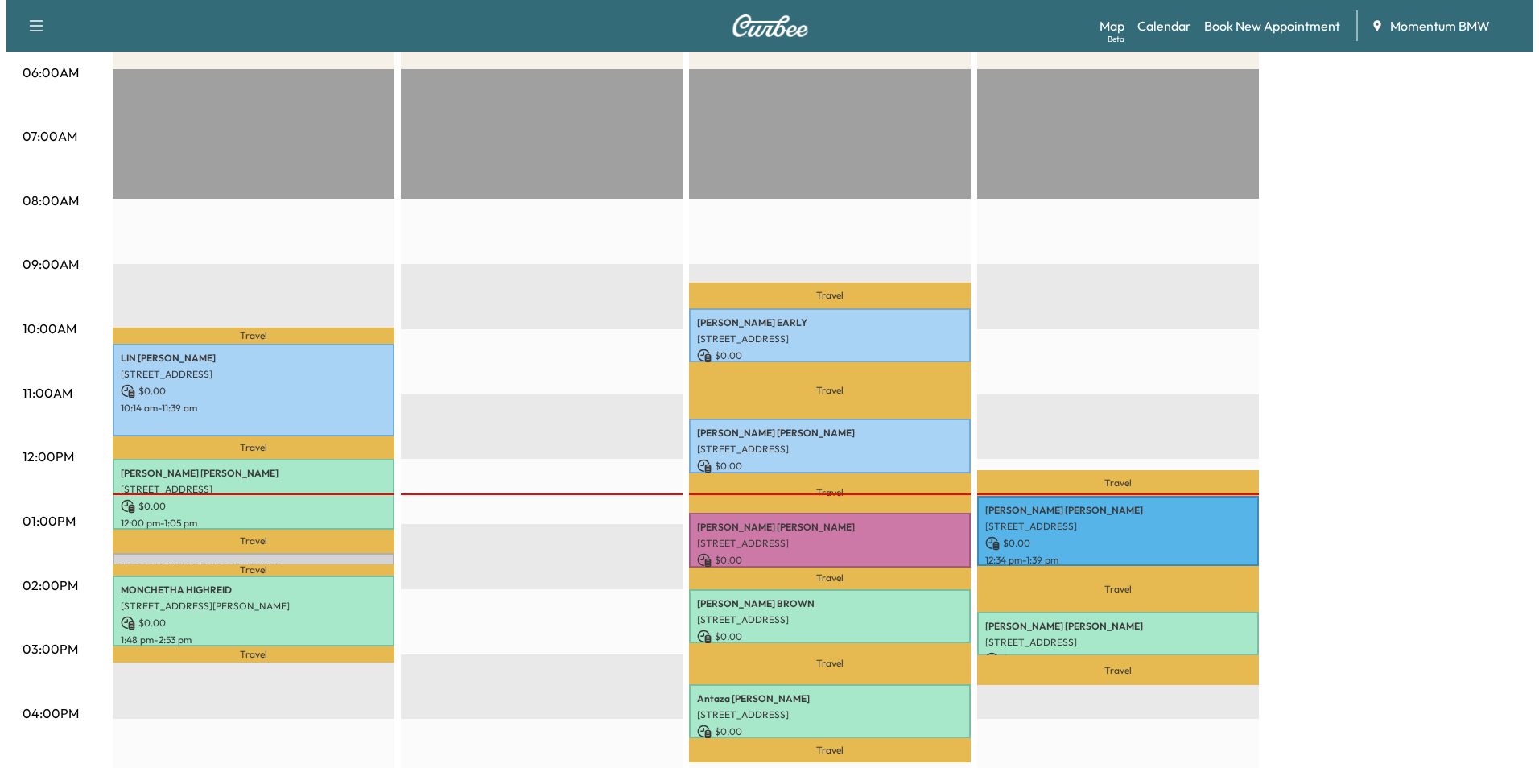
scroll to position [322, 0]
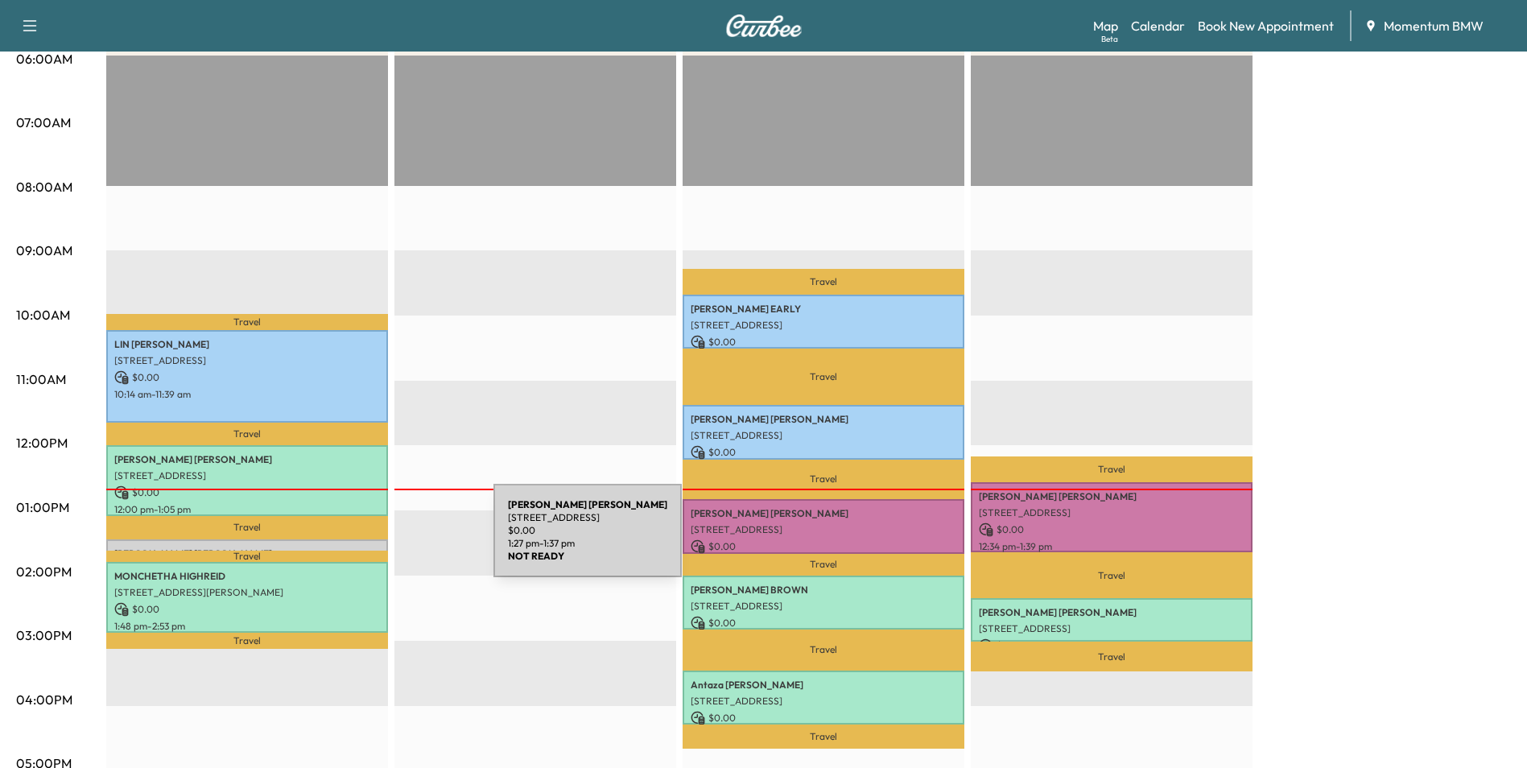
click at [373, 540] on div "[PERSON_NAME] [STREET_ADDRESS] $ 0.00 1:27 pm - 1:37 pm" at bounding box center [247, 547] width 282 height 16
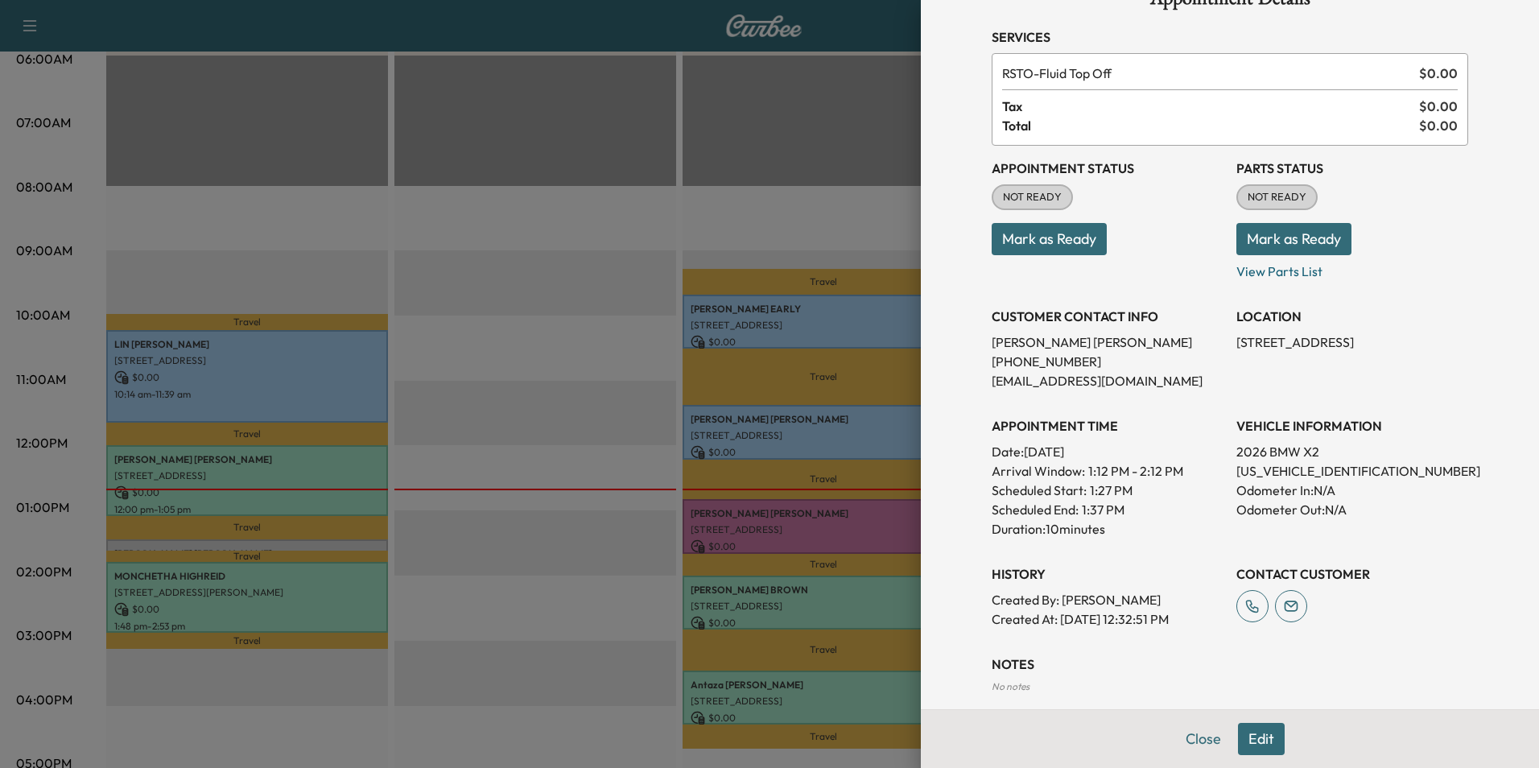
scroll to position [124, 0]
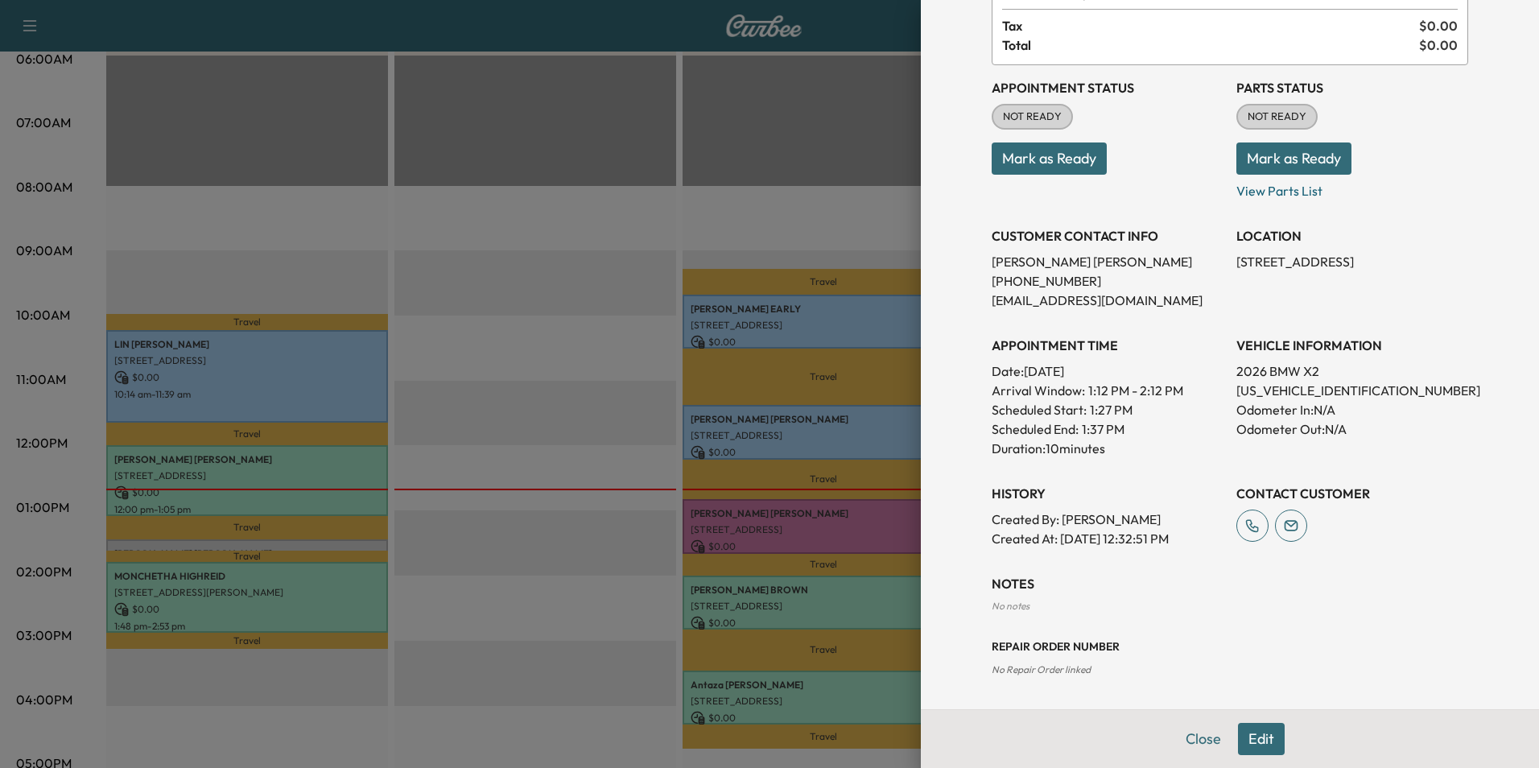
click at [1255, 740] on button "Edit" at bounding box center [1261, 739] width 47 height 32
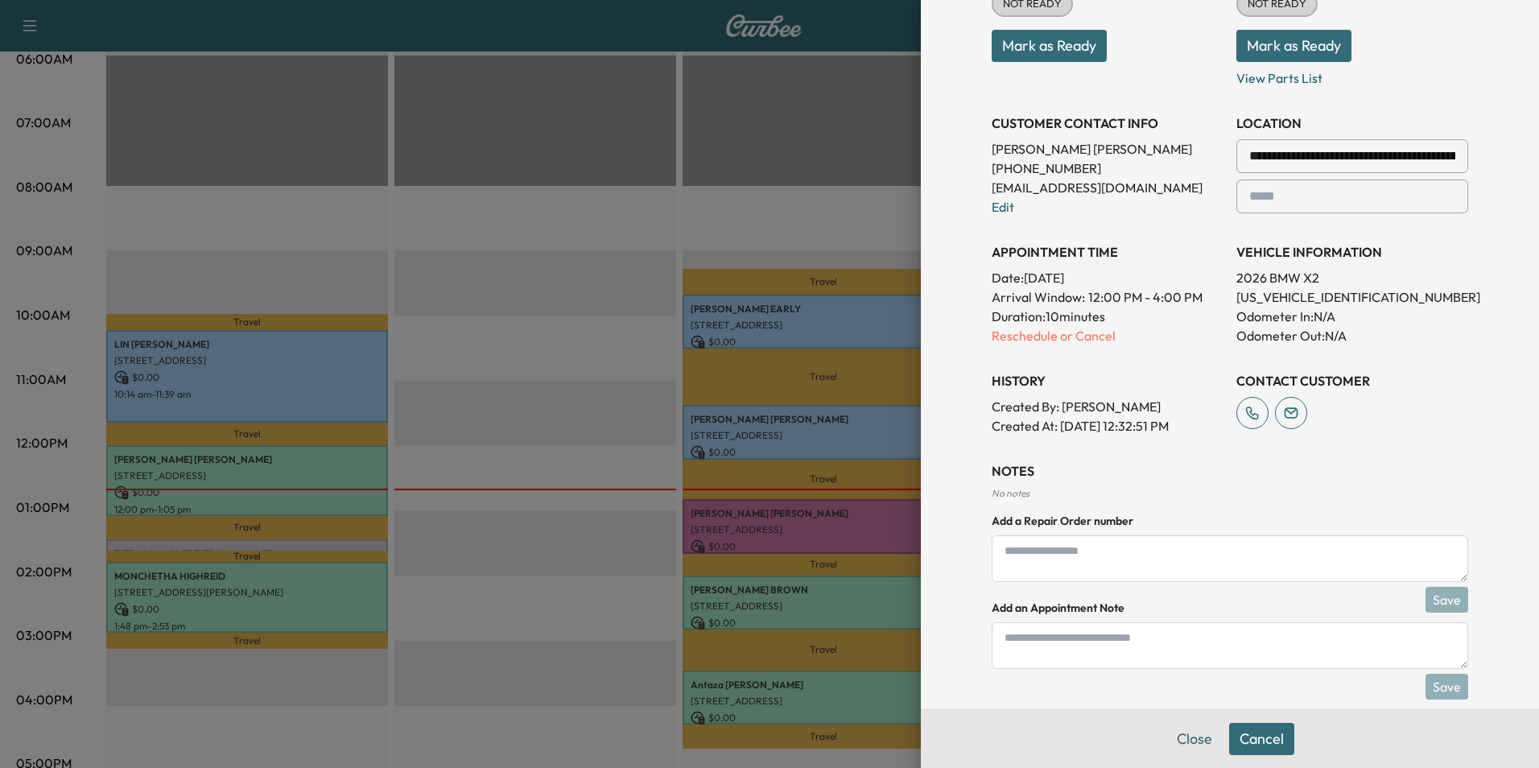
scroll to position [293, 0]
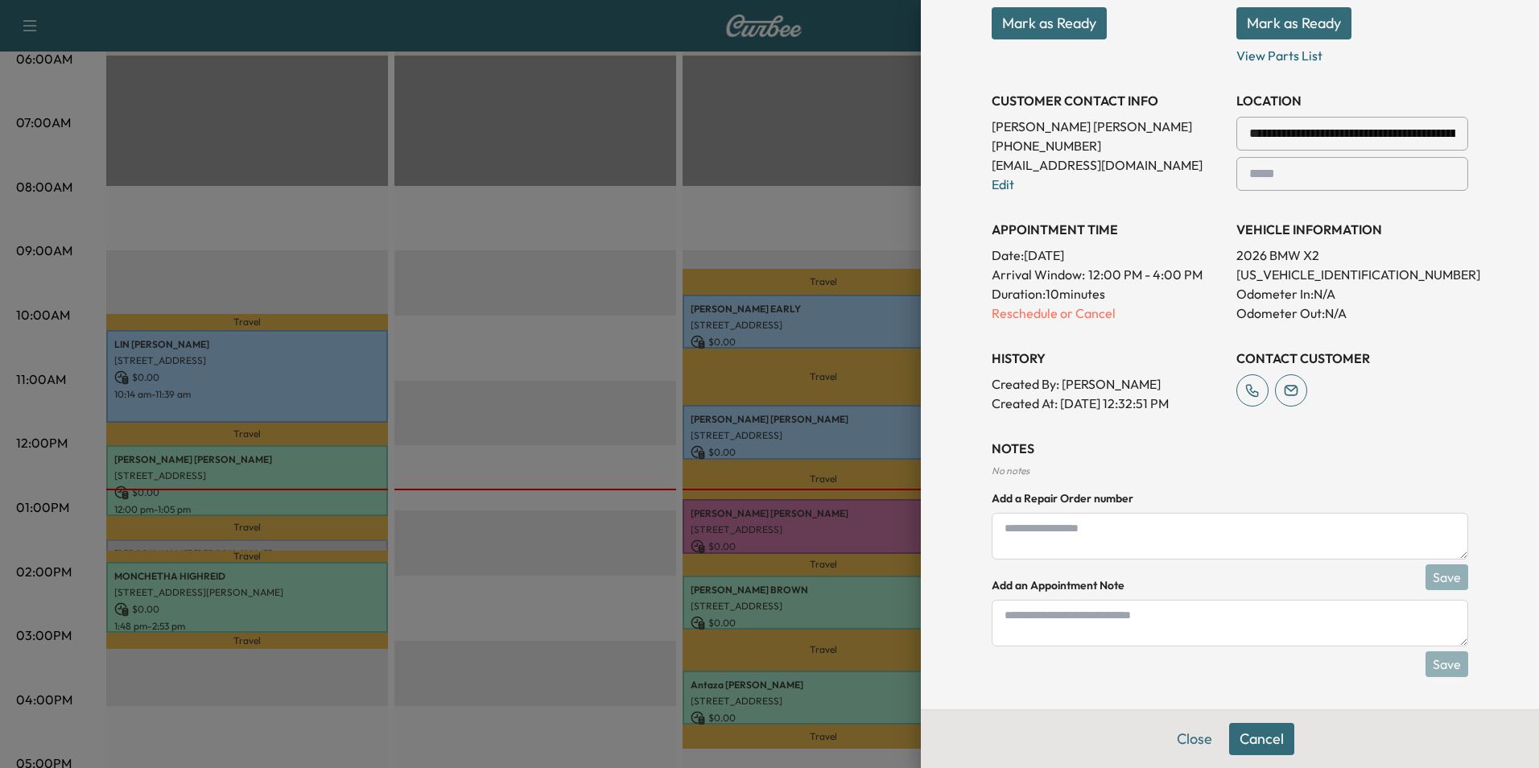
click at [1097, 627] on textarea at bounding box center [1230, 623] width 476 height 47
type textarea "**********"
click at [1425, 662] on button "Save" at bounding box center [1446, 664] width 43 height 26
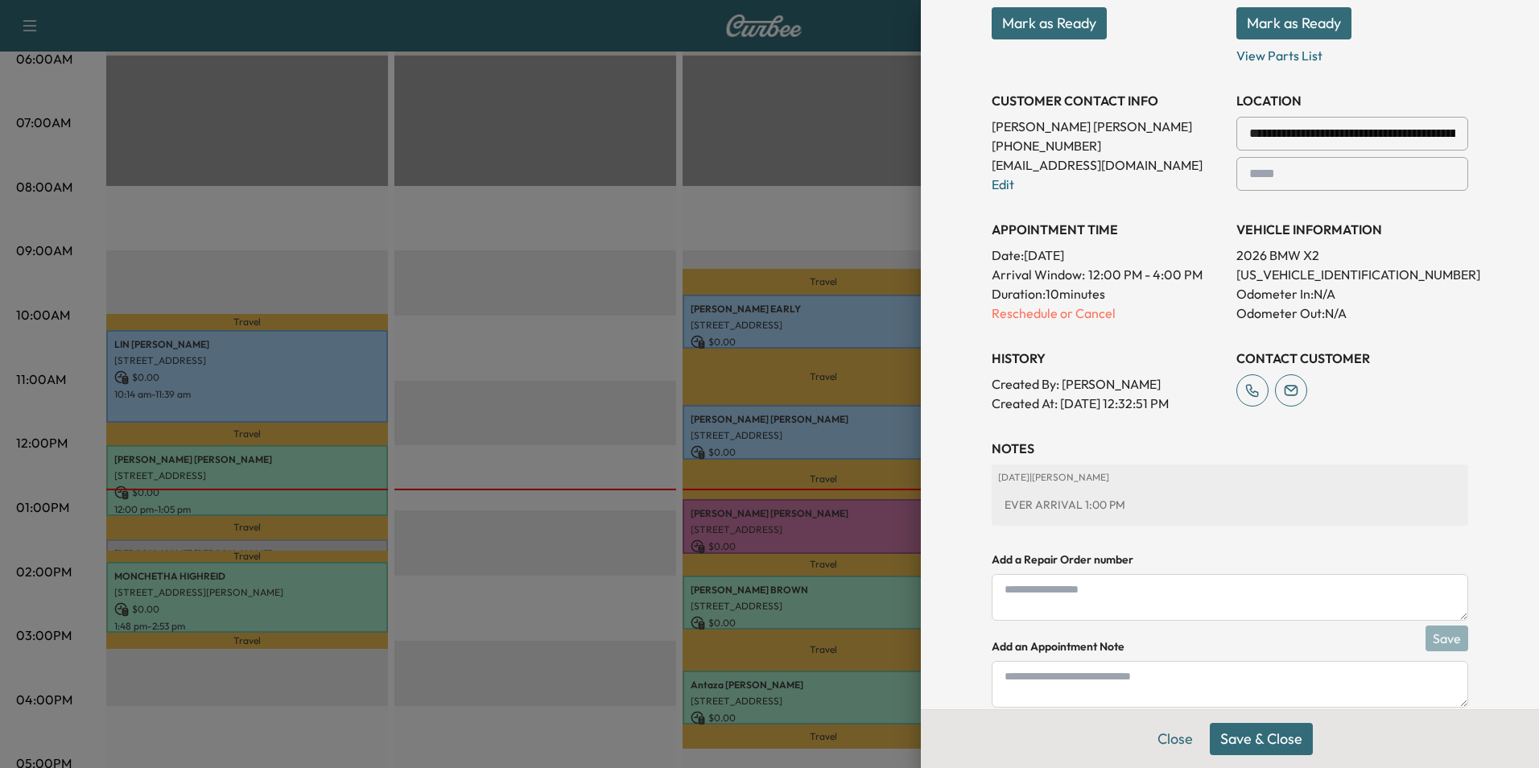
scroll to position [354, 0]
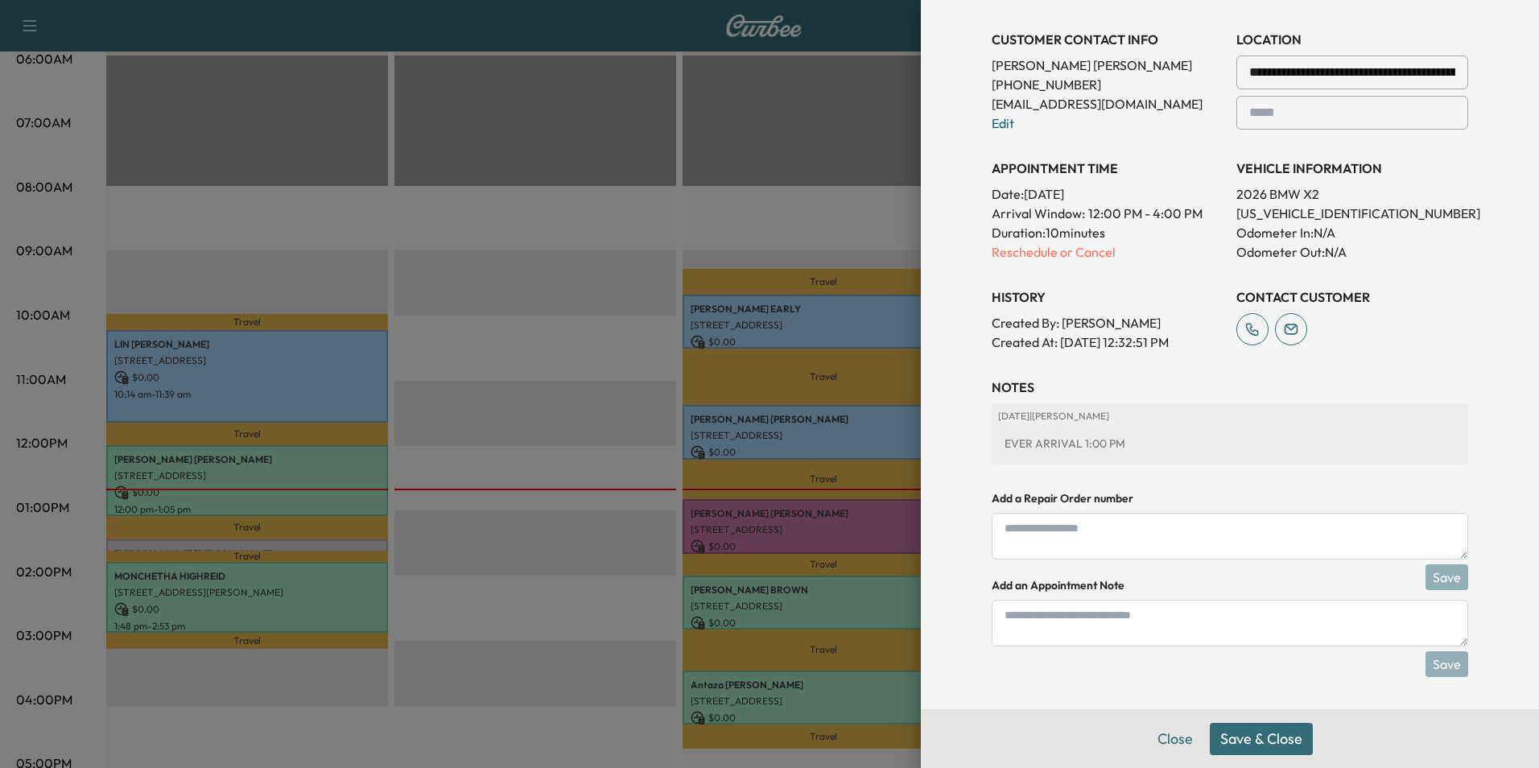
click at [1235, 736] on button "Save & Close" at bounding box center [1261, 739] width 103 height 32
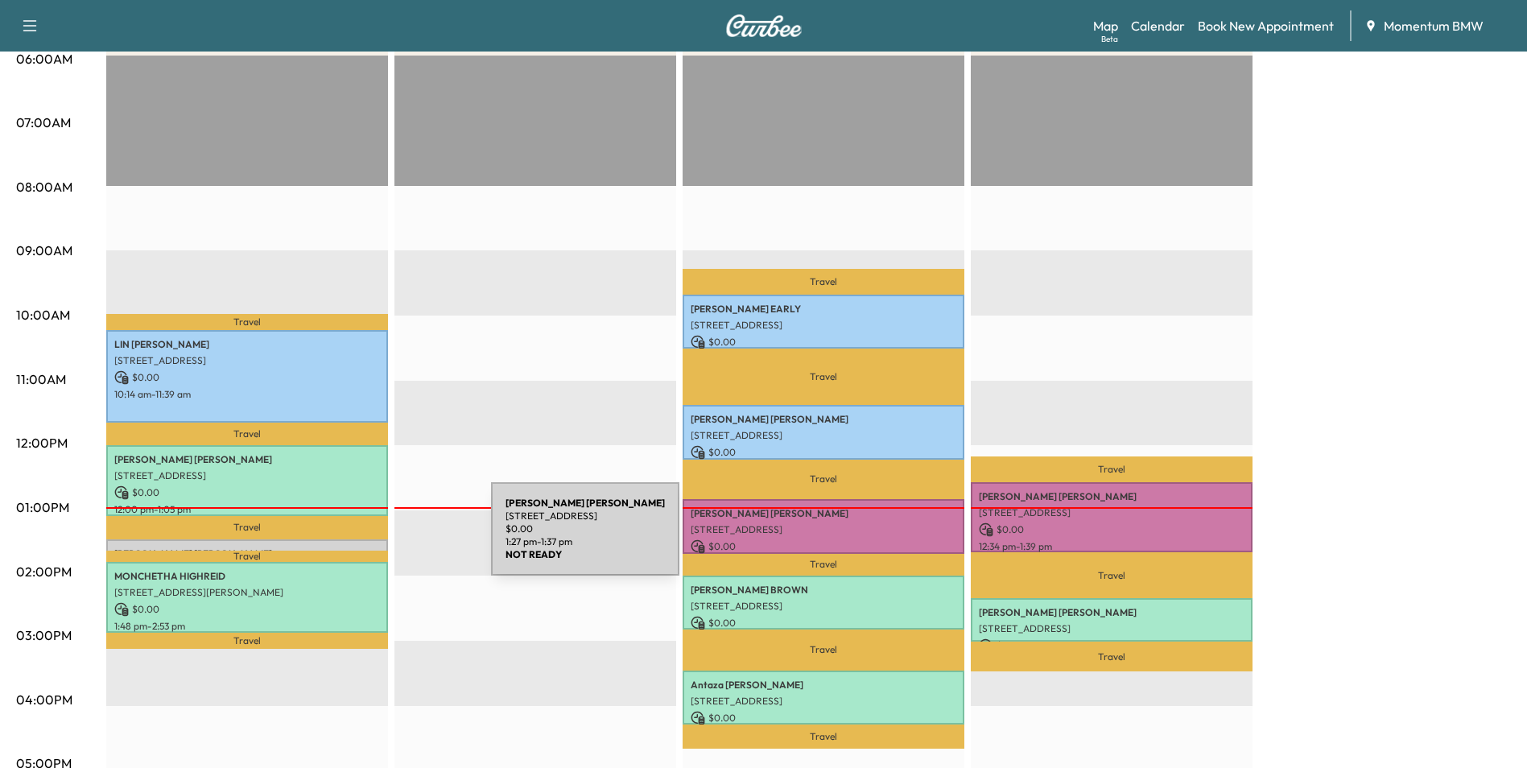
click at [370, 539] on div "[PERSON_NAME] [STREET_ADDRESS] $ 0.00 1:27 pm - 1:37 pm" at bounding box center [247, 547] width 282 height 16
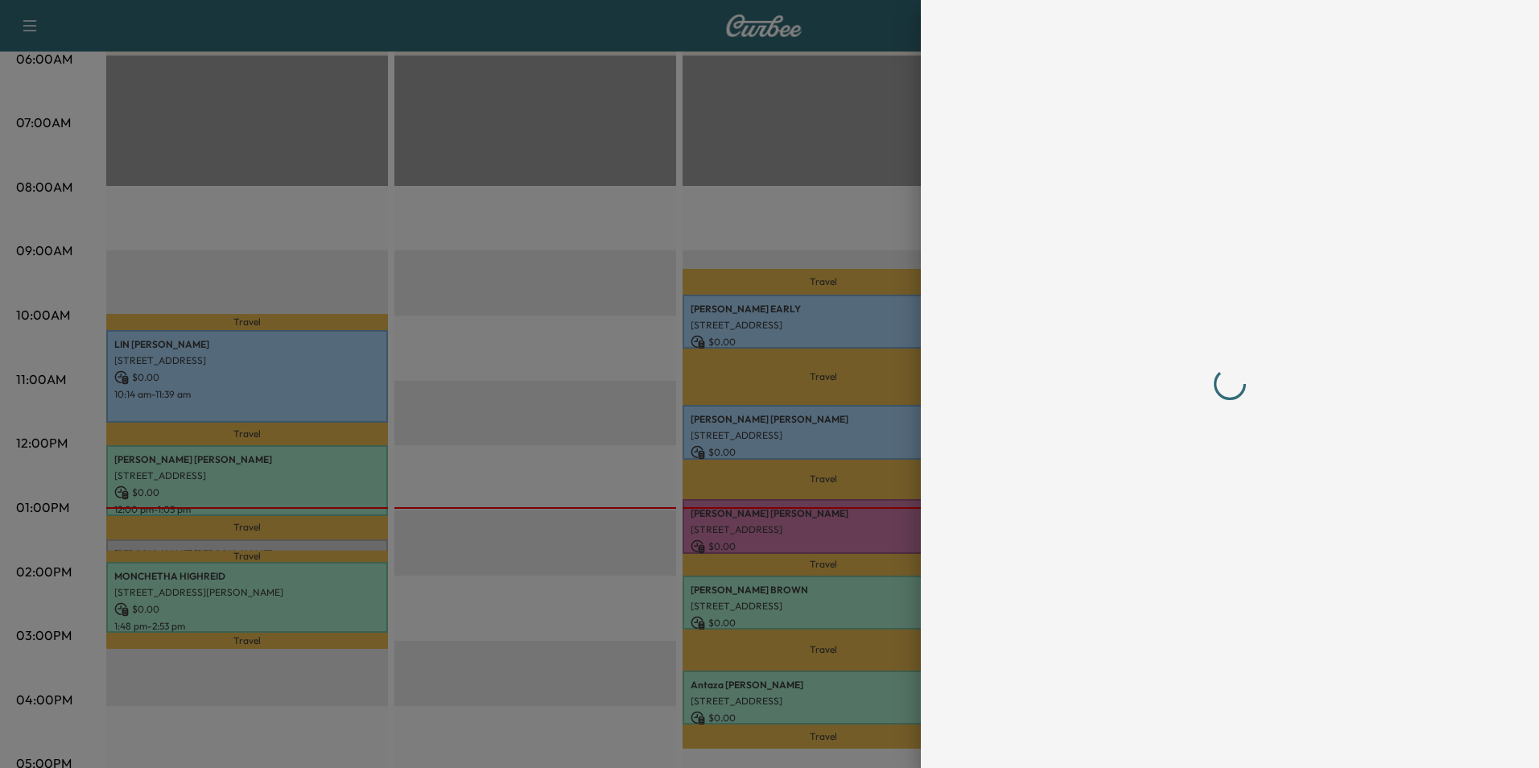
scroll to position [0, 0]
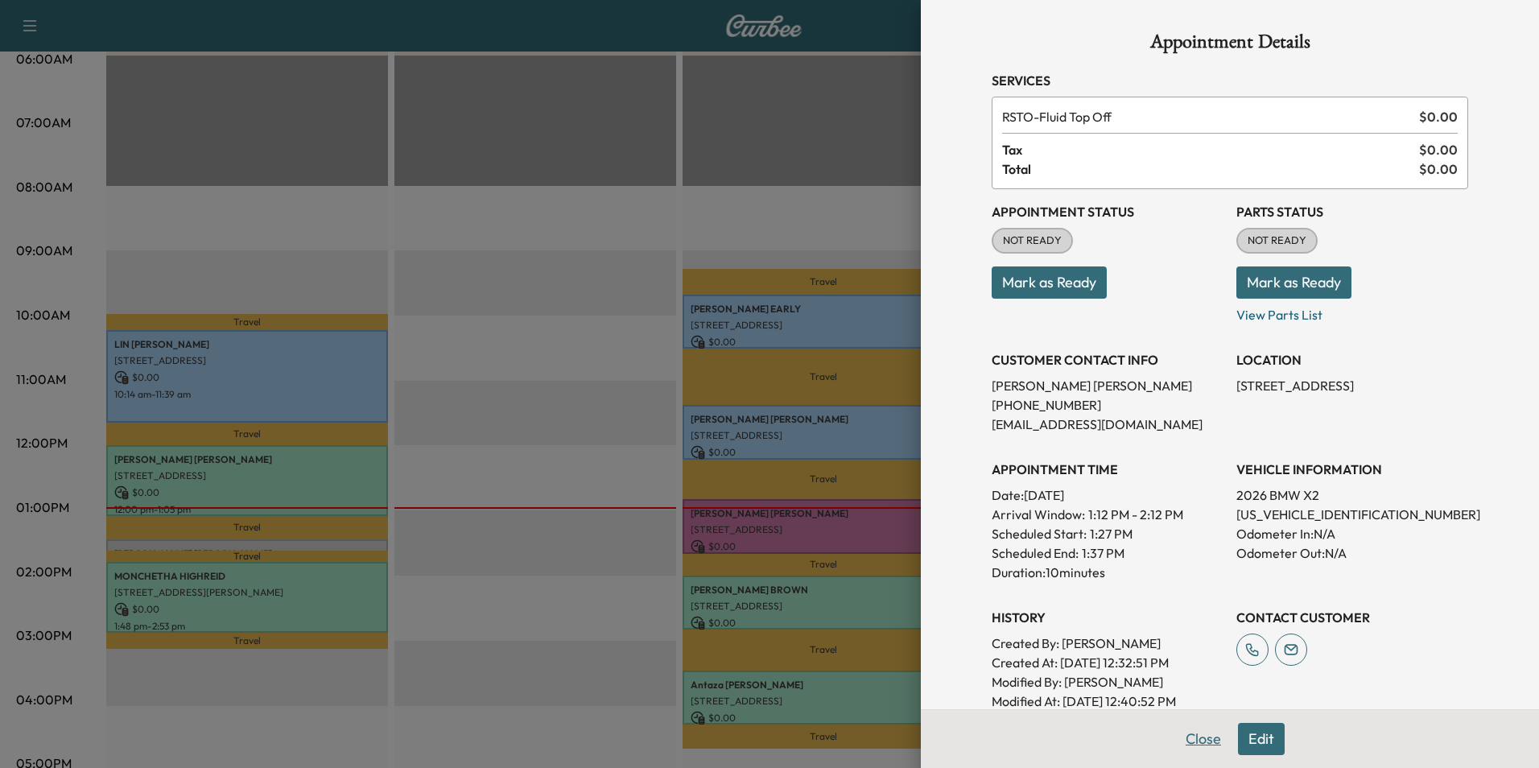
click at [1198, 743] on button "Close" at bounding box center [1203, 739] width 56 height 32
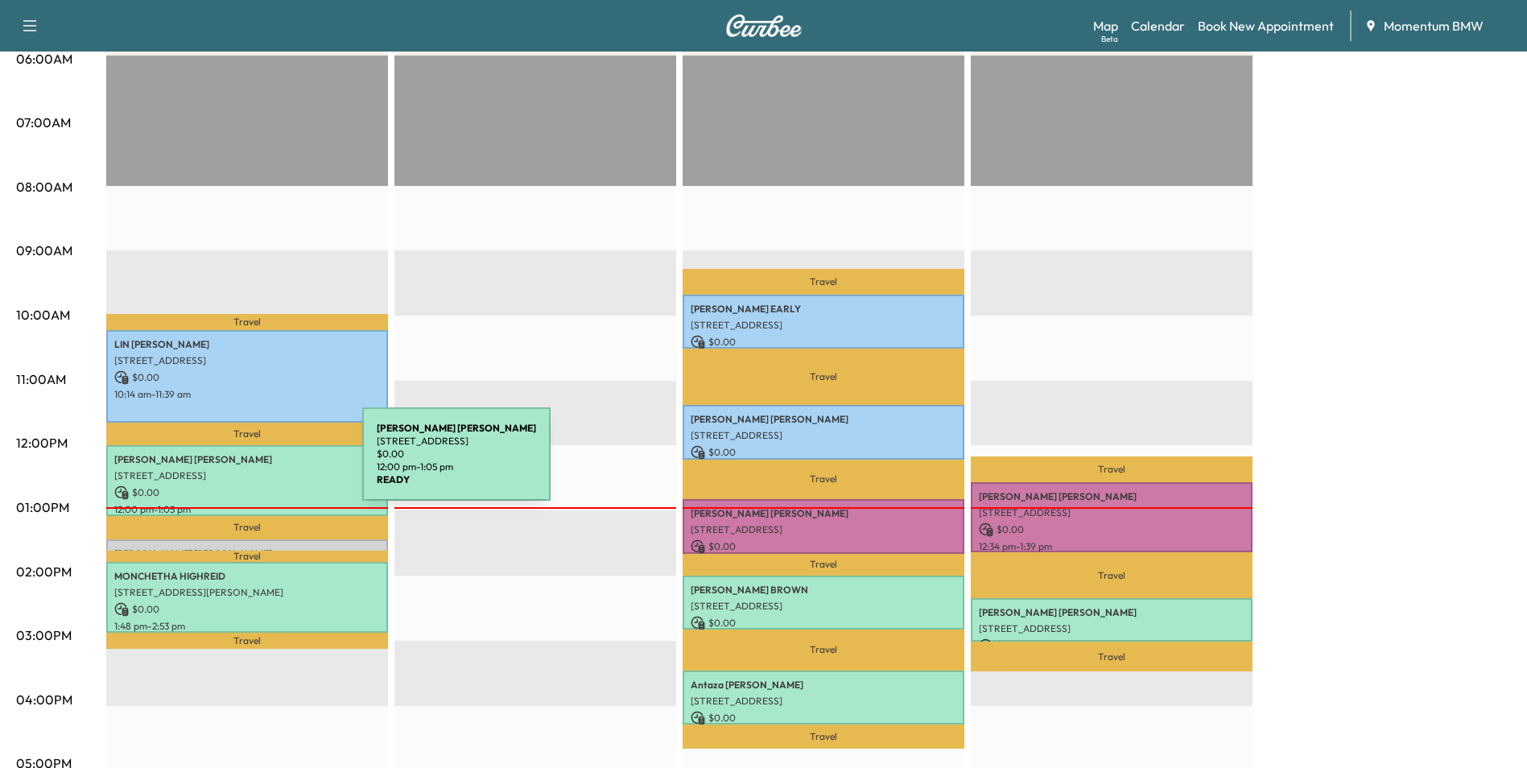
click at [241, 464] on div "[PERSON_NAME] [STREET_ADDRESS] $ 0.00 12:00 pm - 1:05 pm" at bounding box center [247, 480] width 282 height 70
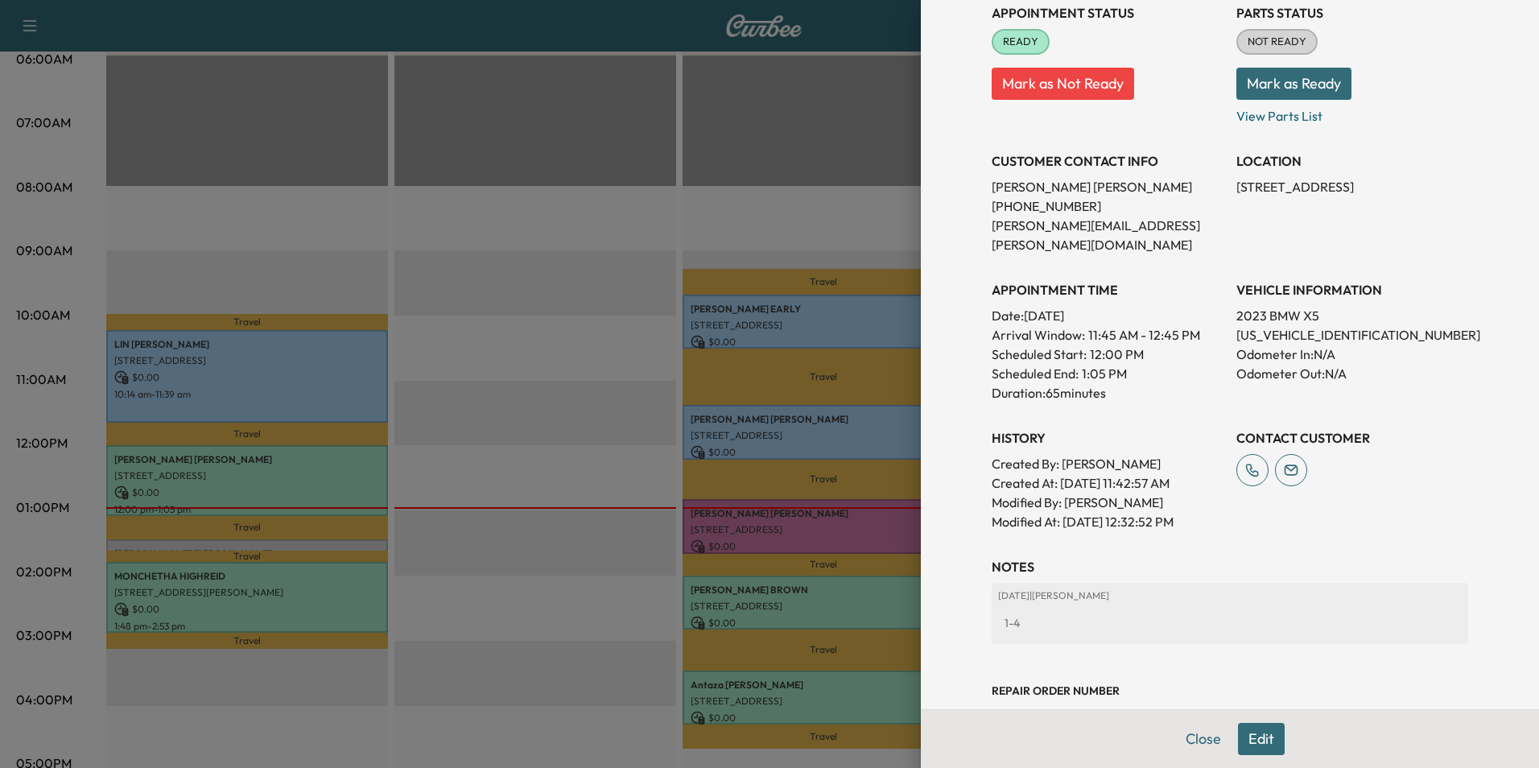
scroll to position [251, 0]
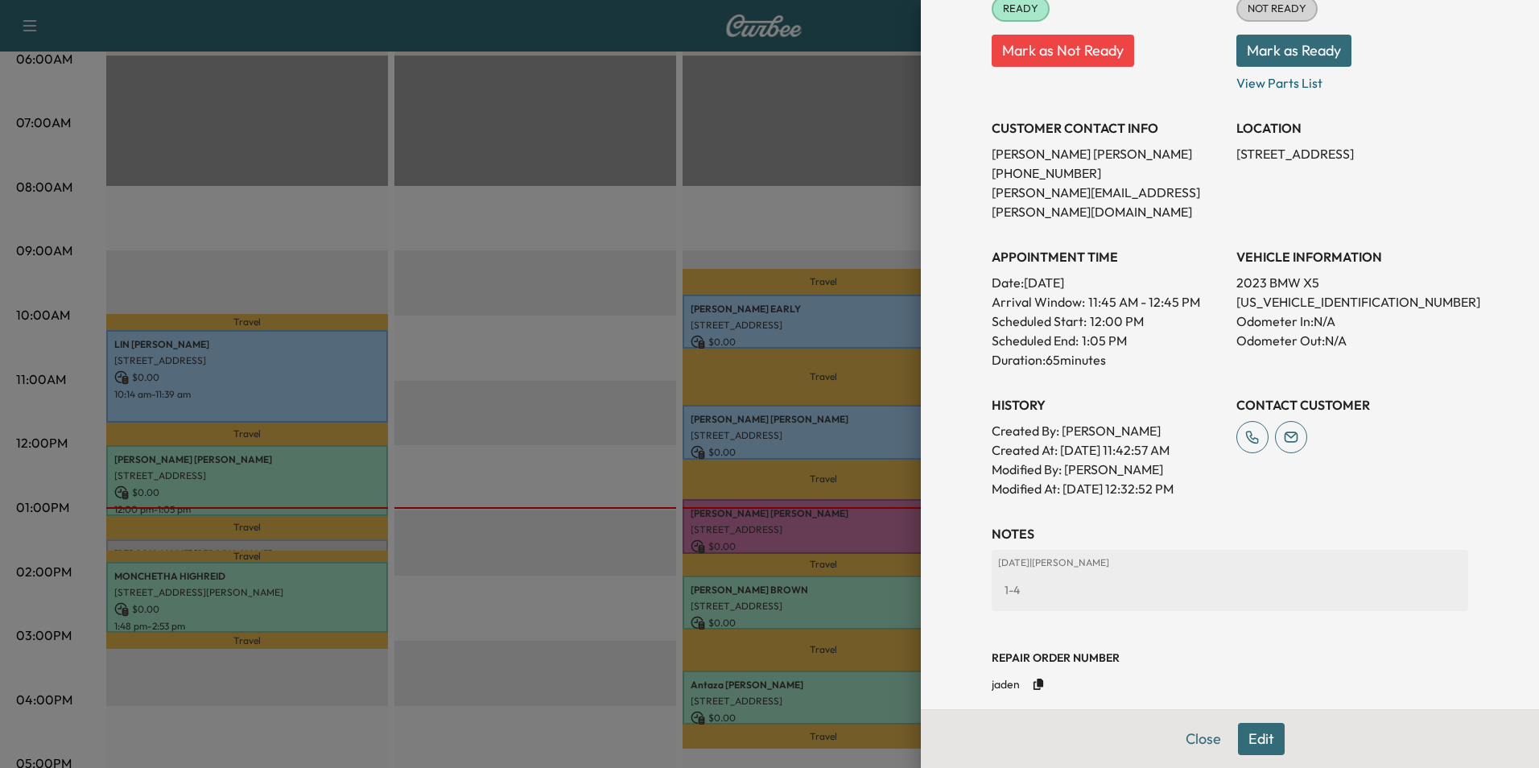
click at [1194, 732] on button "Close" at bounding box center [1203, 739] width 56 height 32
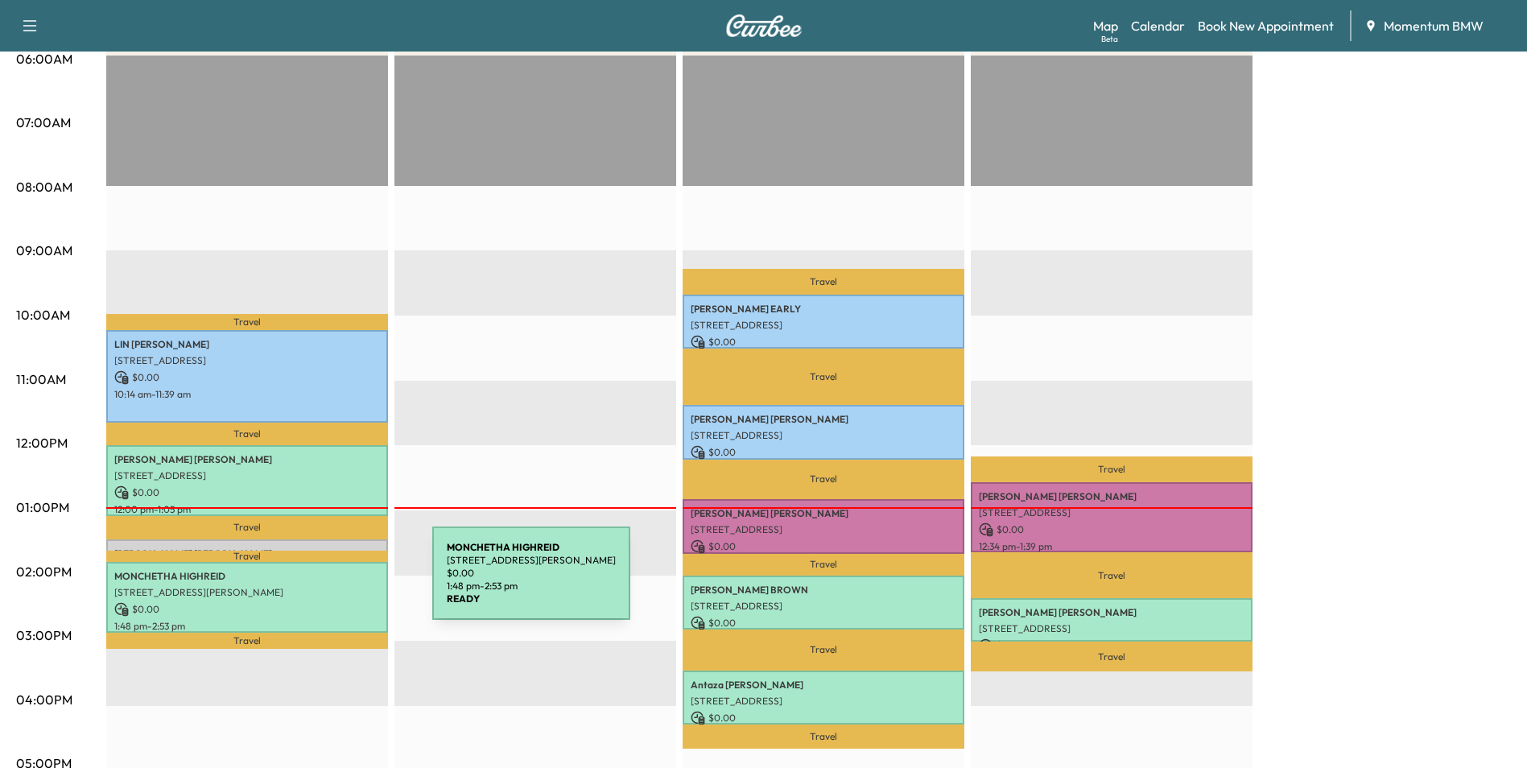
click at [311, 586] on p "[STREET_ADDRESS][PERSON_NAME]" at bounding box center [247, 592] width 266 height 13
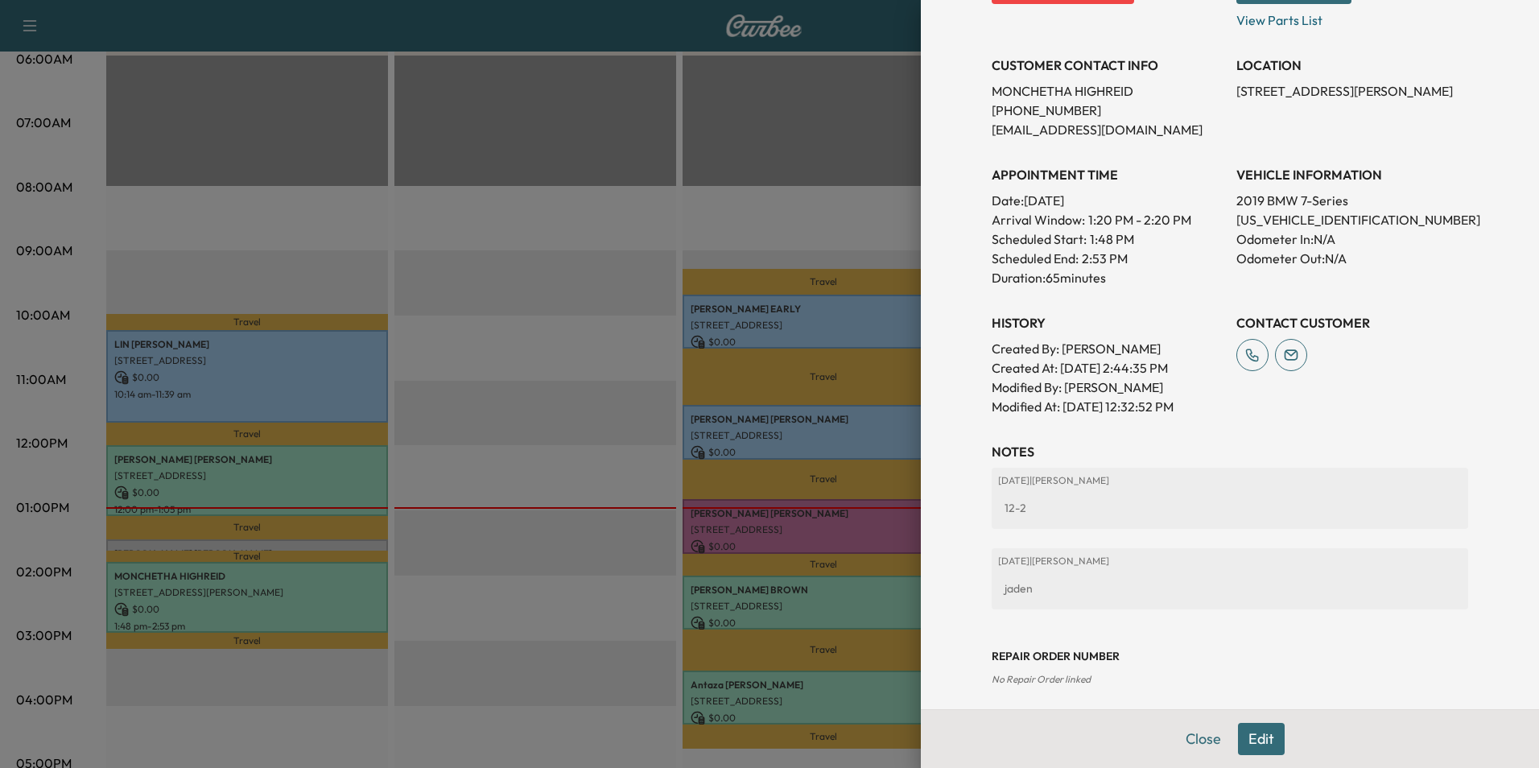
scroll to position [324, 0]
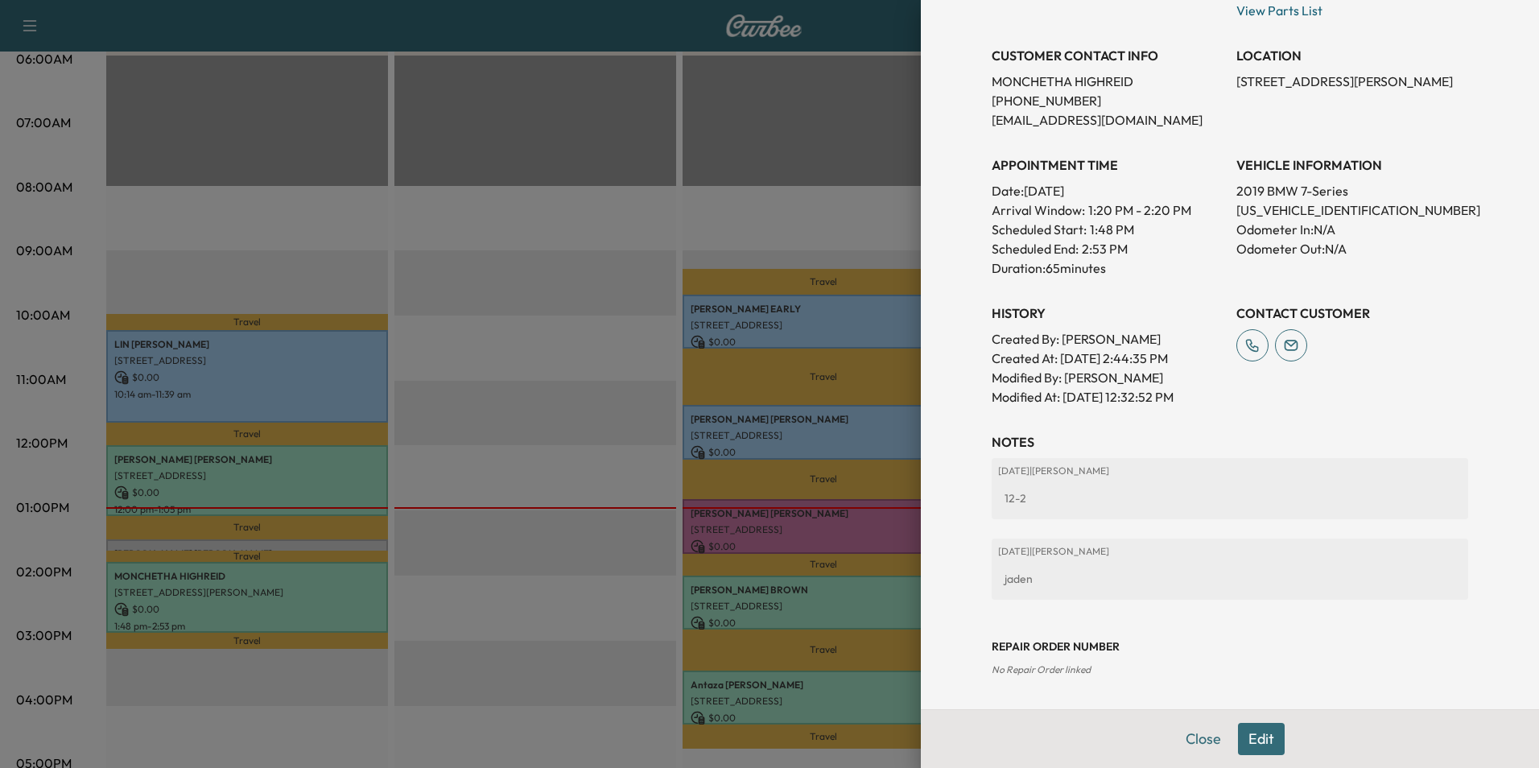
click at [1187, 737] on button "Close" at bounding box center [1203, 739] width 56 height 32
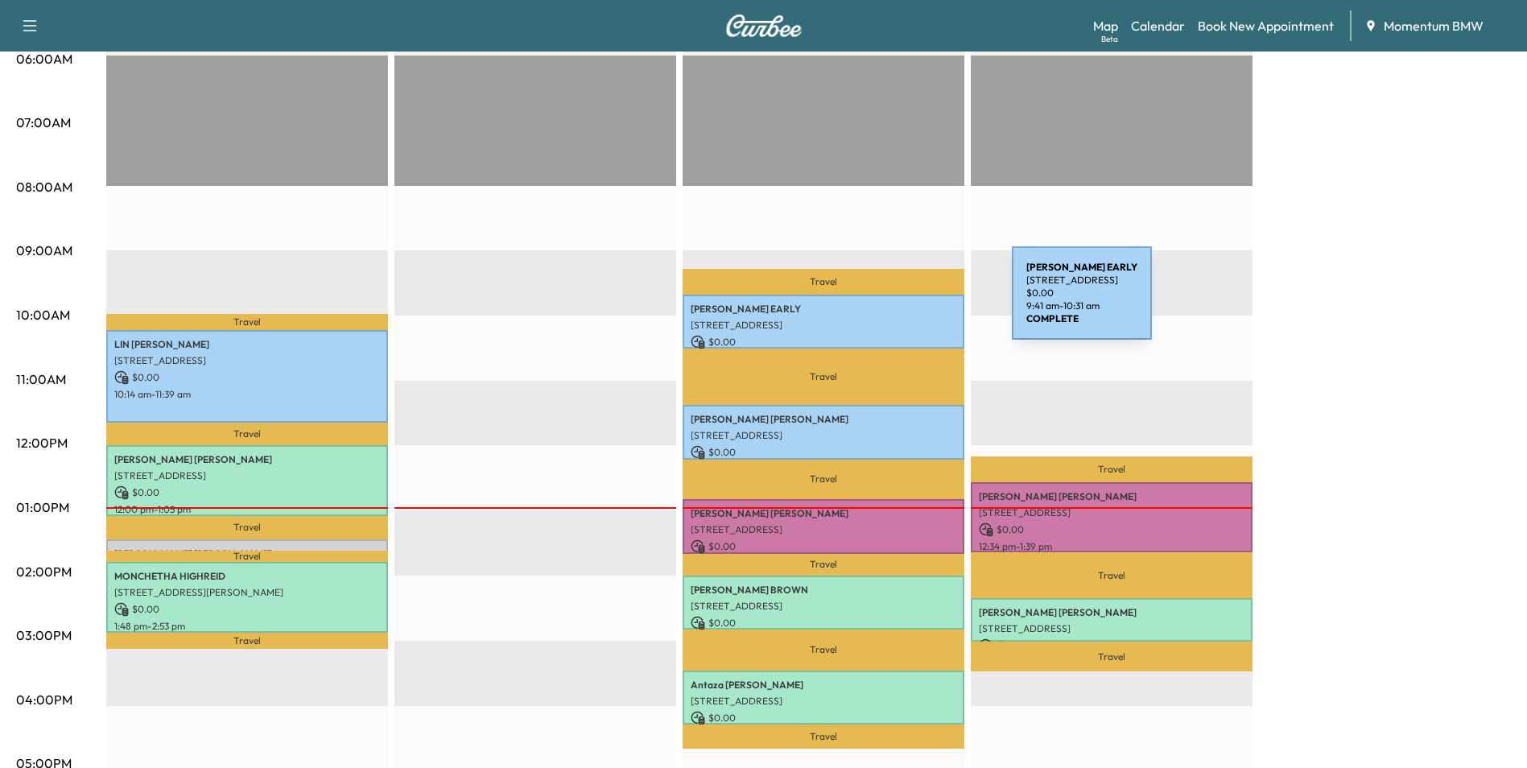
click at [891, 303] on p "[PERSON_NAME] EARLY" at bounding box center [824, 309] width 266 height 13
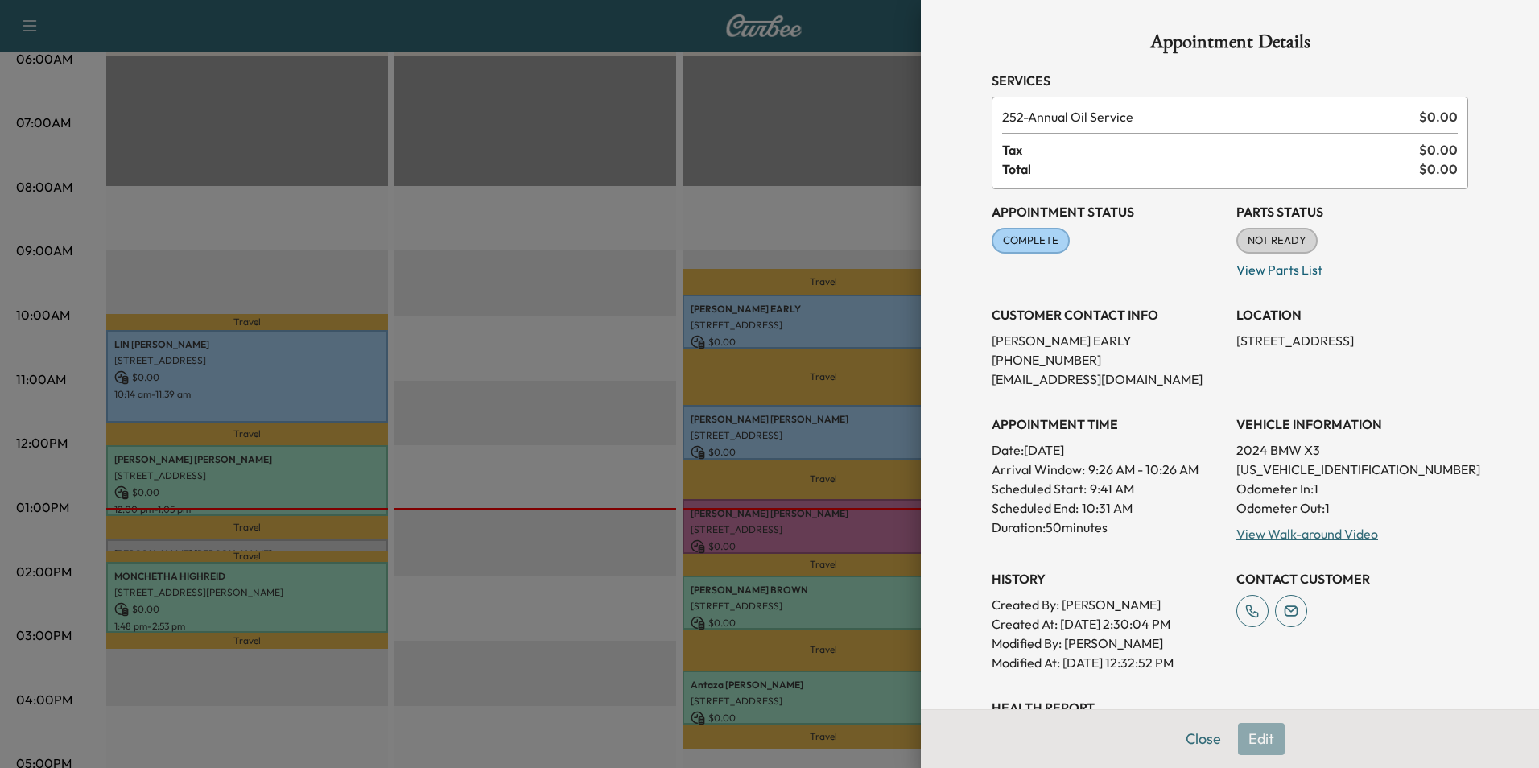
click at [1188, 744] on button "Close" at bounding box center [1203, 739] width 56 height 32
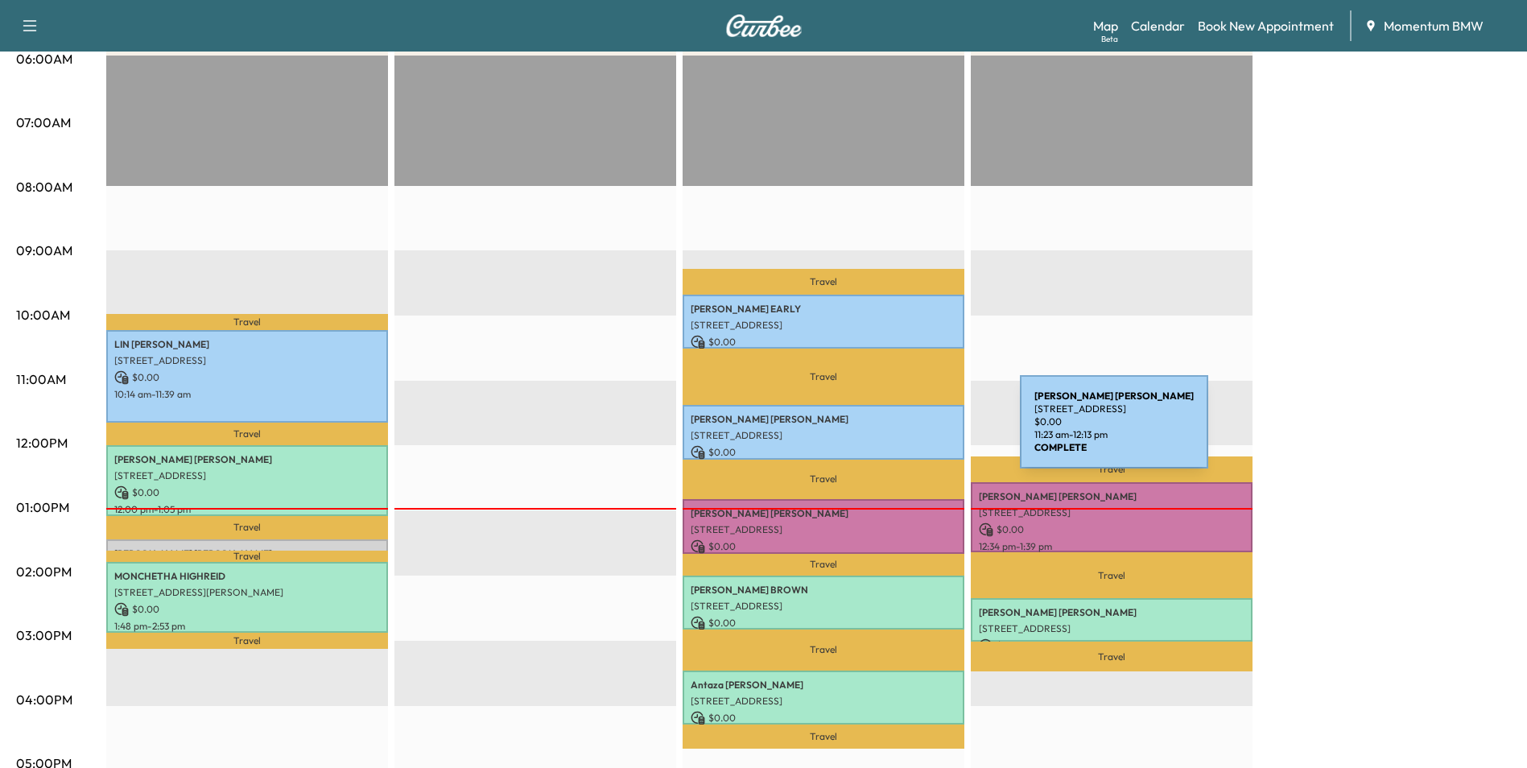
click at [899, 431] on p "[STREET_ADDRESS]" at bounding box center [824, 435] width 266 height 13
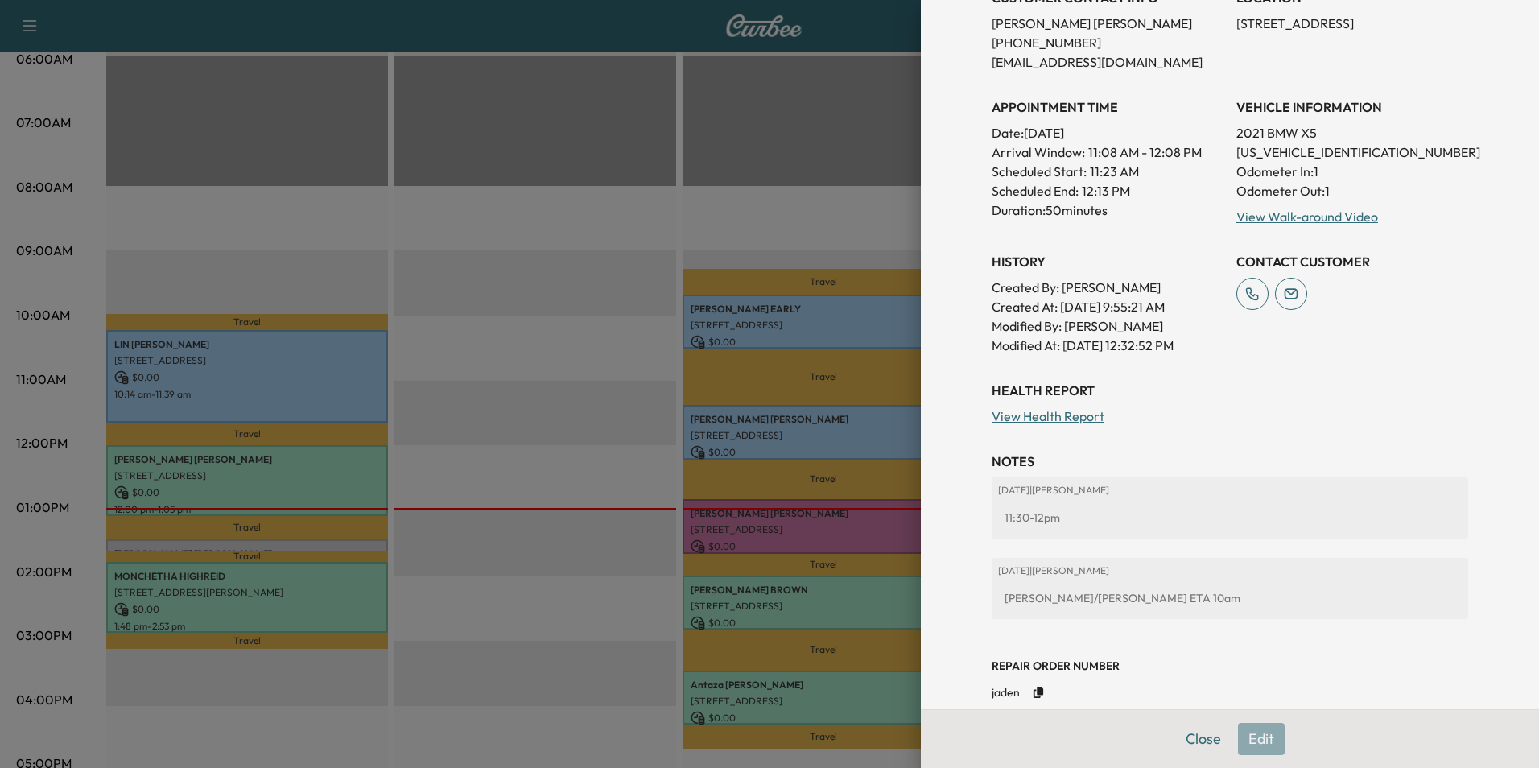
scroll to position [344, 0]
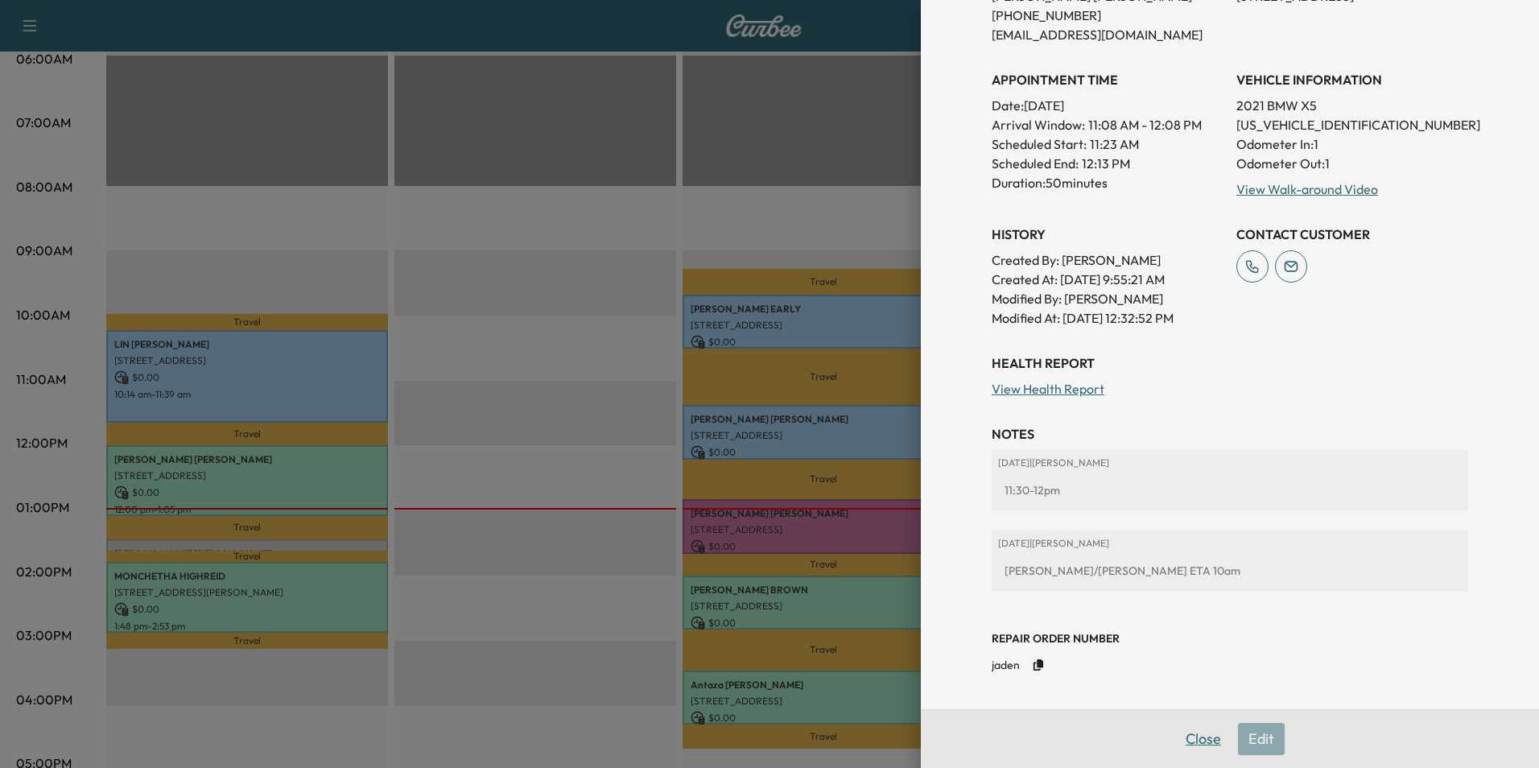
click at [1181, 733] on button "Close" at bounding box center [1203, 739] width 56 height 32
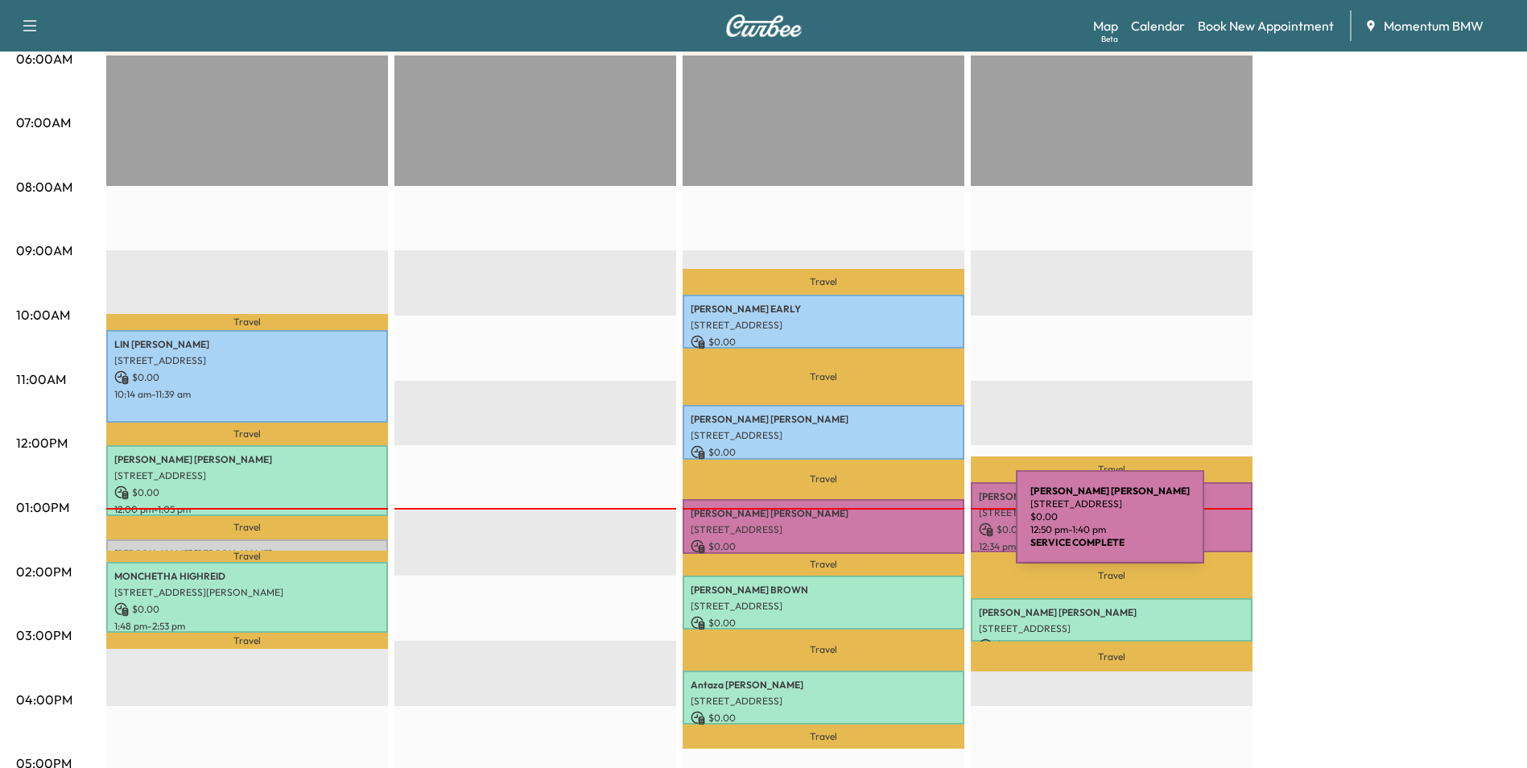
click at [895, 526] on p "[STREET_ADDRESS]" at bounding box center [824, 529] width 266 height 13
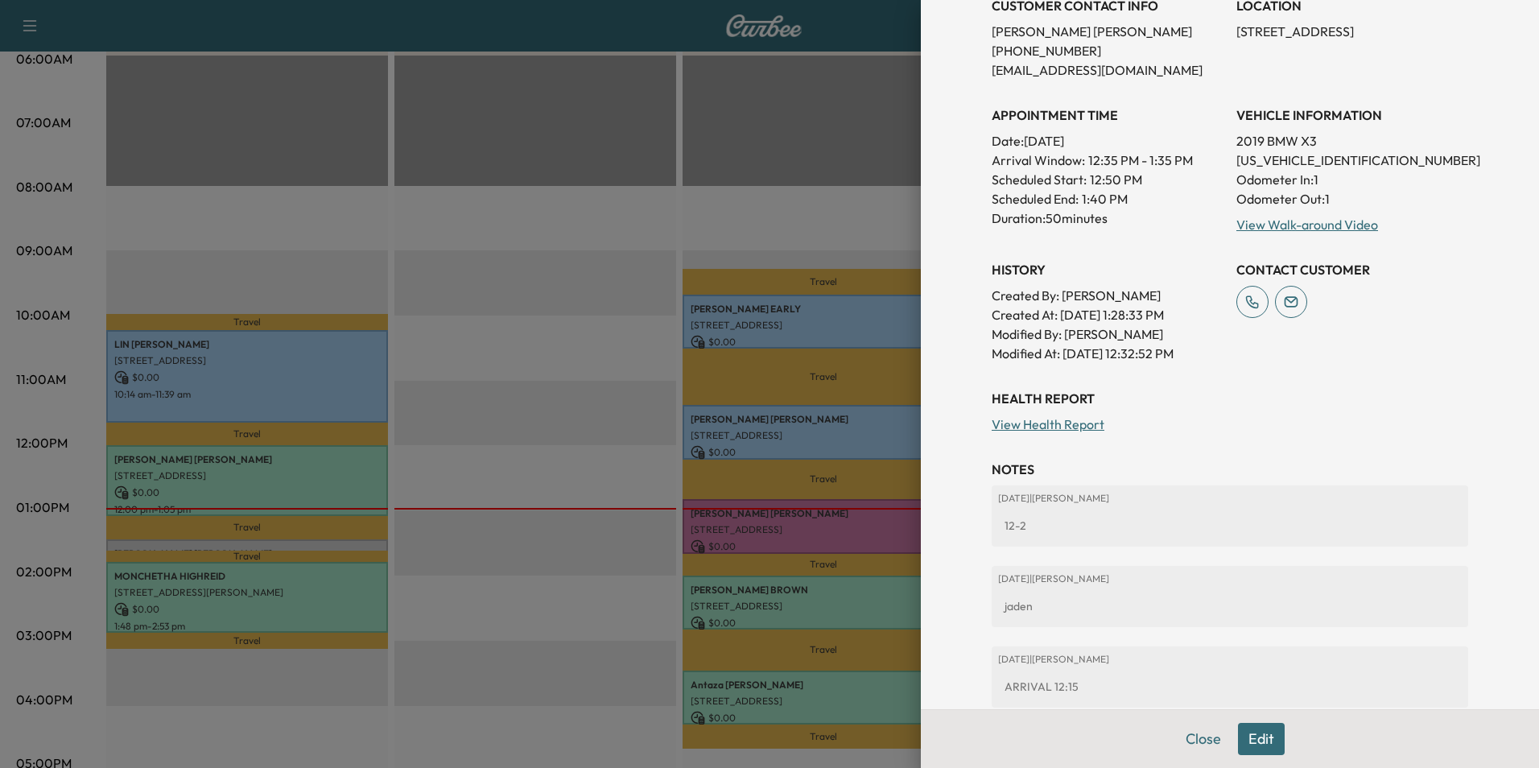
scroll to position [417, 0]
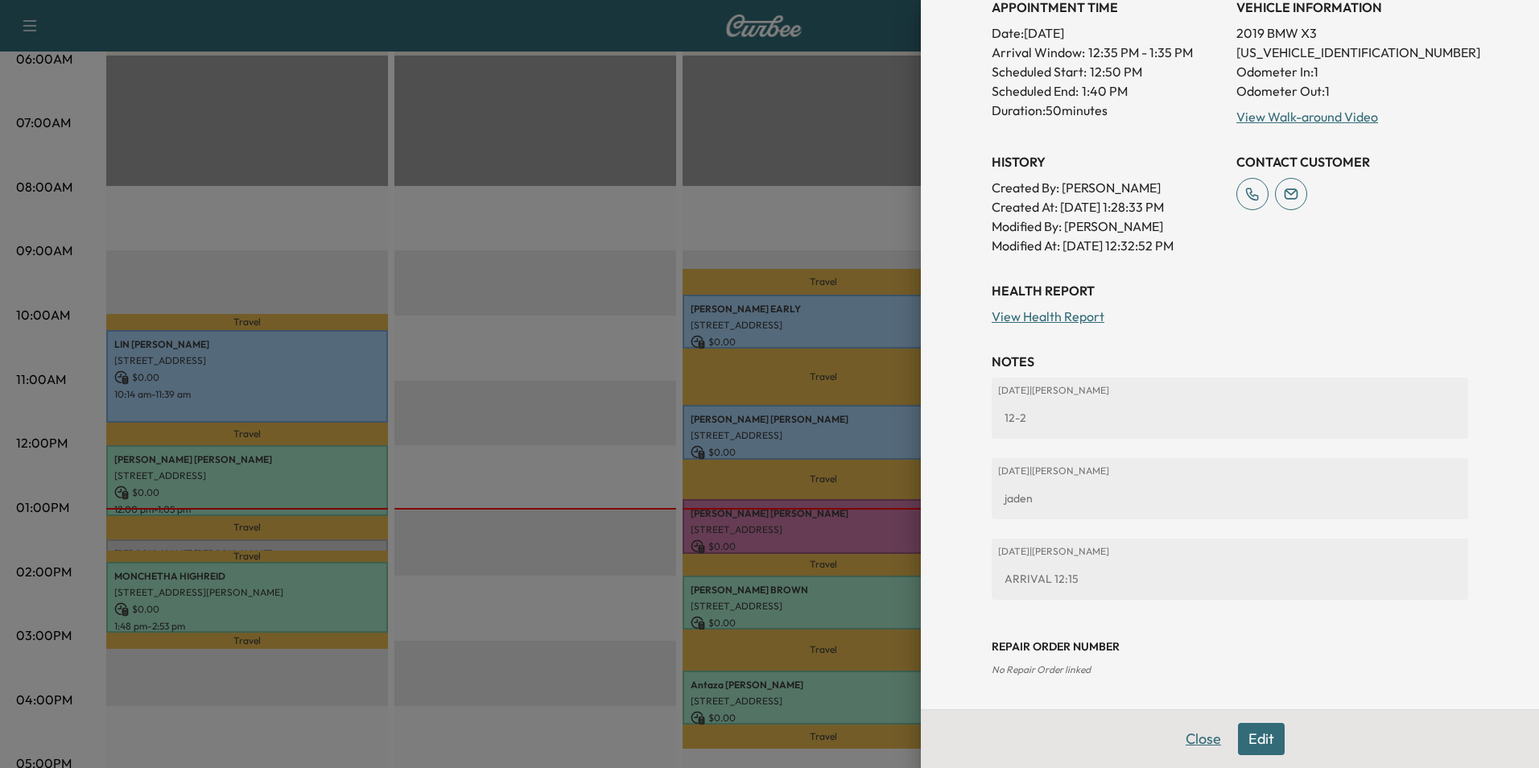
click at [1177, 741] on button "Close" at bounding box center [1203, 739] width 56 height 32
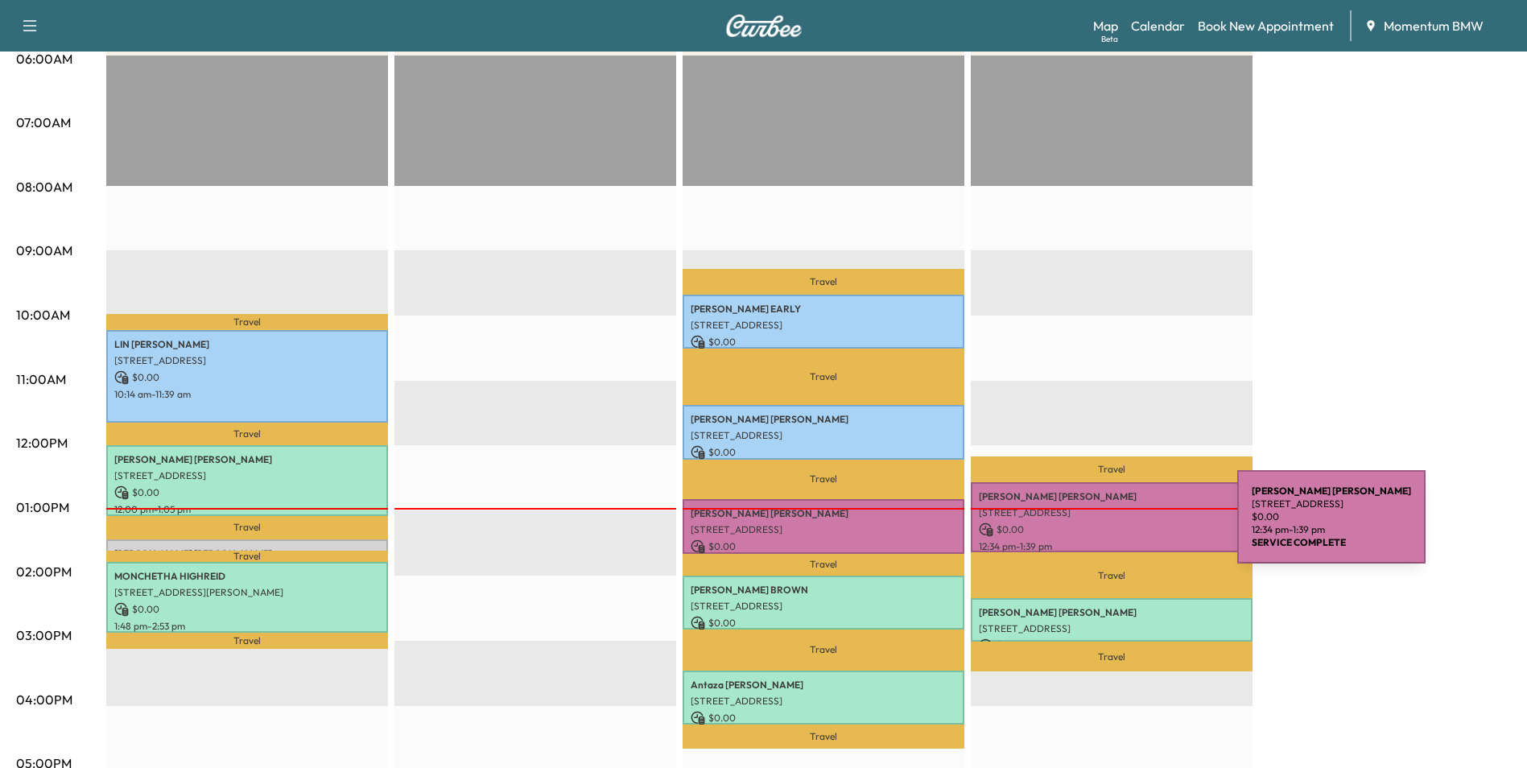
click at [1116, 526] on p "$ 0.00" at bounding box center [1112, 529] width 266 height 14
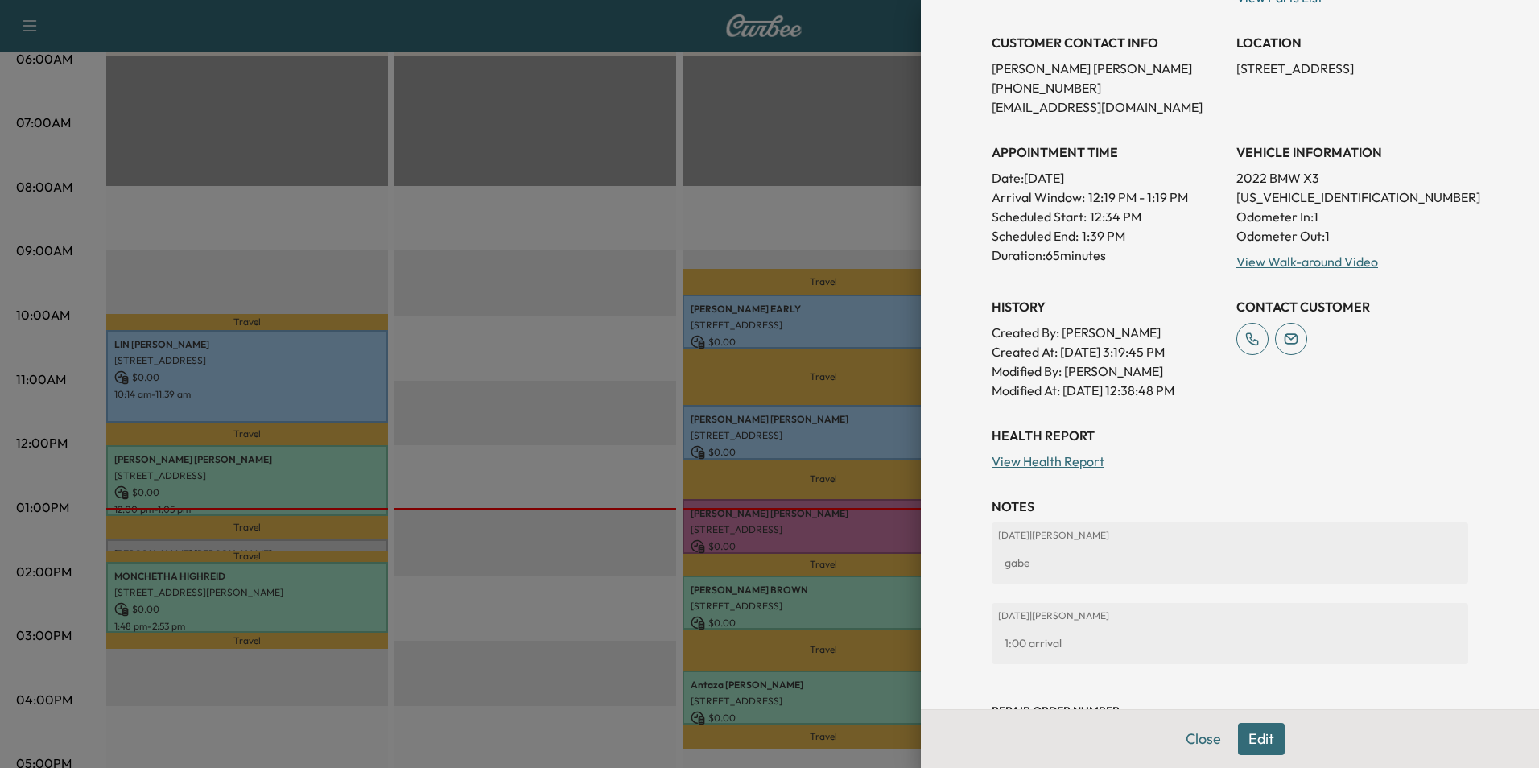
scroll to position [356, 0]
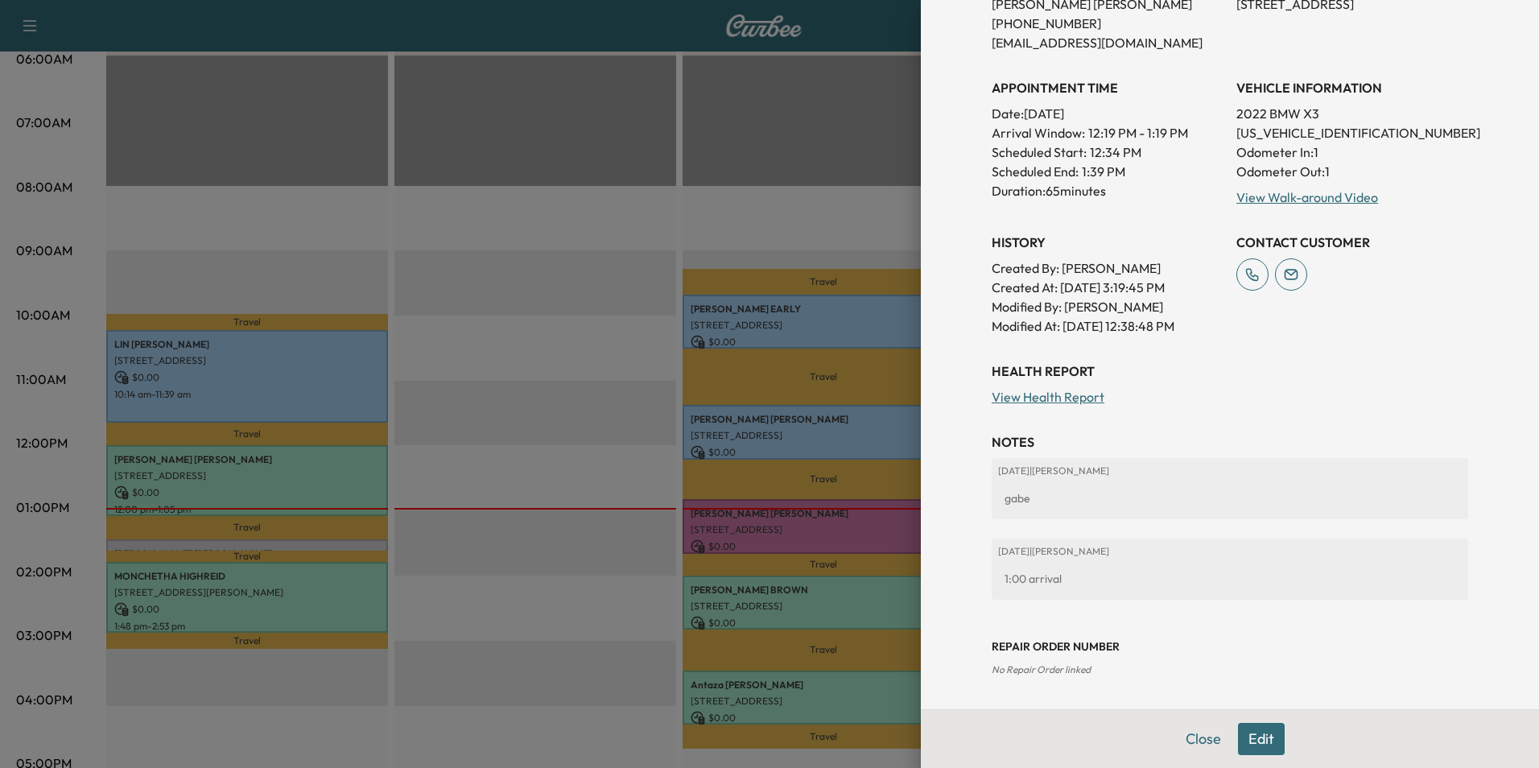
click at [1190, 736] on button "Close" at bounding box center [1203, 739] width 56 height 32
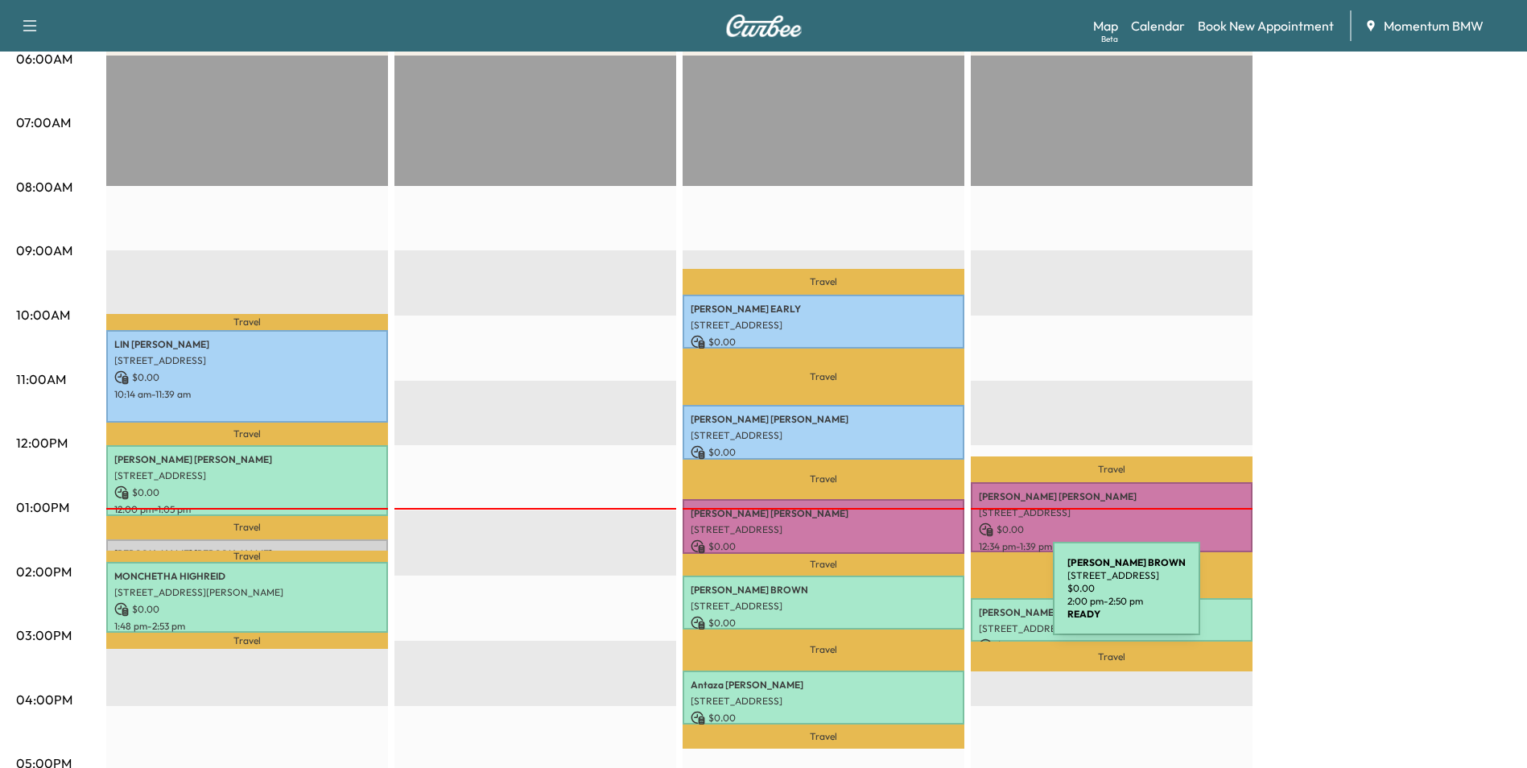
click at [932, 600] on p "[STREET_ADDRESS]" at bounding box center [824, 606] width 266 height 13
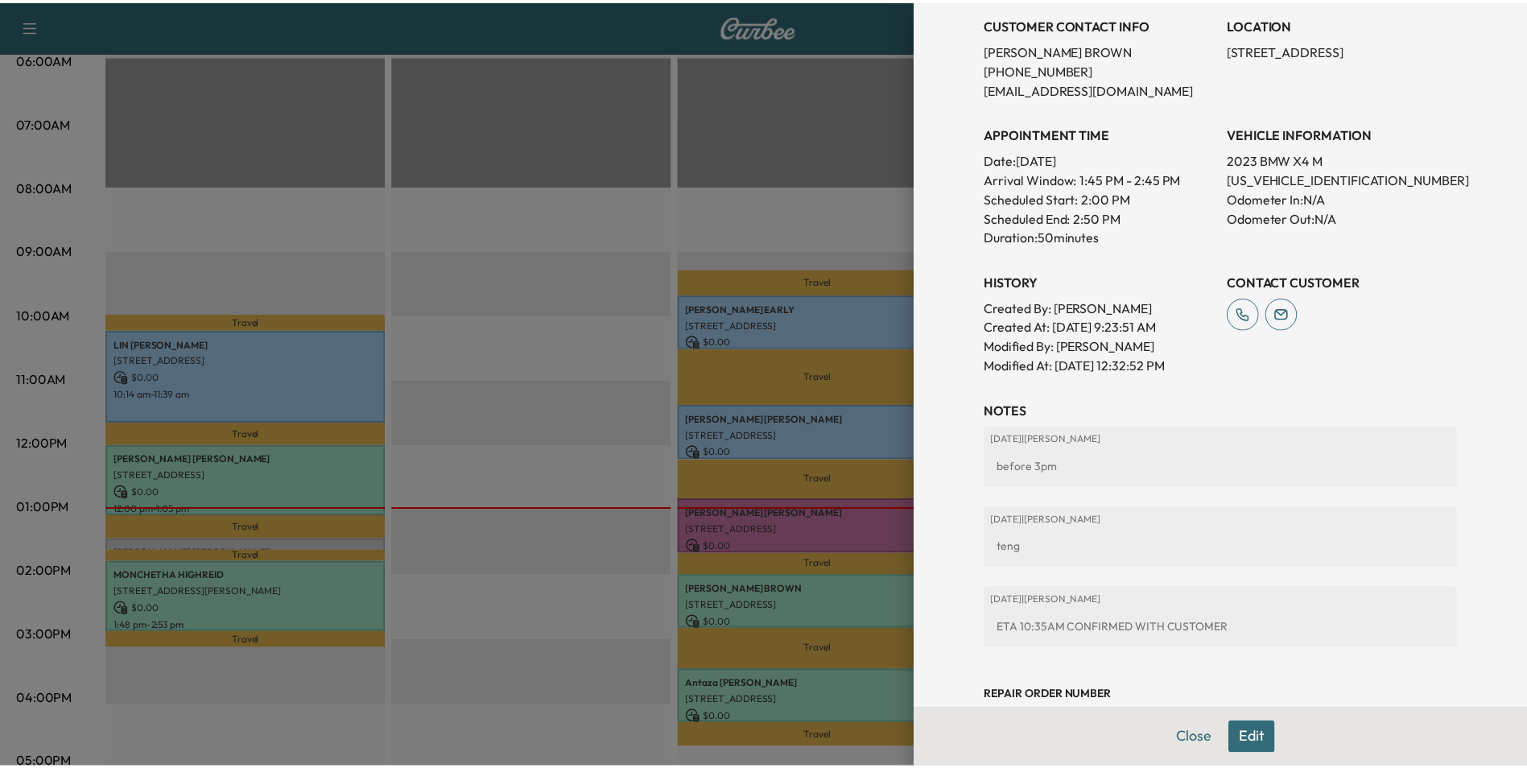
scroll to position [385, 0]
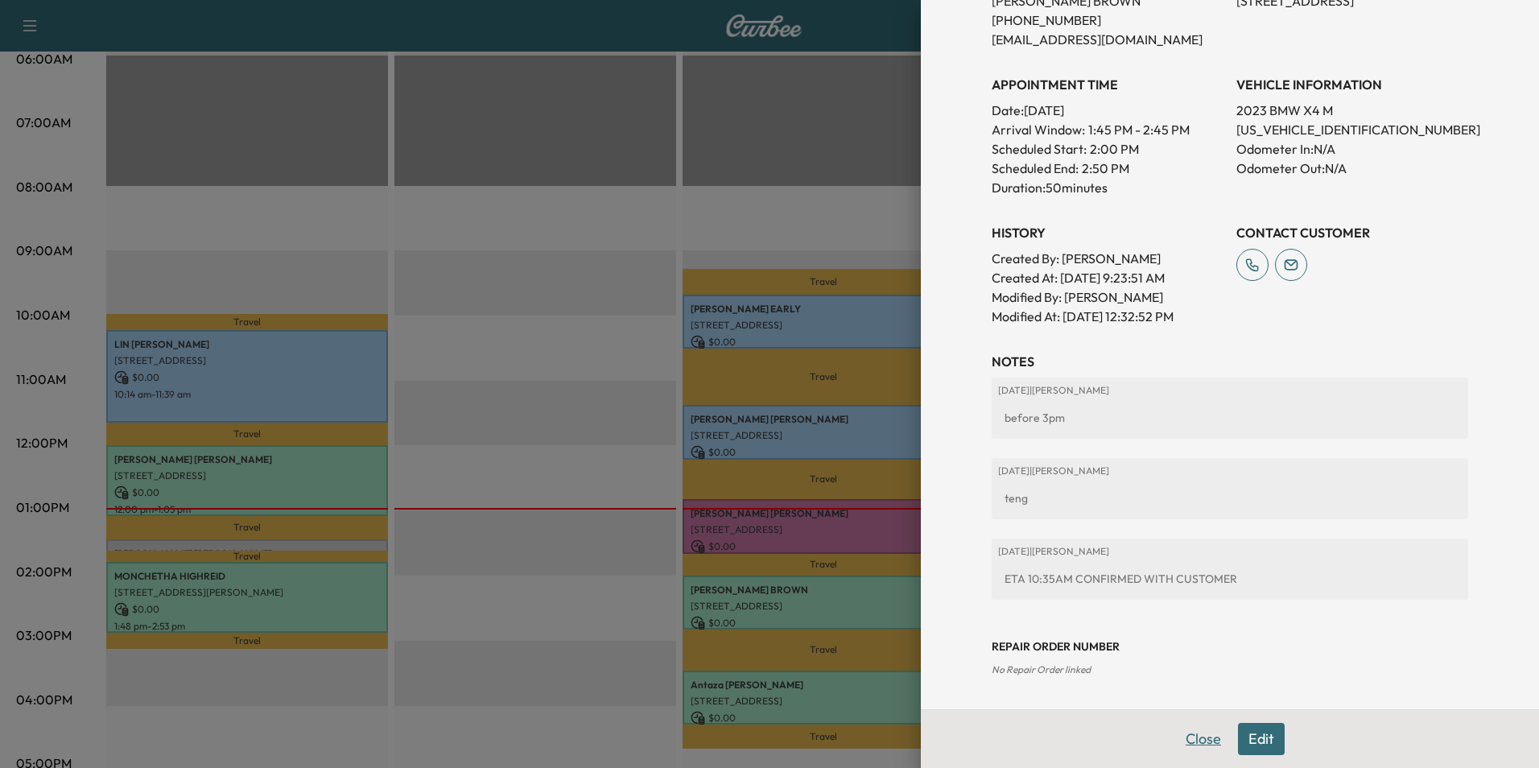
click at [1194, 736] on button "Close" at bounding box center [1203, 739] width 56 height 32
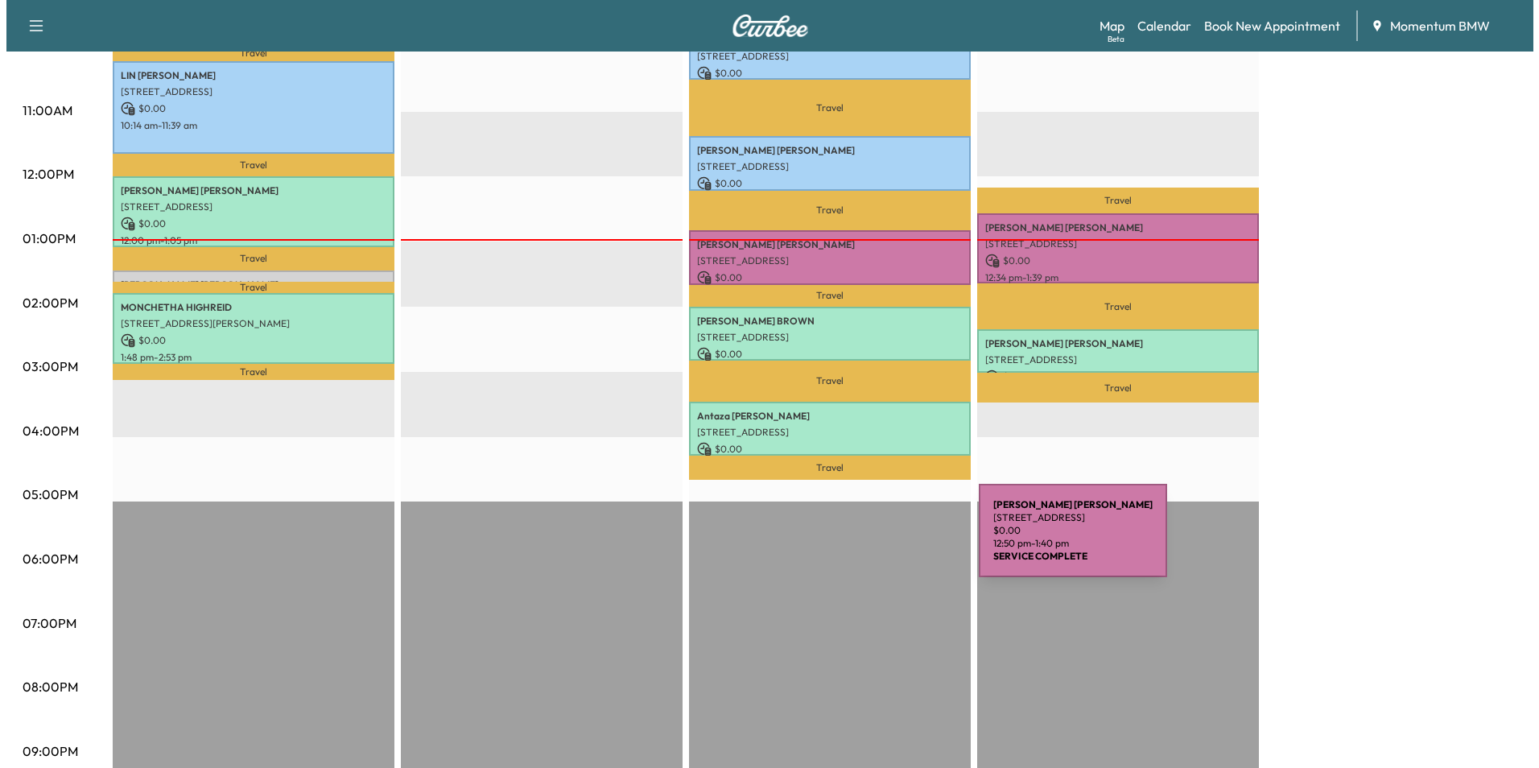
scroll to position [644, 0]
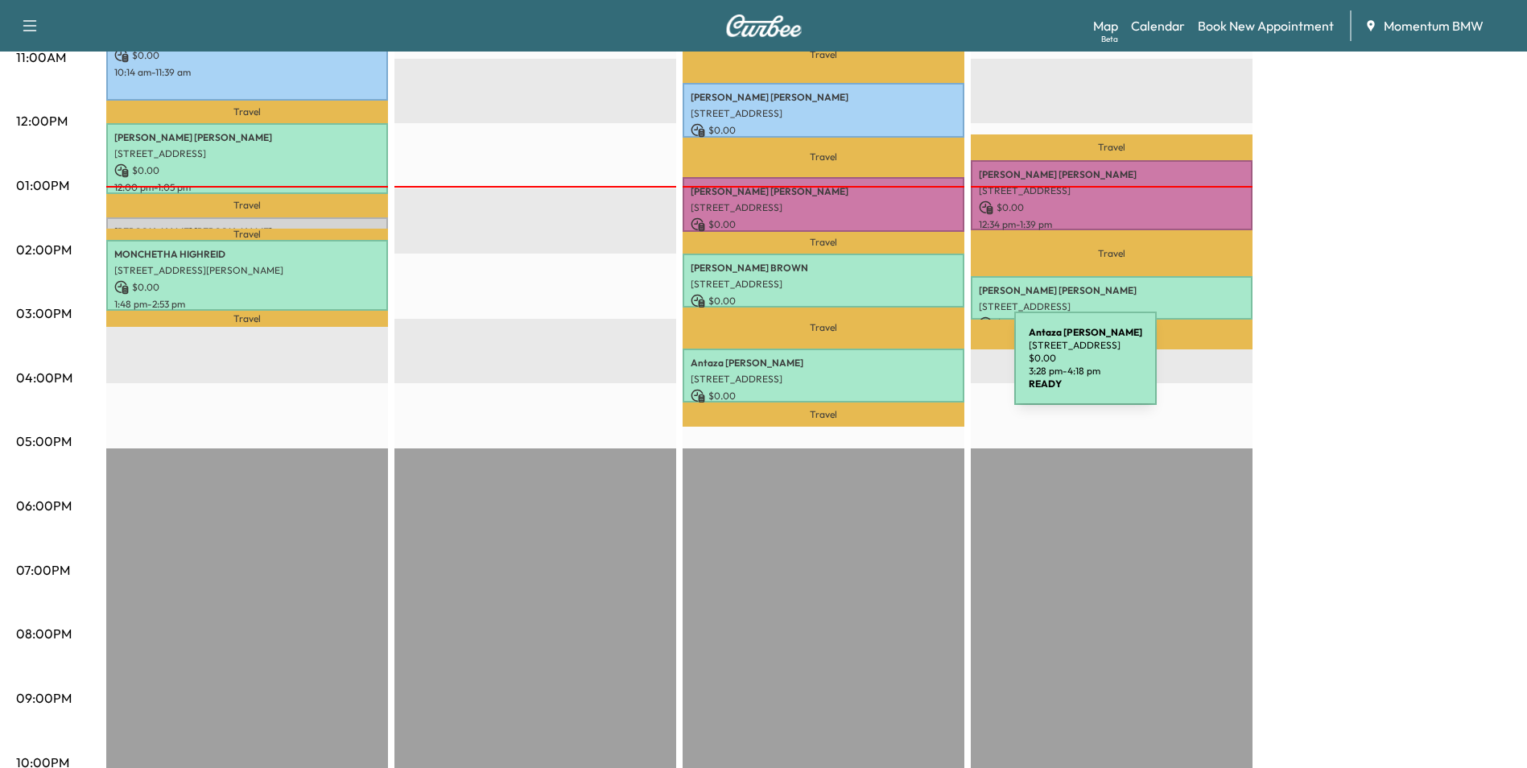
click at [893, 373] on p "[STREET_ADDRESS]" at bounding box center [824, 379] width 266 height 13
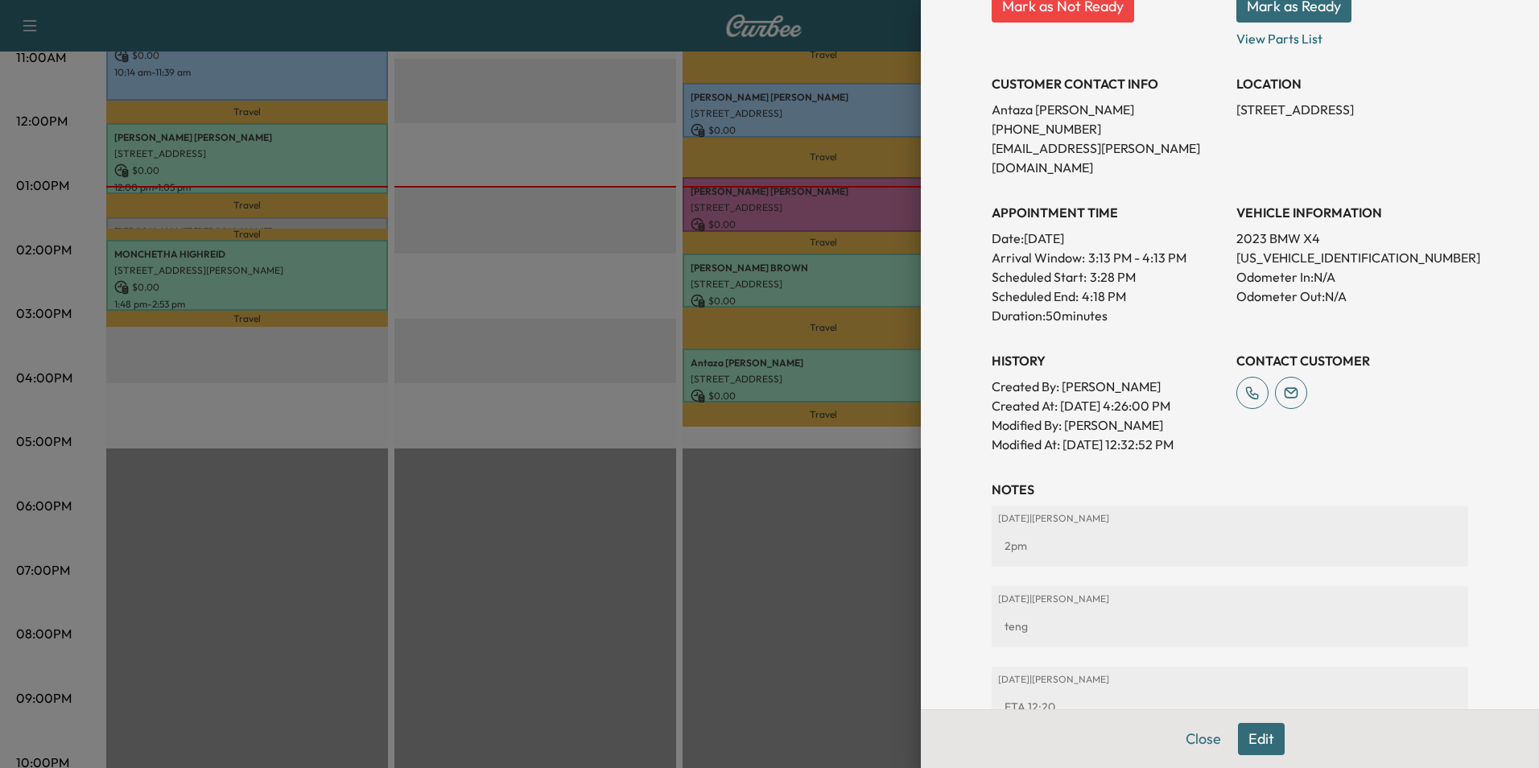
scroll to position [385, 0]
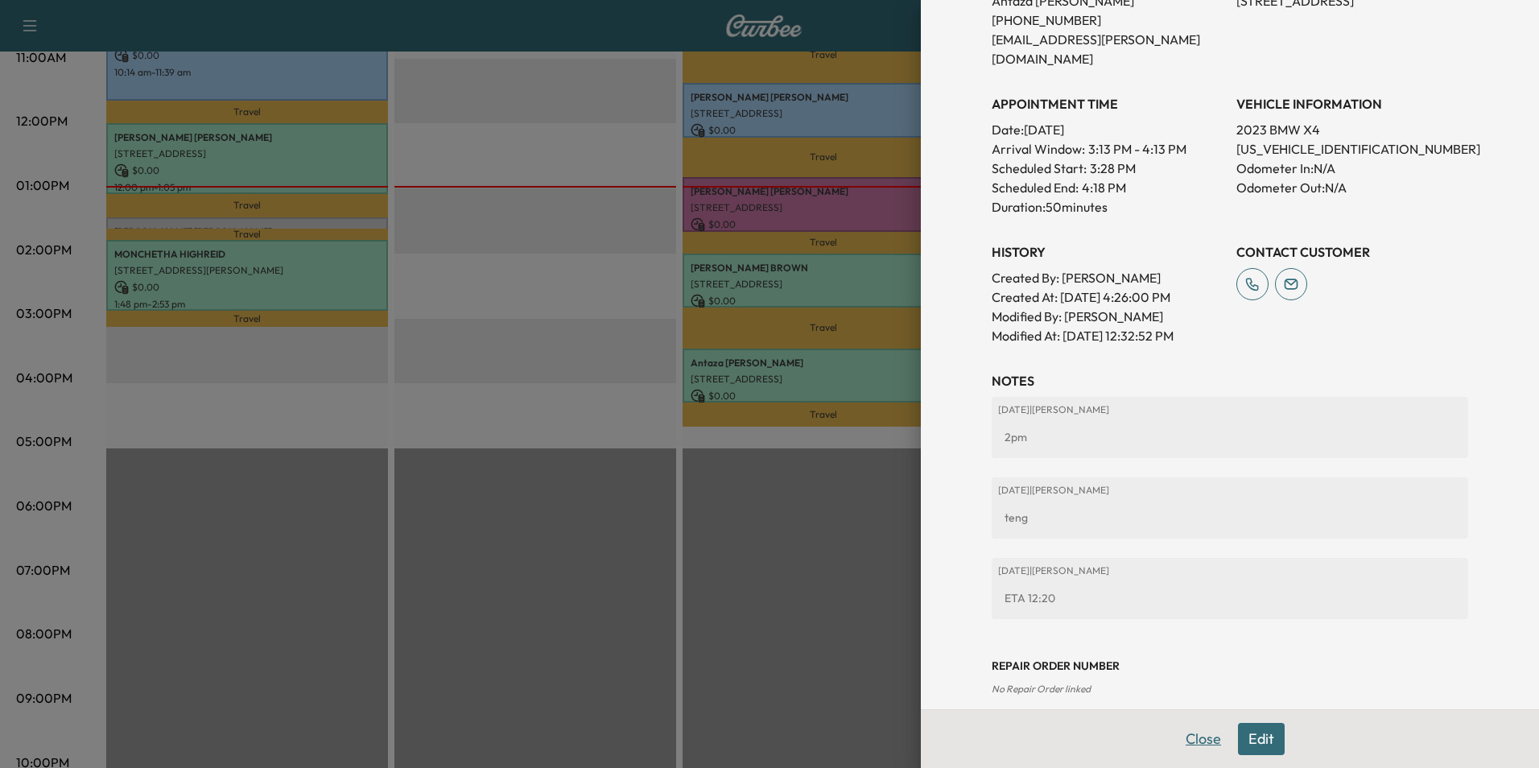
click at [1187, 740] on button "Close" at bounding box center [1203, 739] width 56 height 32
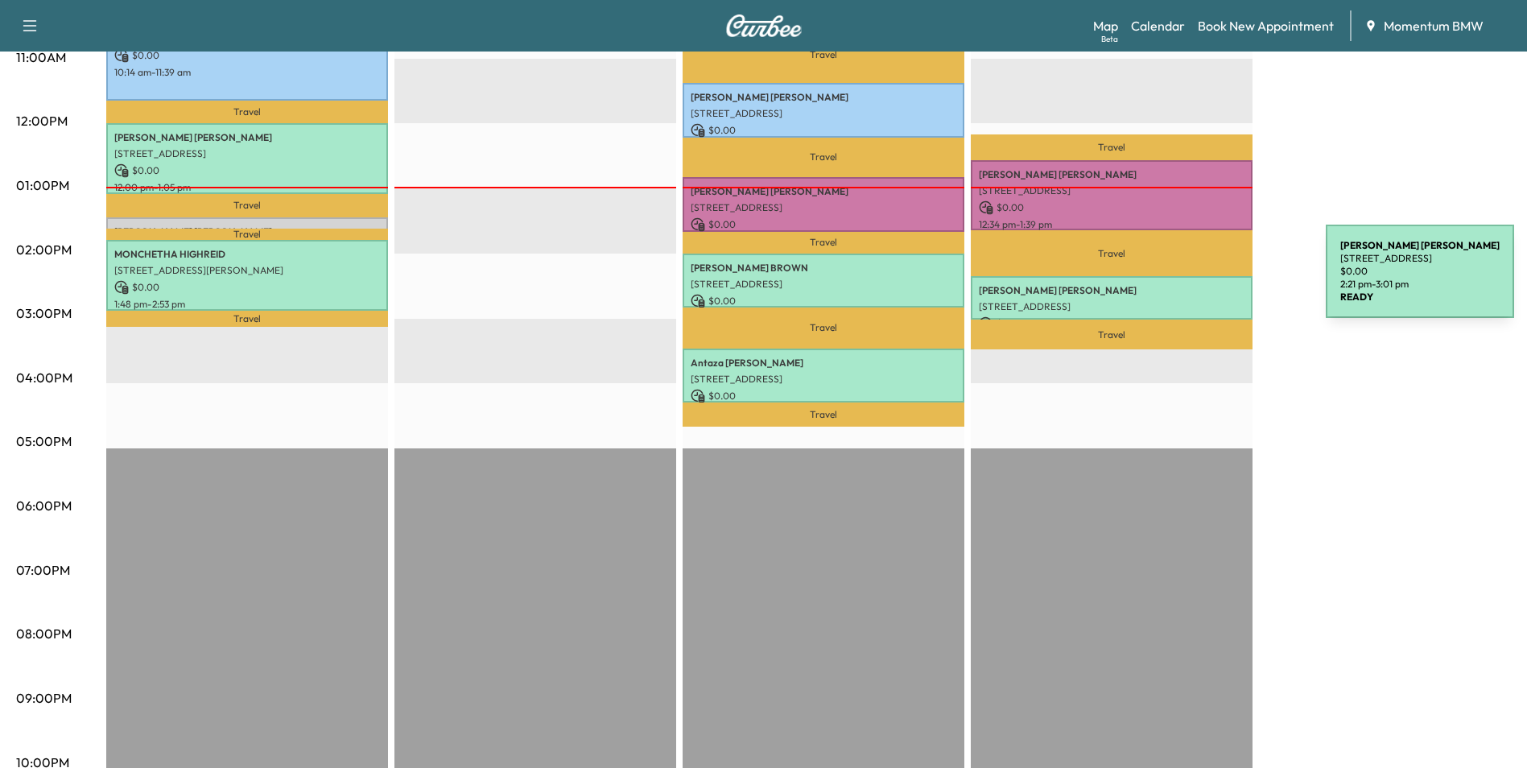
click at [1205, 284] on p "[PERSON_NAME]" at bounding box center [1112, 290] width 266 height 13
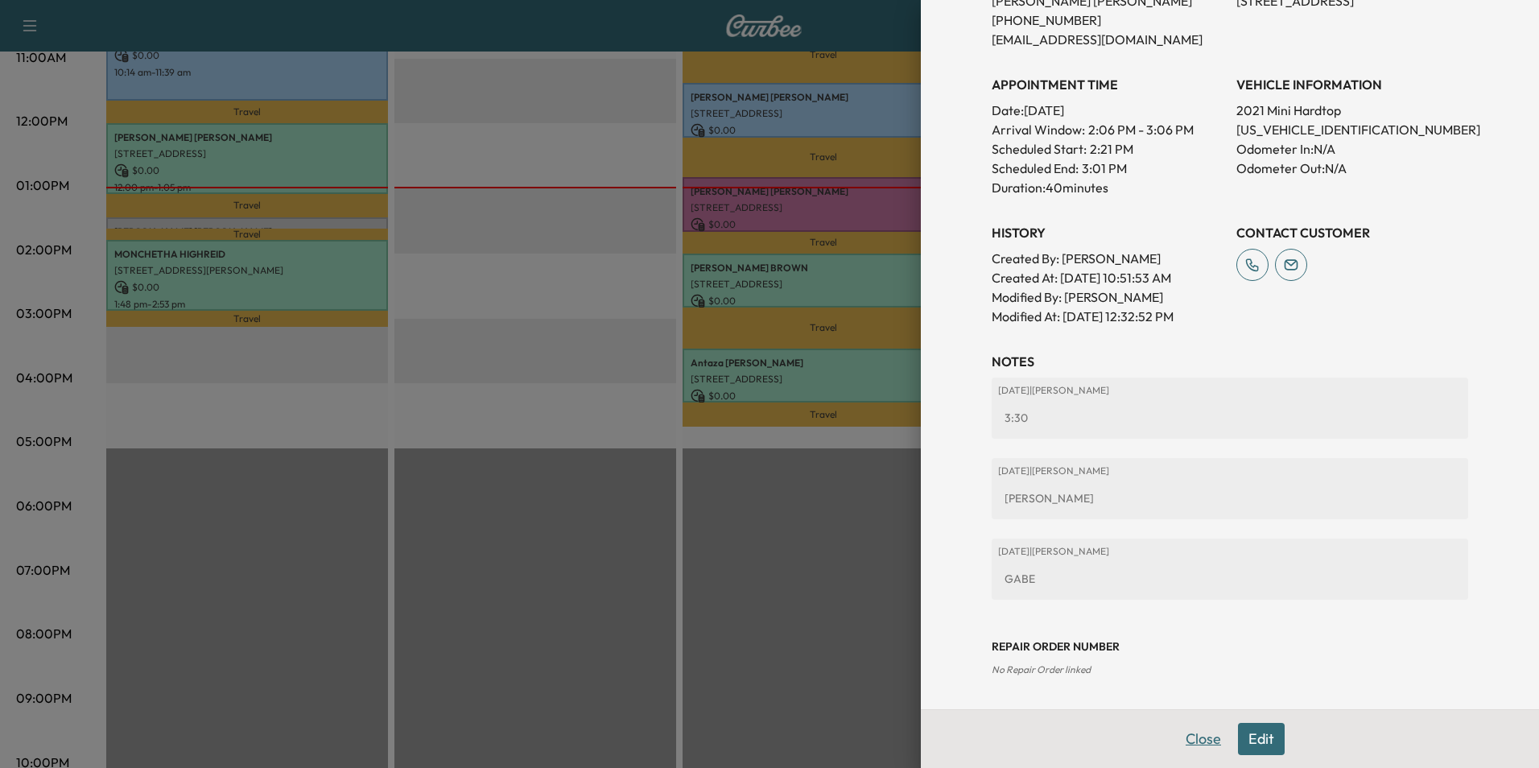
click at [1194, 736] on button "Close" at bounding box center [1203, 739] width 56 height 32
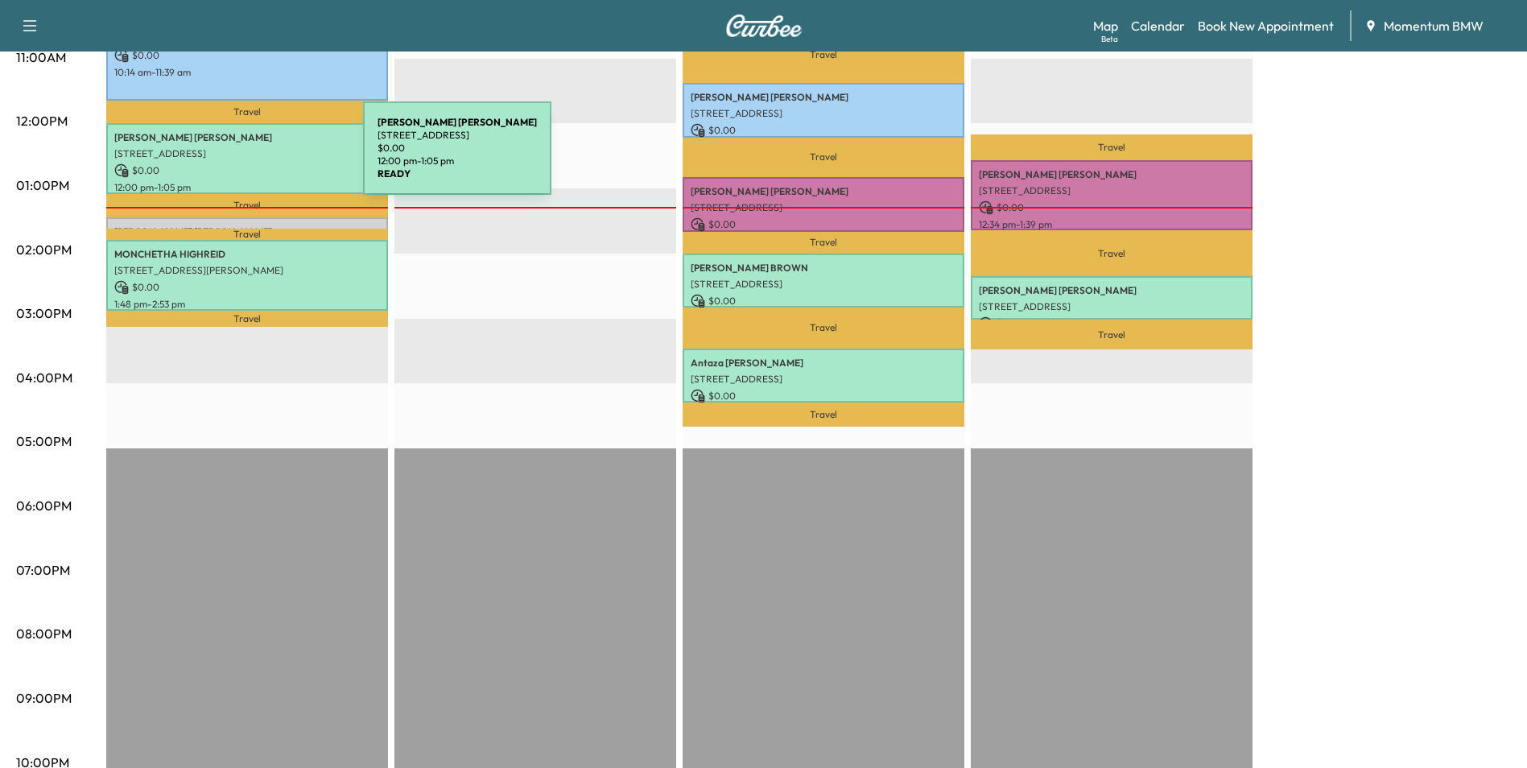
click at [242, 158] on div "[PERSON_NAME] [STREET_ADDRESS] $ 0.00 12:00 pm - 1:05 pm" at bounding box center [247, 158] width 282 height 70
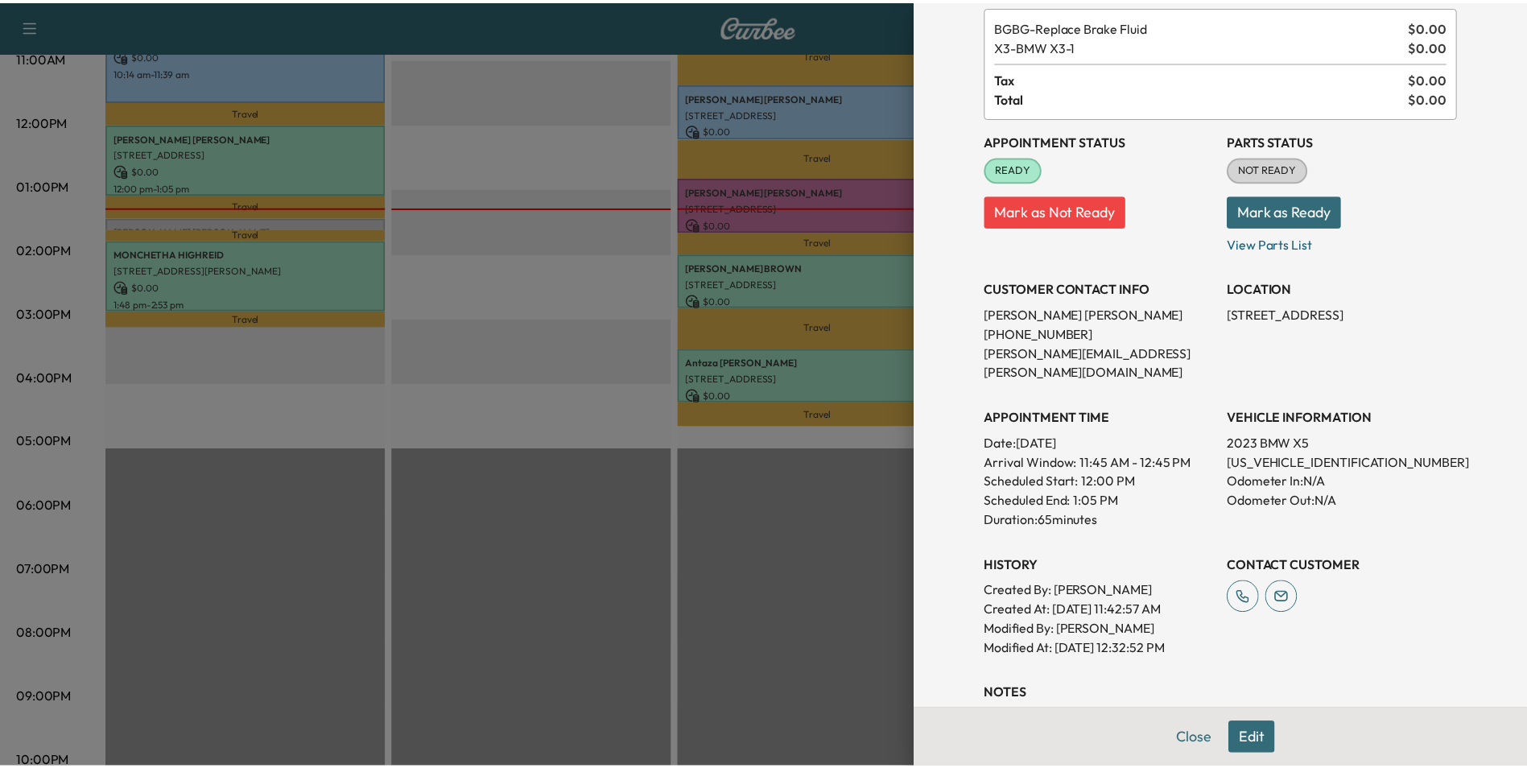
scroll to position [251, 0]
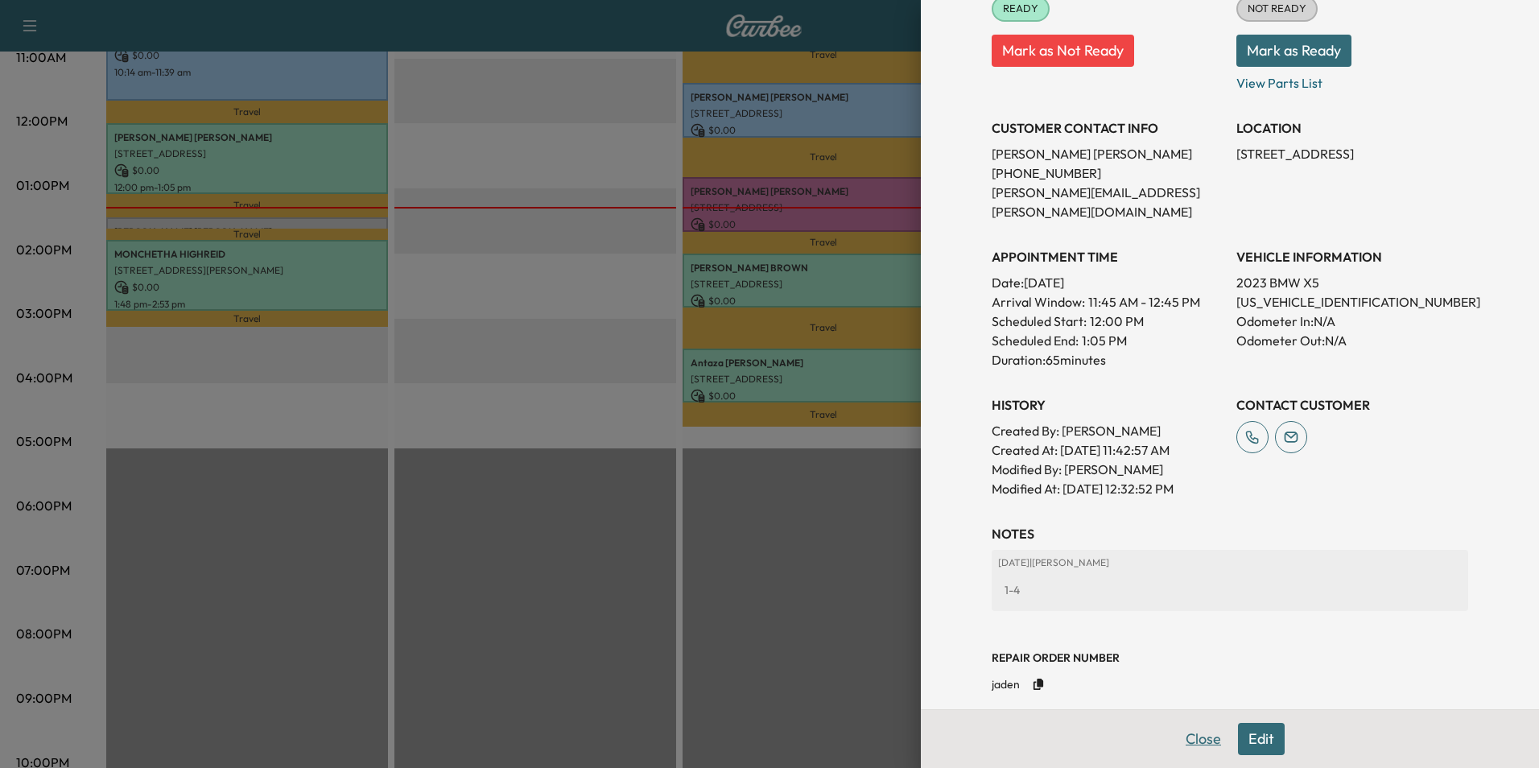
click at [1202, 735] on button "Close" at bounding box center [1203, 739] width 56 height 32
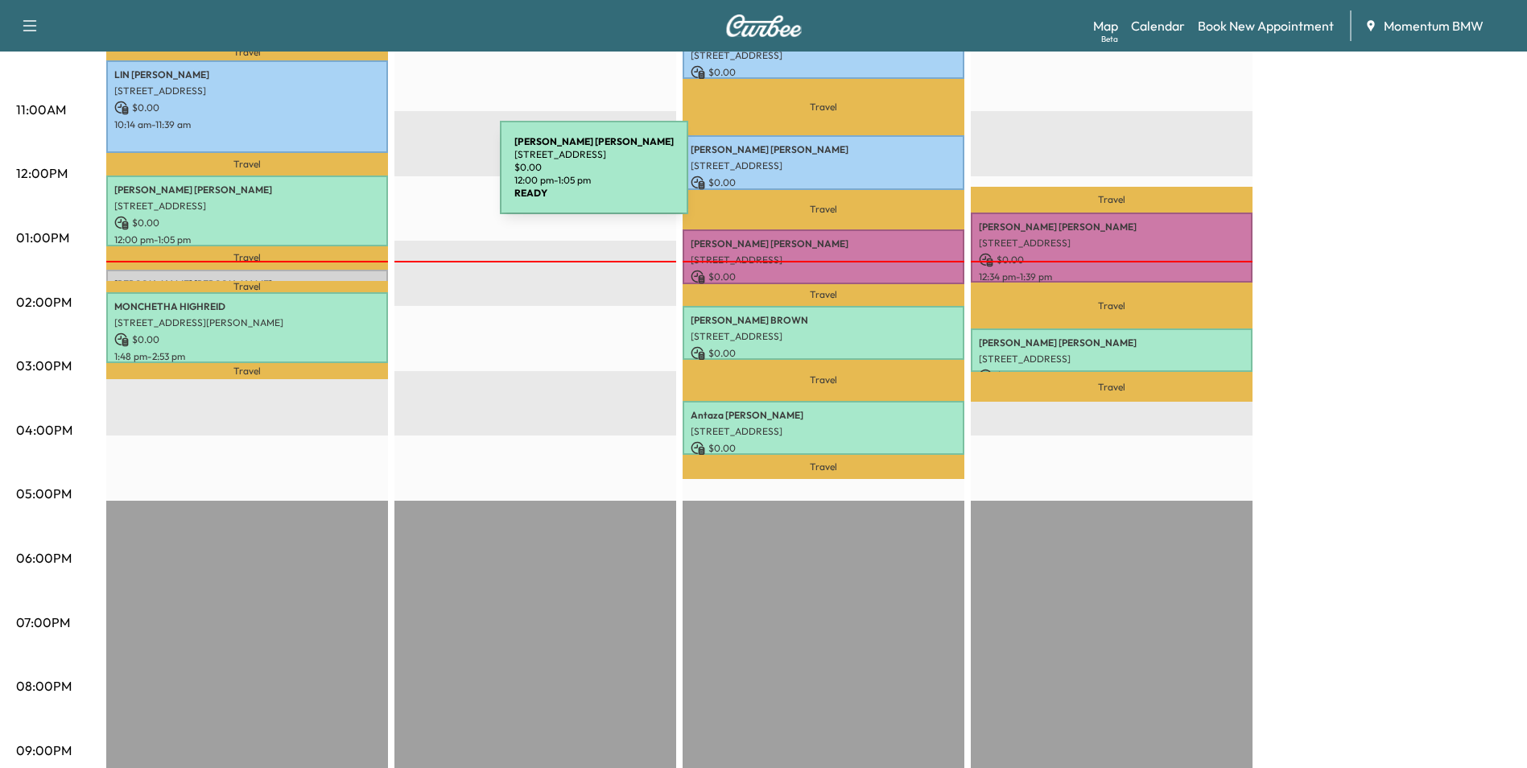
scroll to position [563, 0]
